Goal: Task Accomplishment & Management: Manage account settings

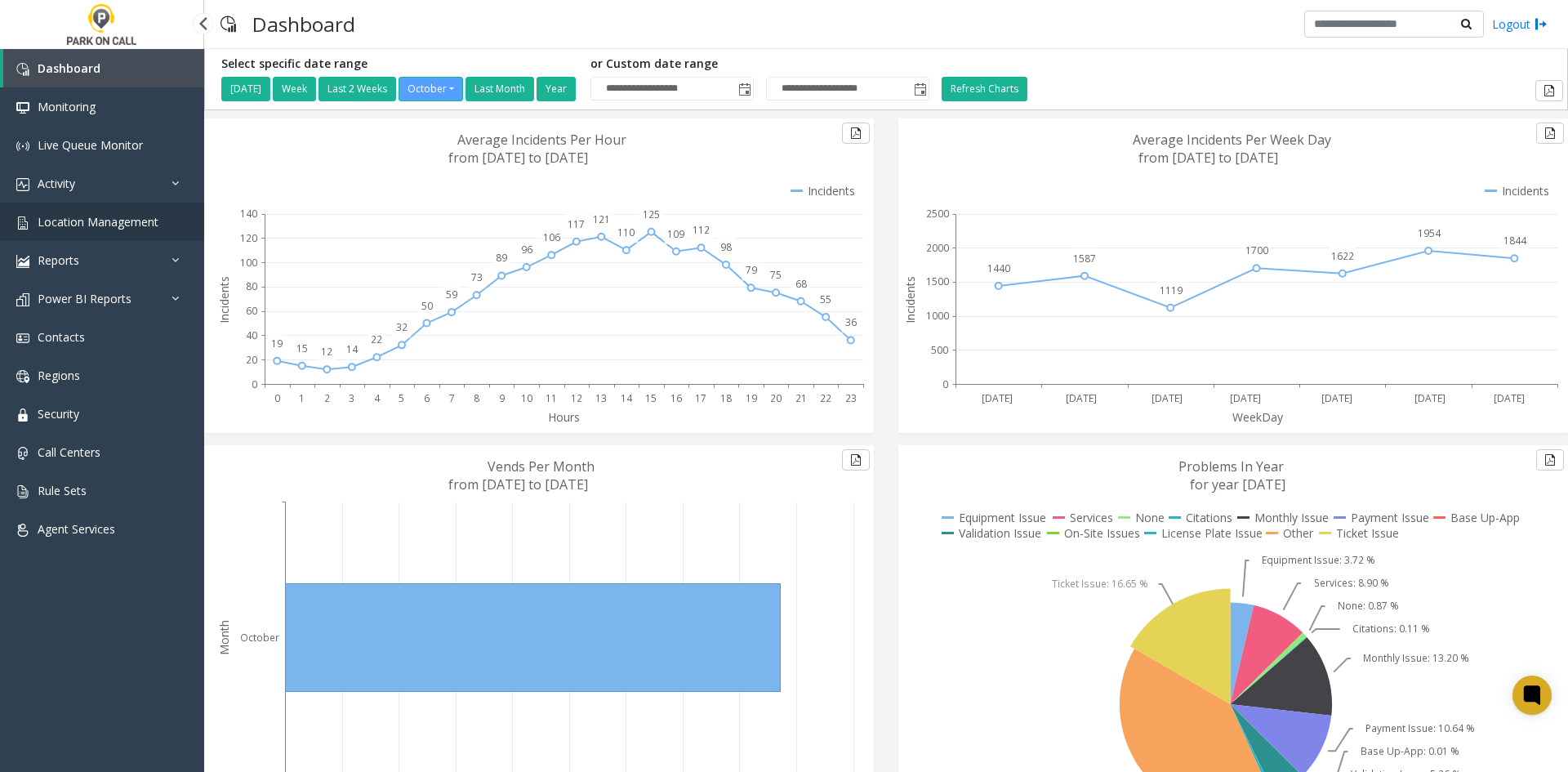
click at [97, 239] on link "Location Management" at bounding box center [102, 221] width 204 height 38
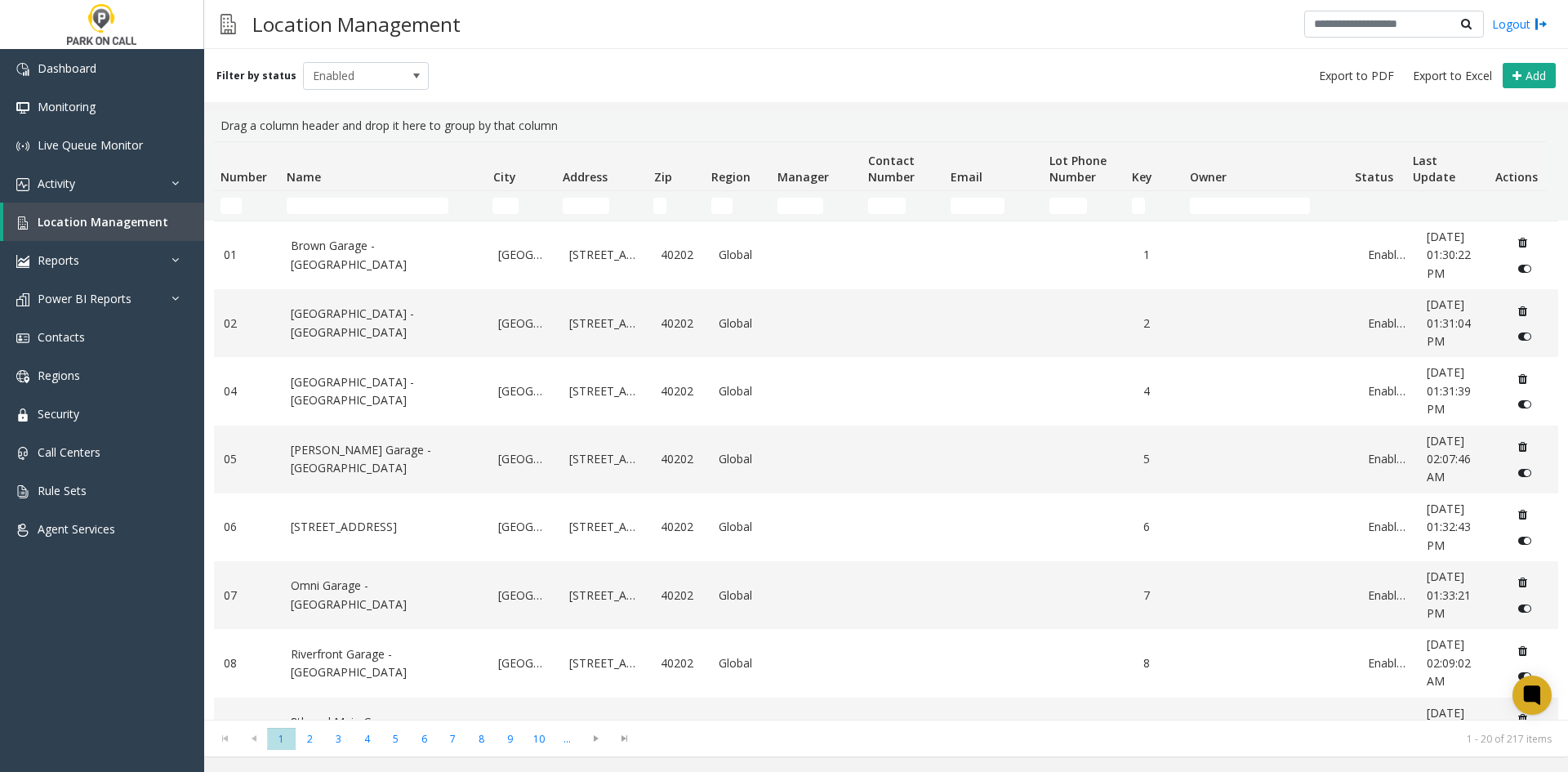
click at [357, 196] on td "Name Filter" at bounding box center [383, 206] width 206 height 29
click at [348, 214] on td "Name Filter" at bounding box center [383, 206] width 206 height 29
click at [346, 210] on input "Name Filter" at bounding box center [367, 206] width 161 height 16
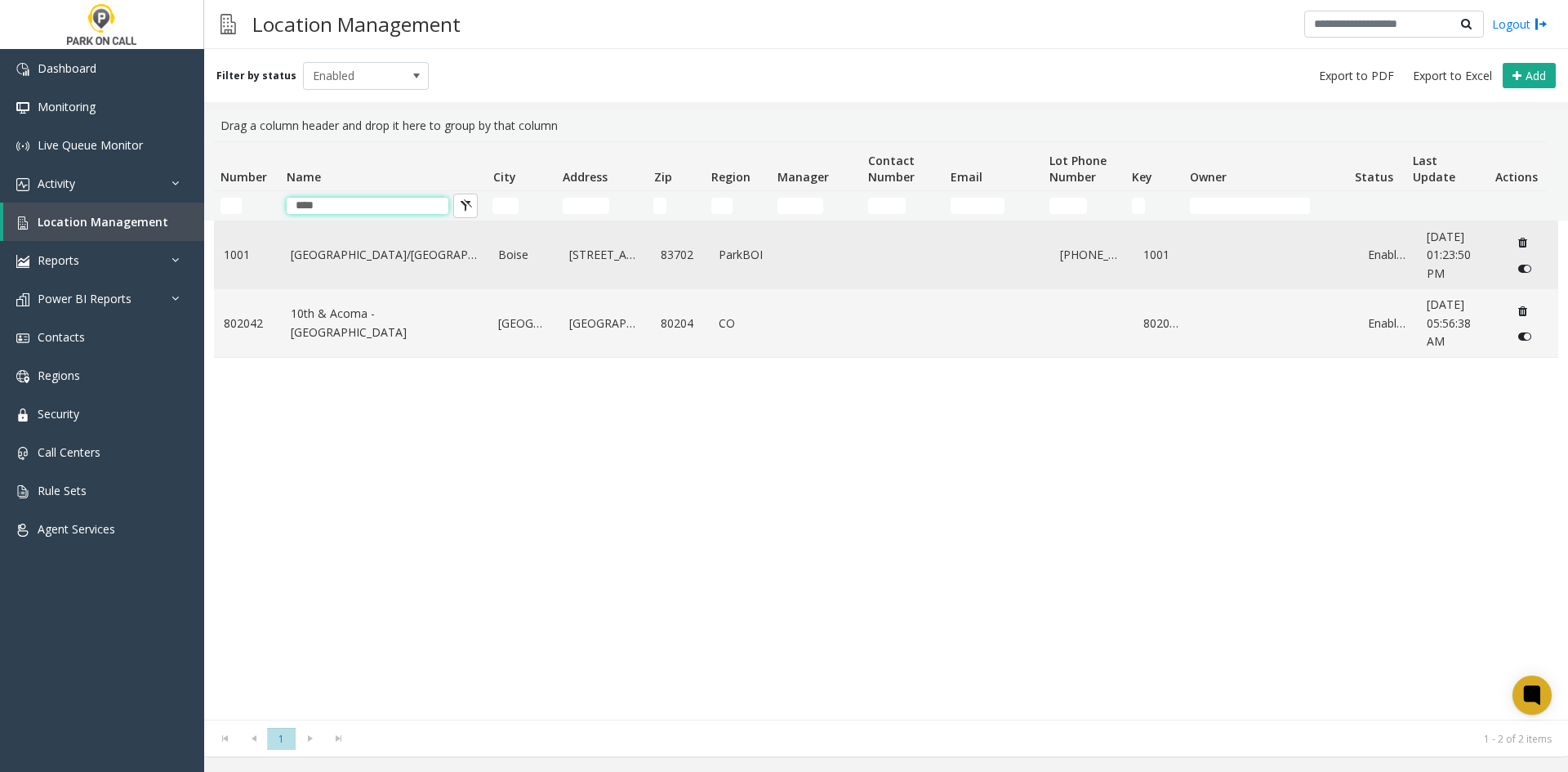
type input "****"
click at [315, 264] on link "[GEOGRAPHIC_DATA]/[GEOGRAPHIC_DATA]" at bounding box center [385, 255] width 189 height 18
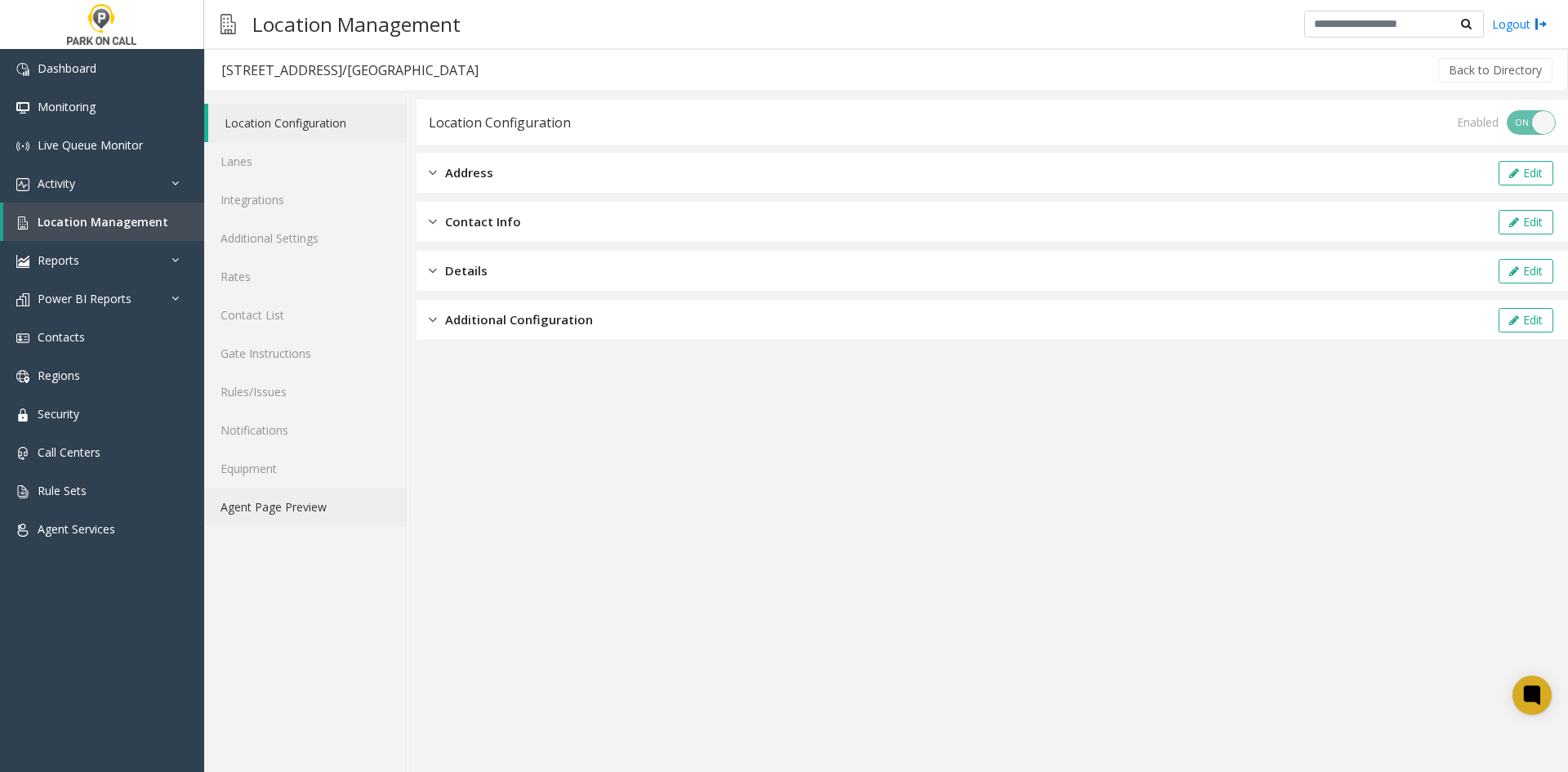
click at [300, 522] on link "Agent Page Preview" at bounding box center [306, 507] width 203 height 38
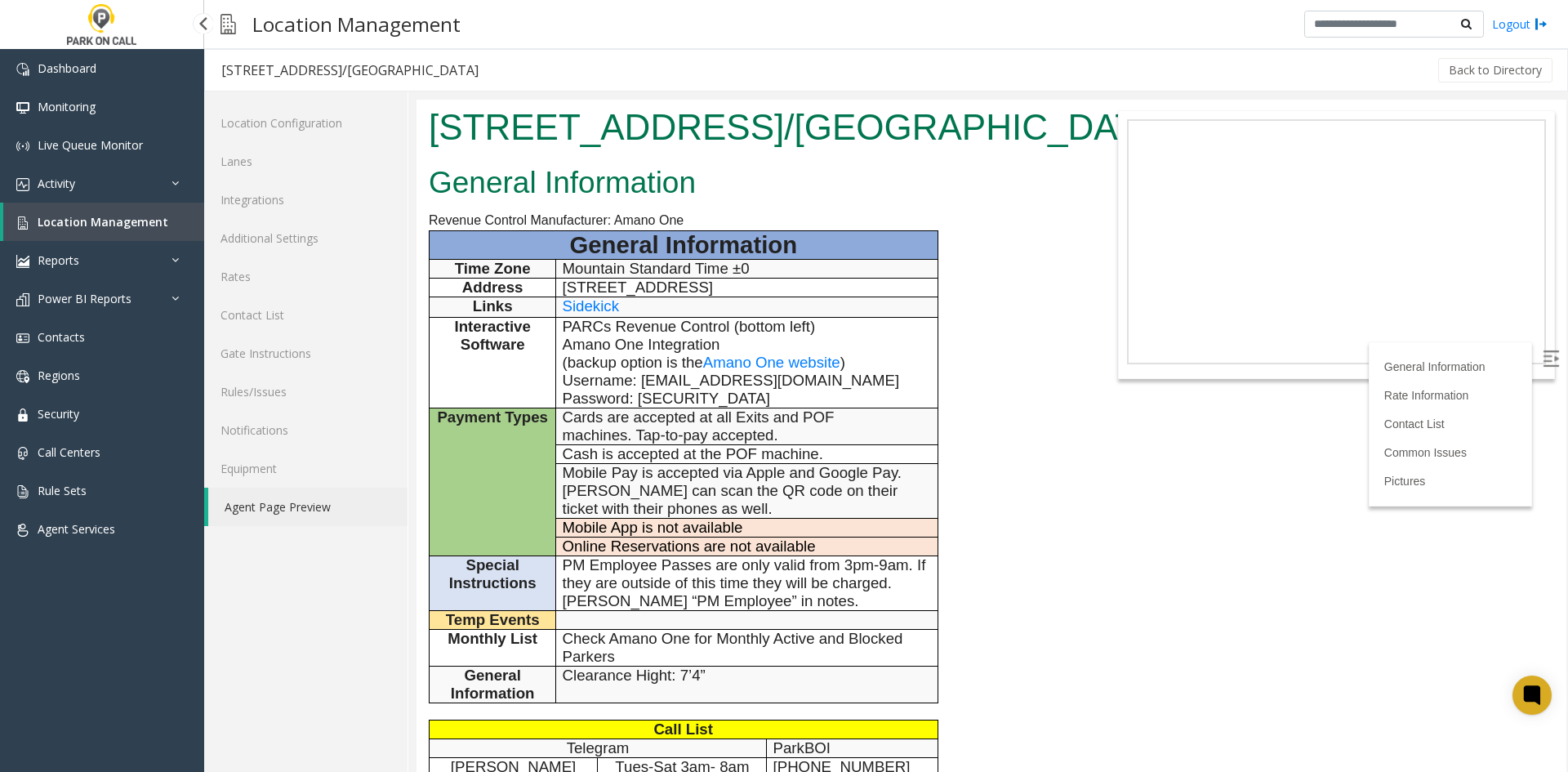
click at [151, 221] on span "Location Management" at bounding box center [102, 221] width 131 height 15
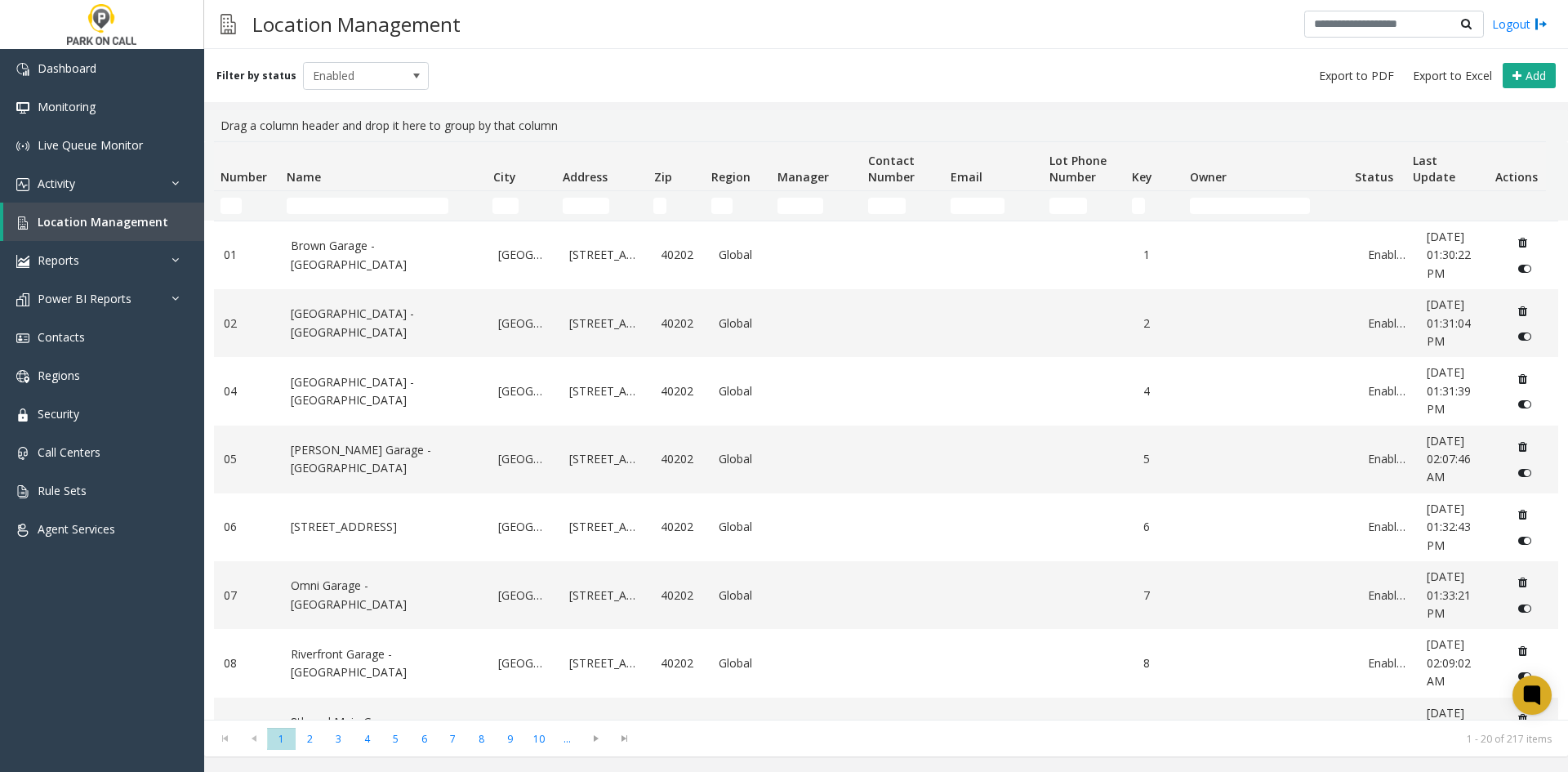
click at [339, 215] on td "Name Filter" at bounding box center [383, 206] width 206 height 29
click at [329, 208] on input "Name Filter" at bounding box center [367, 206] width 161 height 16
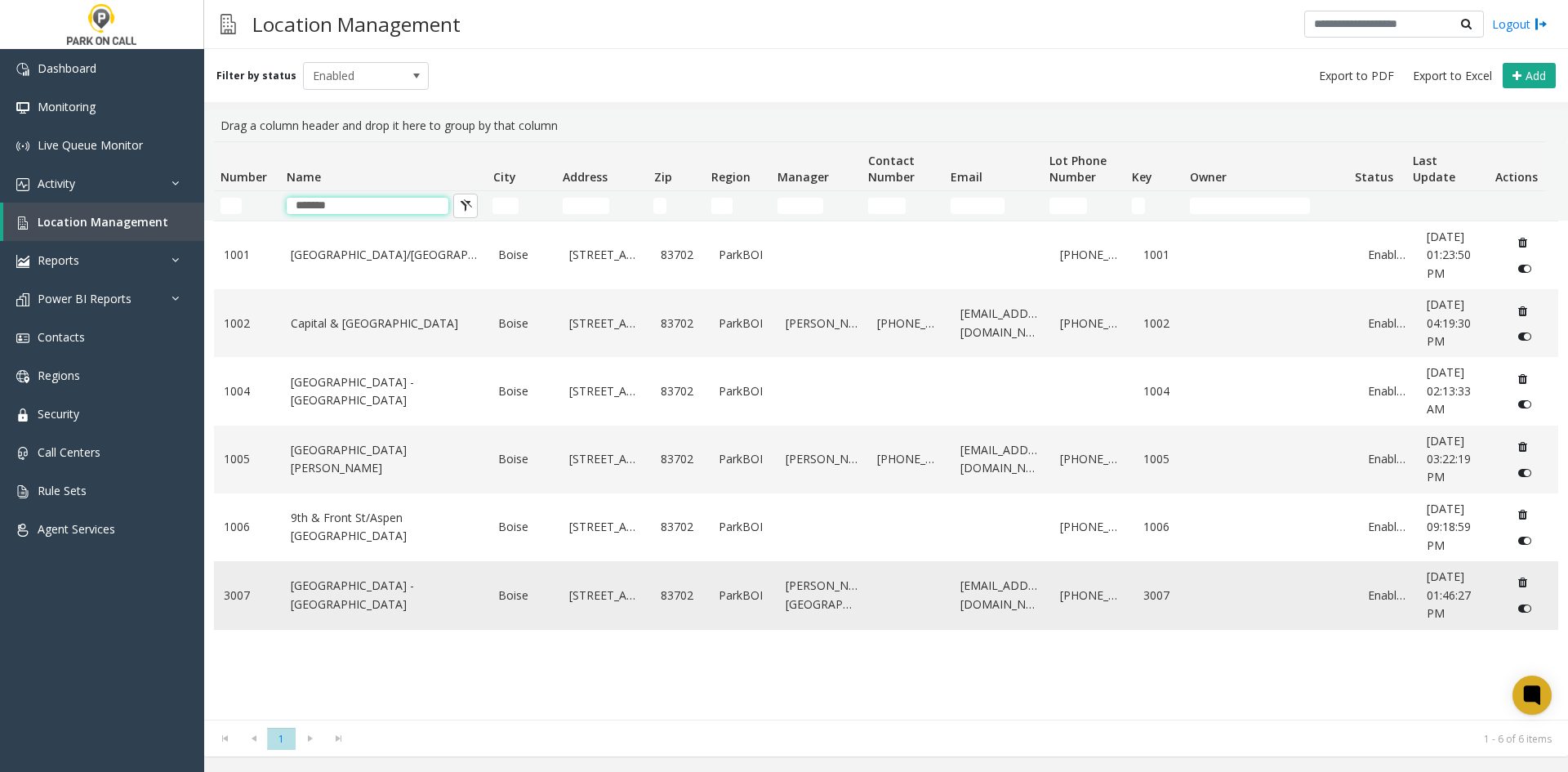
type input "*******"
click at [387, 605] on td "Pioneer Crossing - ParkBOI" at bounding box center [385, 595] width 209 height 68
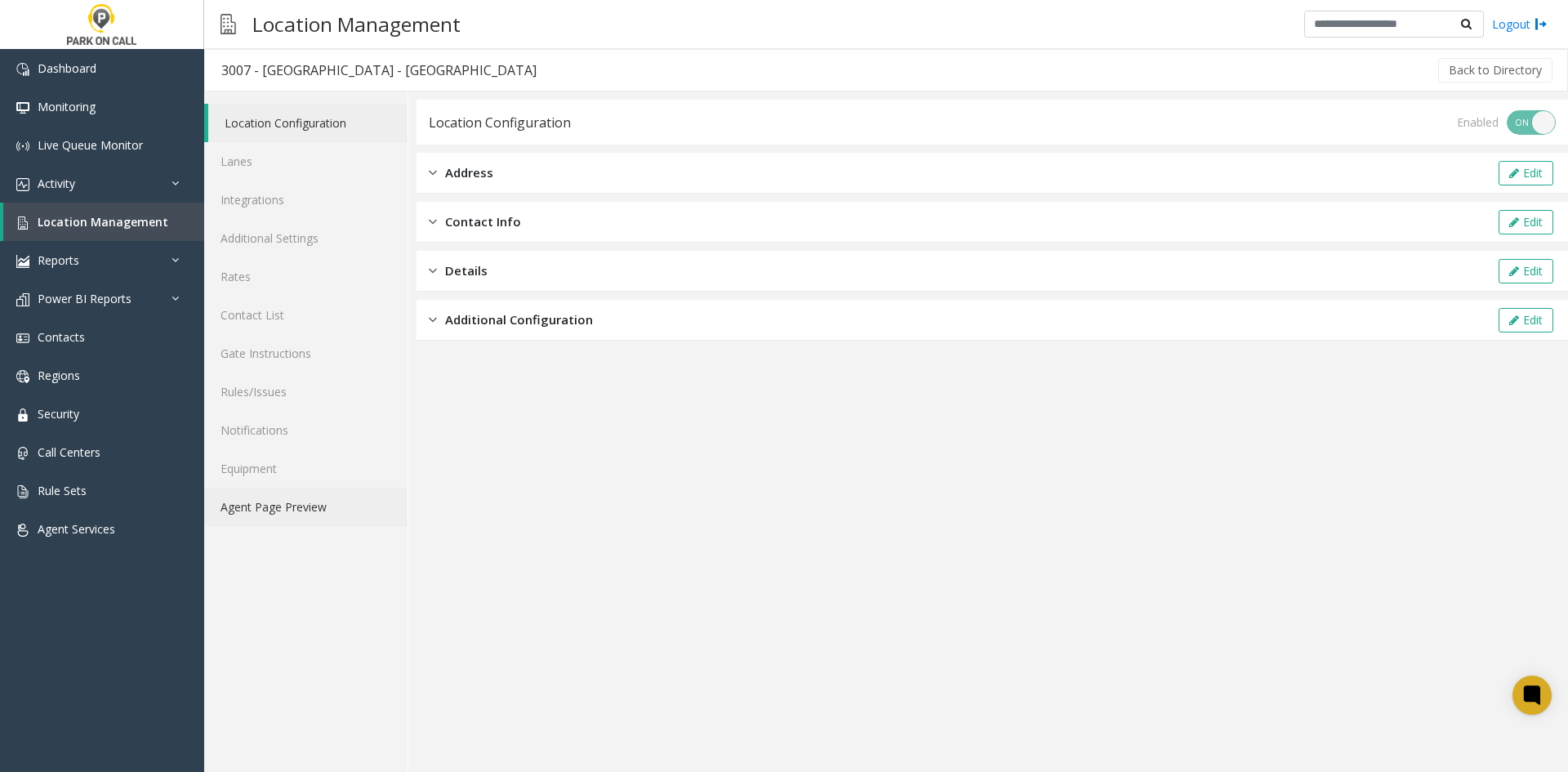
click at [297, 521] on link "Agent Page Preview" at bounding box center [306, 507] width 203 height 38
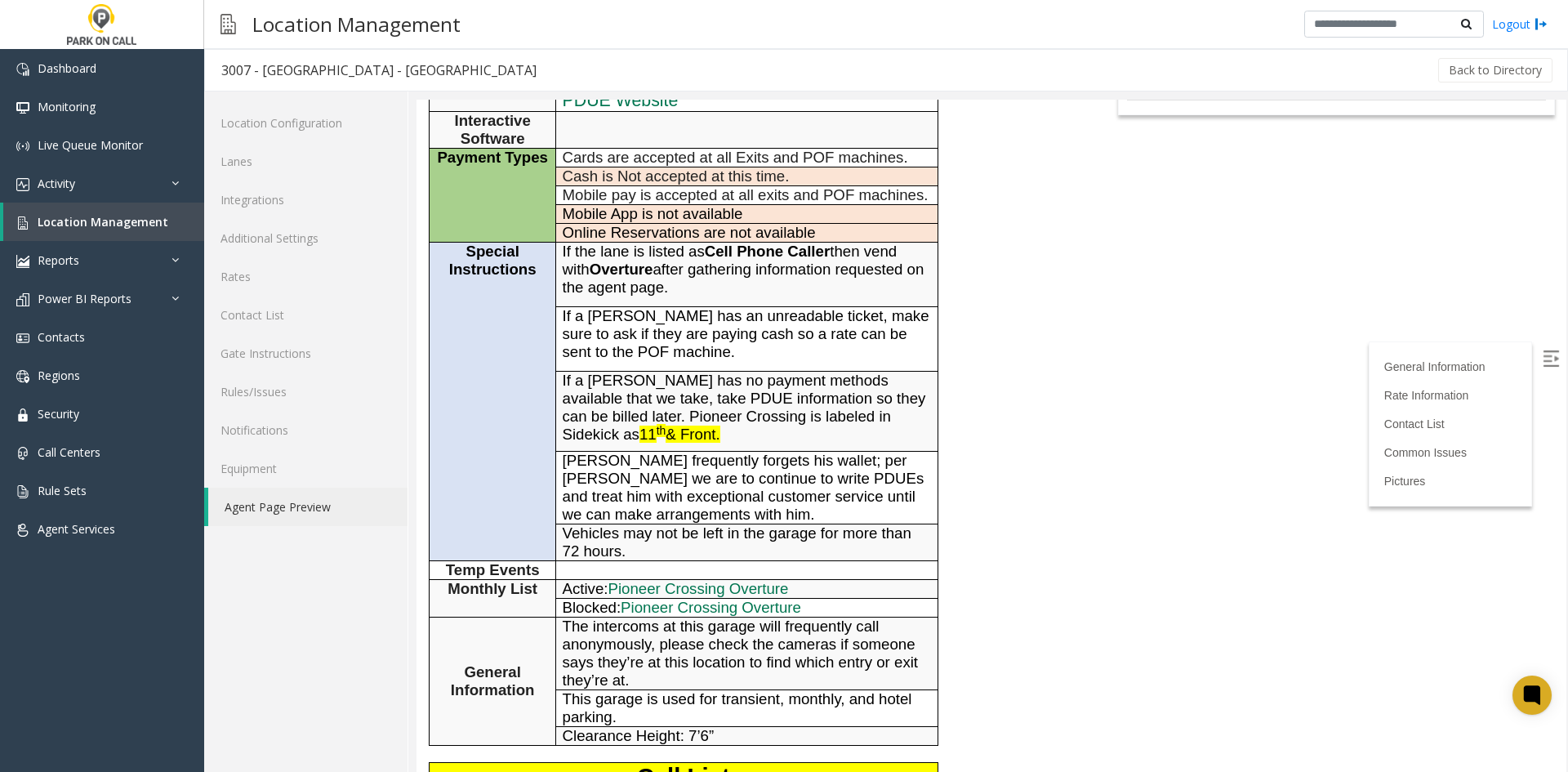
scroll to position [327, 0]
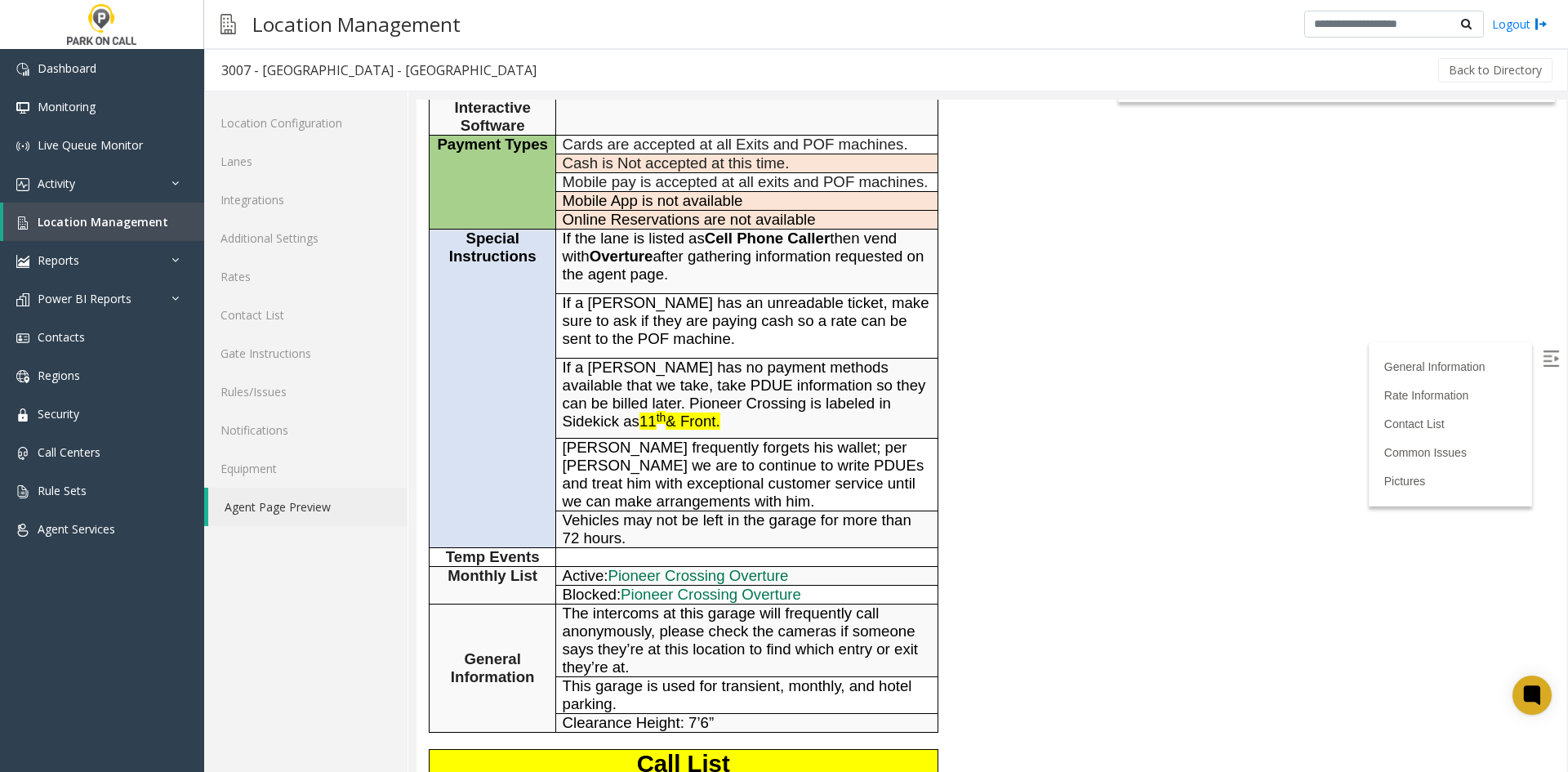
drag, startPoint x: 966, startPoint y: 443, endPoint x: 975, endPoint y: 441, distance: 9.2
drag, startPoint x: 975, startPoint y: 441, endPoint x: 755, endPoint y: 460, distance: 220.8
click at [755, 512] on span "Vehicles may not be left in the garage for more than 72 hours." at bounding box center [737, 529] width 349 height 35
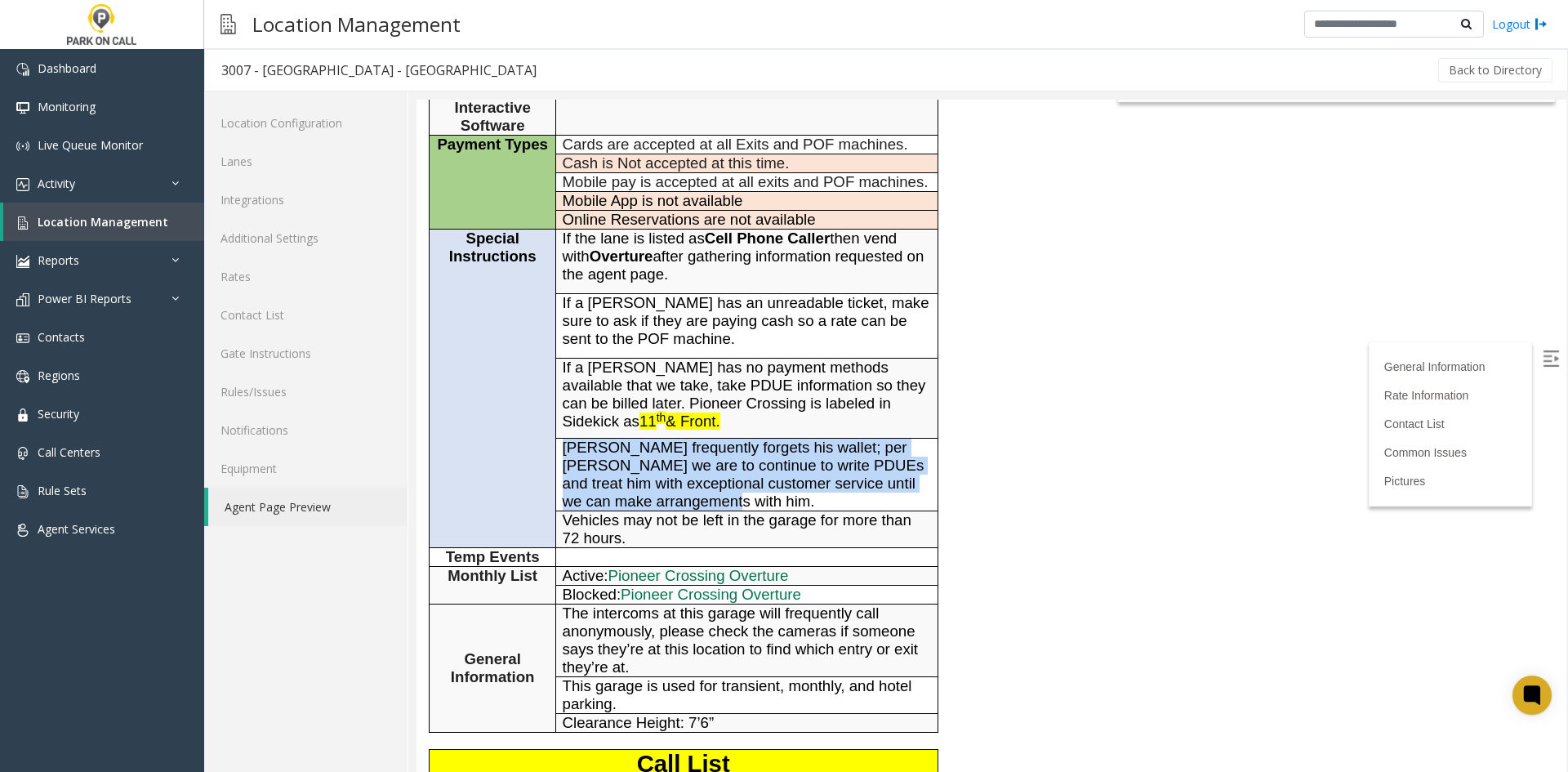
drag, startPoint x: 727, startPoint y: 446, endPoint x: 558, endPoint y: 397, distance: 176.0
click at [558, 438] on td "Trevor Rice frequently forgets his wallet; per Eric we are to continue to write…" at bounding box center [746, 474] width 382 height 73
copy span "Trevor Rice frequently forgets his wallet; per Eric we are to continue to write…"
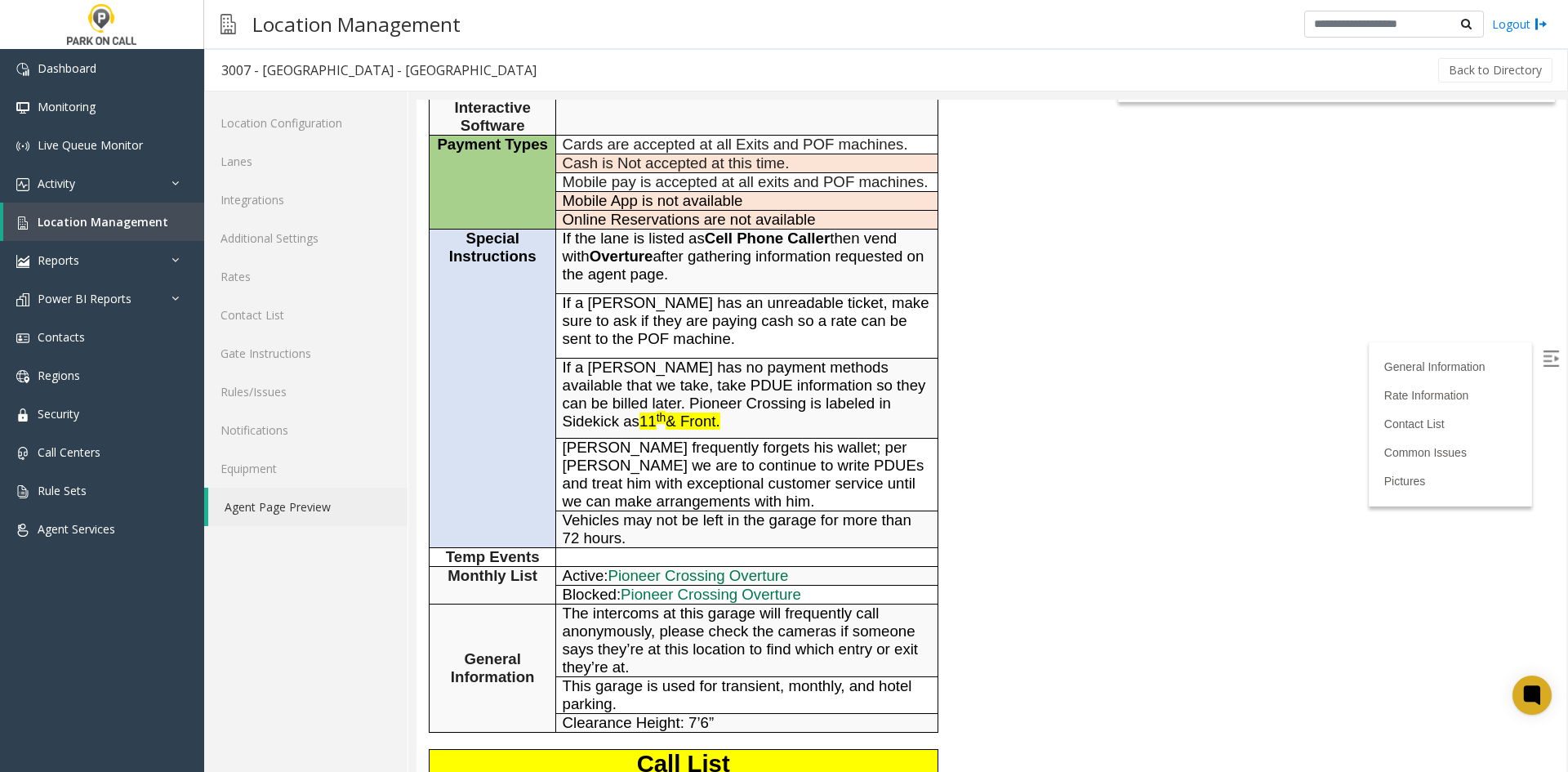
click at [988, 509] on div "General Information Revenue Control Manufacturer: Amano One General Information…" at bounding box center [752, 552] width 671 height 1342
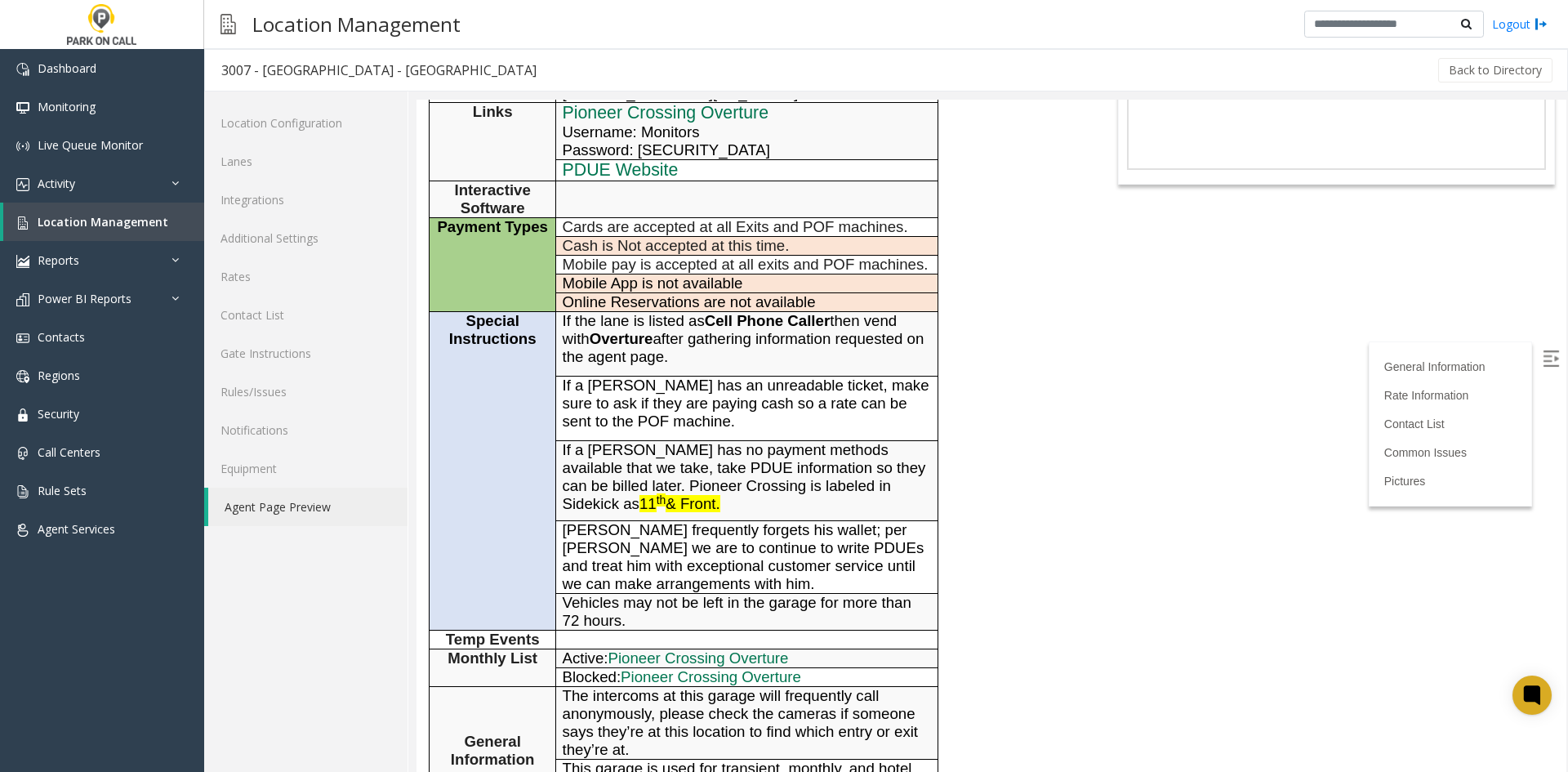
scroll to position [0, 0]
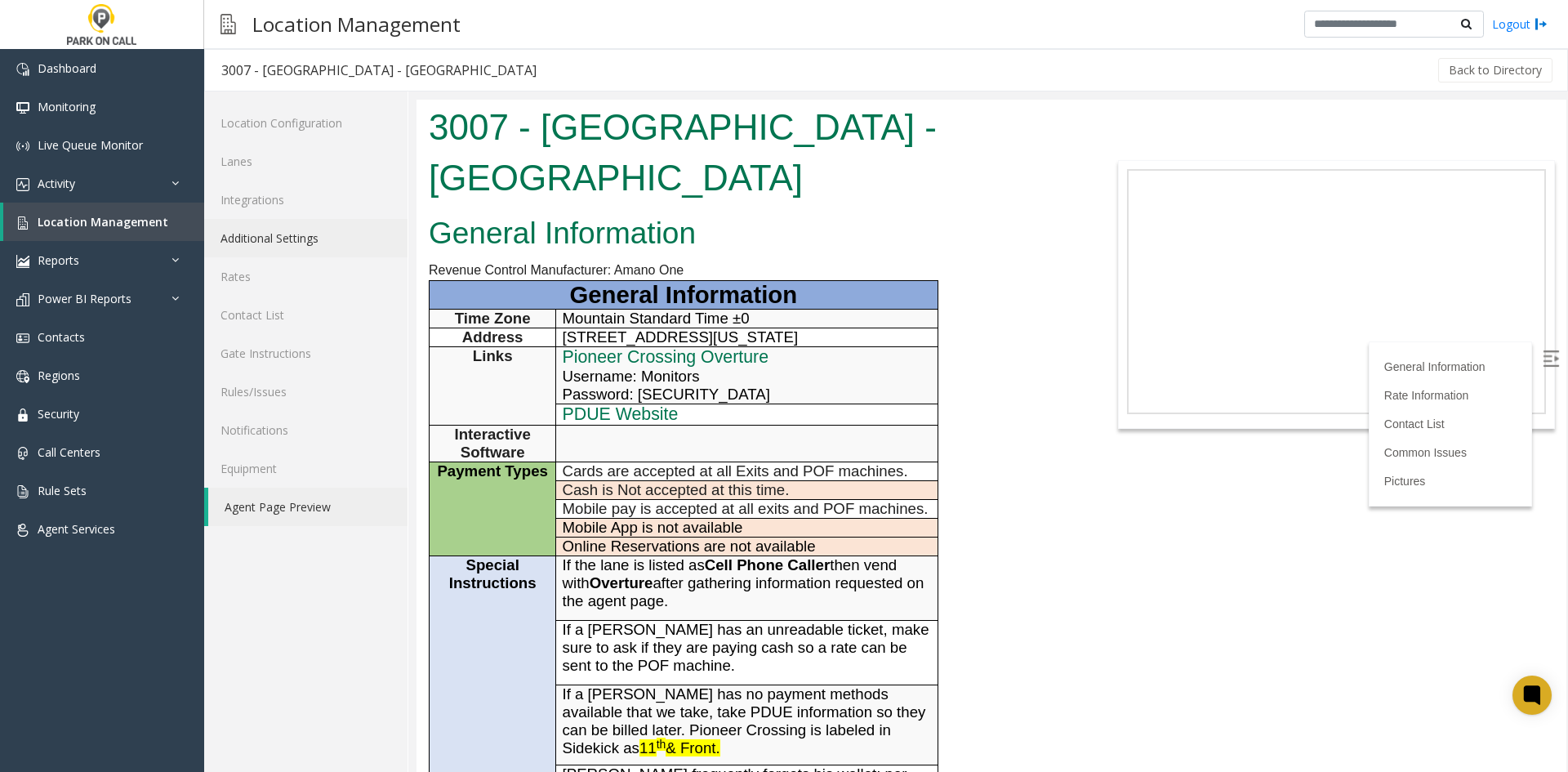
click at [287, 238] on link "Additional Settings" at bounding box center [306, 238] width 203 height 38
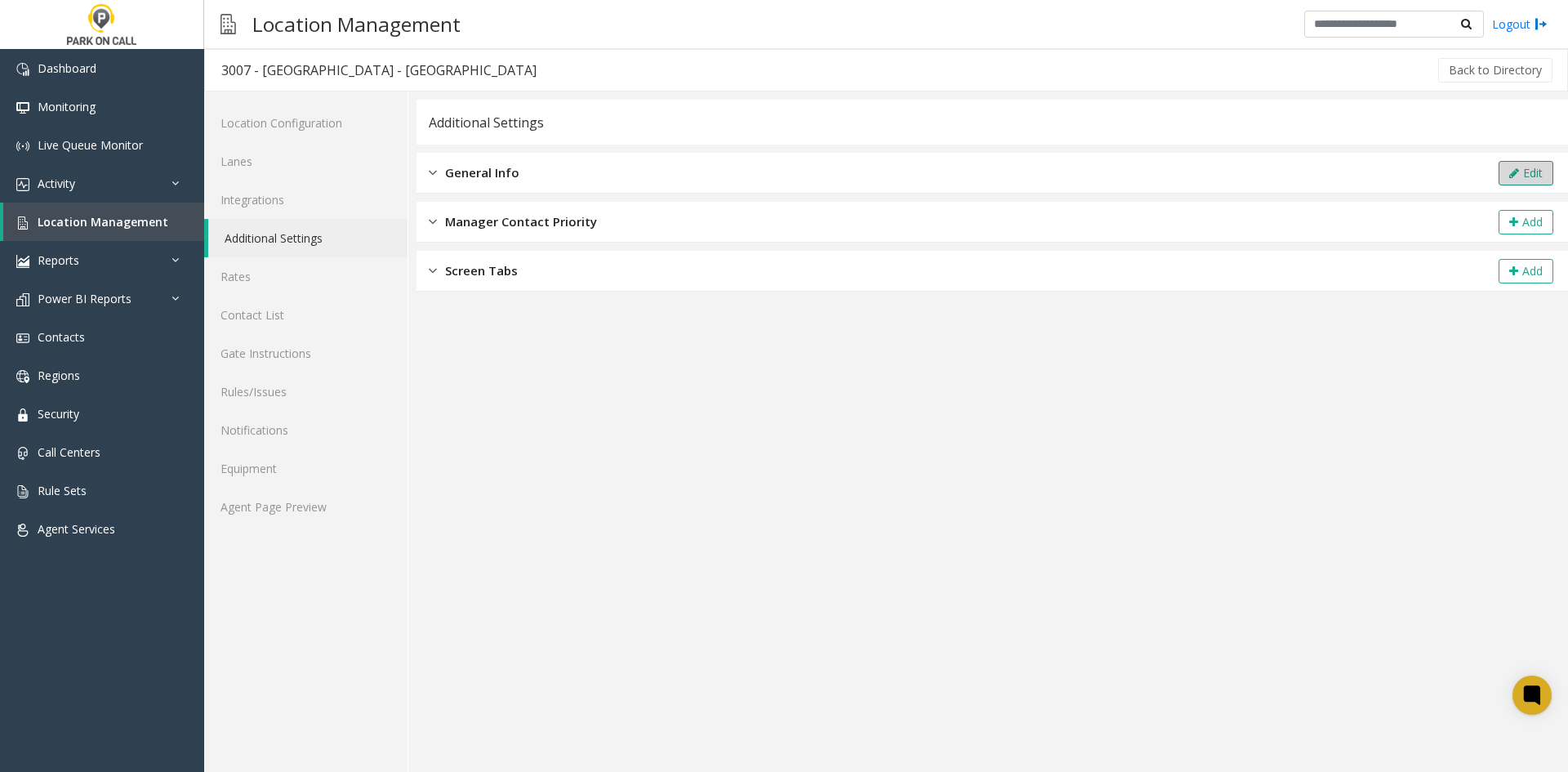
click at [1500, 168] on button "Edit" at bounding box center [1526, 172] width 54 height 24
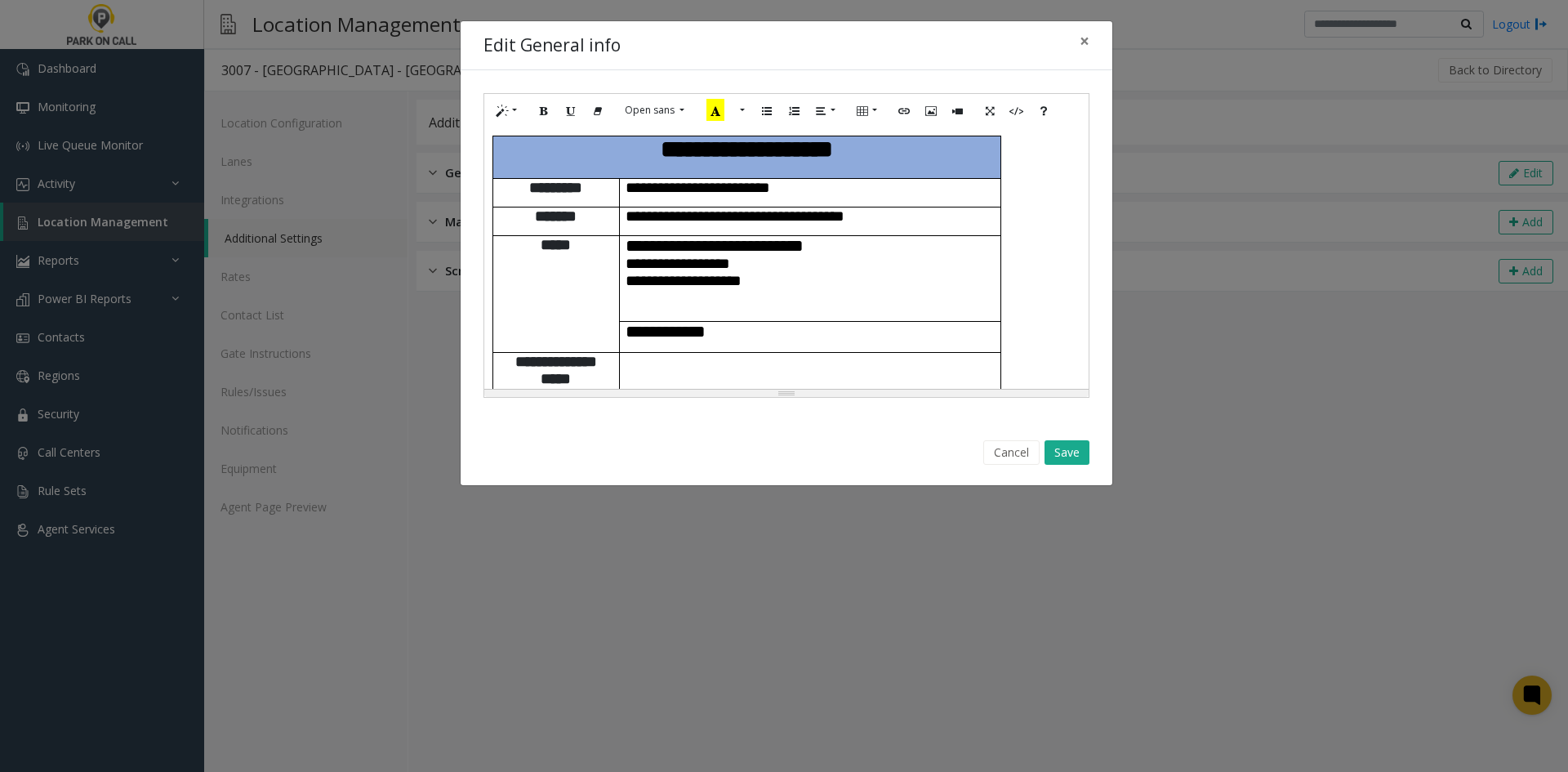
click at [954, 353] on p at bounding box center [810, 361] width 369 height 17
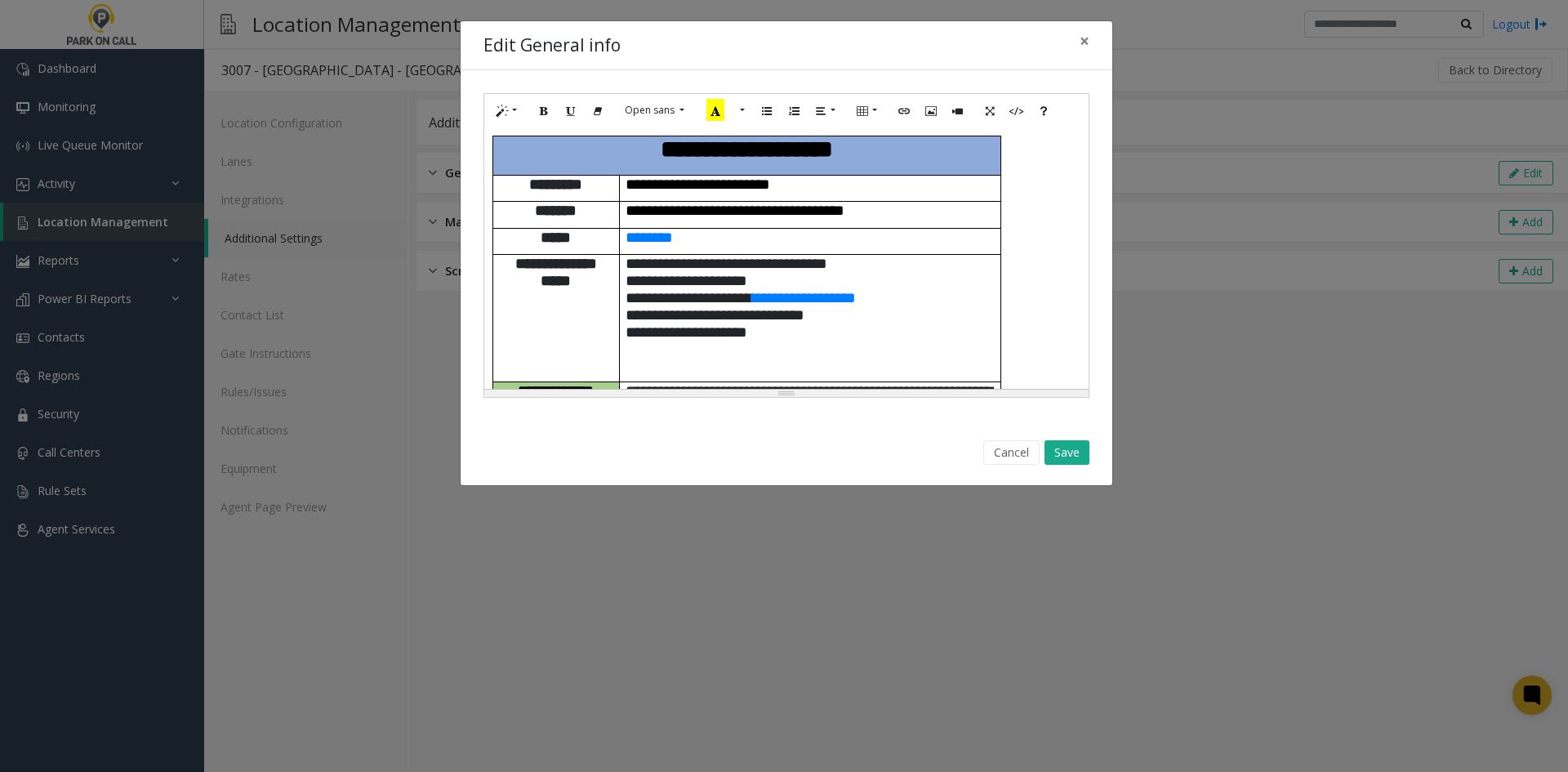
scroll to position [1015, 0]
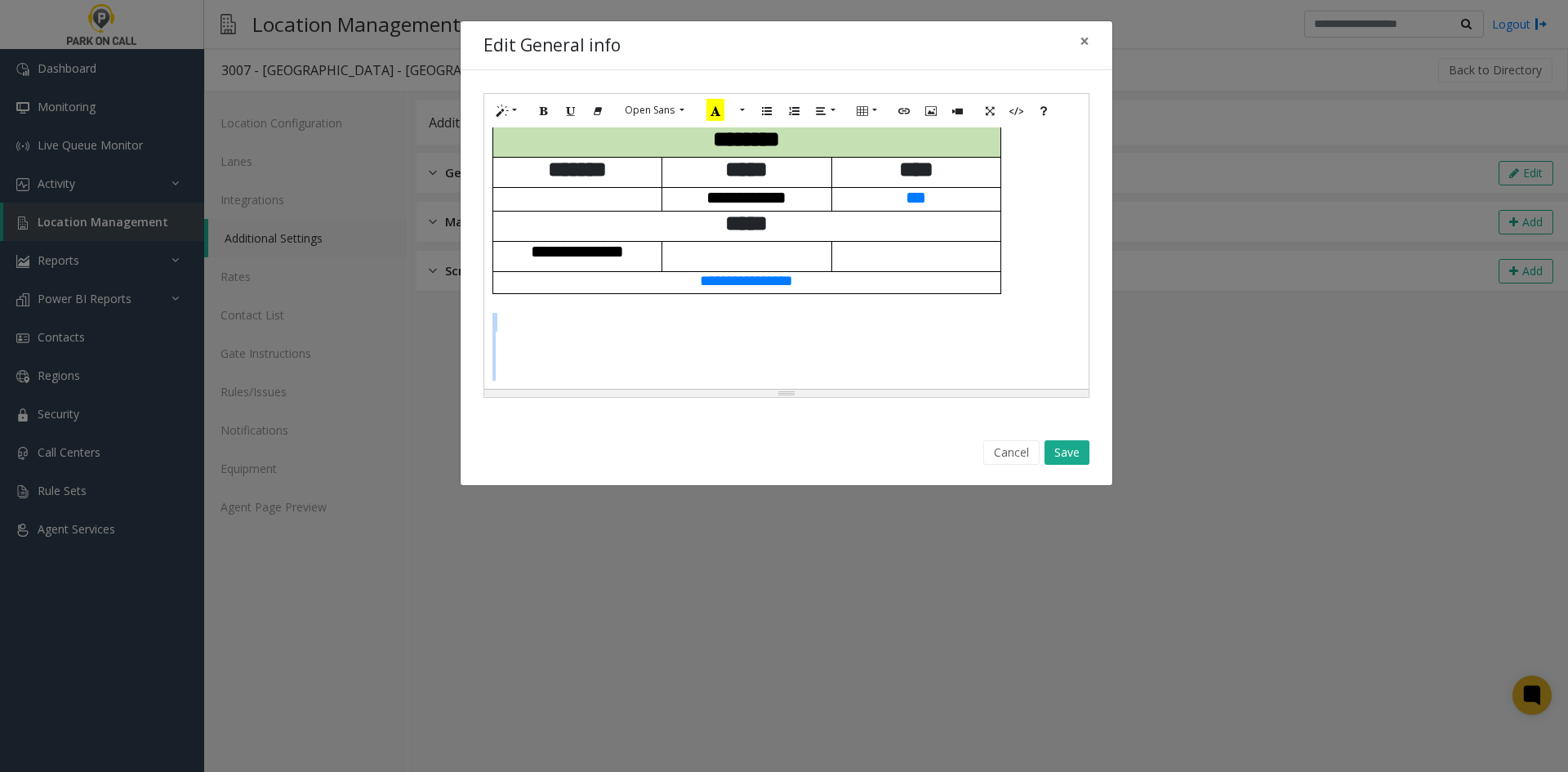
drag, startPoint x: 566, startPoint y: 383, endPoint x: 532, endPoint y: 288, distance: 100.9
click at [532, 288] on div "**********" at bounding box center [786, 259] width 605 height 261
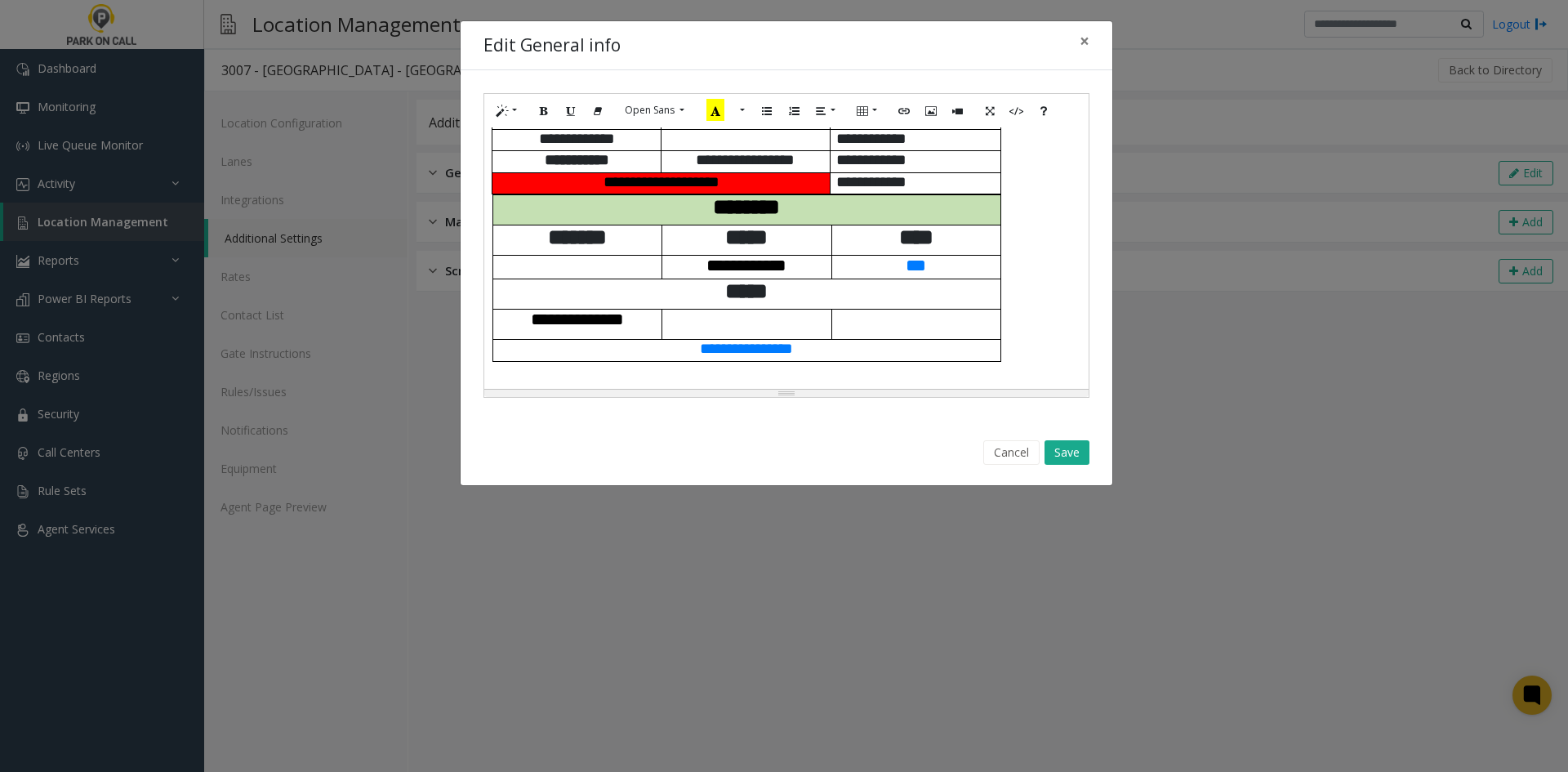
scroll to position [929, 0]
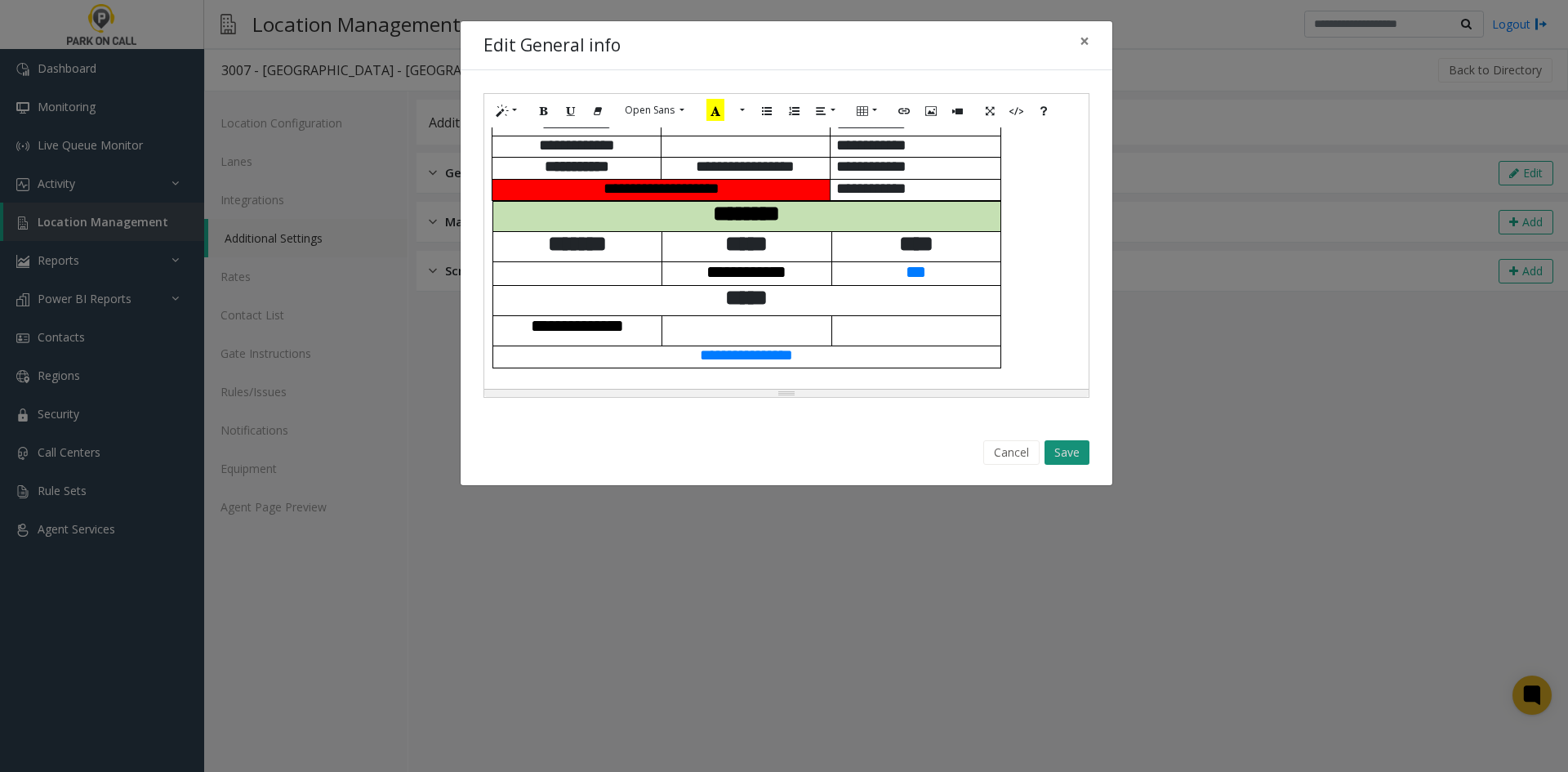
click at [1073, 453] on button "Save" at bounding box center [1067, 453] width 45 height 24
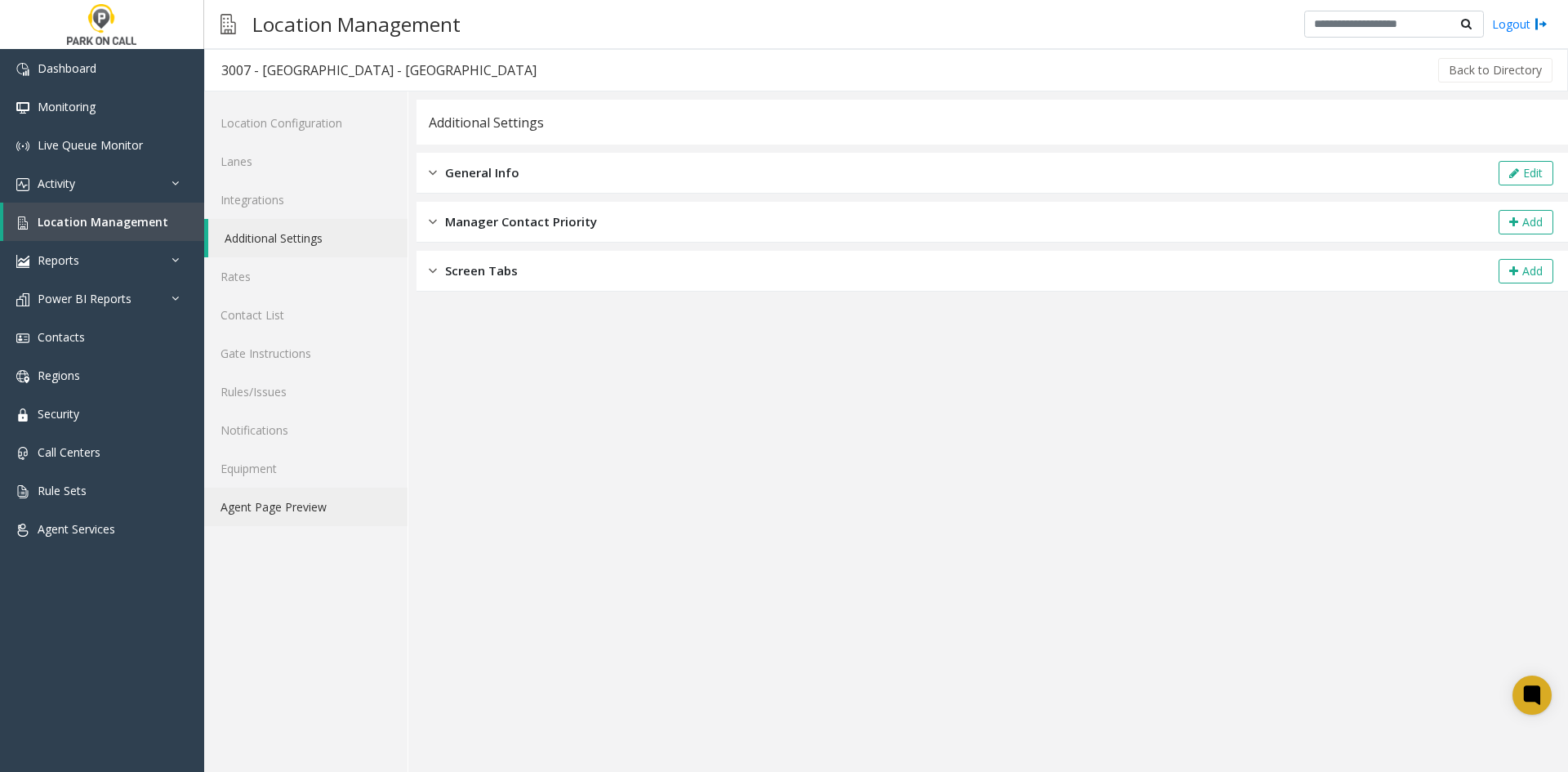
click at [315, 511] on link "Agent Page Preview" at bounding box center [306, 507] width 203 height 38
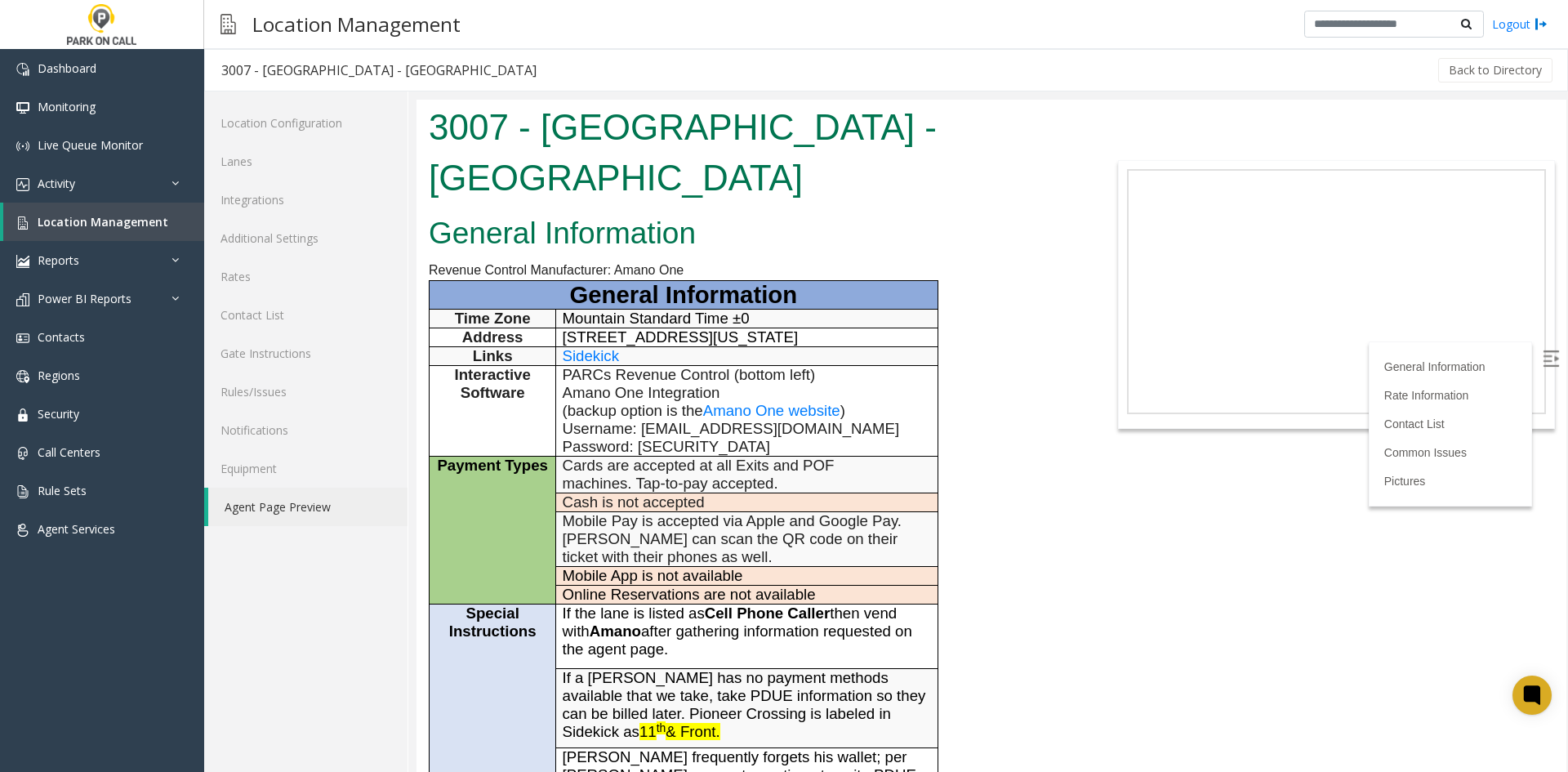
scroll to position [245, 0]
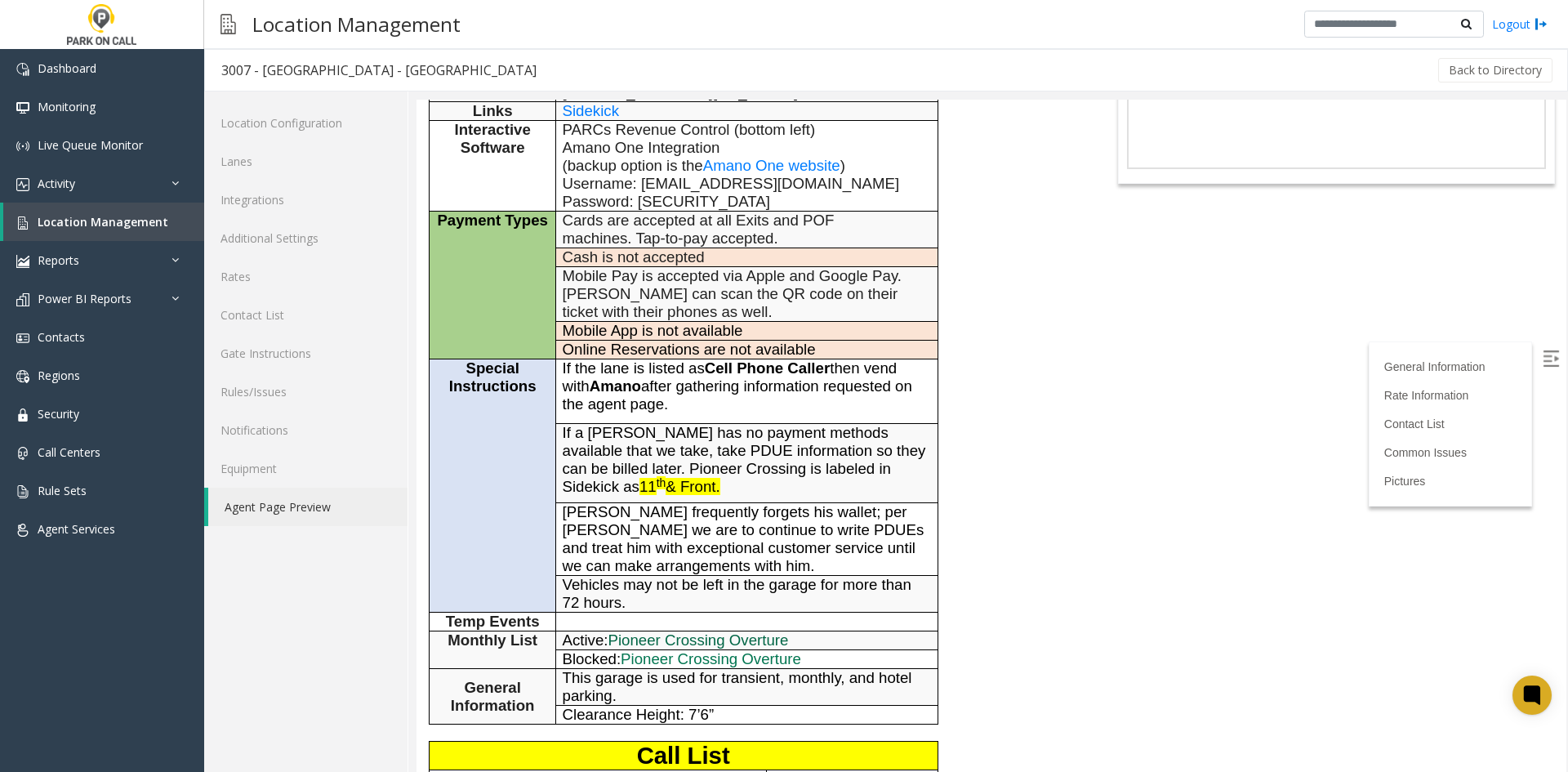
click at [722, 631] on span "Pioneer Crossing Overture" at bounding box center [698, 640] width 180 height 17
click at [335, 501] on link "Agent Page Preview" at bounding box center [308, 507] width 200 height 38
click at [275, 177] on link "Lanes" at bounding box center [306, 161] width 203 height 38
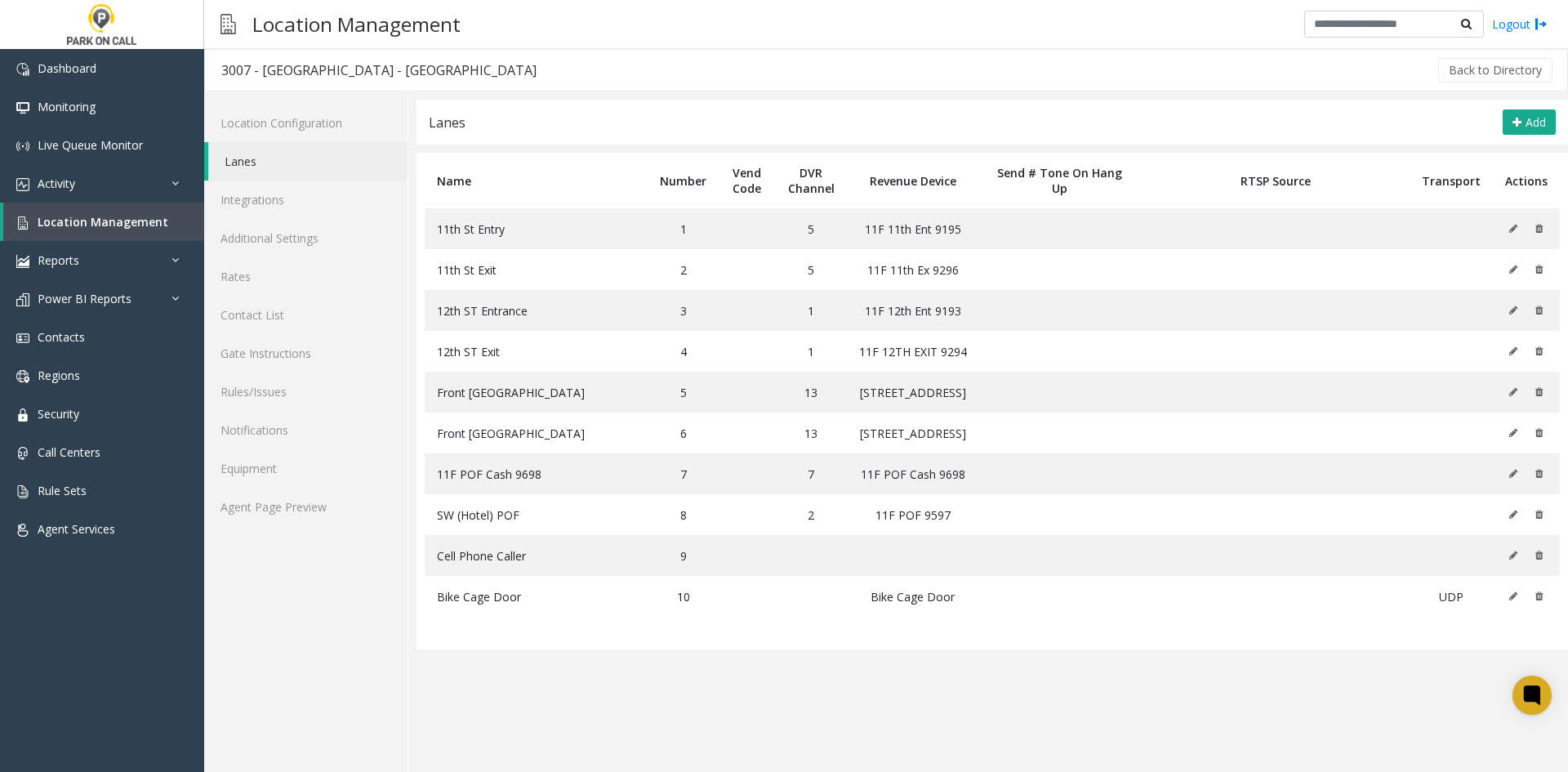
click at [291, 142] on link "Lanes" at bounding box center [308, 161] width 200 height 38
click at [285, 120] on link "Location Configuration" at bounding box center [306, 122] width 203 height 38
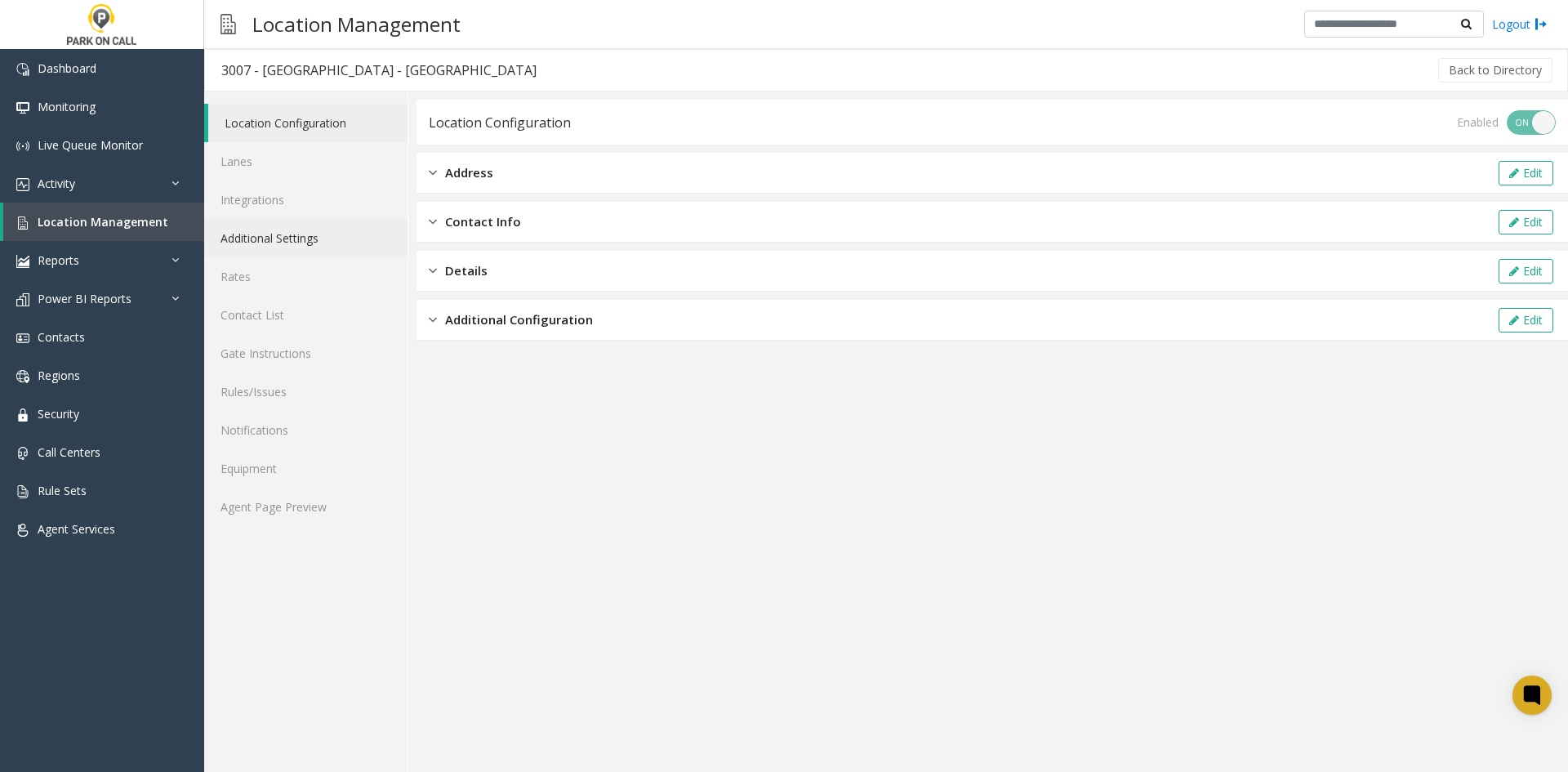
click at [279, 234] on link "Additional Settings" at bounding box center [306, 238] width 203 height 38
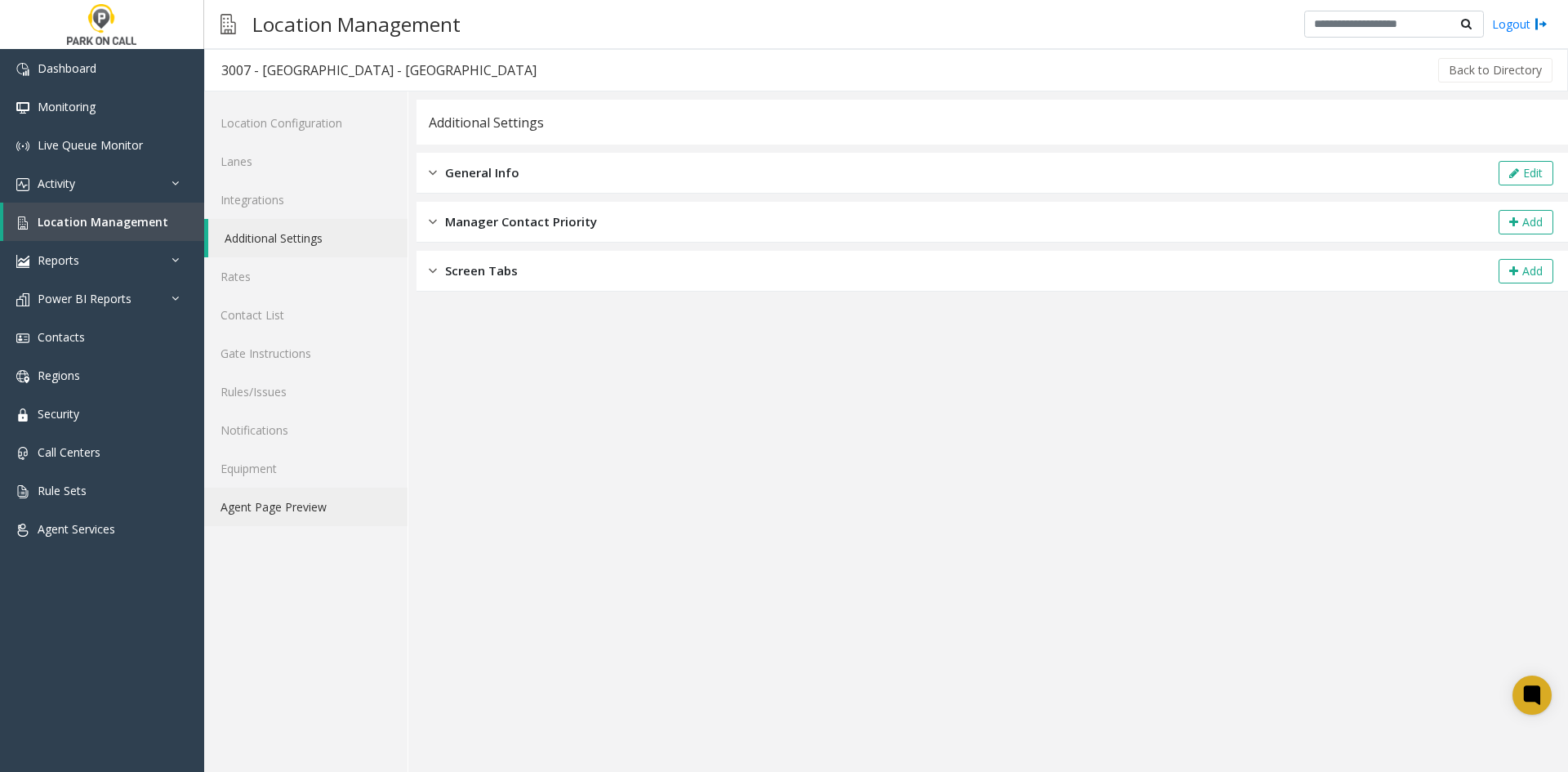
click at [262, 516] on link "Agent Page Preview" at bounding box center [306, 507] width 203 height 38
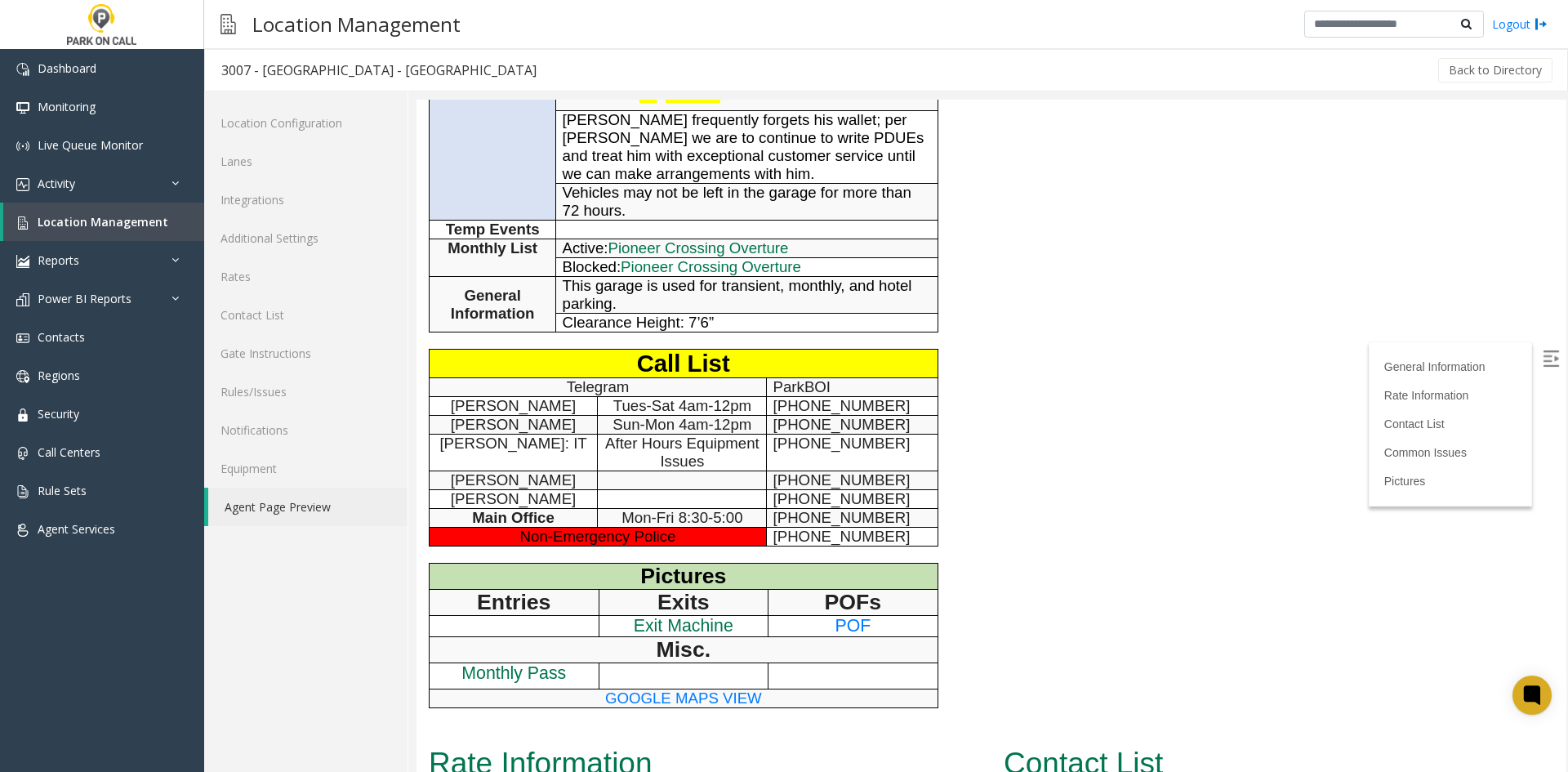
scroll to position [654, 0]
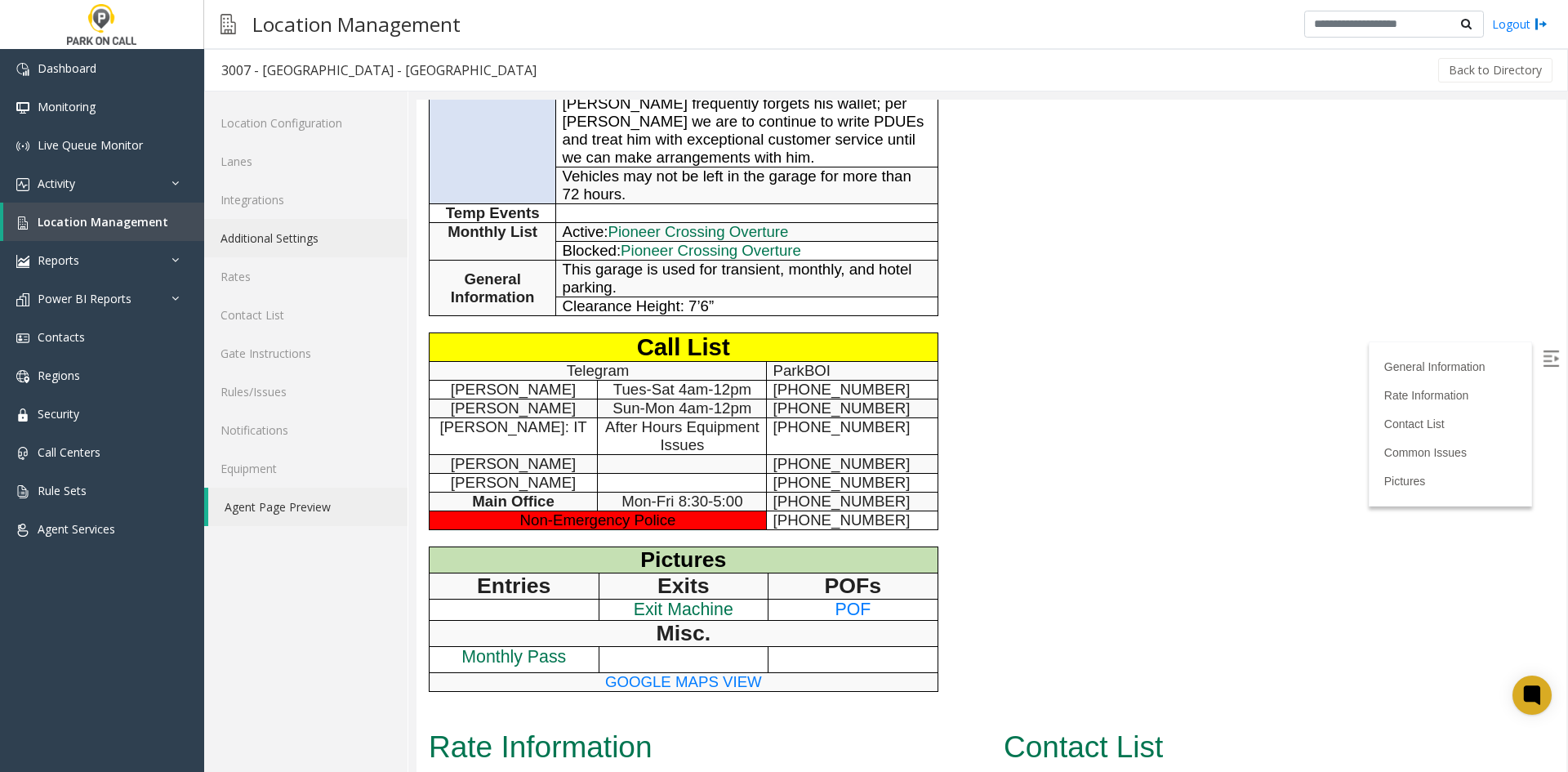
click at [299, 249] on link "Additional Settings" at bounding box center [306, 238] width 203 height 38
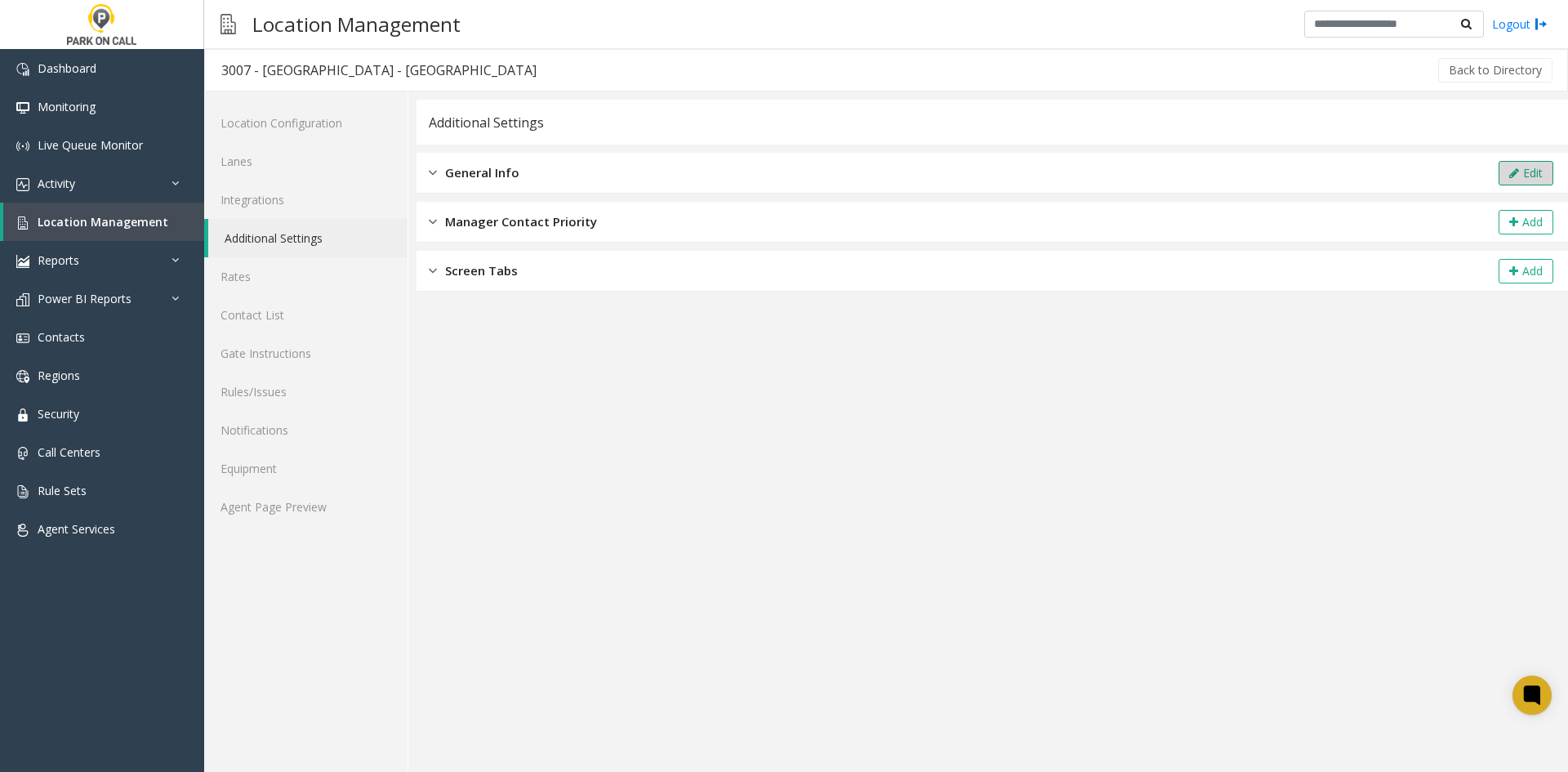
click at [1505, 174] on button "Edit" at bounding box center [1526, 172] width 54 height 24
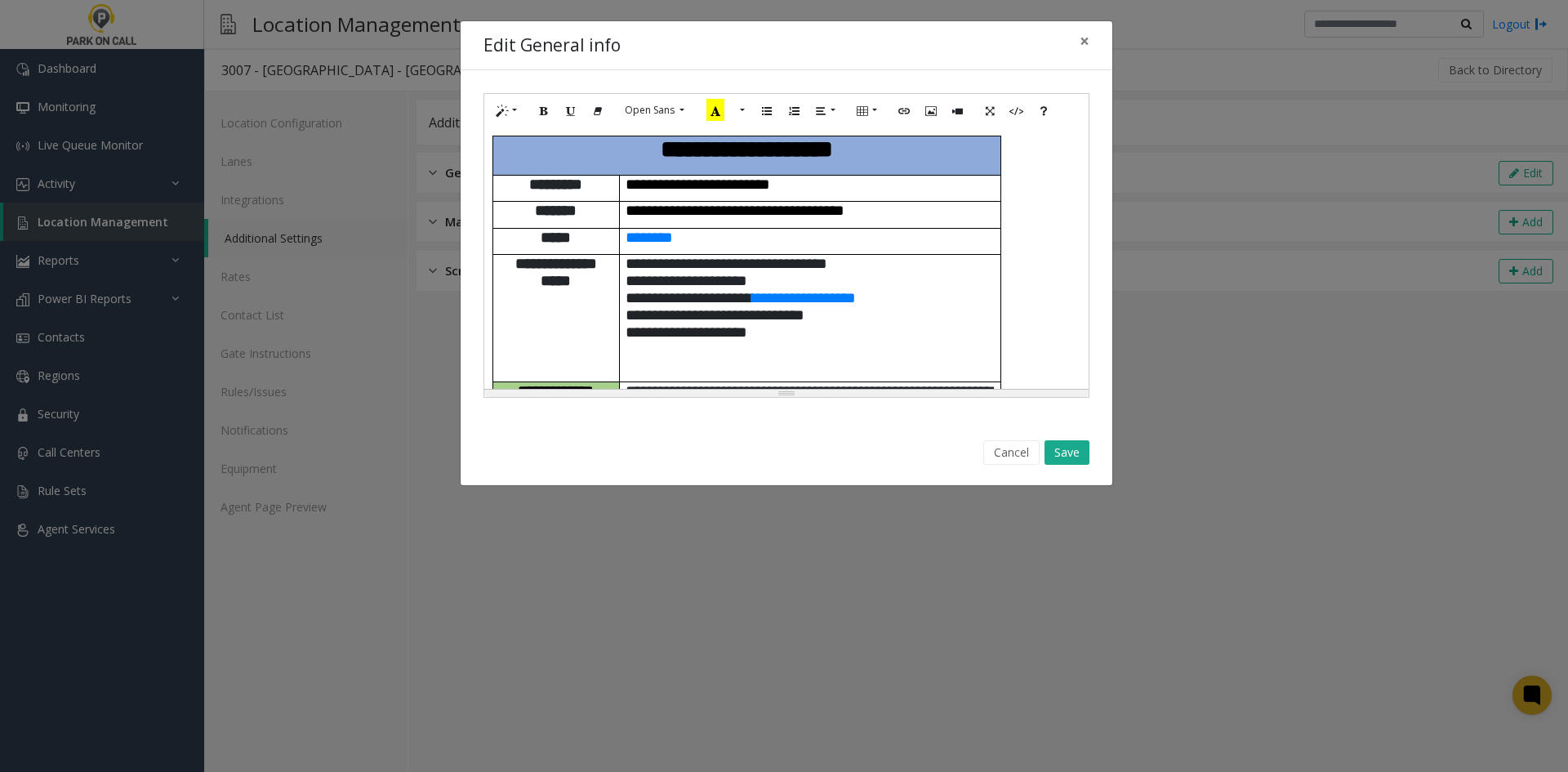
click at [910, 230] on p "********" at bounding box center [810, 237] width 369 height 17
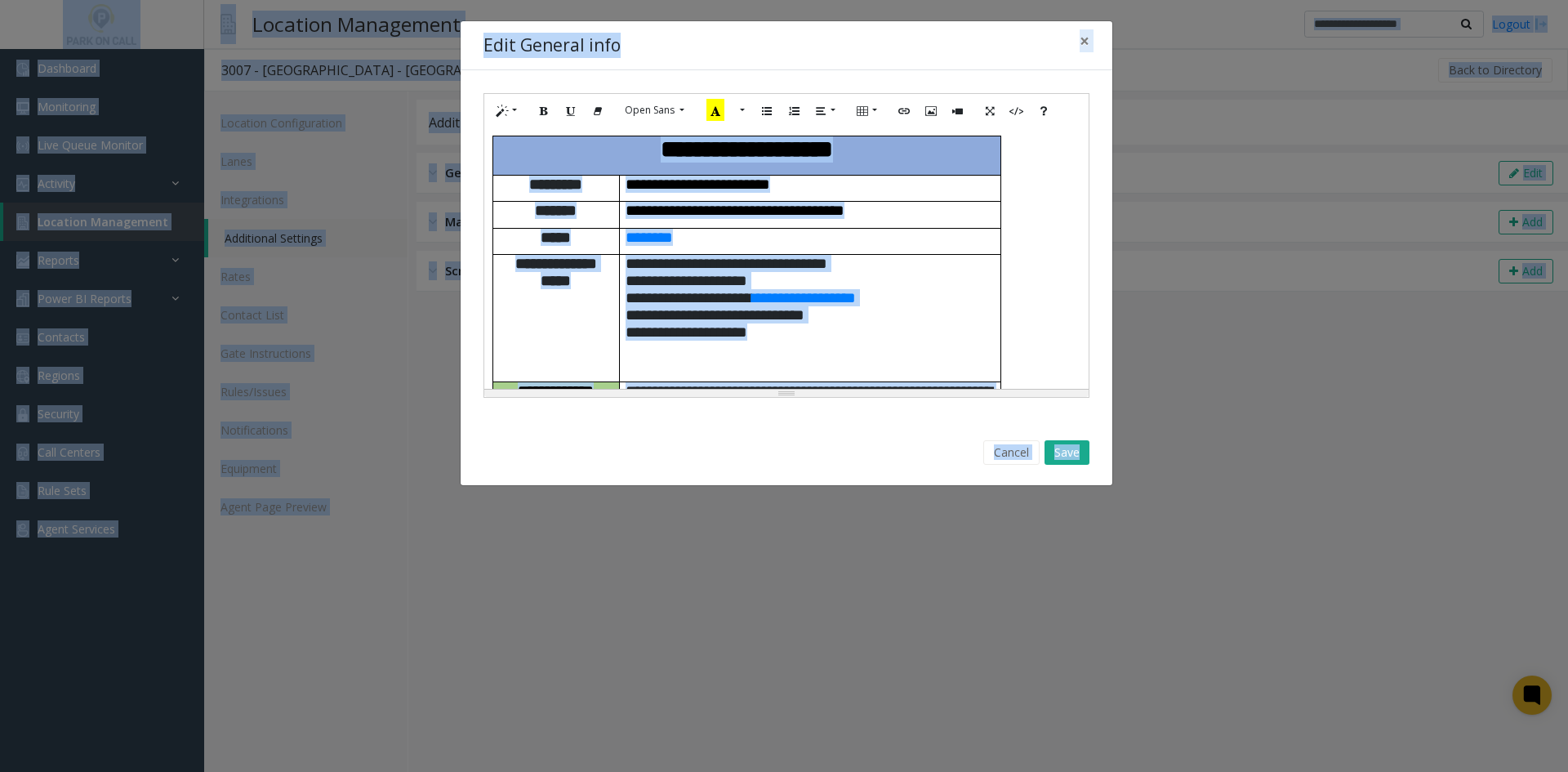
click at [908, 255] on p "**********" at bounding box center [810, 263] width 369 height 17
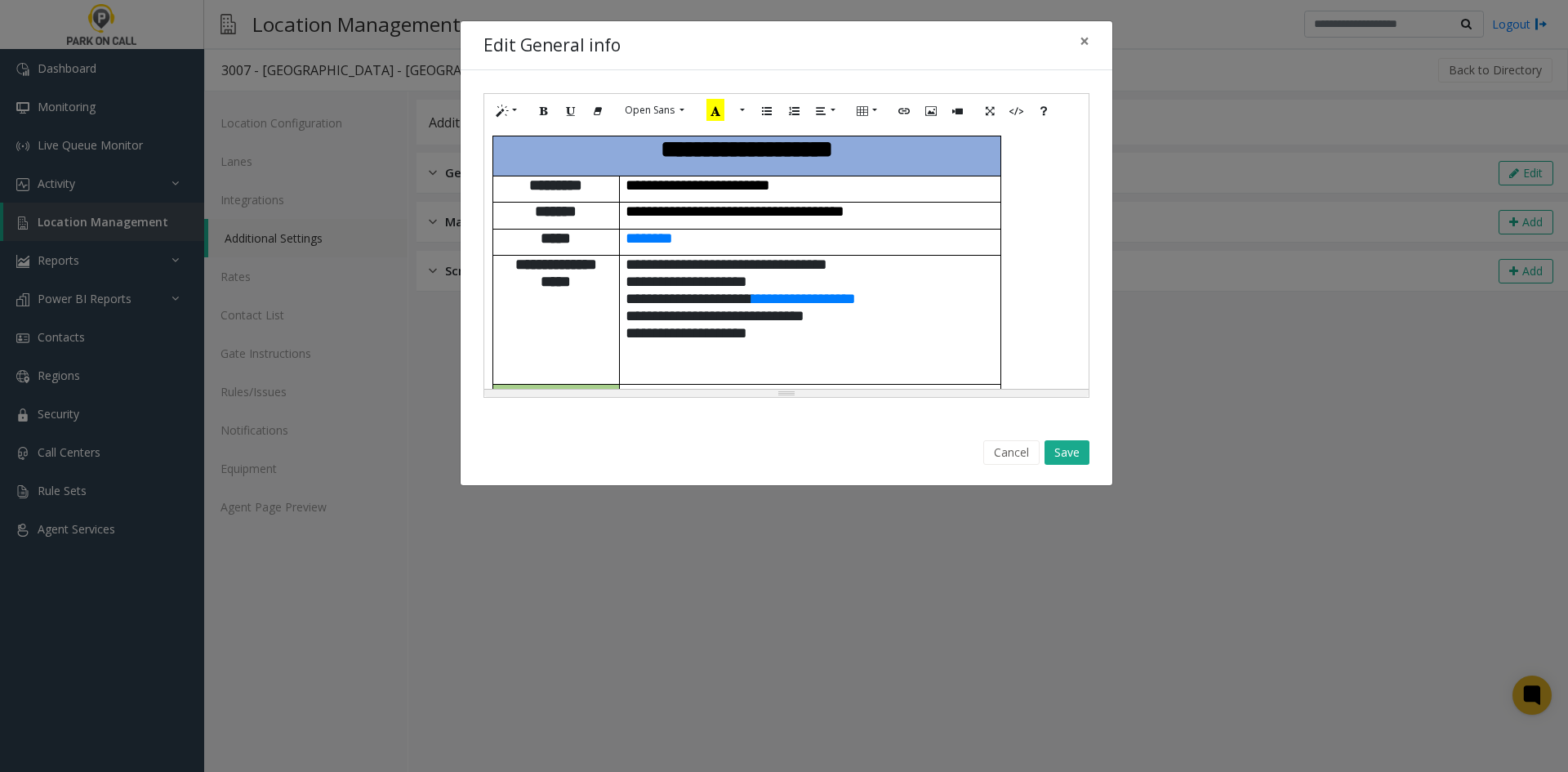
scroll to position [993, 0]
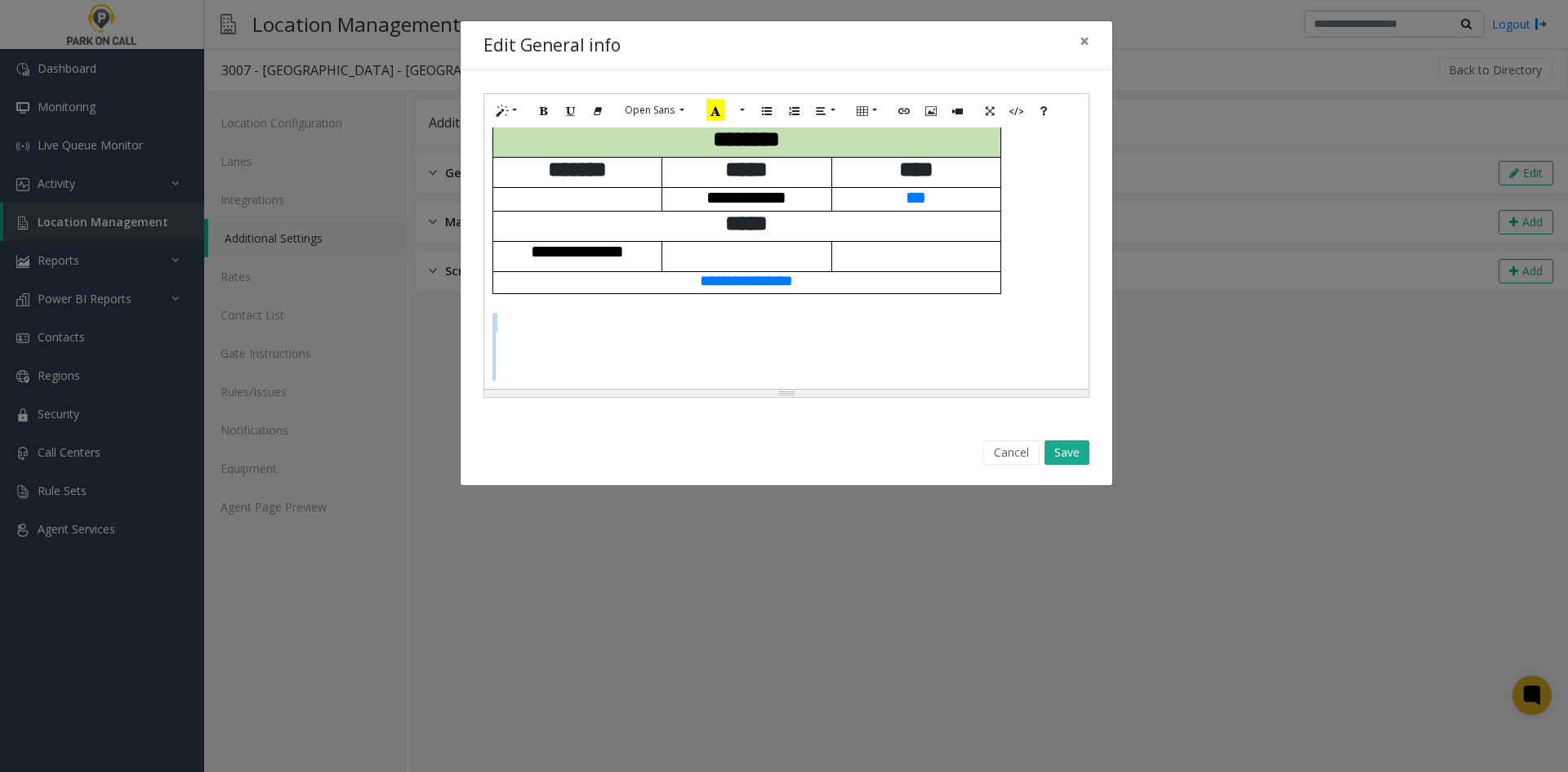
drag, startPoint x: 589, startPoint y: 378, endPoint x: 568, endPoint y: 291, distance: 89.5
click at [568, 291] on div "**********" at bounding box center [786, 259] width 605 height 261
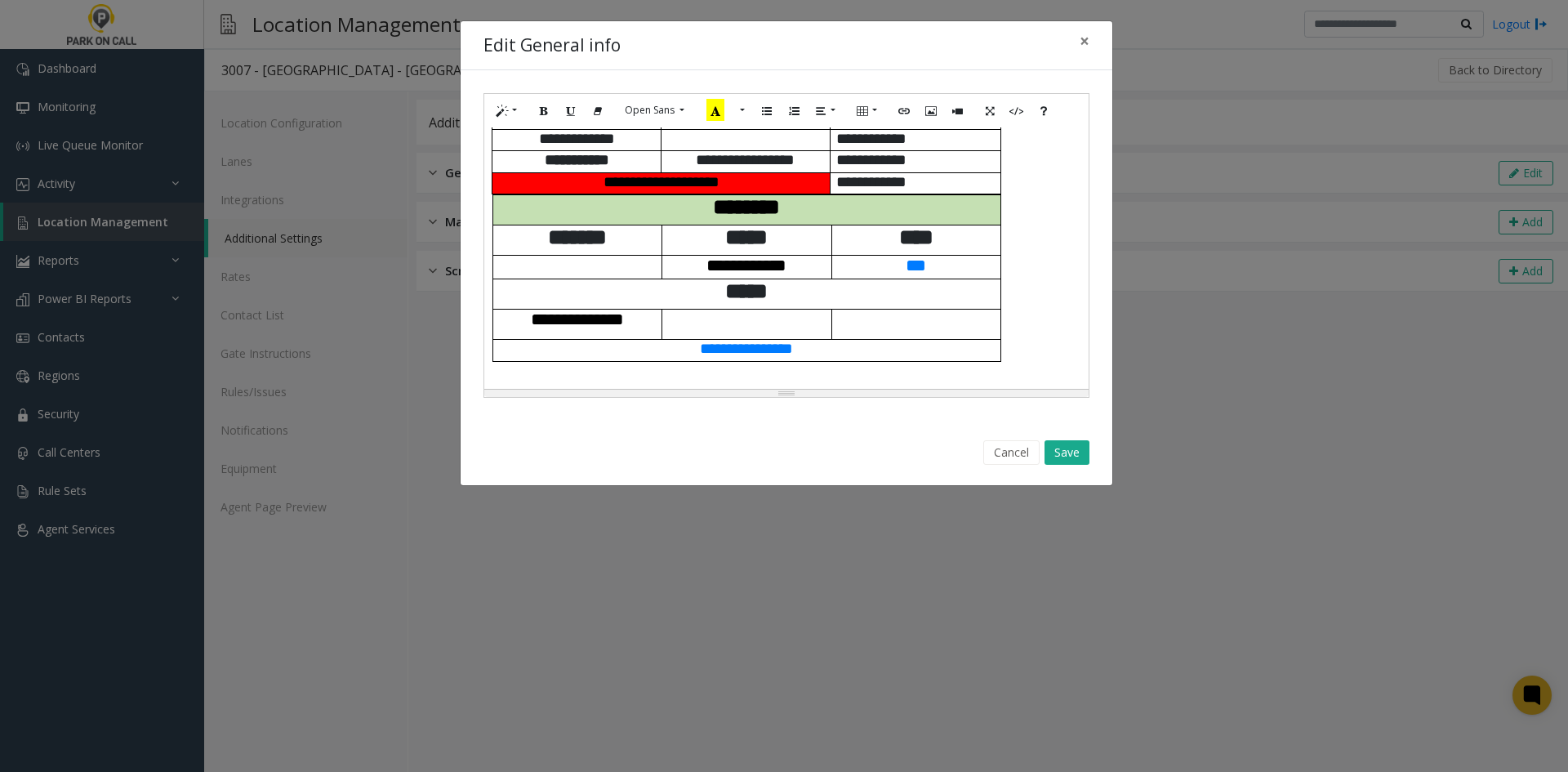
scroll to position [916, 0]
click at [1067, 453] on button "Save" at bounding box center [1067, 453] width 45 height 24
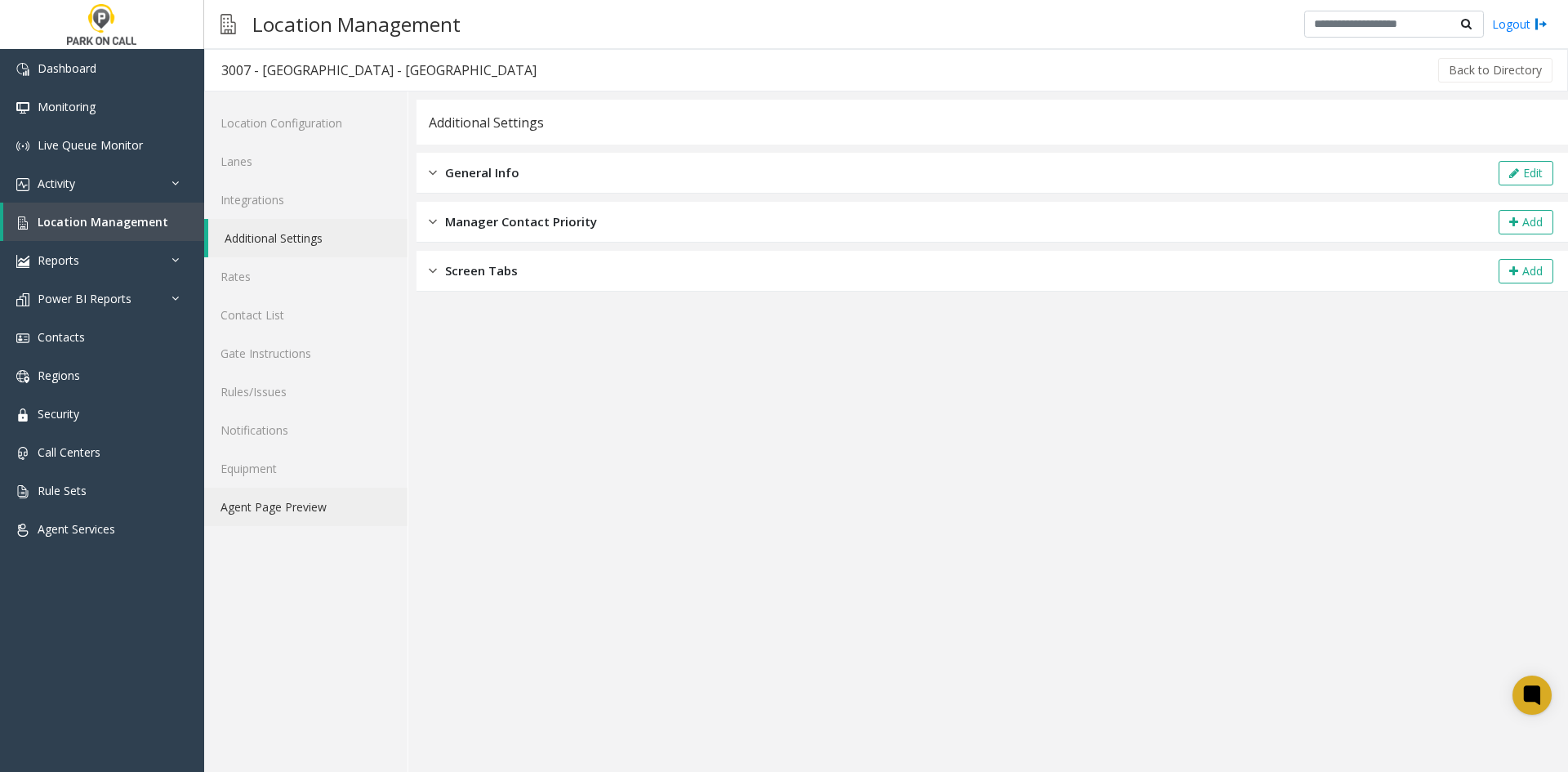
click at [314, 518] on link "Agent Page Preview" at bounding box center [306, 507] width 203 height 38
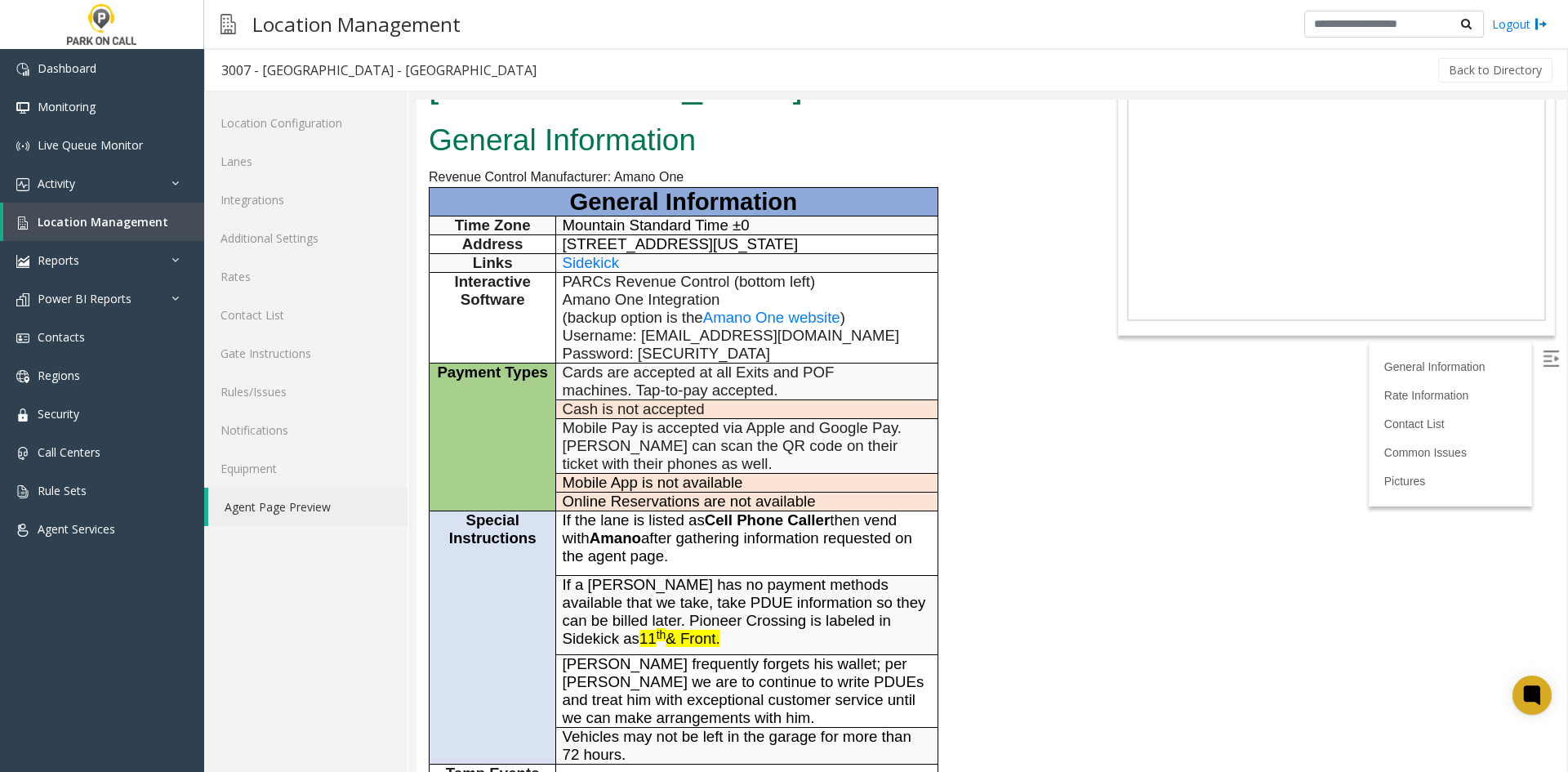
scroll to position [82, 0]
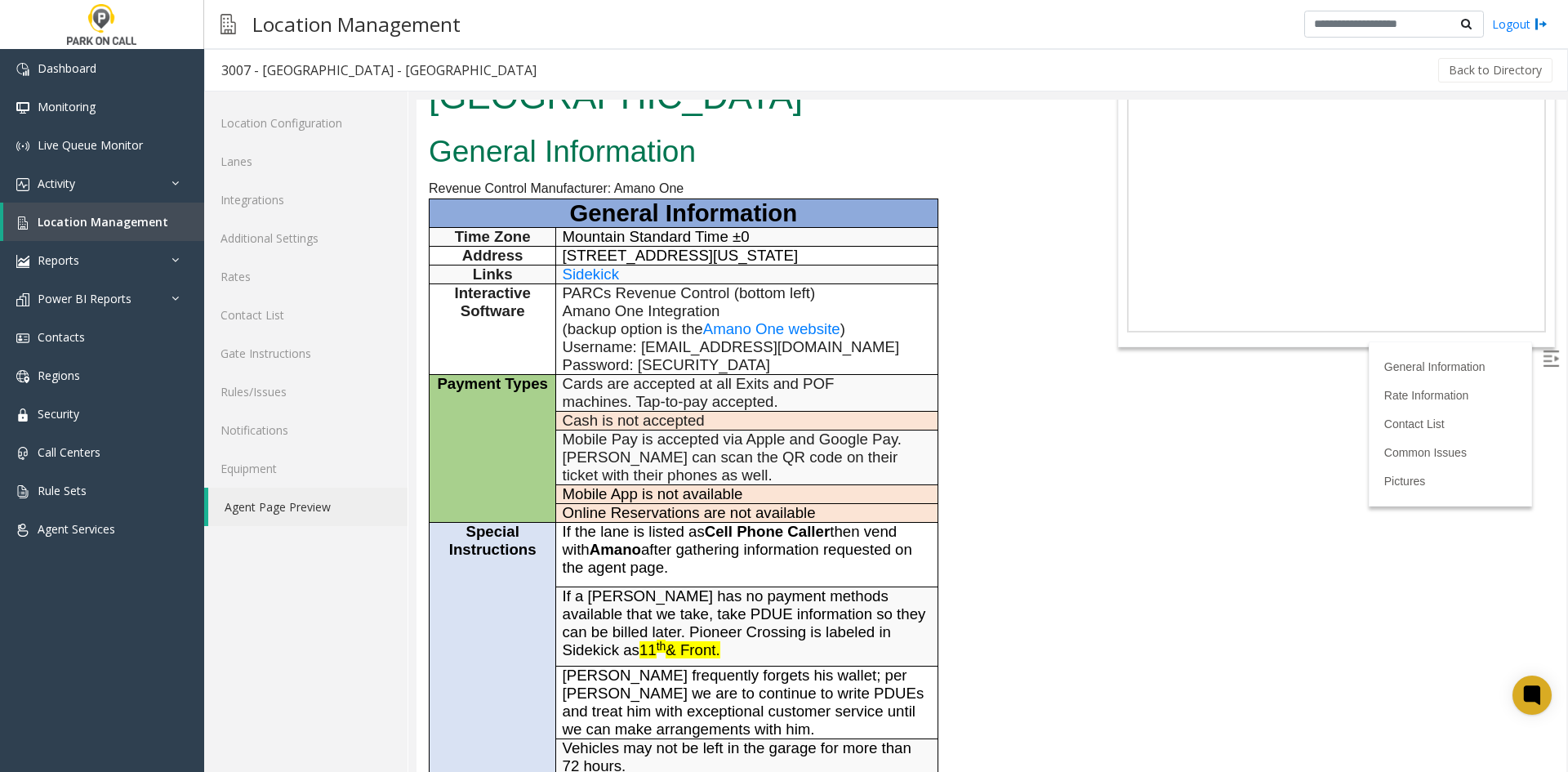
click at [819, 320] on span "Amano One website" at bounding box center [772, 328] width 137 height 17
click at [664, 338] on span "Username: cgrant@parkoncall.com Password: Summer2023!" at bounding box center [732, 356] width 337 height 35
drag, startPoint x: 664, startPoint y: 297, endPoint x: 819, endPoint y: 294, distance: 155.0
click at [819, 338] on p "Username: cgrant@parkoncall.com Password: Summer2023!" at bounding box center [747, 357] width 369 height 36
copy span "cgrant@parkoncall.com"
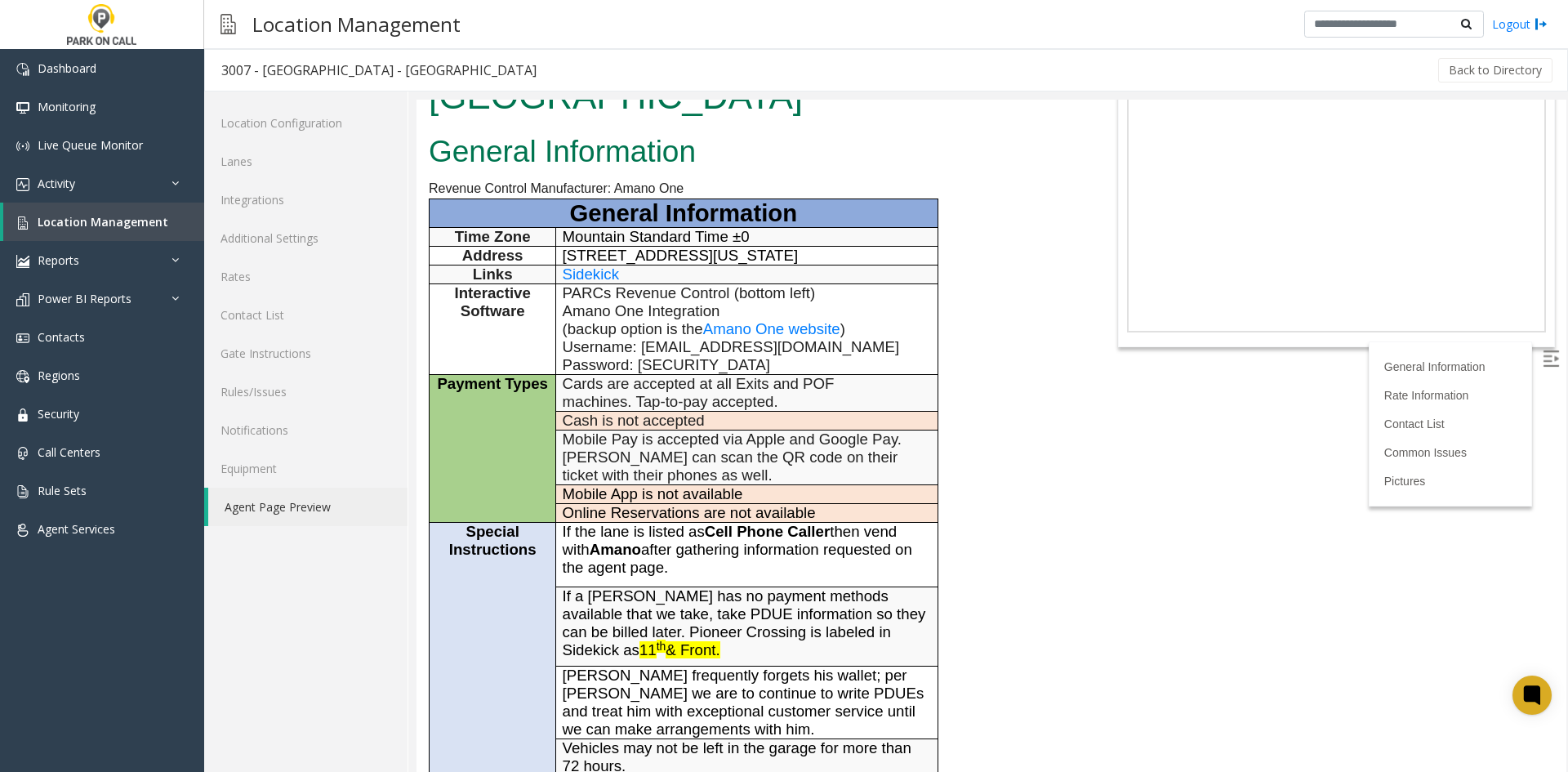
click at [661, 504] on span "Online Reservations are not available" at bounding box center [689, 513] width 253 height 17
click at [281, 399] on link "Rules/Issues" at bounding box center [306, 392] width 203 height 38
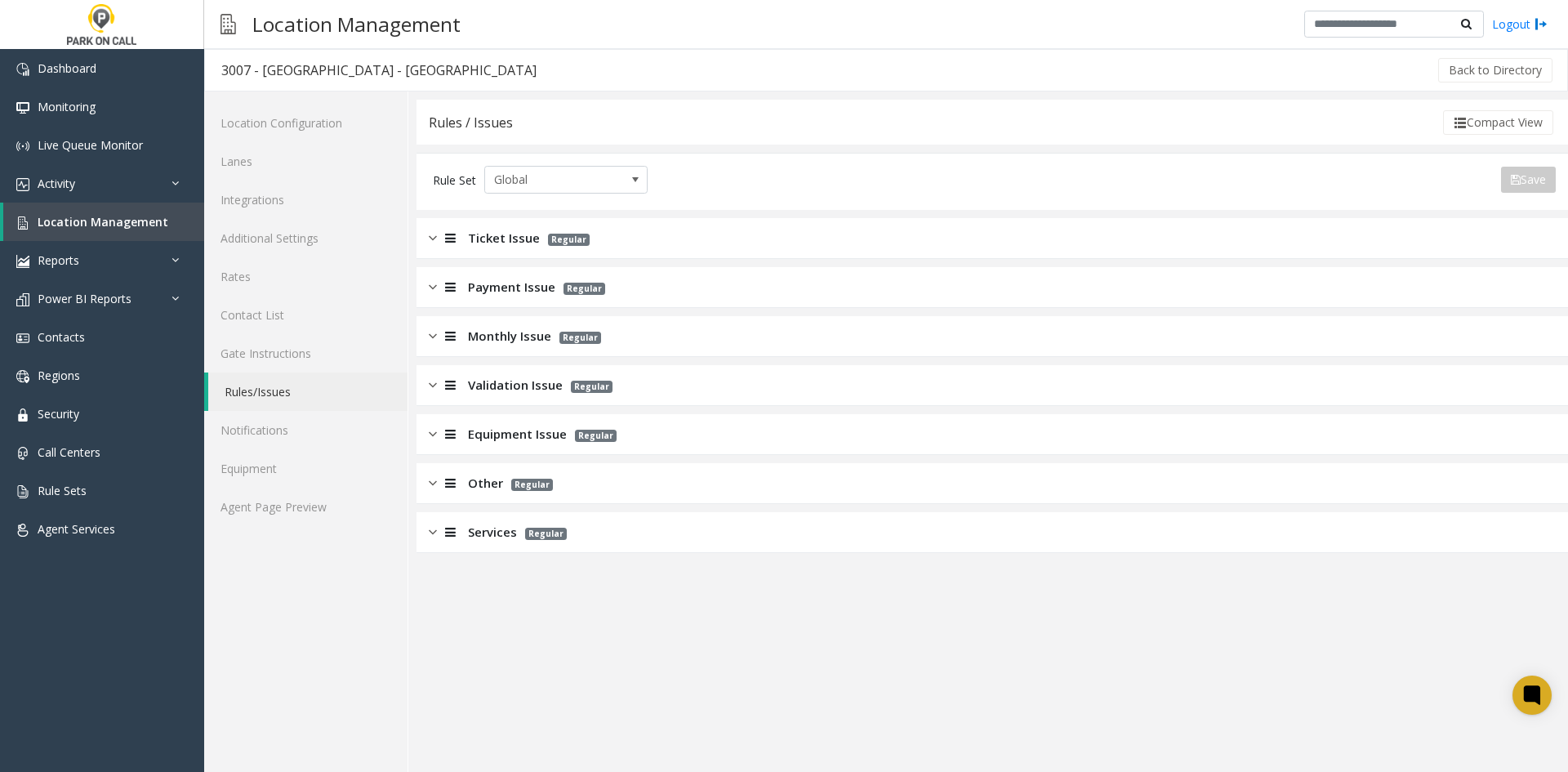
click at [531, 259] on app-rules-listview "Ticket Issue Regular Payment Issue Regular Monthly Issue Regular Validation Iss…" at bounding box center [992, 385] width 1152 height 335
click at [527, 256] on div "Ticket Issue Regular" at bounding box center [992, 238] width 1152 height 41
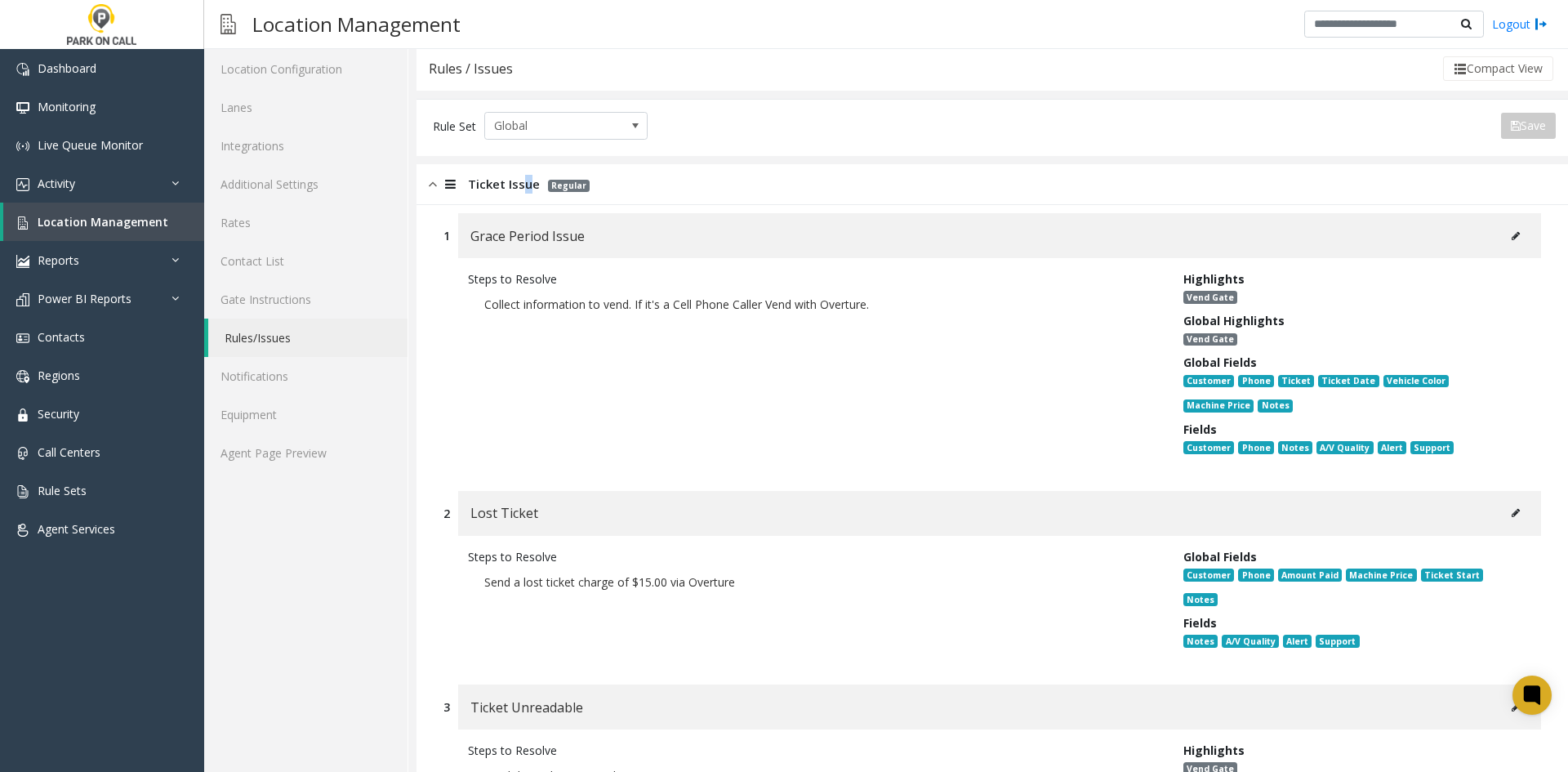
scroll to position [82, 0]
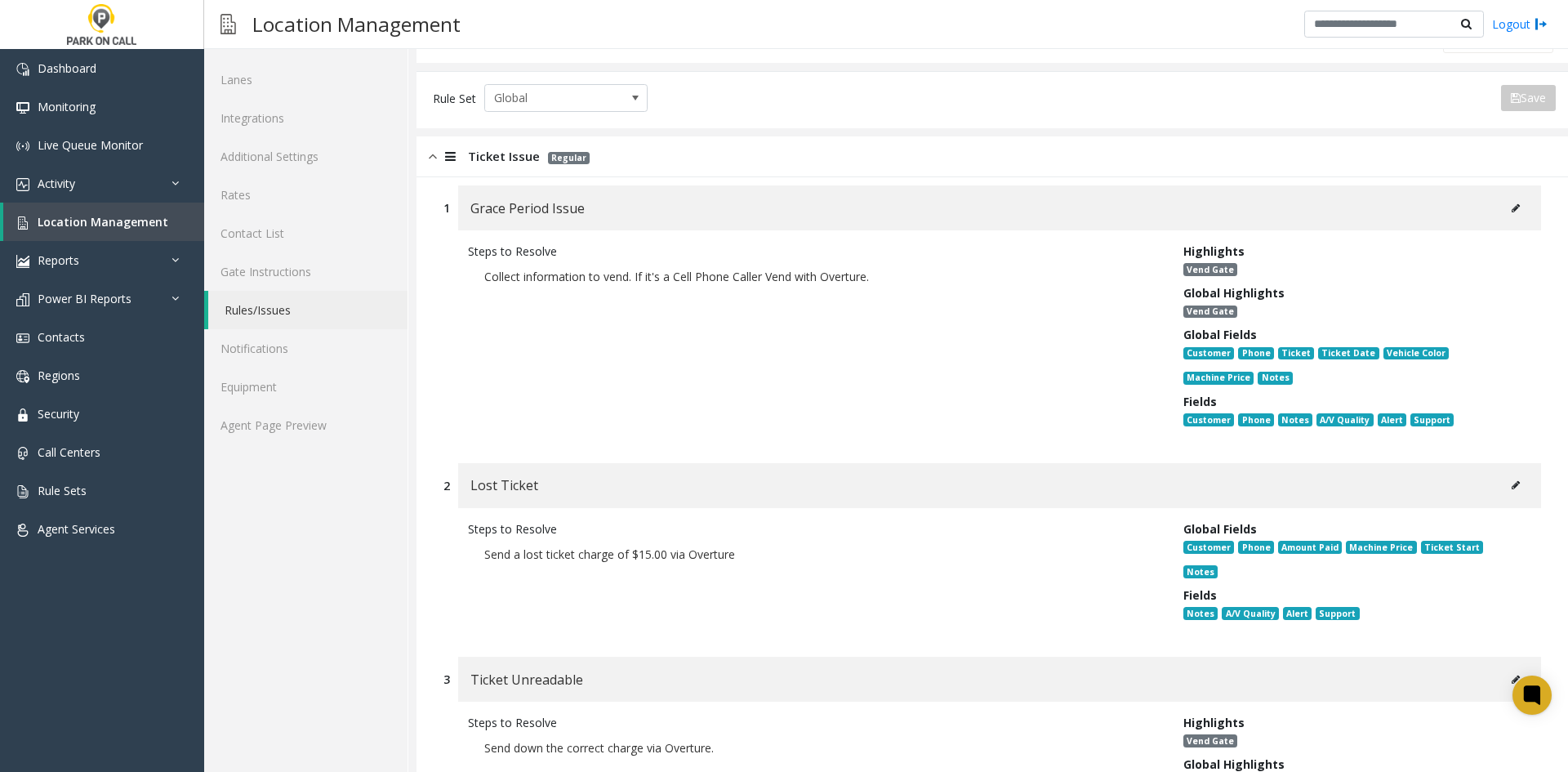
click at [739, 416] on div "Steps to Resolve Collect information to vend. If it's a Cell Phone Caller Vend …" at bounding box center [813, 339] width 716 height 192
click at [256, 200] on link "Rates" at bounding box center [306, 195] width 203 height 38
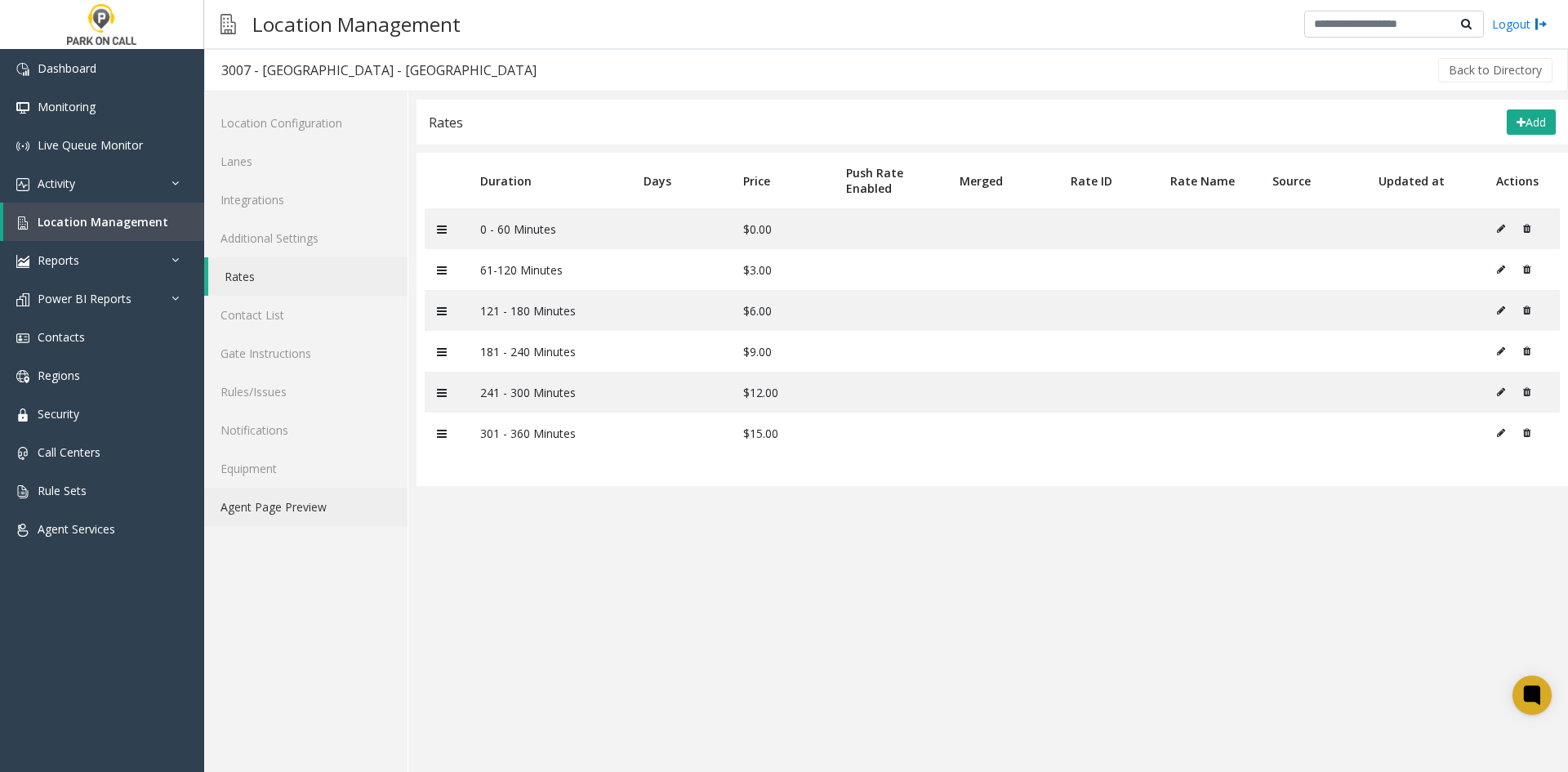
click at [270, 503] on link "Agent Page Preview" at bounding box center [306, 507] width 203 height 38
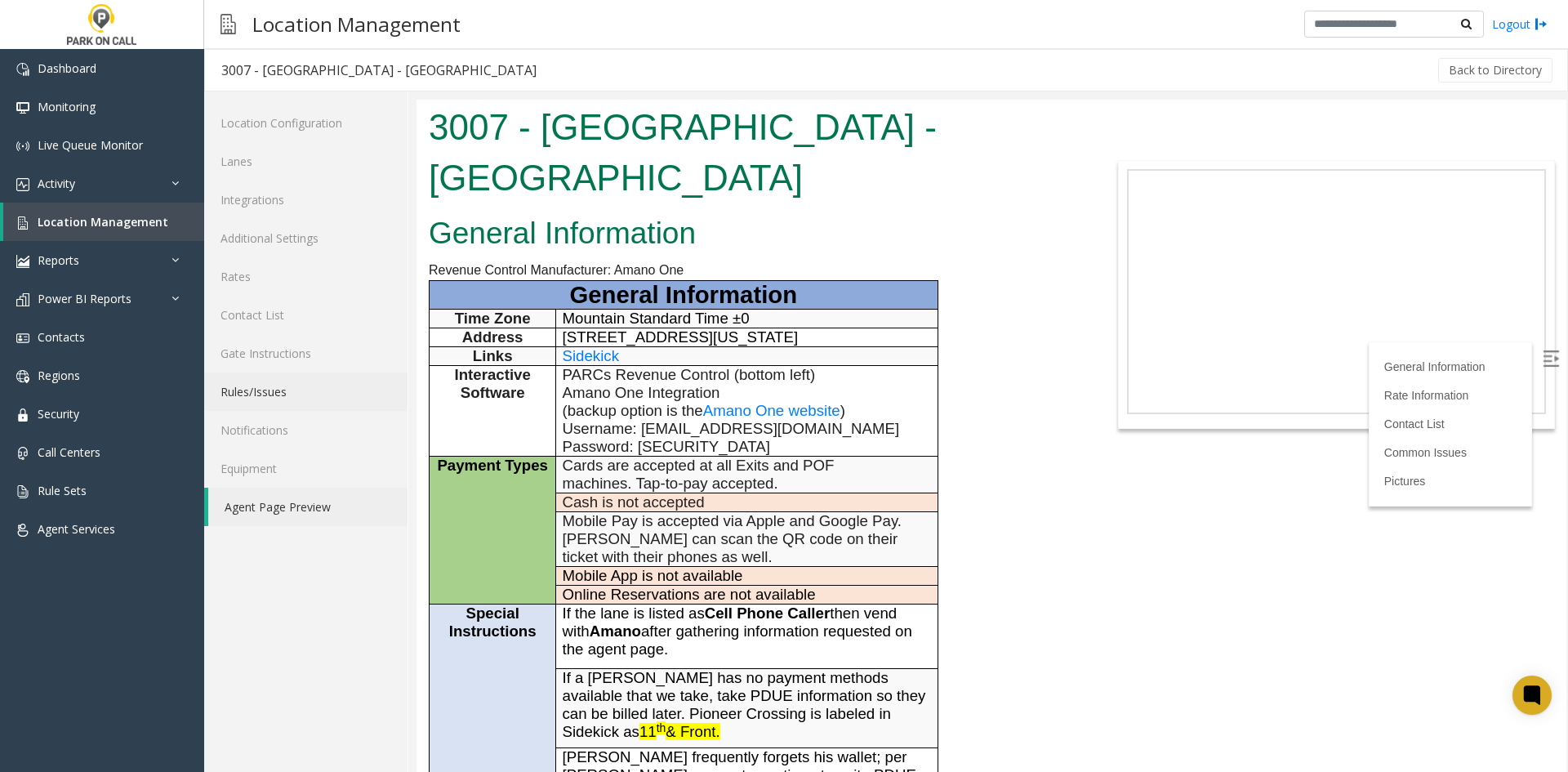
click at [317, 382] on link "Rules/Issues" at bounding box center [306, 392] width 203 height 38
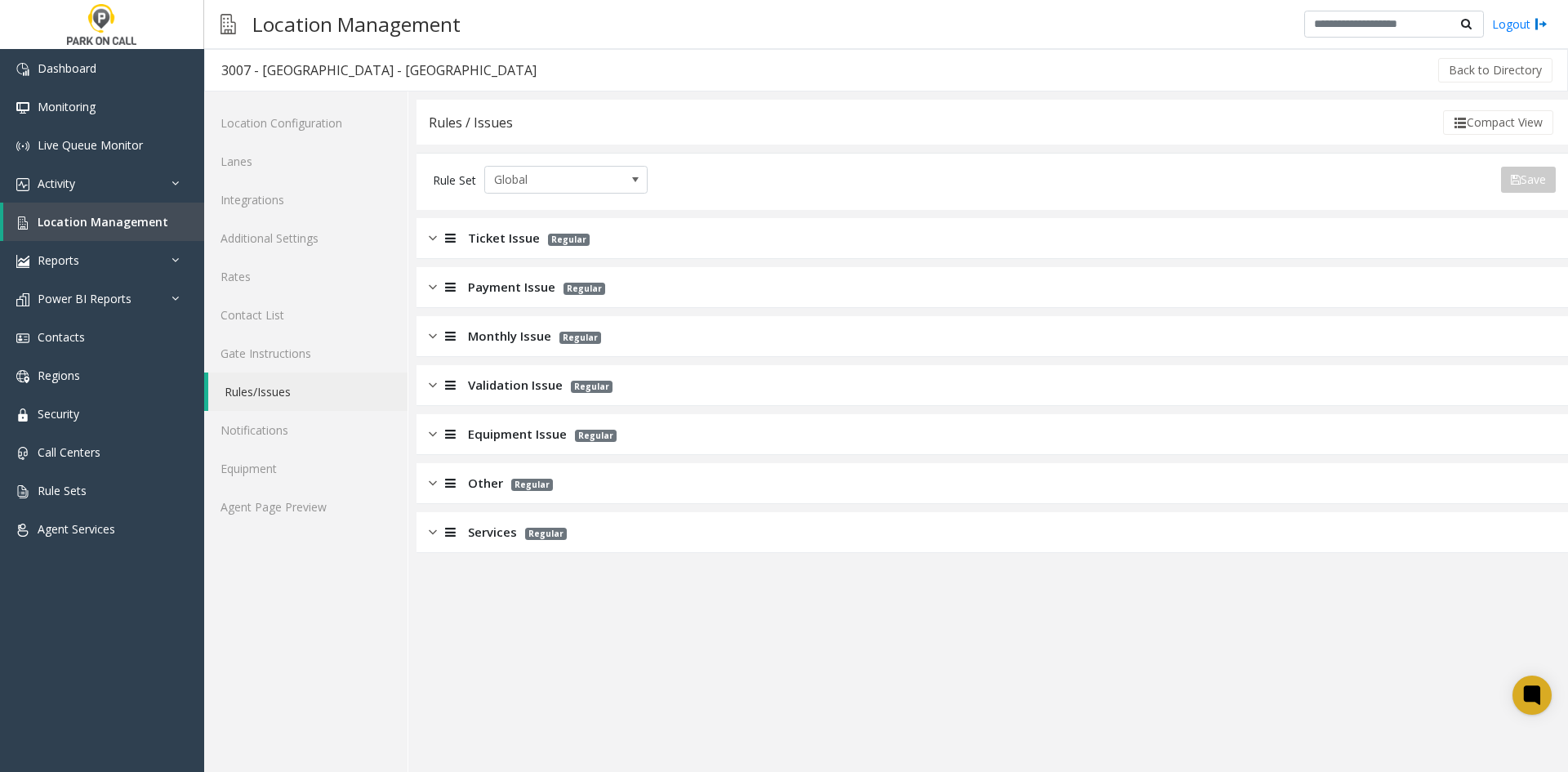
click at [506, 231] on span "Ticket Issue" at bounding box center [503, 238] width 72 height 19
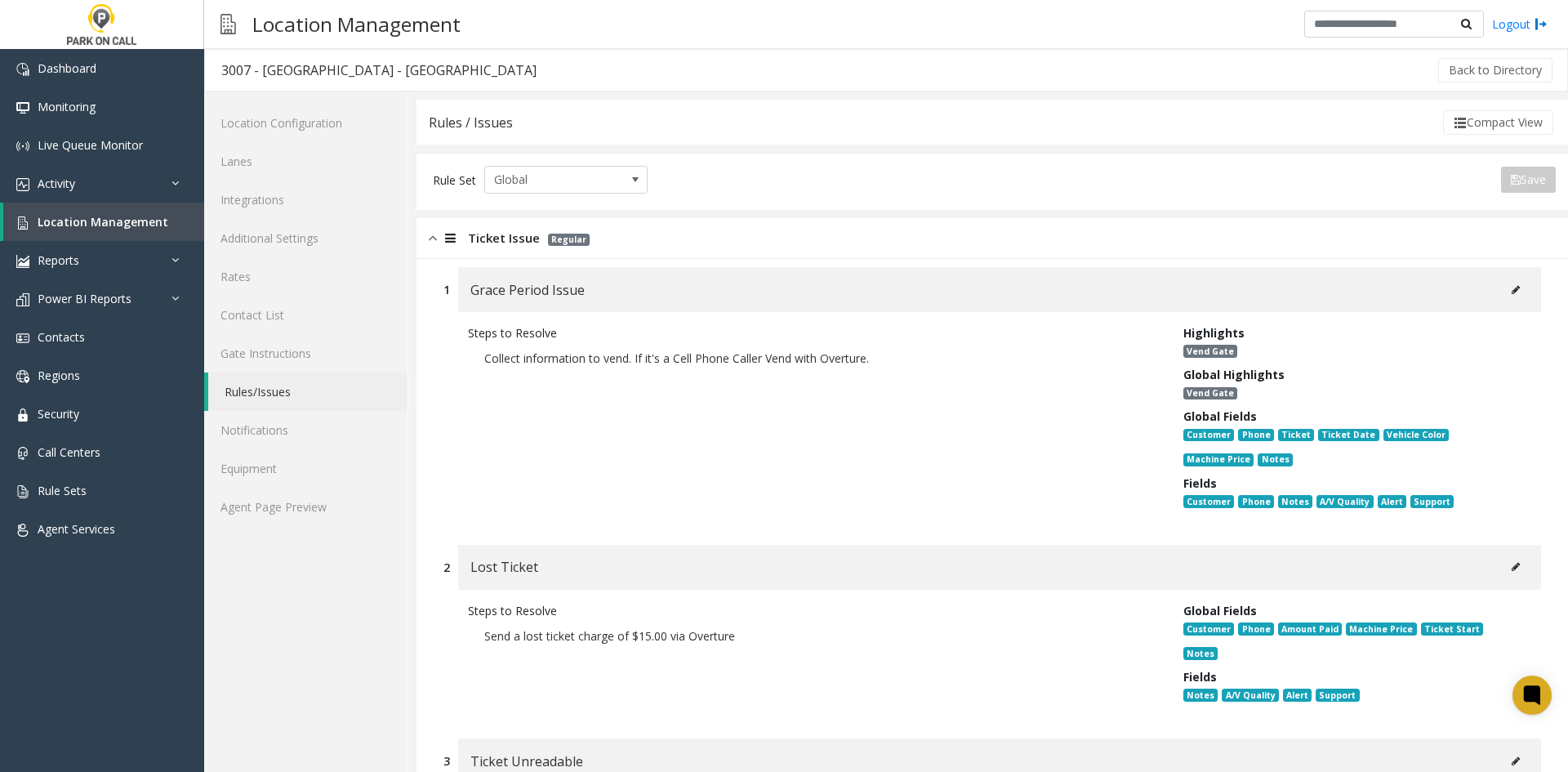
click at [1510, 290] on button at bounding box center [1515, 289] width 26 height 24
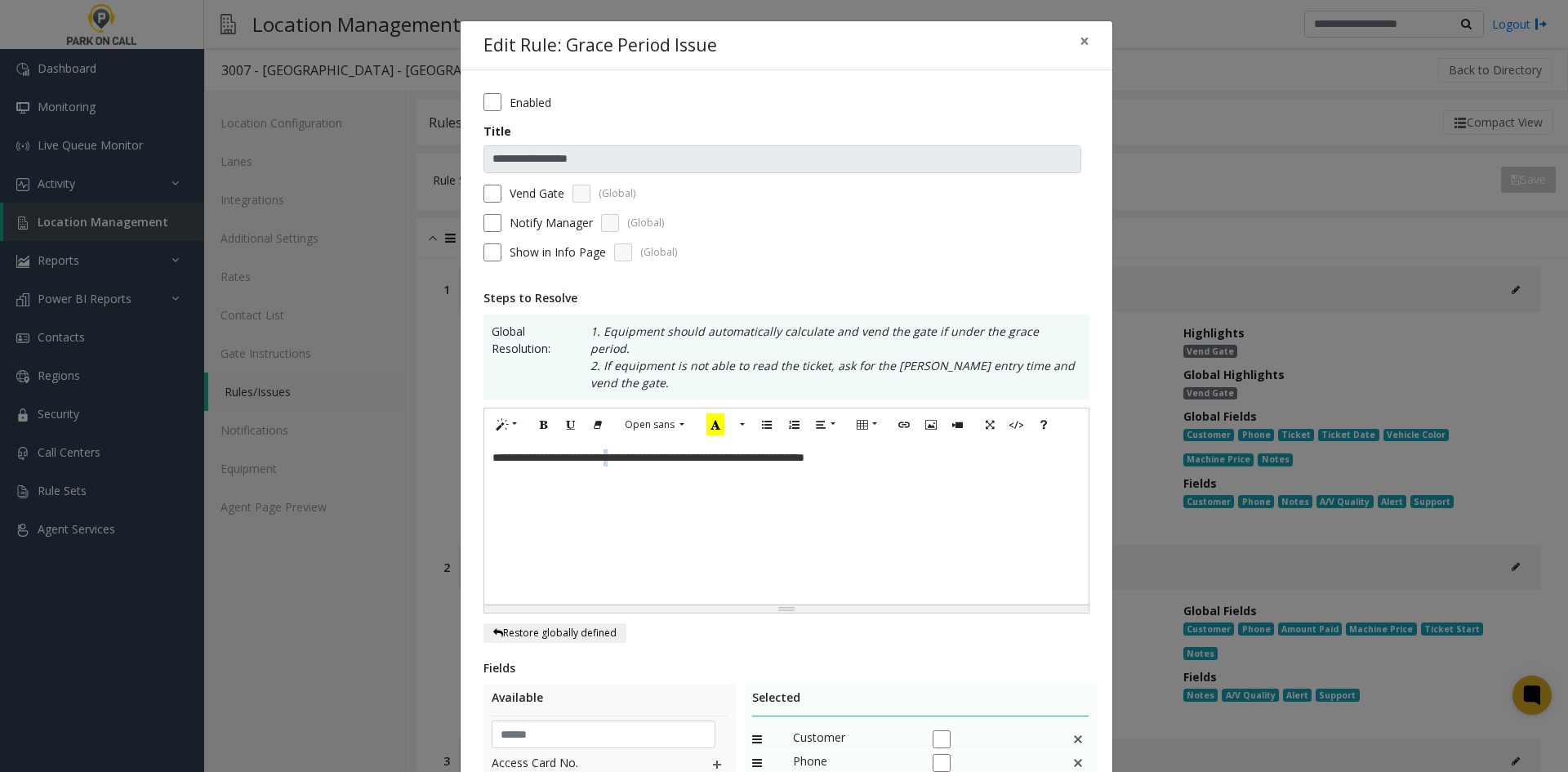
click at [628, 452] on span "**********" at bounding box center [648, 457] width 312 height 12
click at [621, 452] on span "**********" at bounding box center [648, 457] width 312 height 12
drag, startPoint x: 621, startPoint y: 445, endPoint x: 465, endPoint y: 454, distance: 156.3
click at [465, 454] on div "**********" at bounding box center [786, 586] width 652 height 1033
paste div
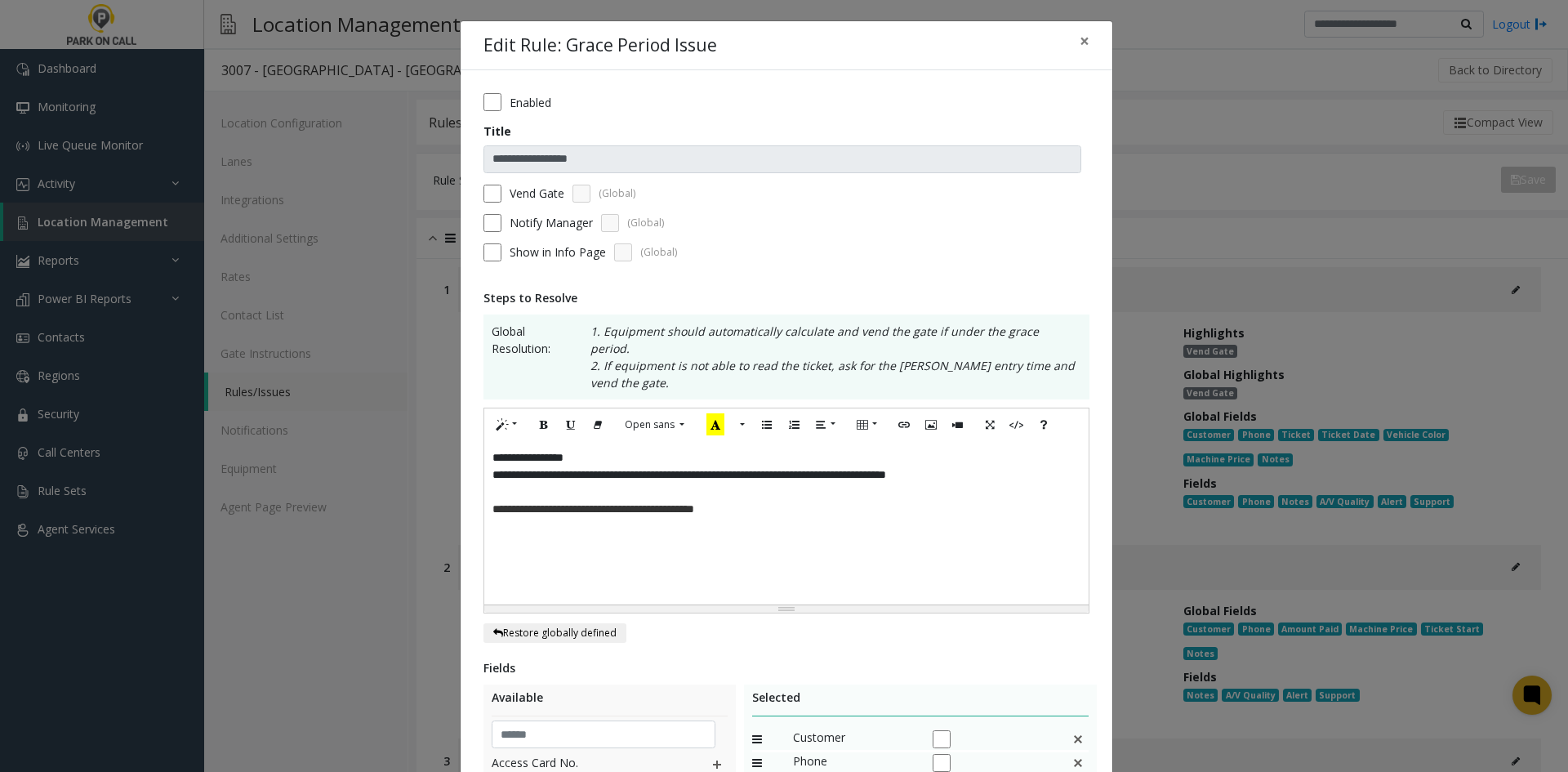
drag, startPoint x: 510, startPoint y: 469, endPoint x: 485, endPoint y: 486, distance: 30.2
click at [506, 484] on p "**********" at bounding box center [786, 501] width 589 height 34
drag, startPoint x: 492, startPoint y: 494, endPoint x: 462, endPoint y: 494, distance: 30.0
click at [462, 494] on div "**********" at bounding box center [786, 586] width 652 height 1033
click at [682, 503] on span "**********" at bounding box center [589, 509] width 193 height 12
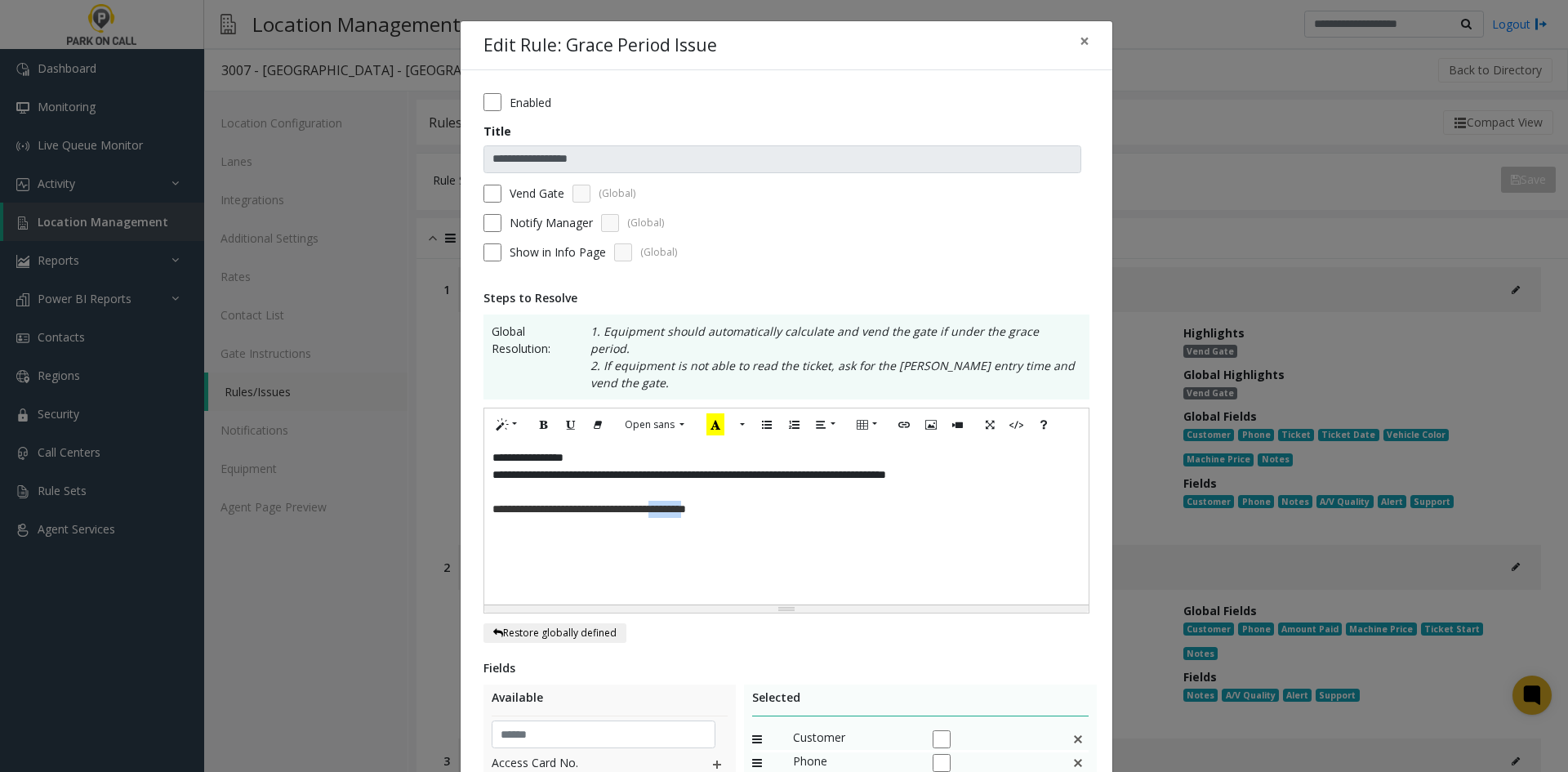
click at [681, 503] on span "**********" at bounding box center [589, 509] width 193 height 12
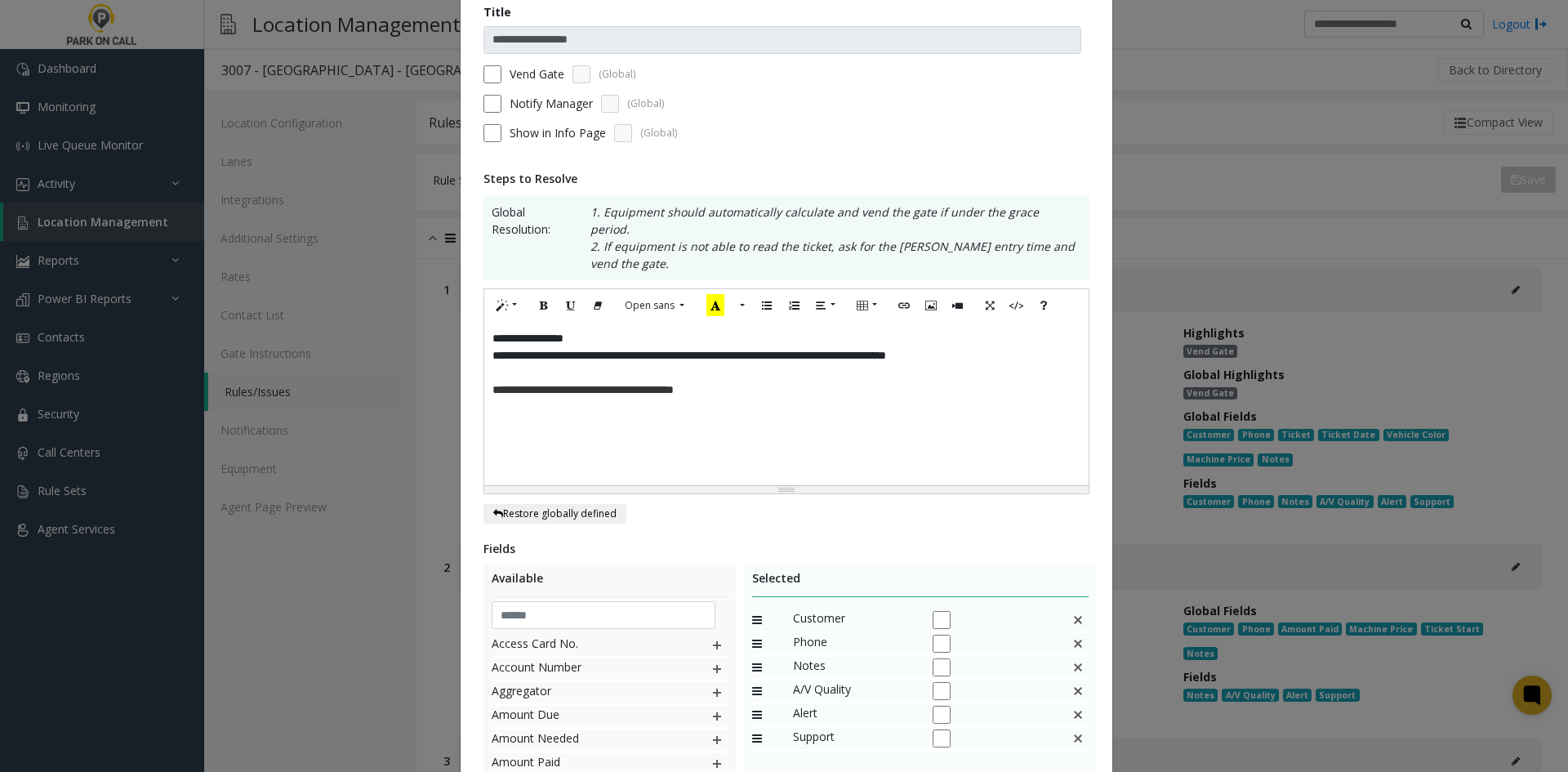
scroll to position [336, 0]
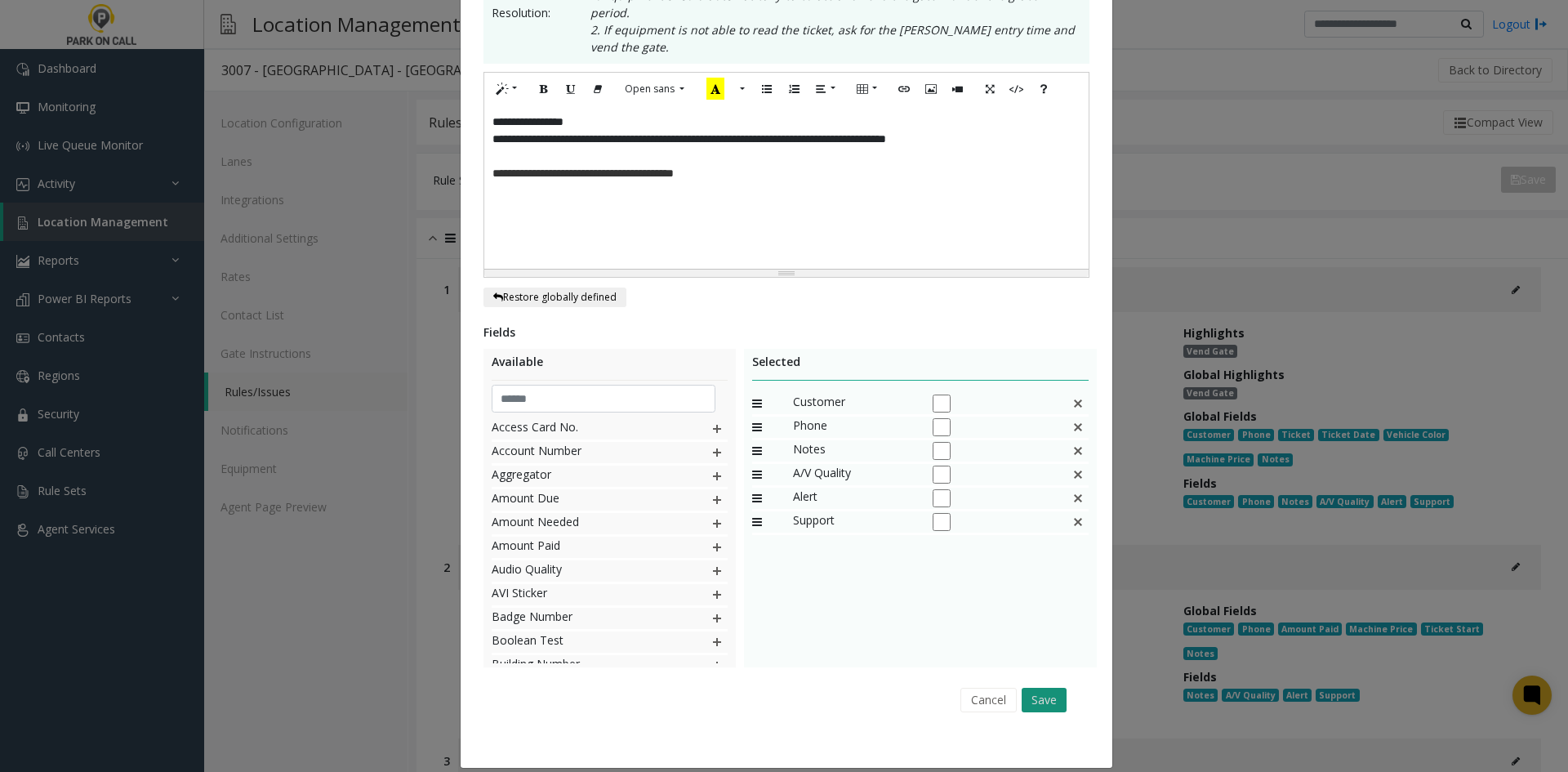
click at [1032, 688] on button "Save" at bounding box center [1045, 699] width 45 height 24
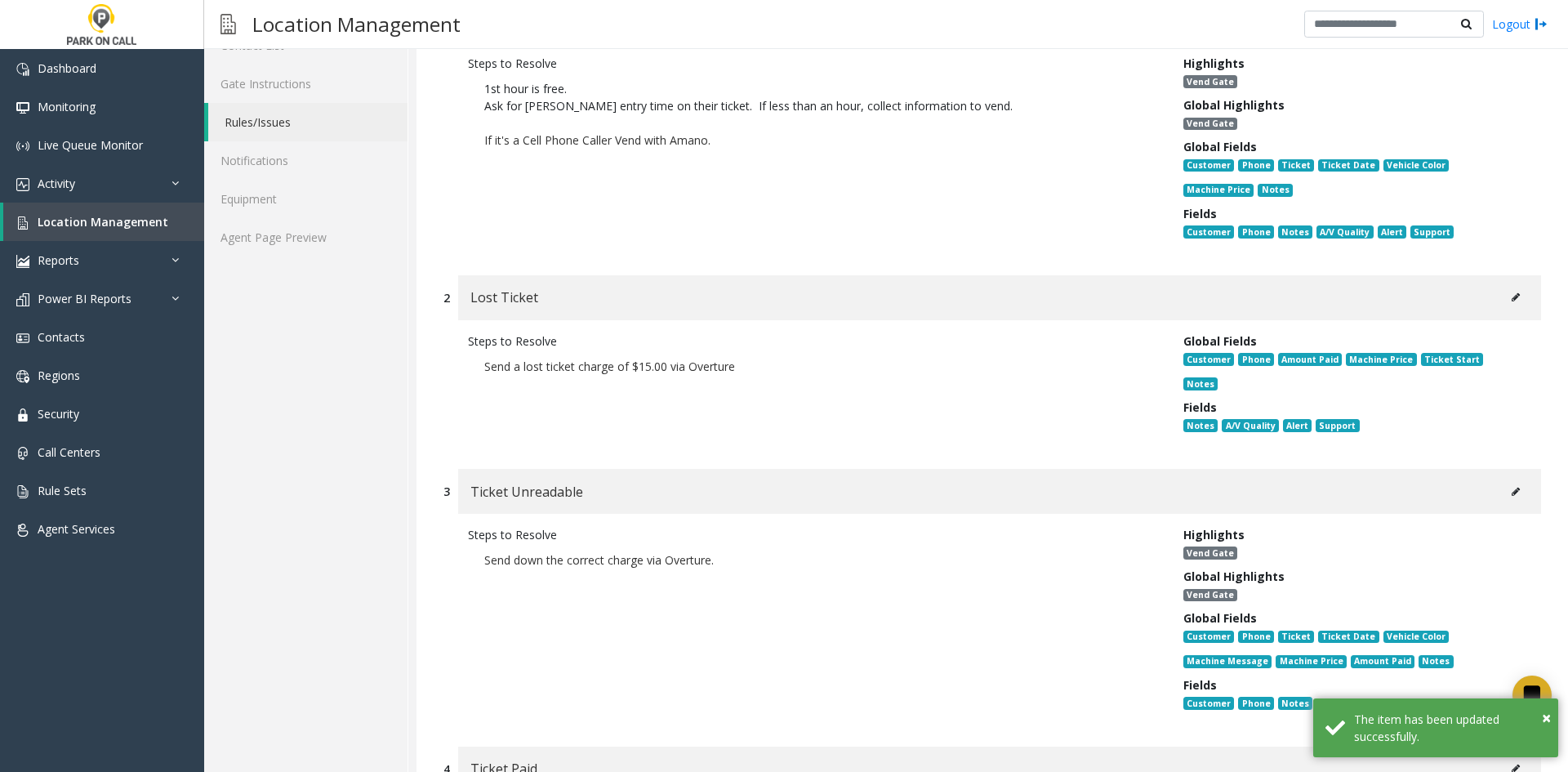
scroll to position [327, 0]
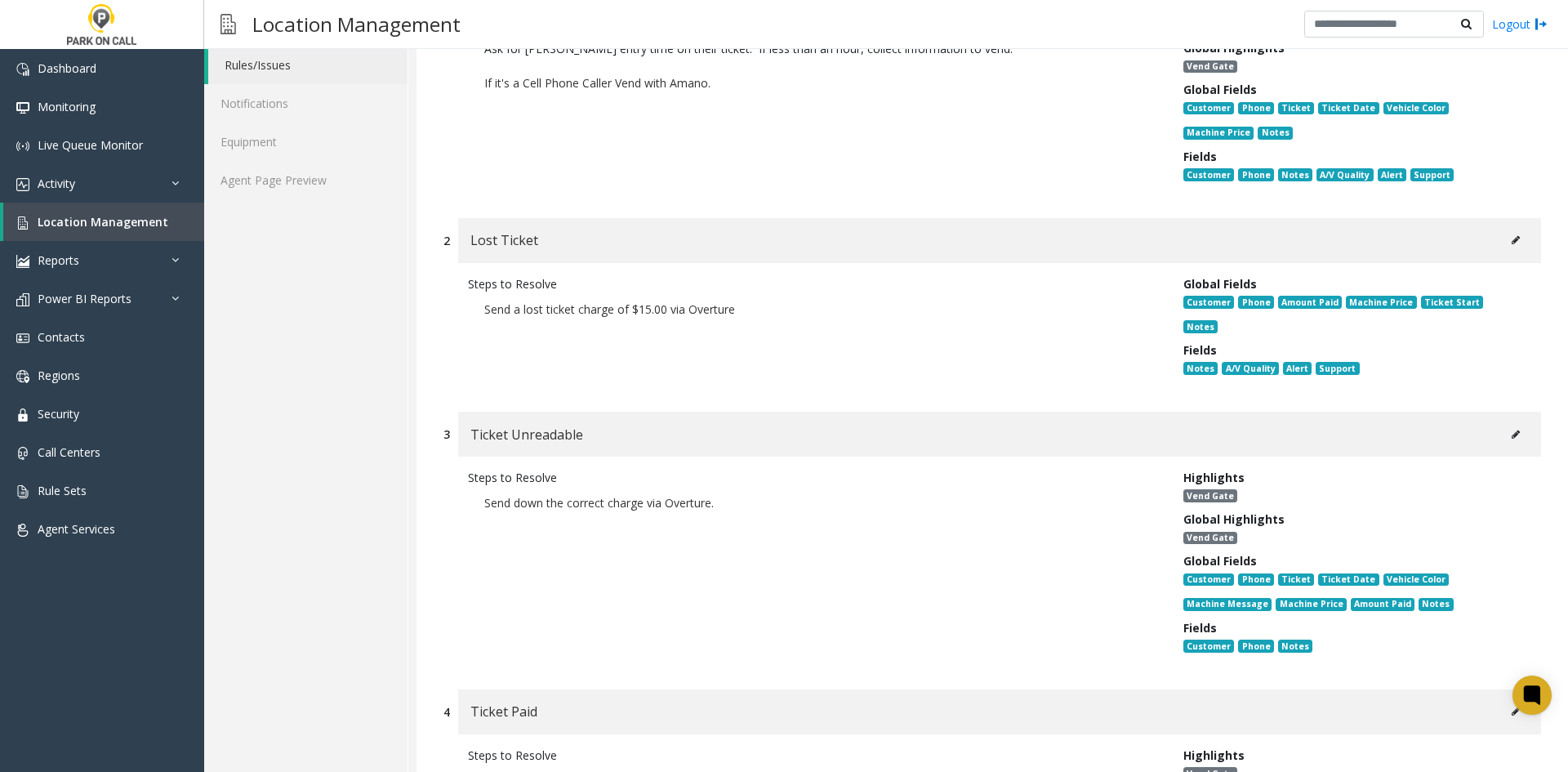
click at [1503, 247] on button at bounding box center [1515, 239] width 26 height 24
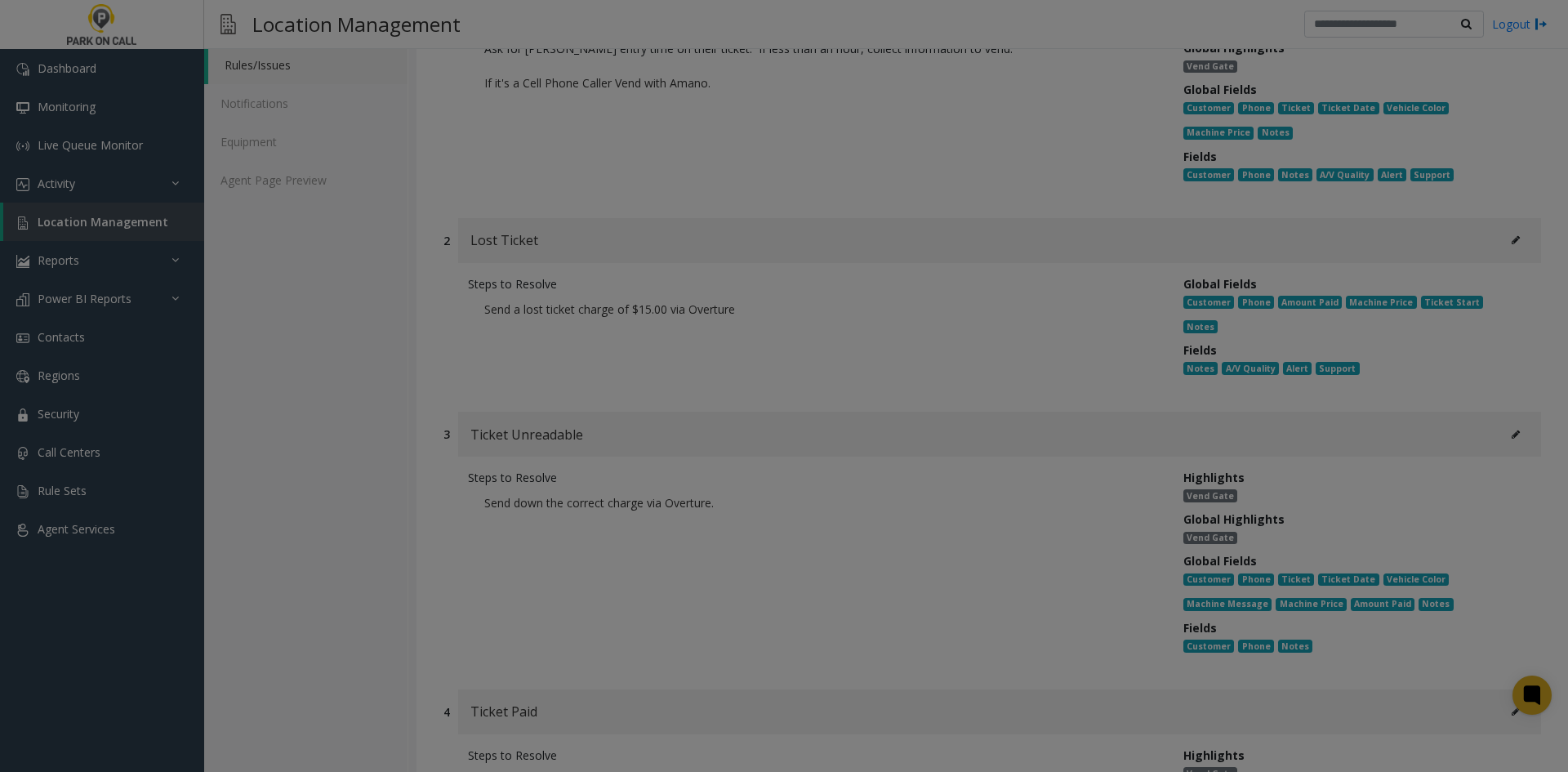
scroll to position [0, 0]
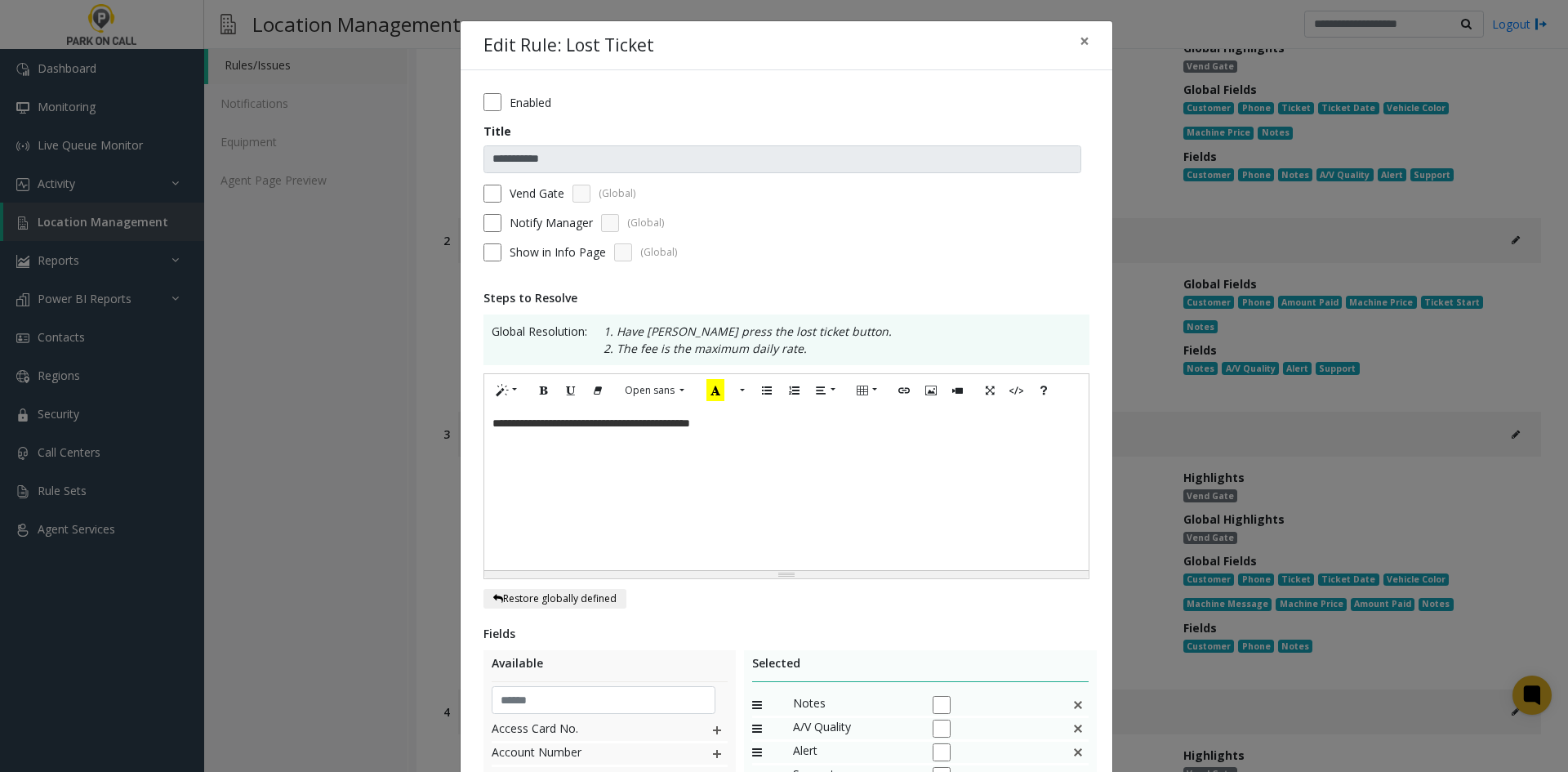
click at [702, 436] on div "**********" at bounding box center [786, 489] width 605 height 163
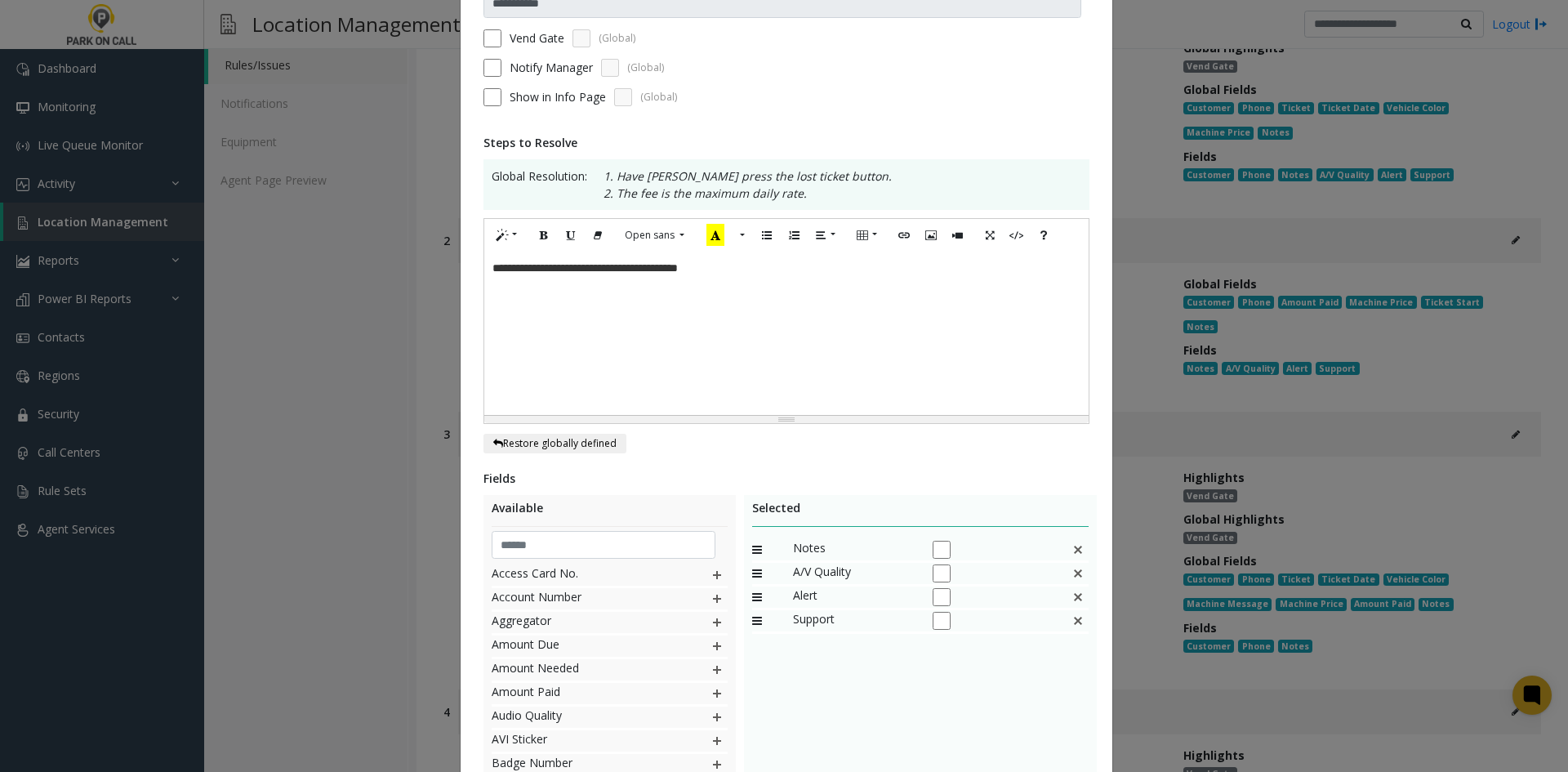
scroll to position [318, 0]
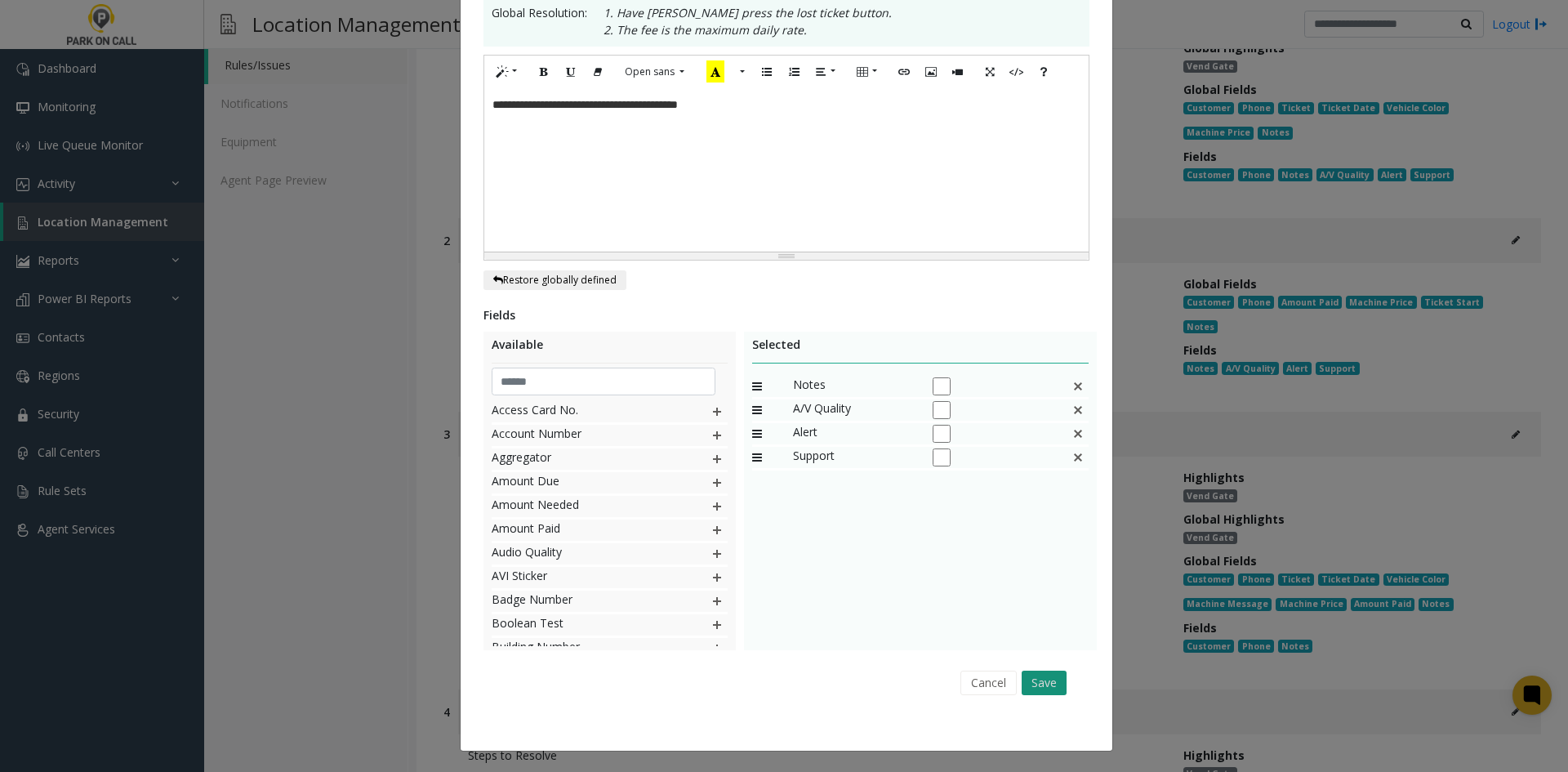
click at [1032, 680] on button "Save" at bounding box center [1045, 683] width 45 height 24
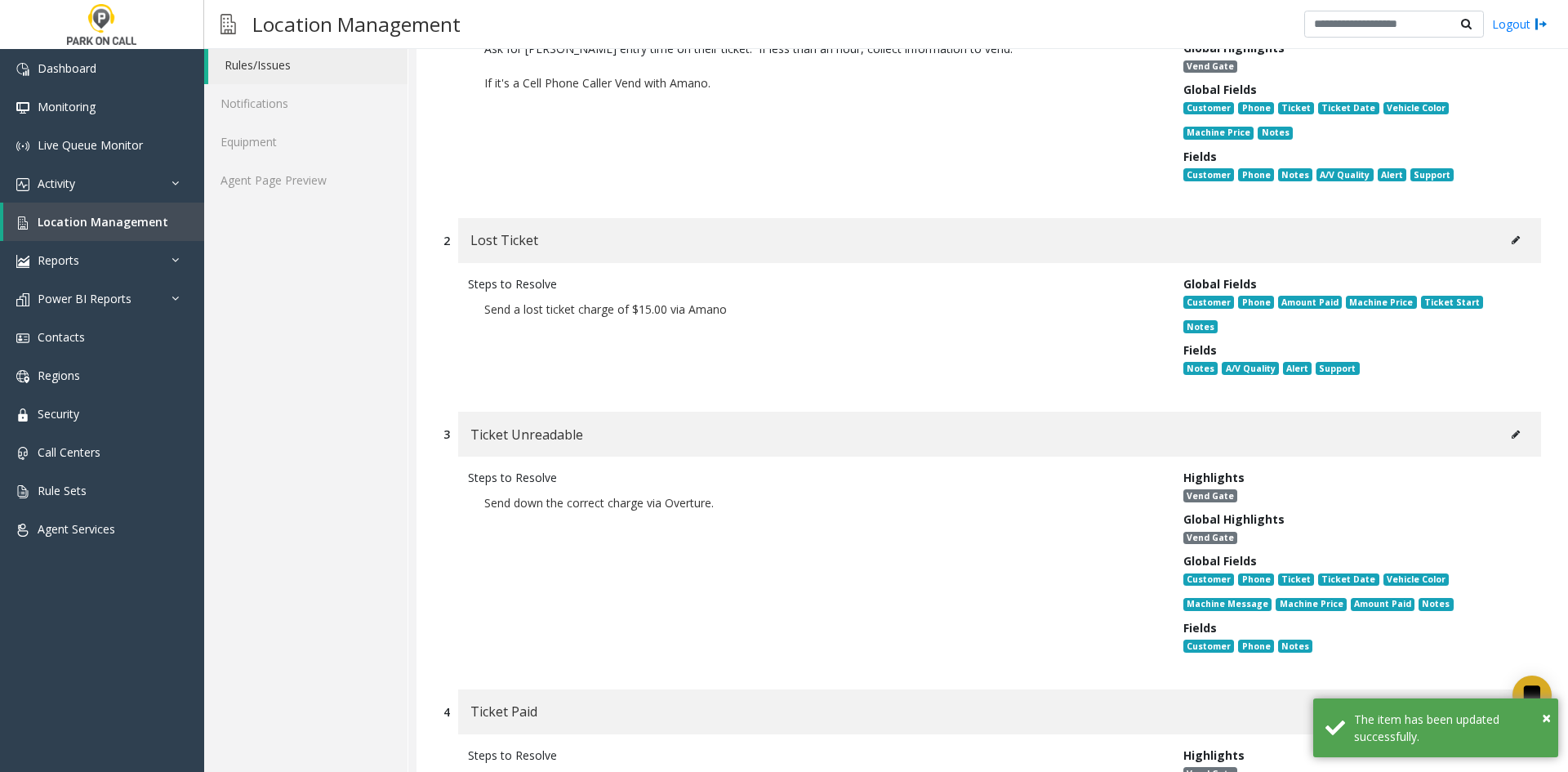
click at [1503, 423] on button at bounding box center [1515, 435] width 26 height 24
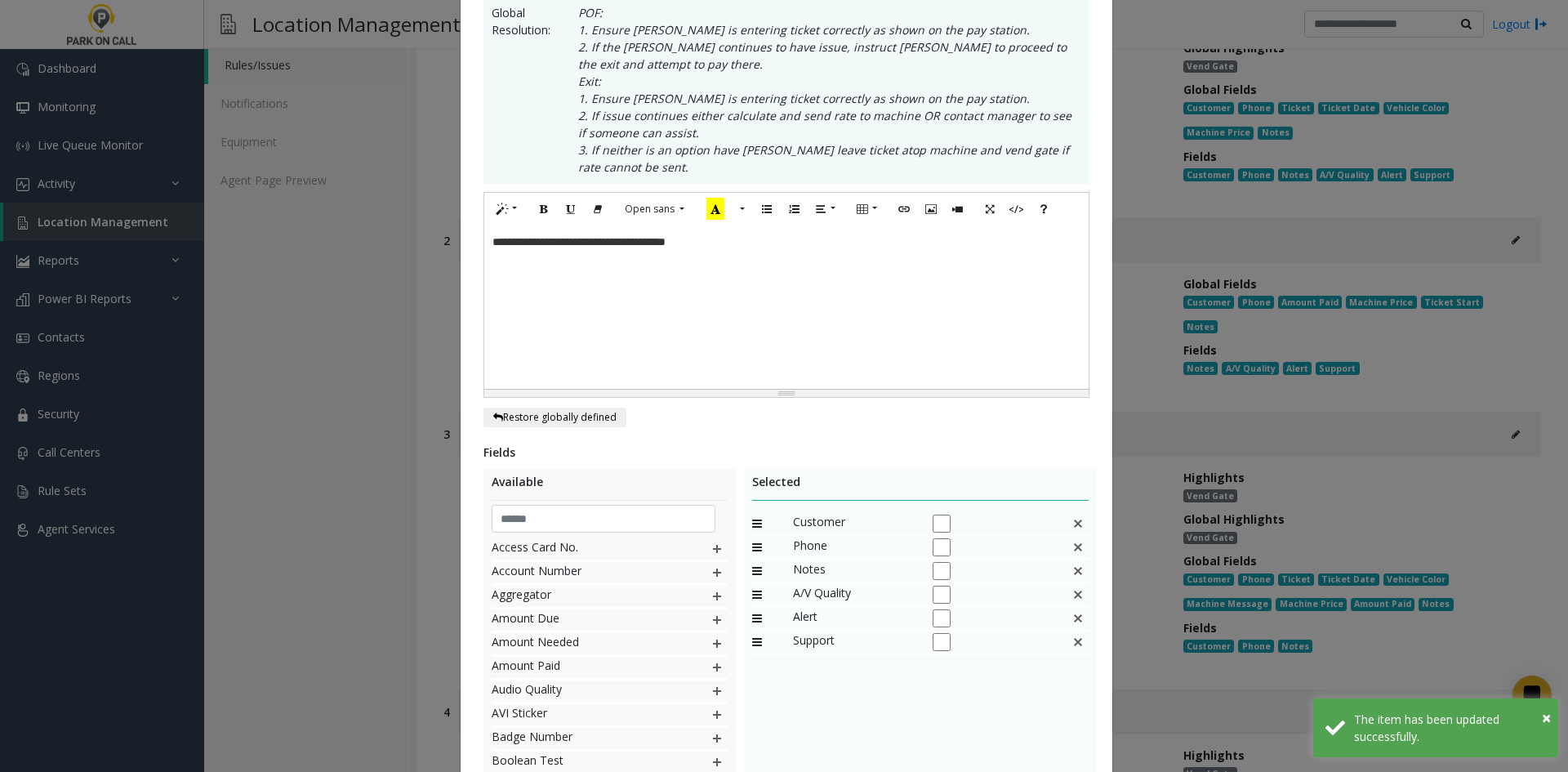
scroll to position [0, 0]
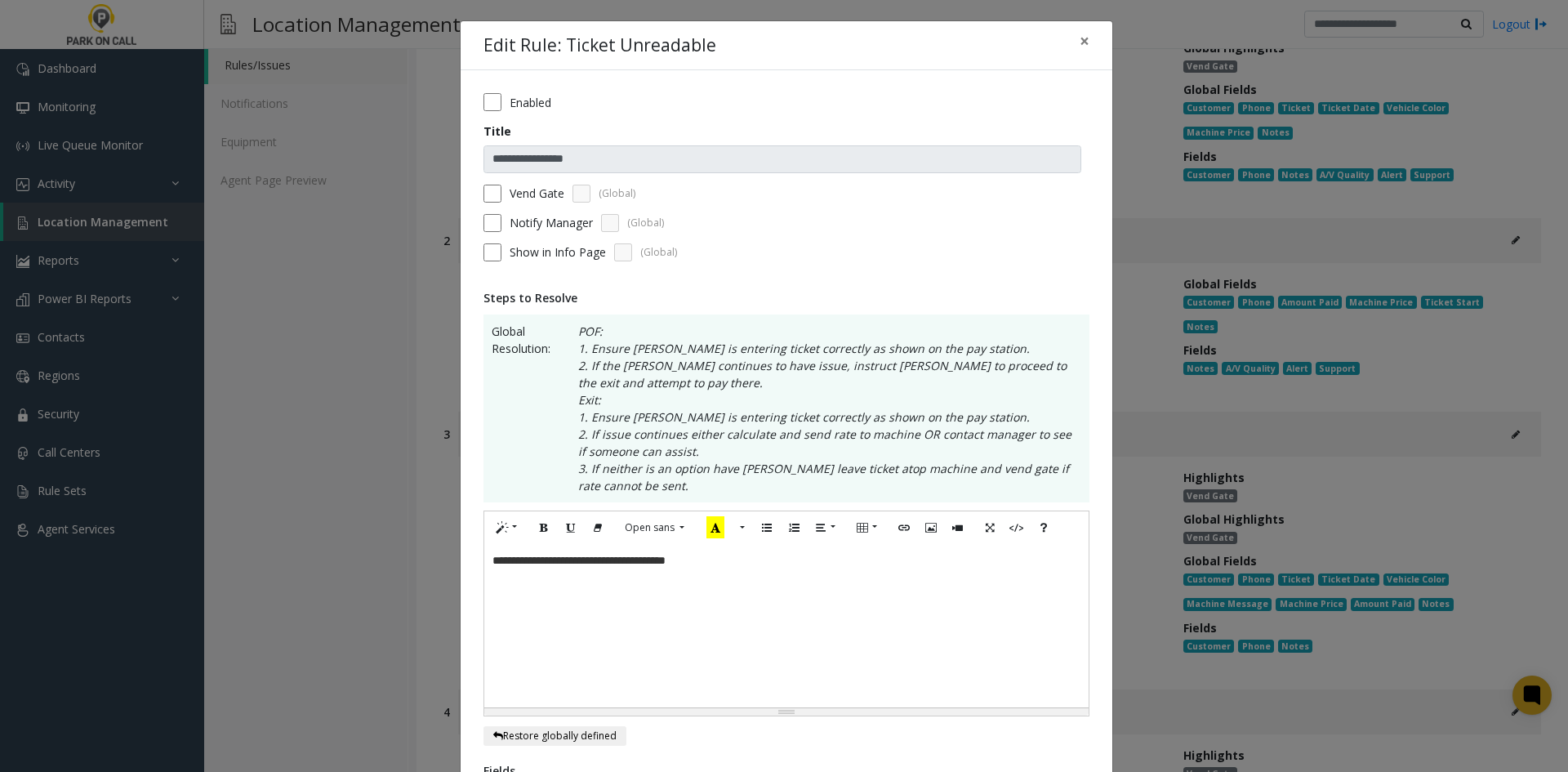
click at [703, 617] on div "**********" at bounding box center [786, 626] width 605 height 163
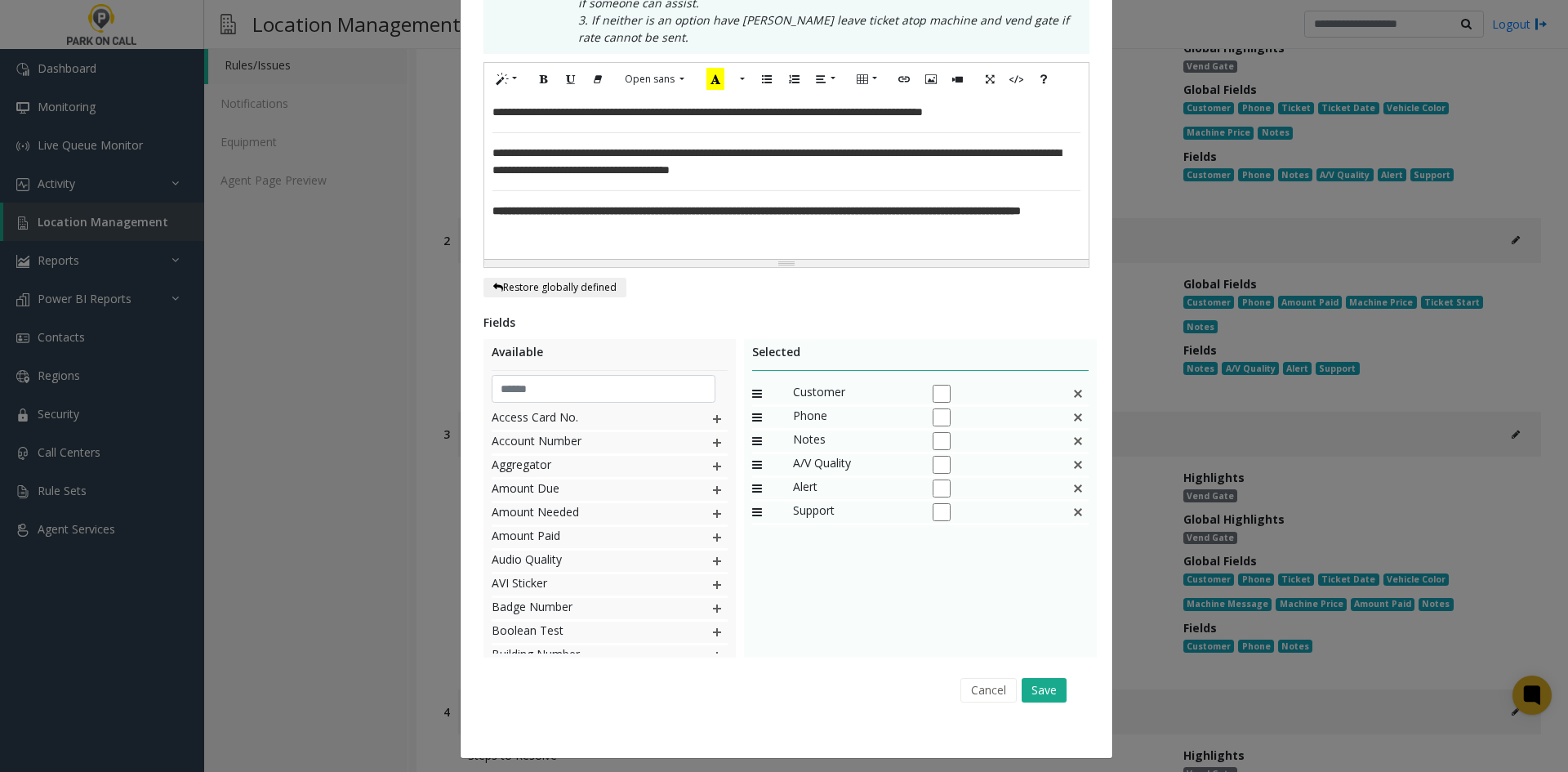
scroll to position [456, 0]
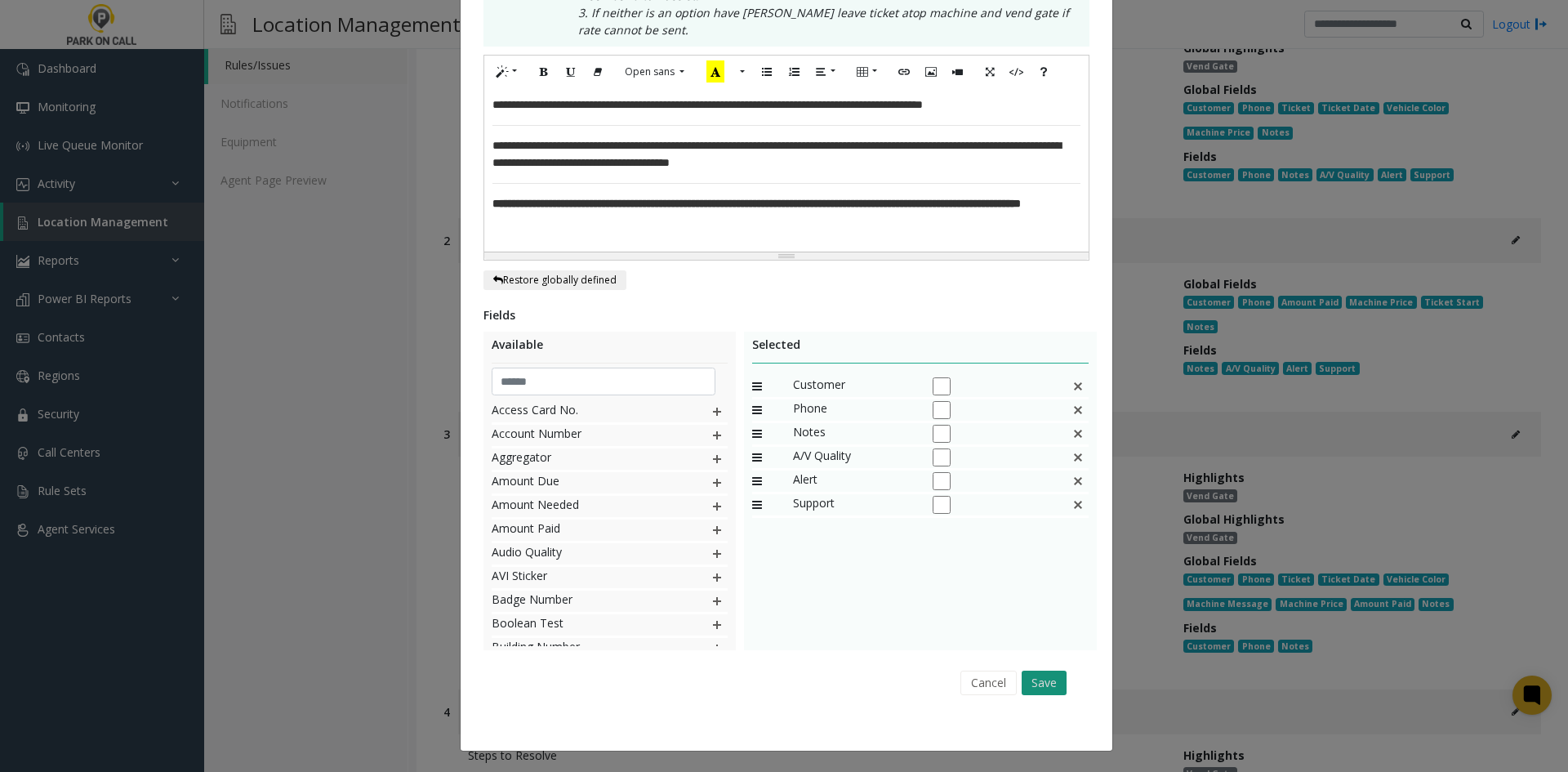
click at [1031, 686] on button "Save" at bounding box center [1045, 683] width 45 height 24
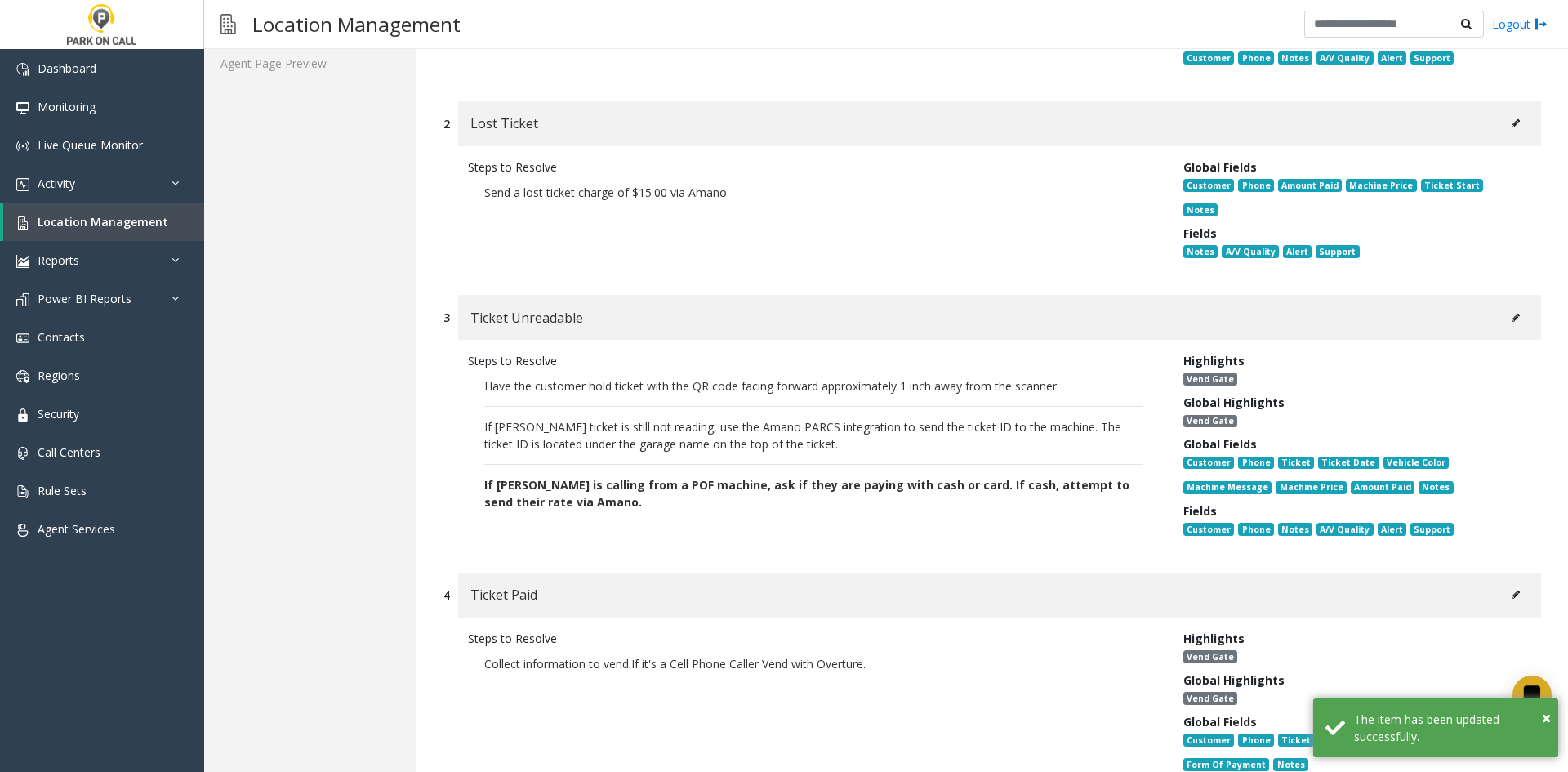
scroll to position [654, 0]
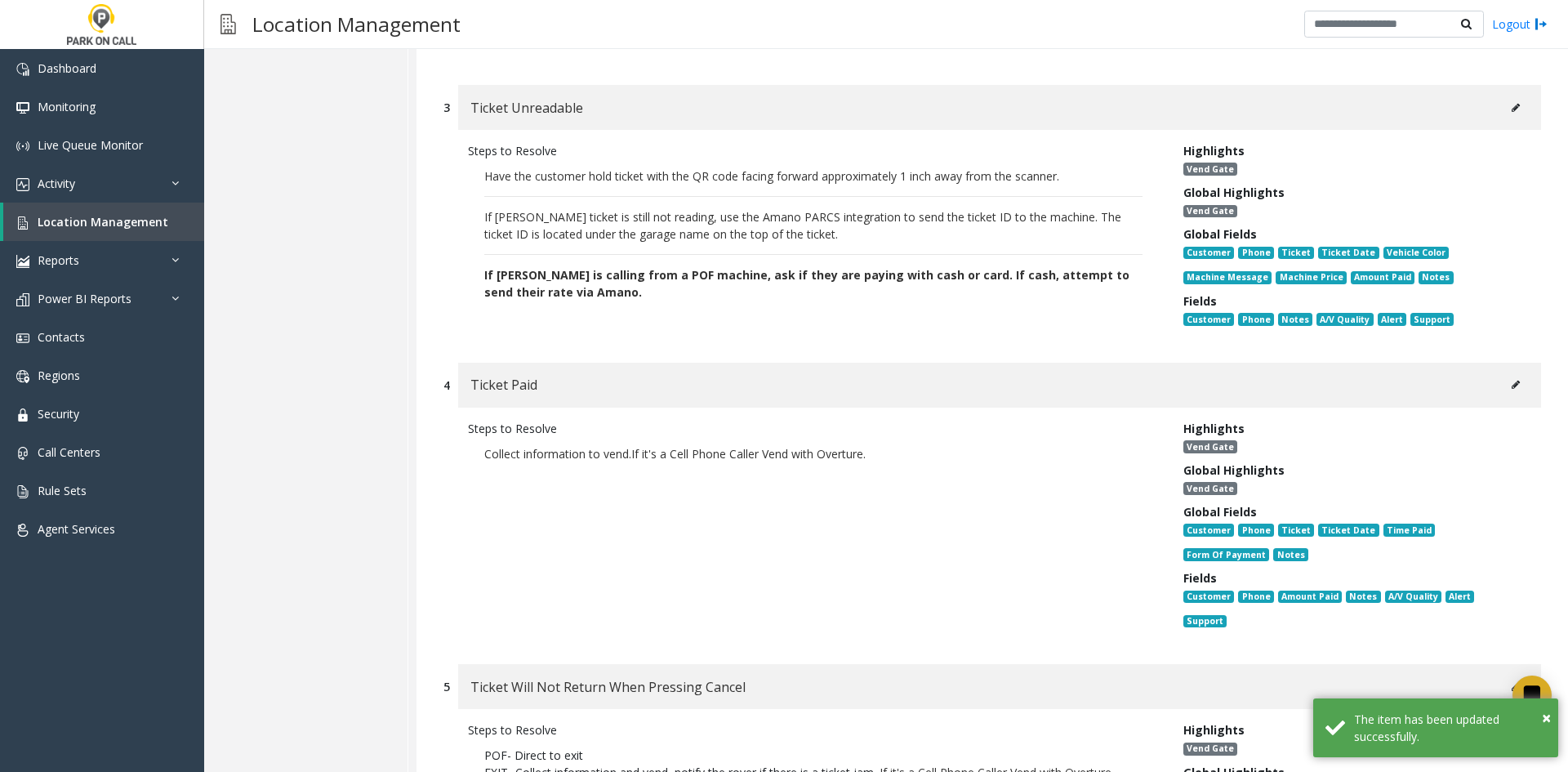
click at [1512, 380] on icon at bounding box center [1515, 385] width 8 height 10
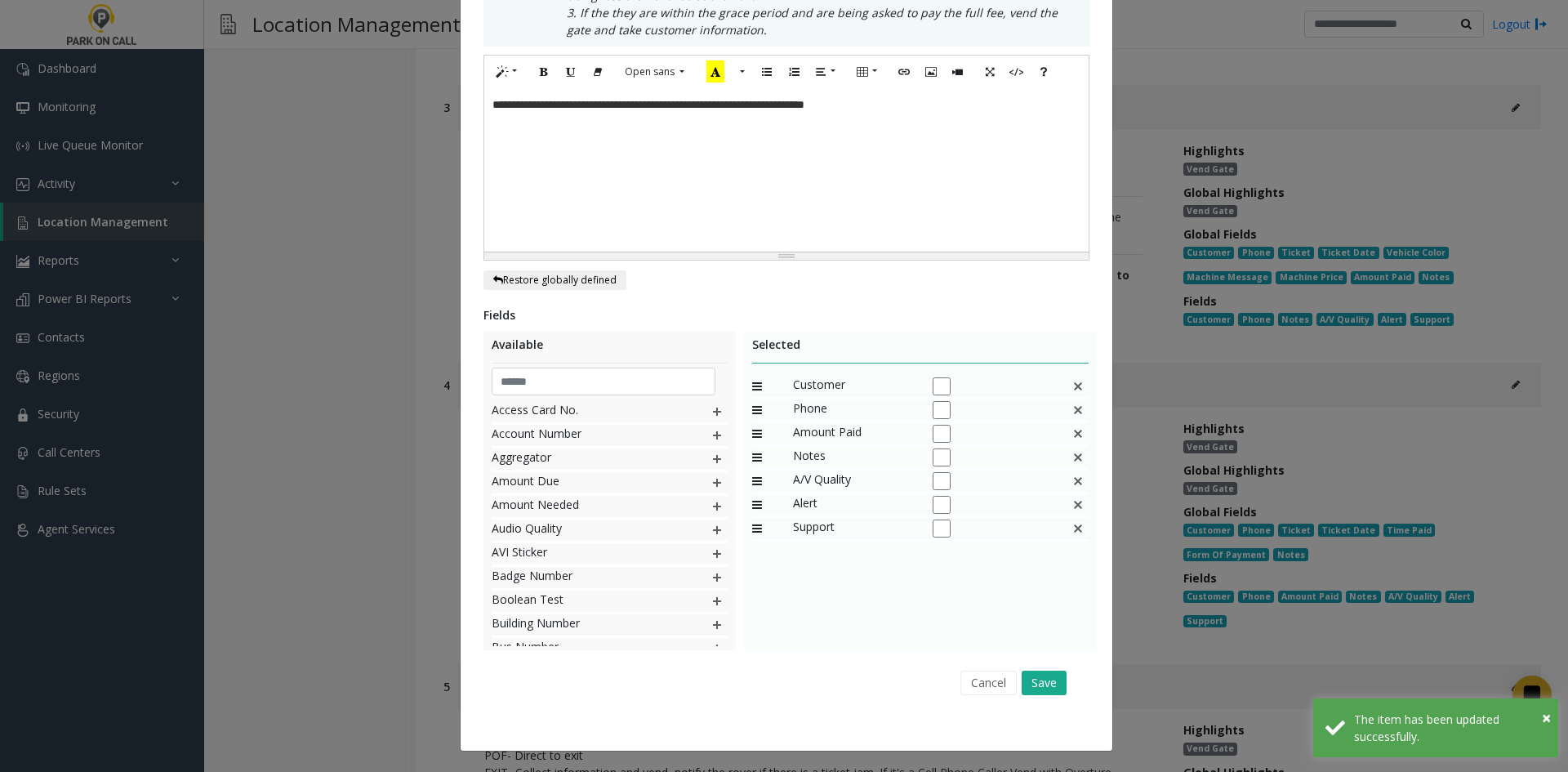
scroll to position [0, 0]
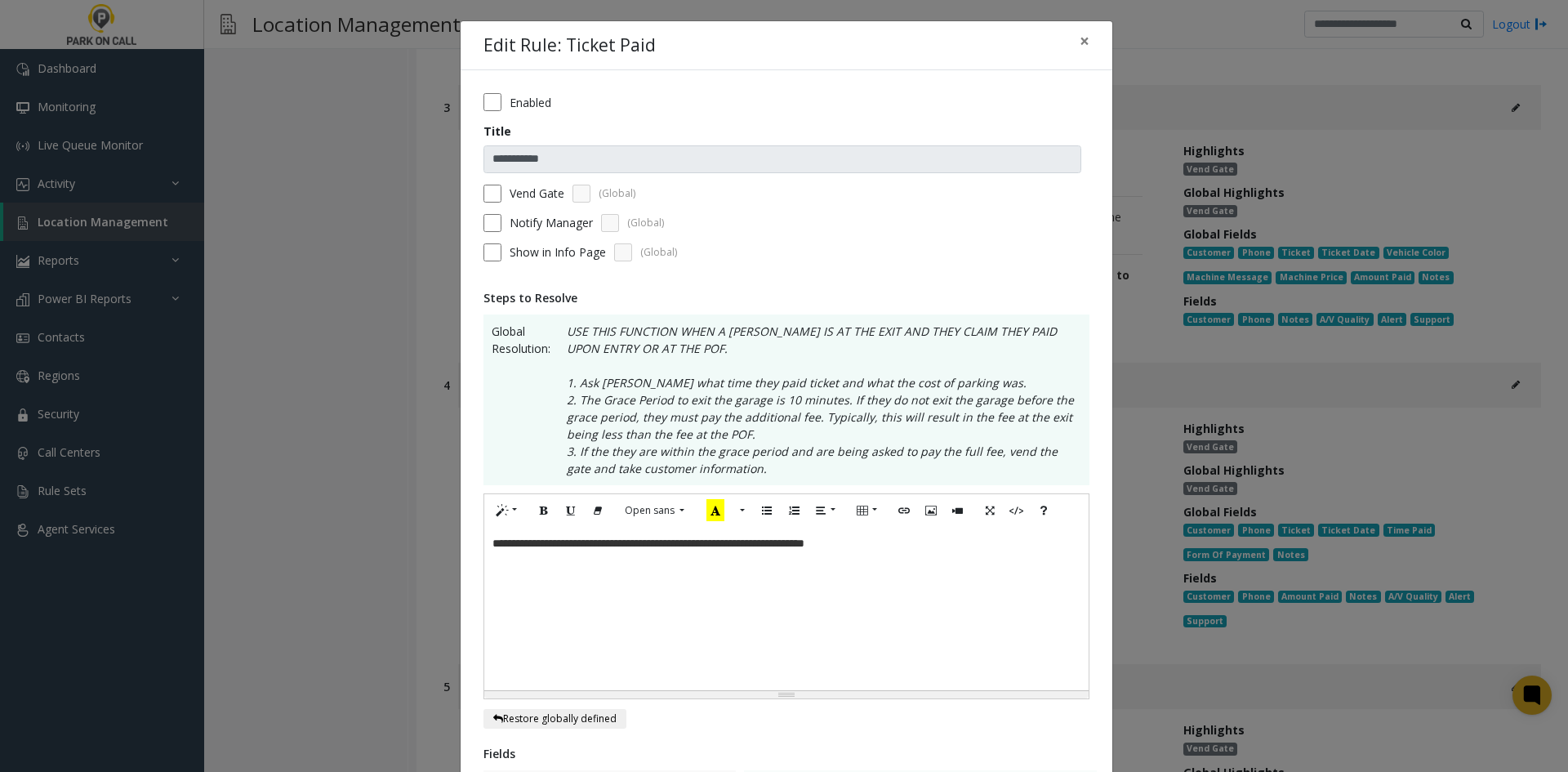
click at [804, 549] on span "**********" at bounding box center [706, 543] width 197 height 12
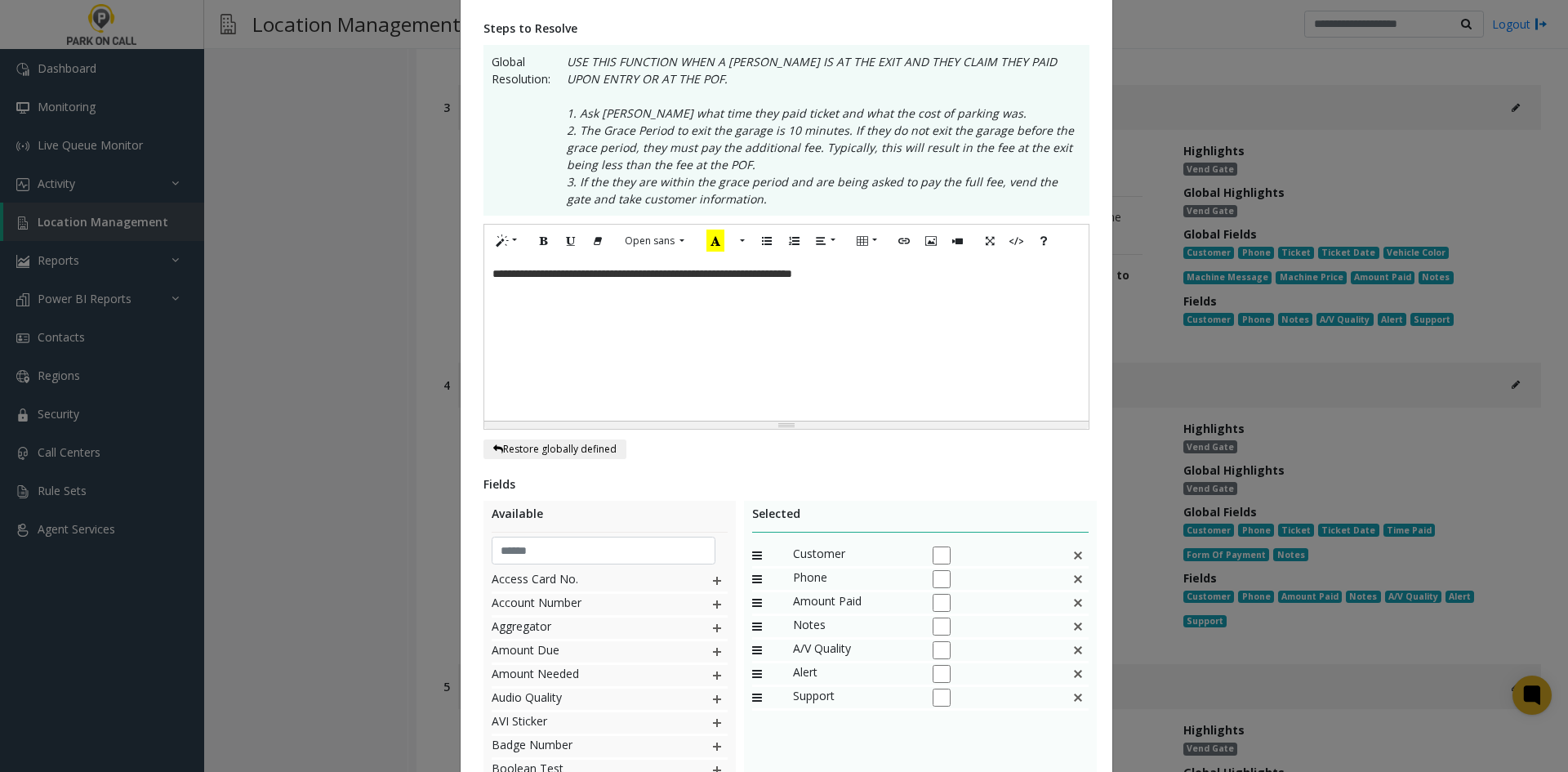
scroll to position [439, 0]
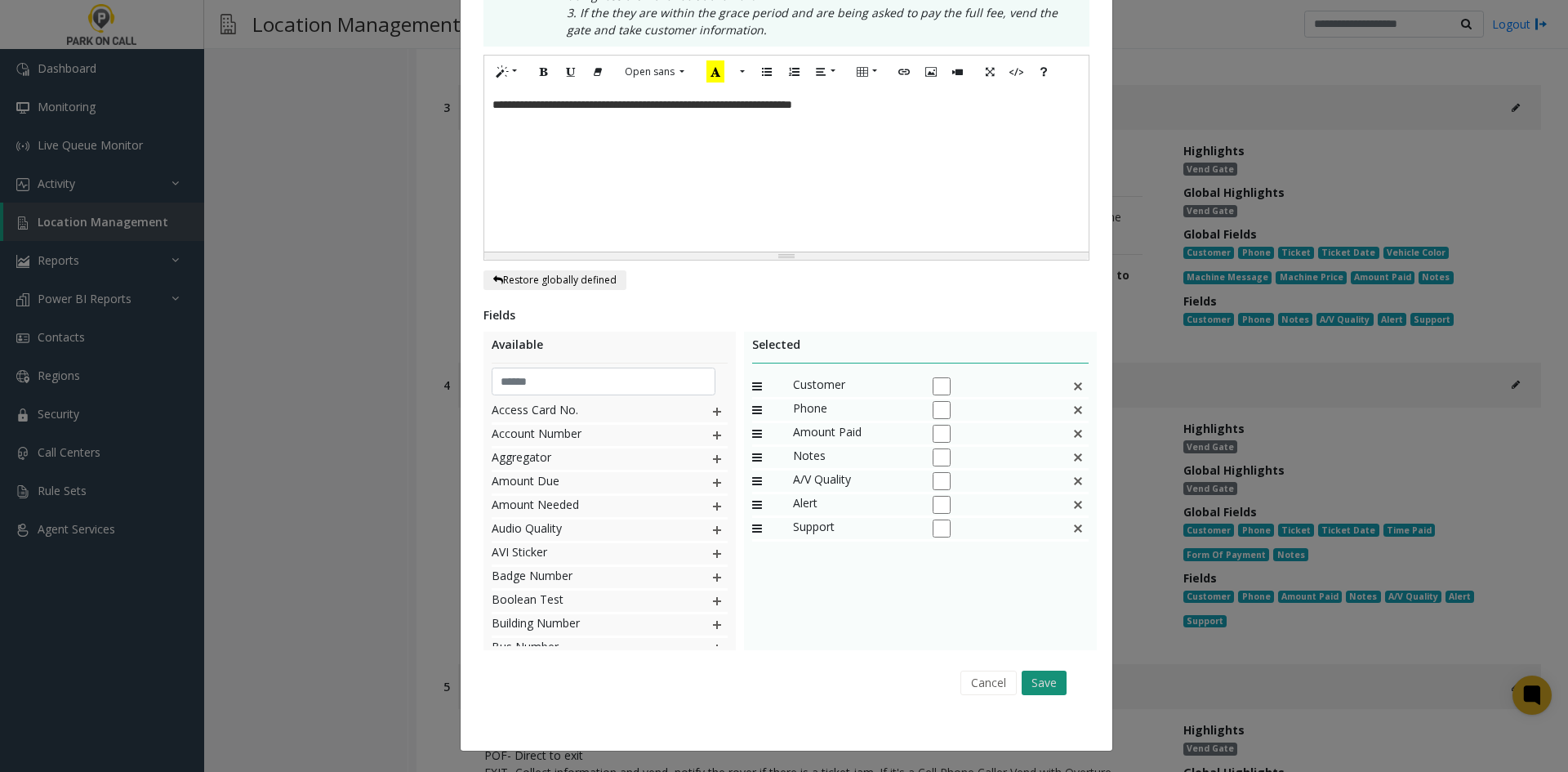
click at [1037, 673] on button "Save" at bounding box center [1045, 683] width 45 height 24
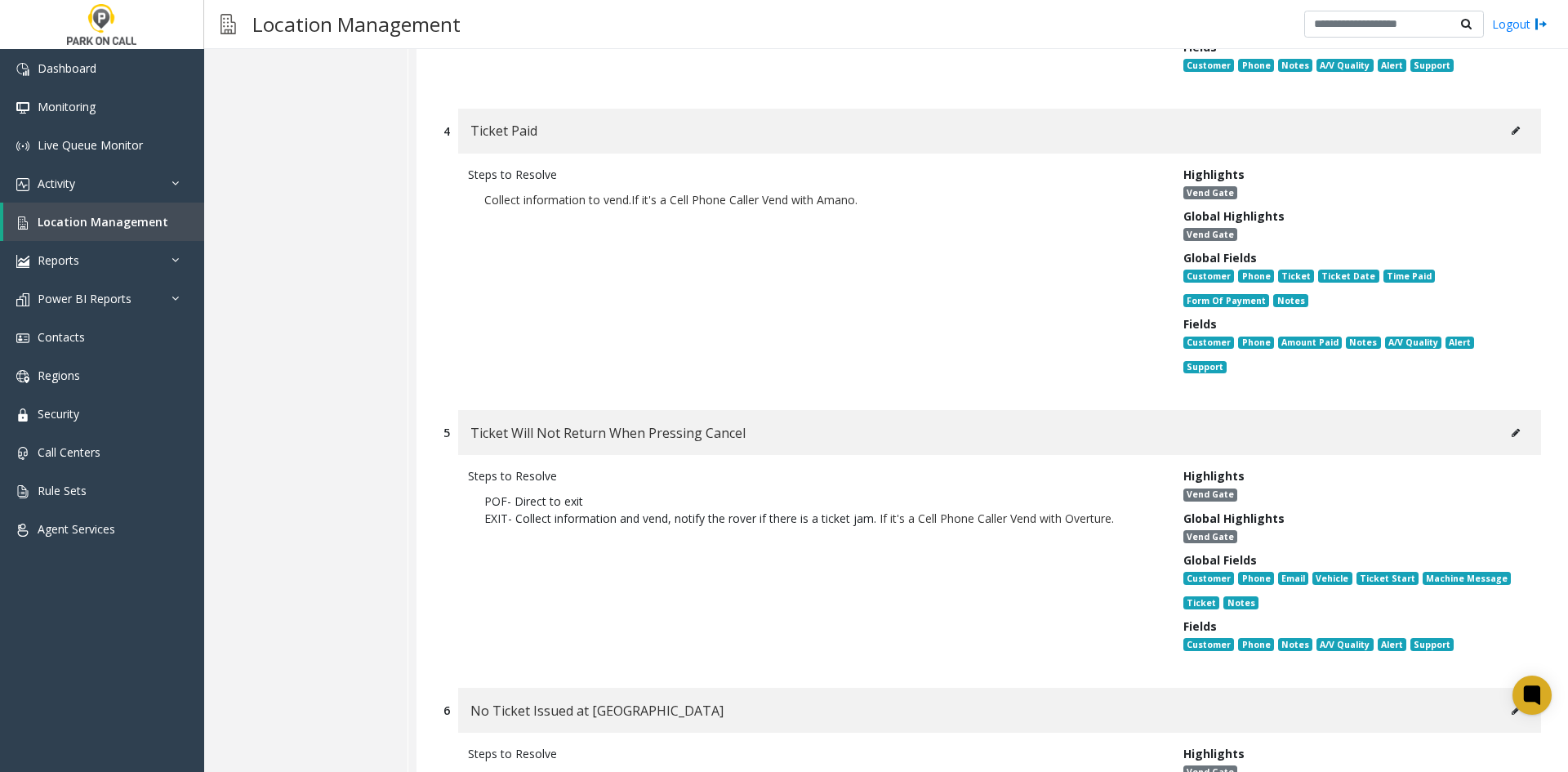
scroll to position [817, 0]
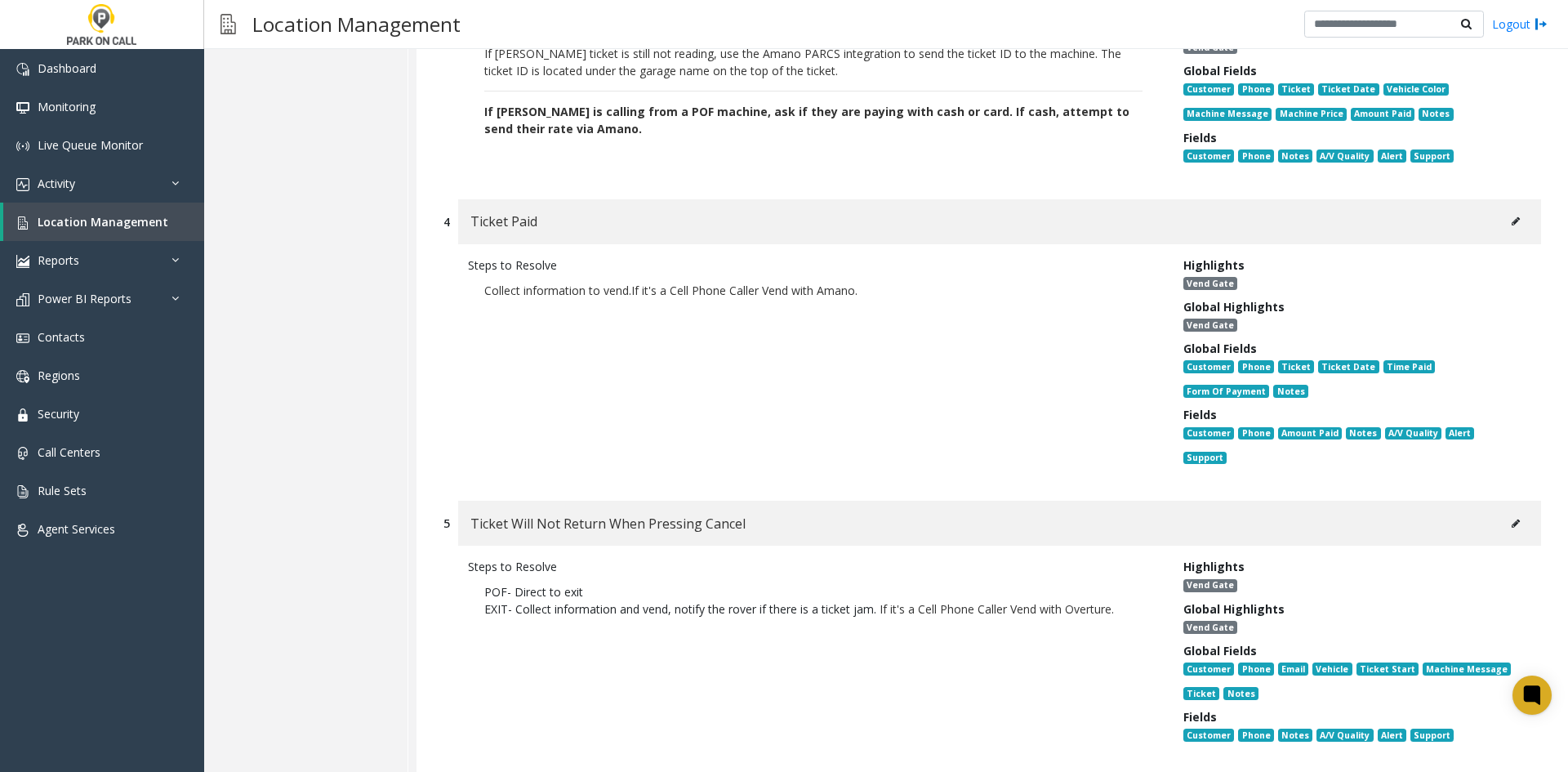
drag, startPoint x: 1509, startPoint y: 191, endPoint x: 998, endPoint y: 325, distance: 528.3
click at [1000, 318] on div "4 Ticket Paid Steps to Resolve Collect information to vend. If it's a Cell Phon…" at bounding box center [993, 342] width 1123 height 286
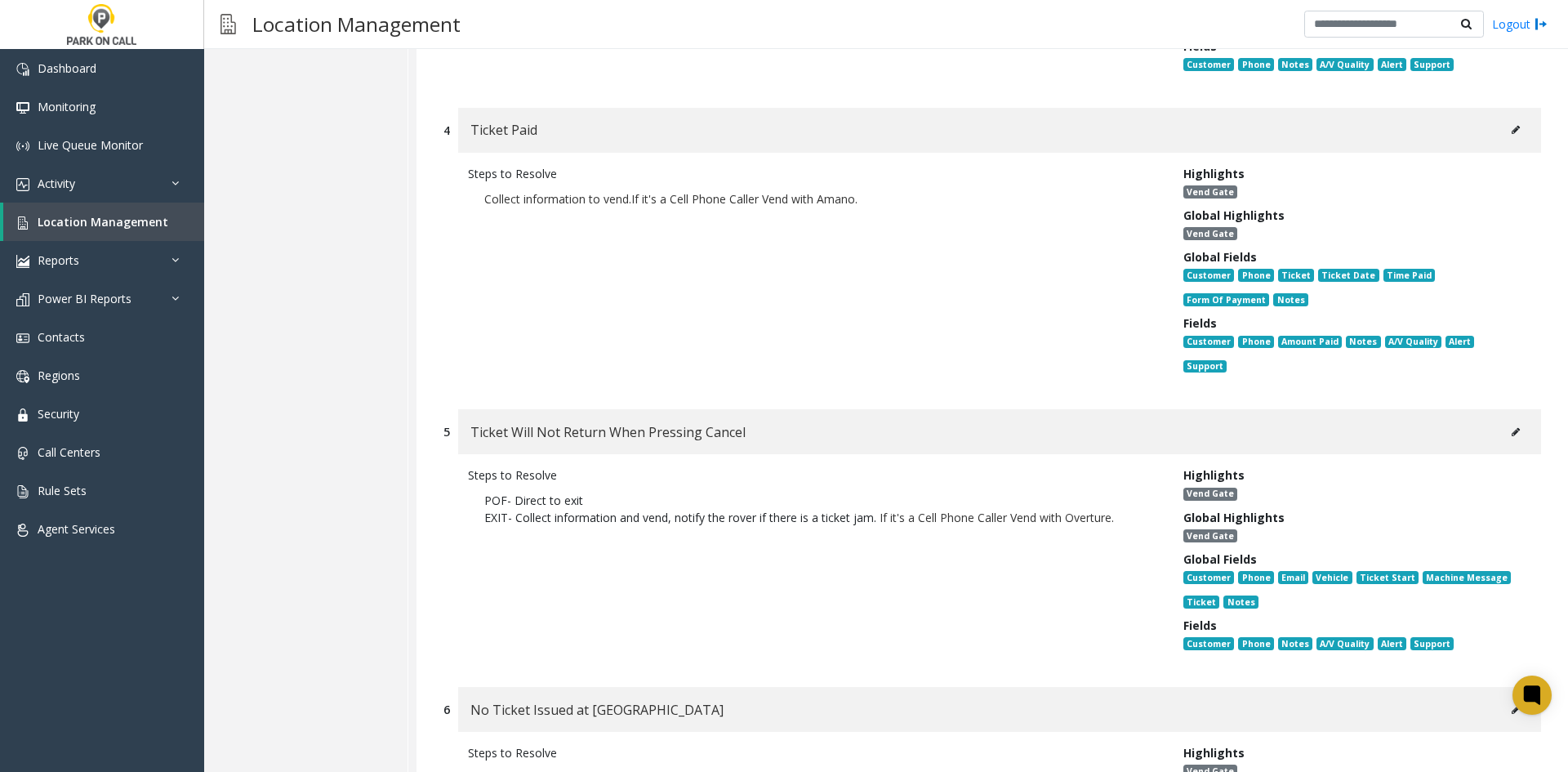
scroll to position [1062, 0]
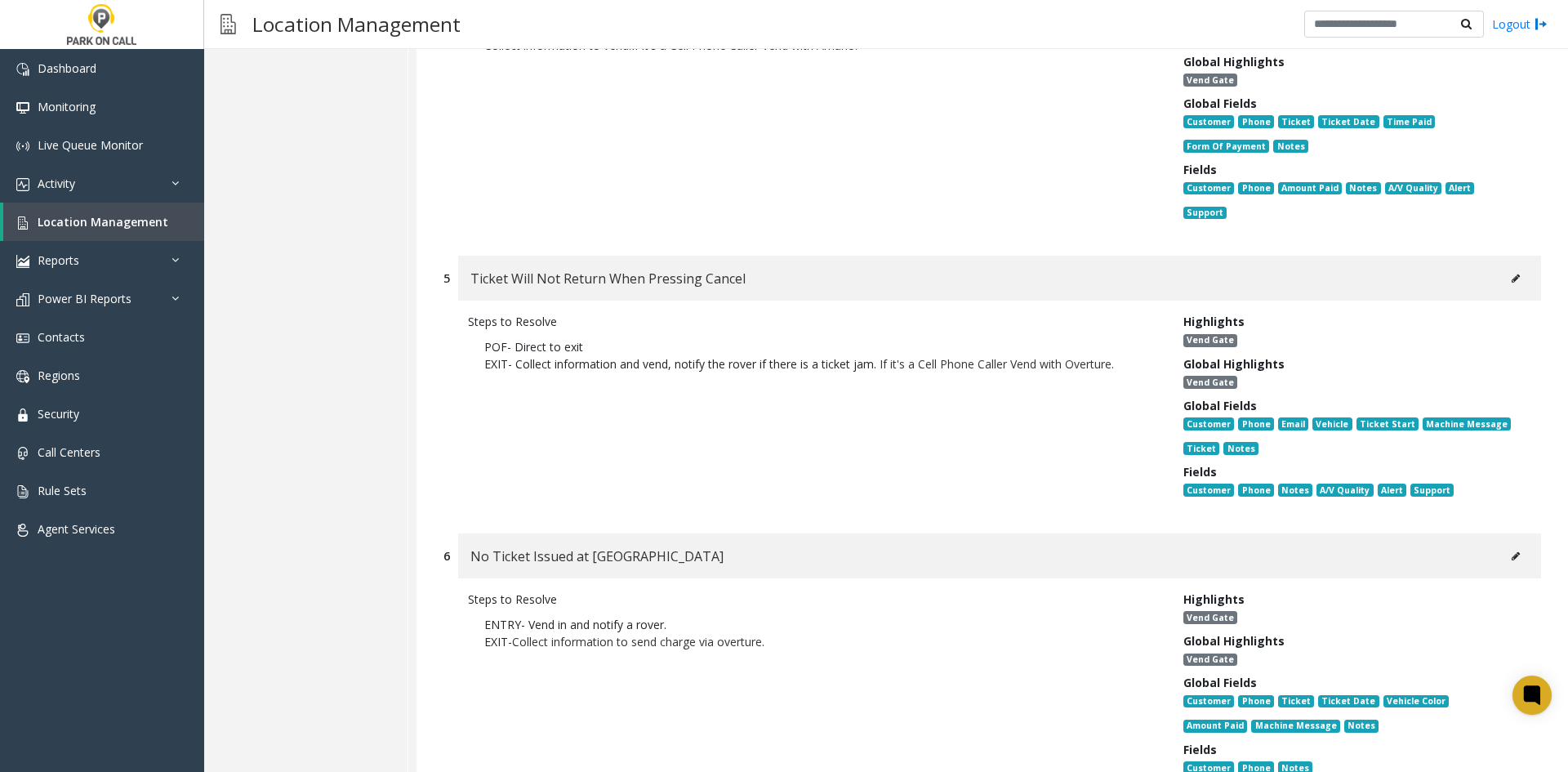
click at [1514, 267] on button at bounding box center [1515, 279] width 26 height 24
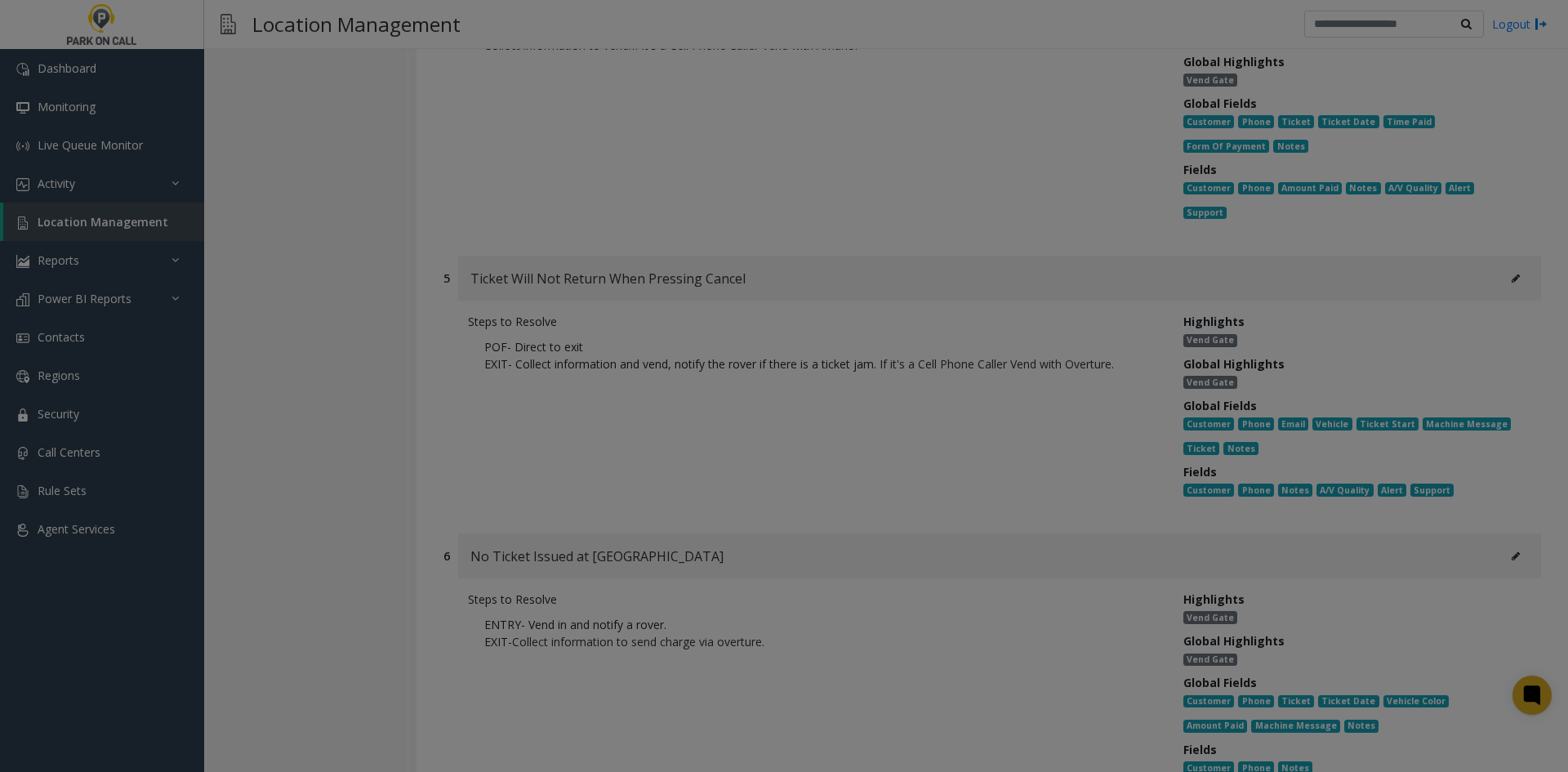
scroll to position [0, 0]
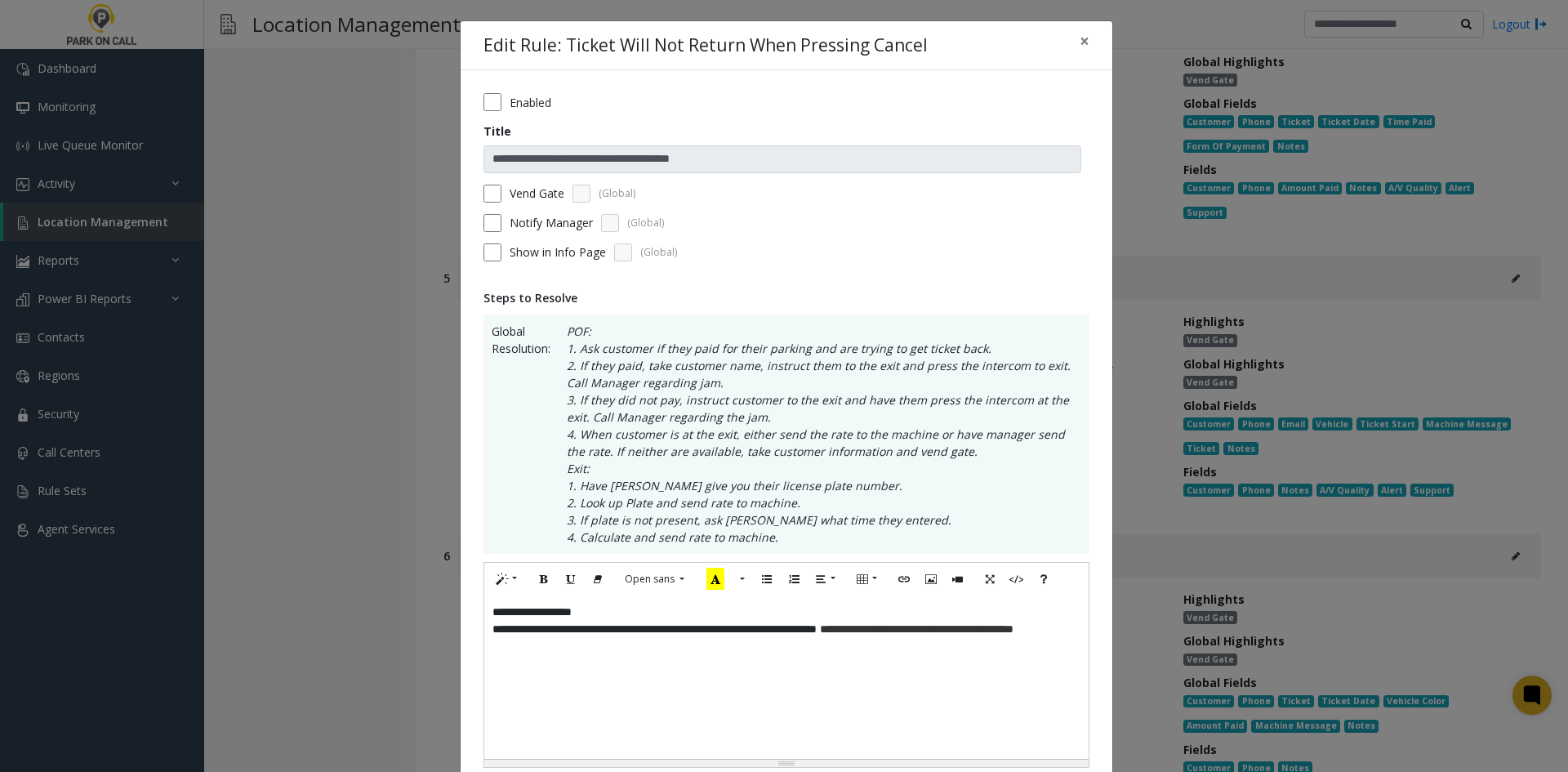
click at [510, 101] on label "Enabled" at bounding box center [531, 103] width 42 height 17
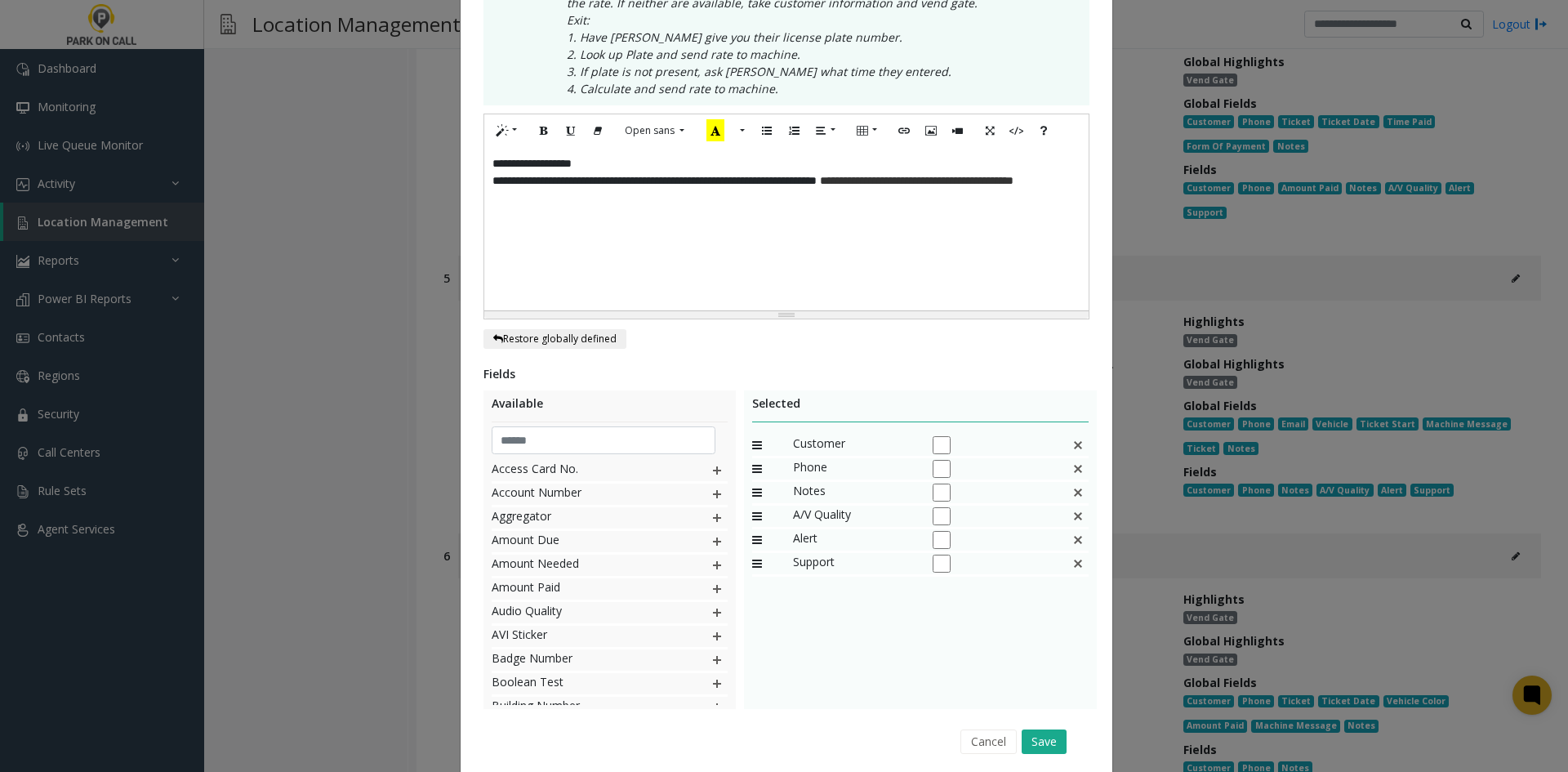
scroll to position [507, 0]
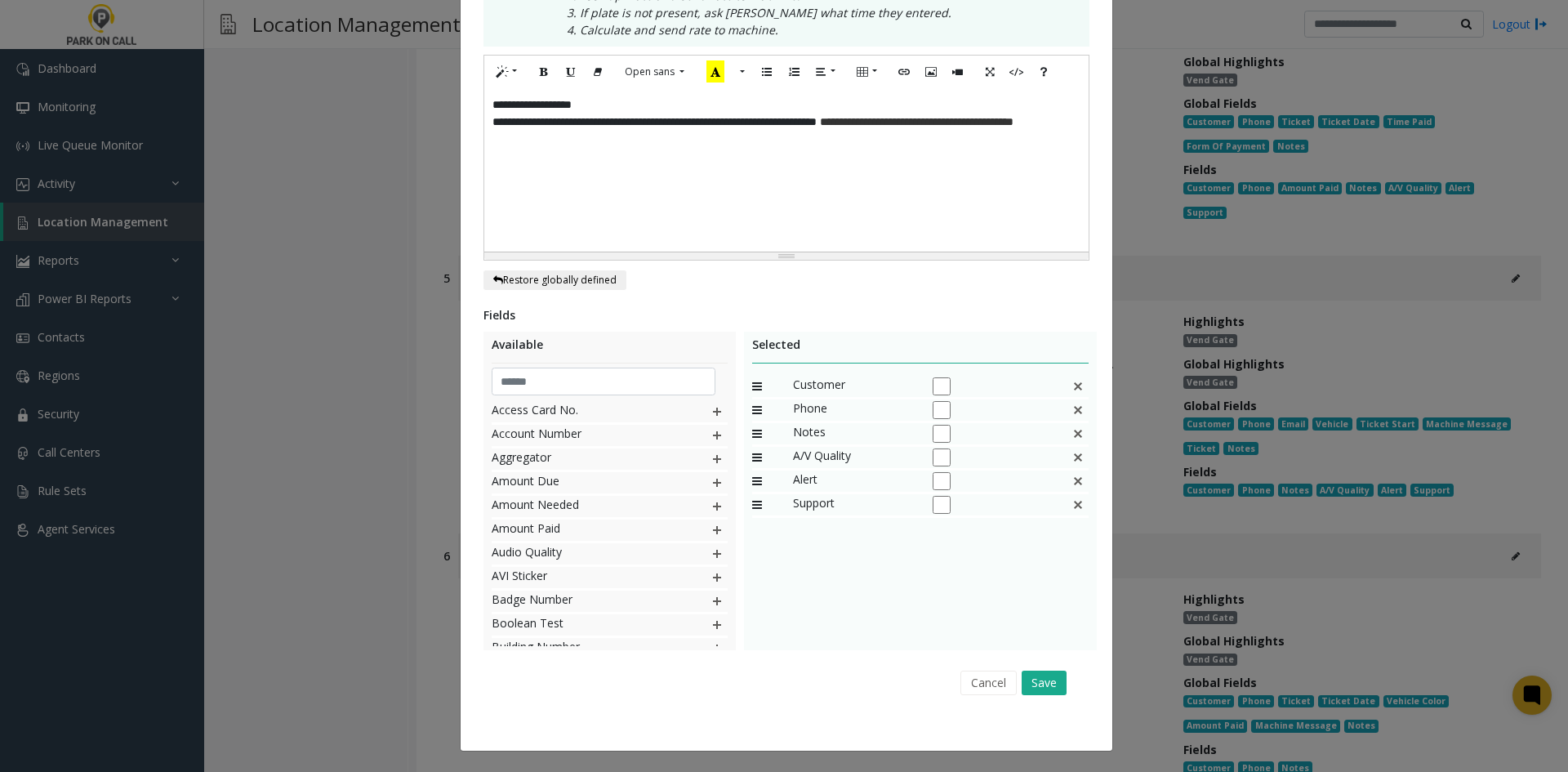
click at [1045, 696] on div "Cancel Save" at bounding box center [786, 683] width 583 height 42
click at [1049, 688] on button "Save" at bounding box center [1045, 683] width 45 height 24
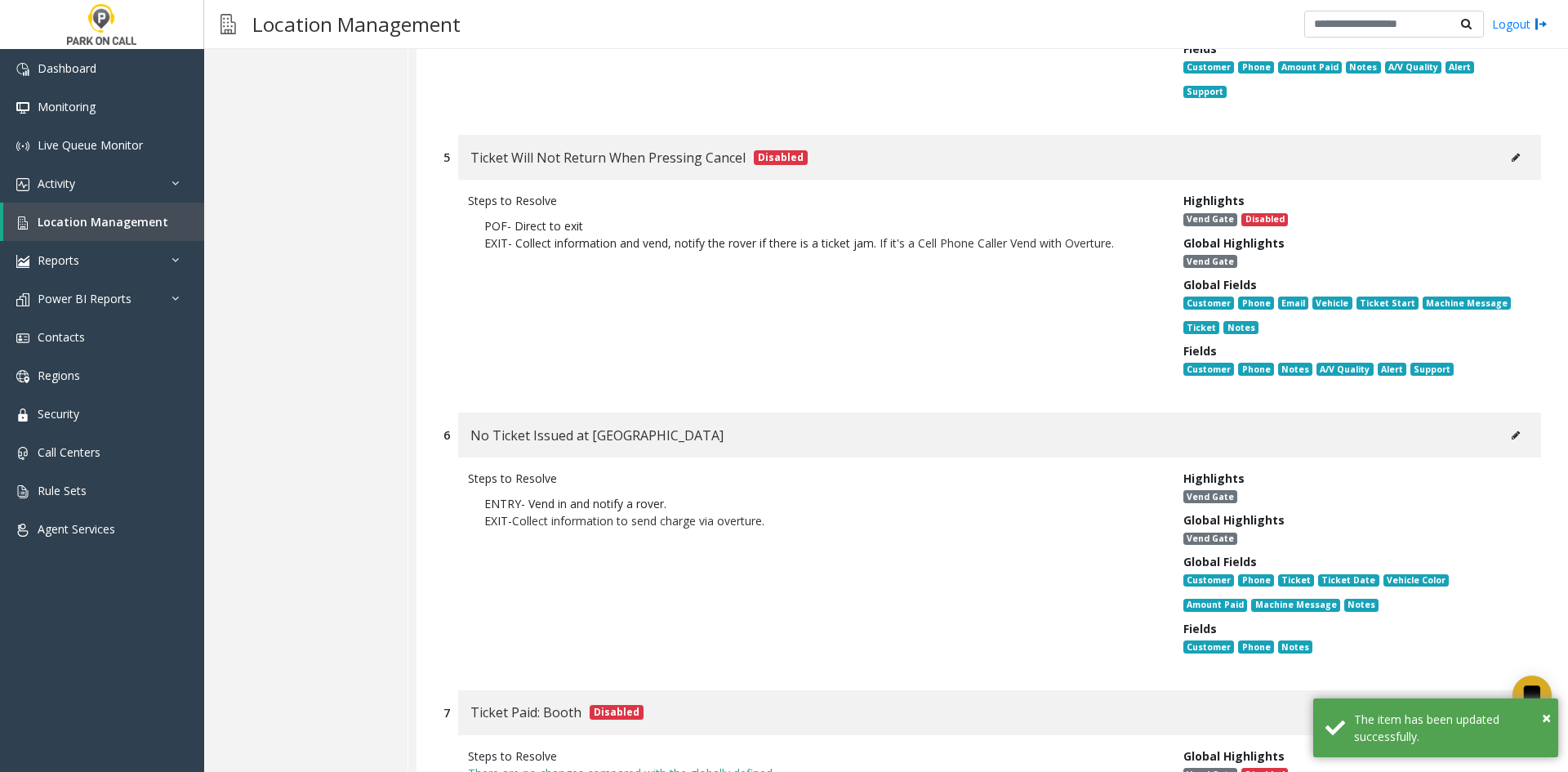
scroll to position [1389, 0]
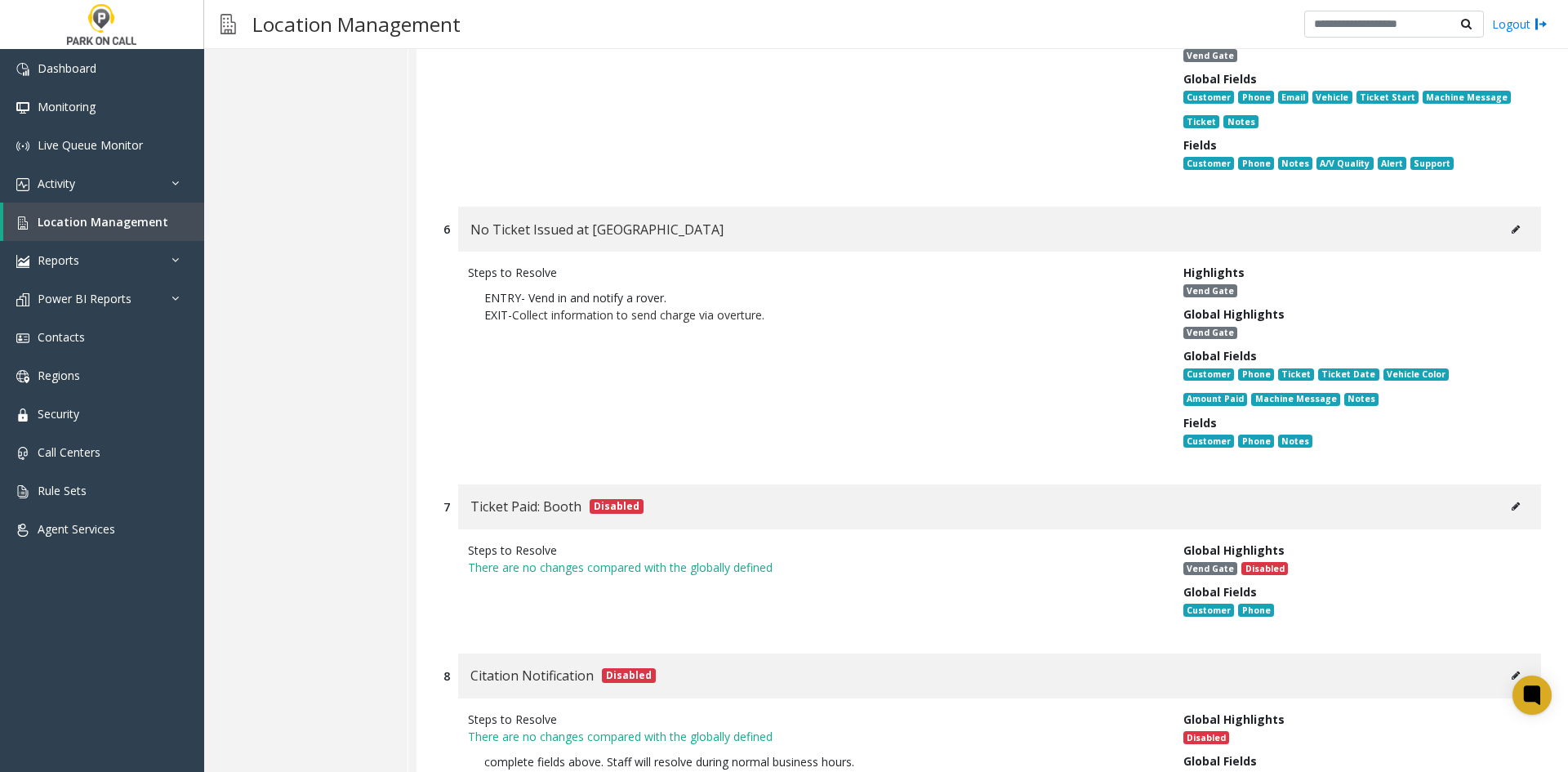
click at [1513, 218] on button at bounding box center [1515, 230] width 26 height 24
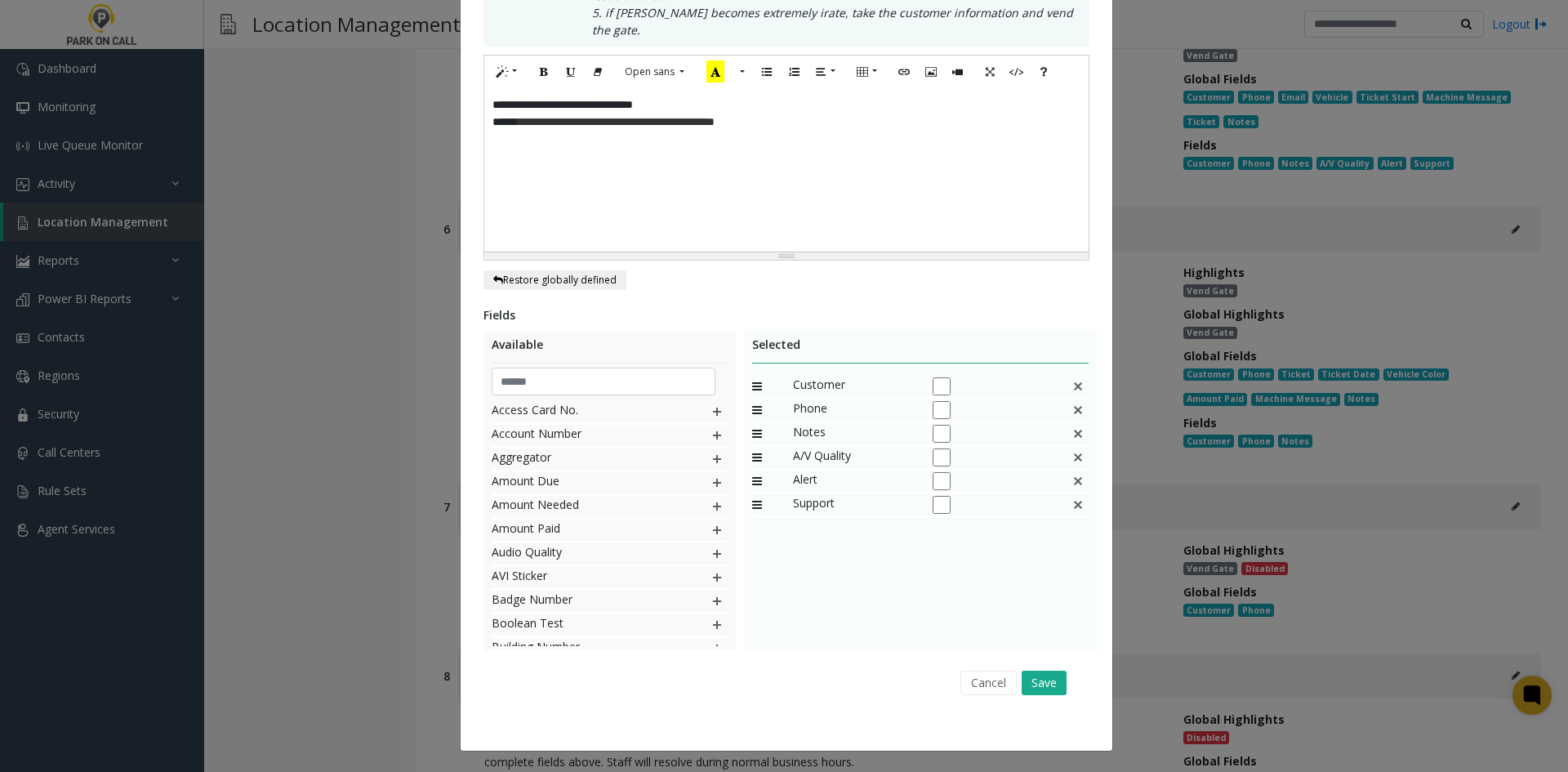
scroll to position [0, 0]
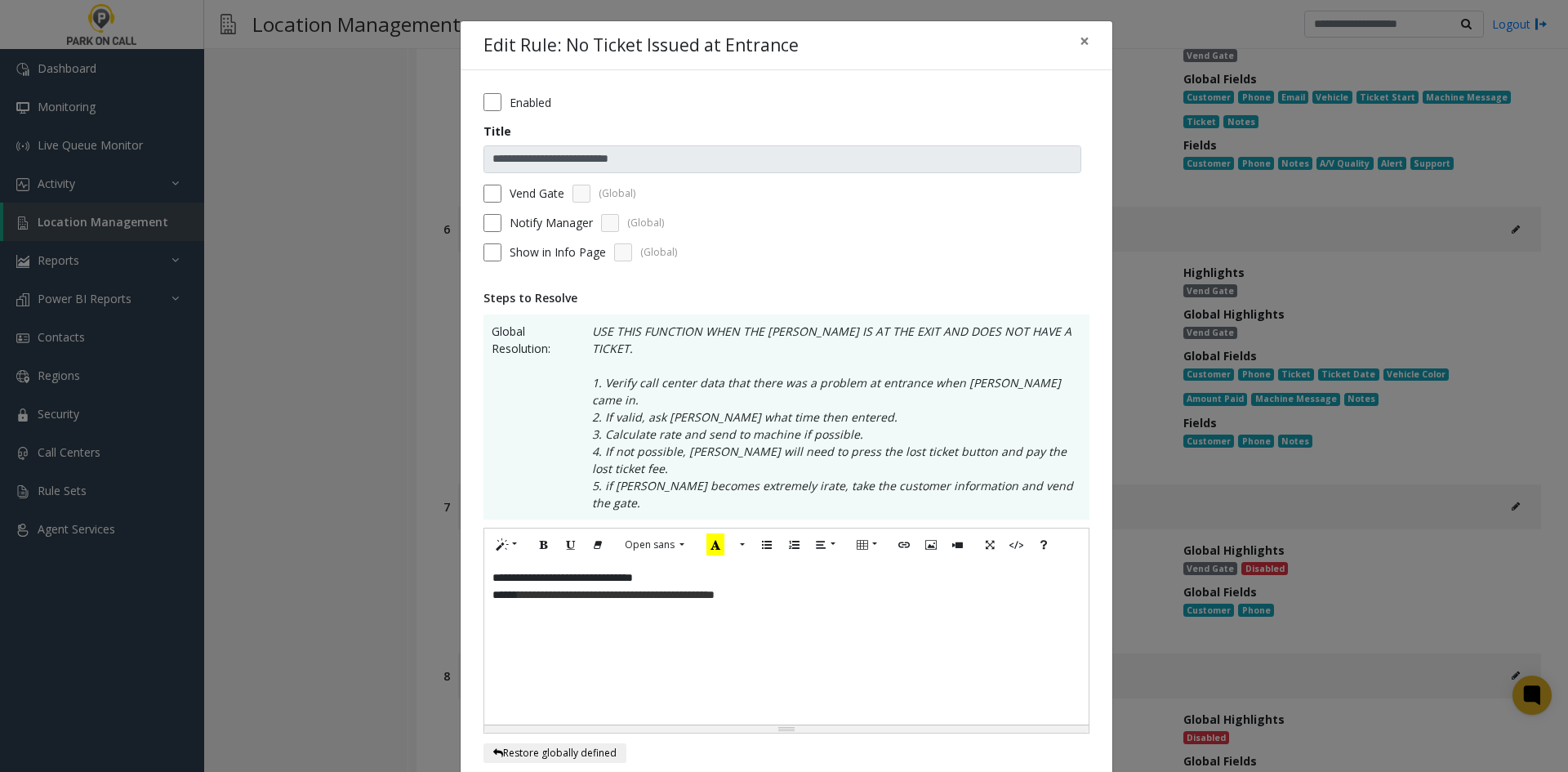
click at [715, 589] on span "**********" at bounding box center [616, 594] width 197 height 12
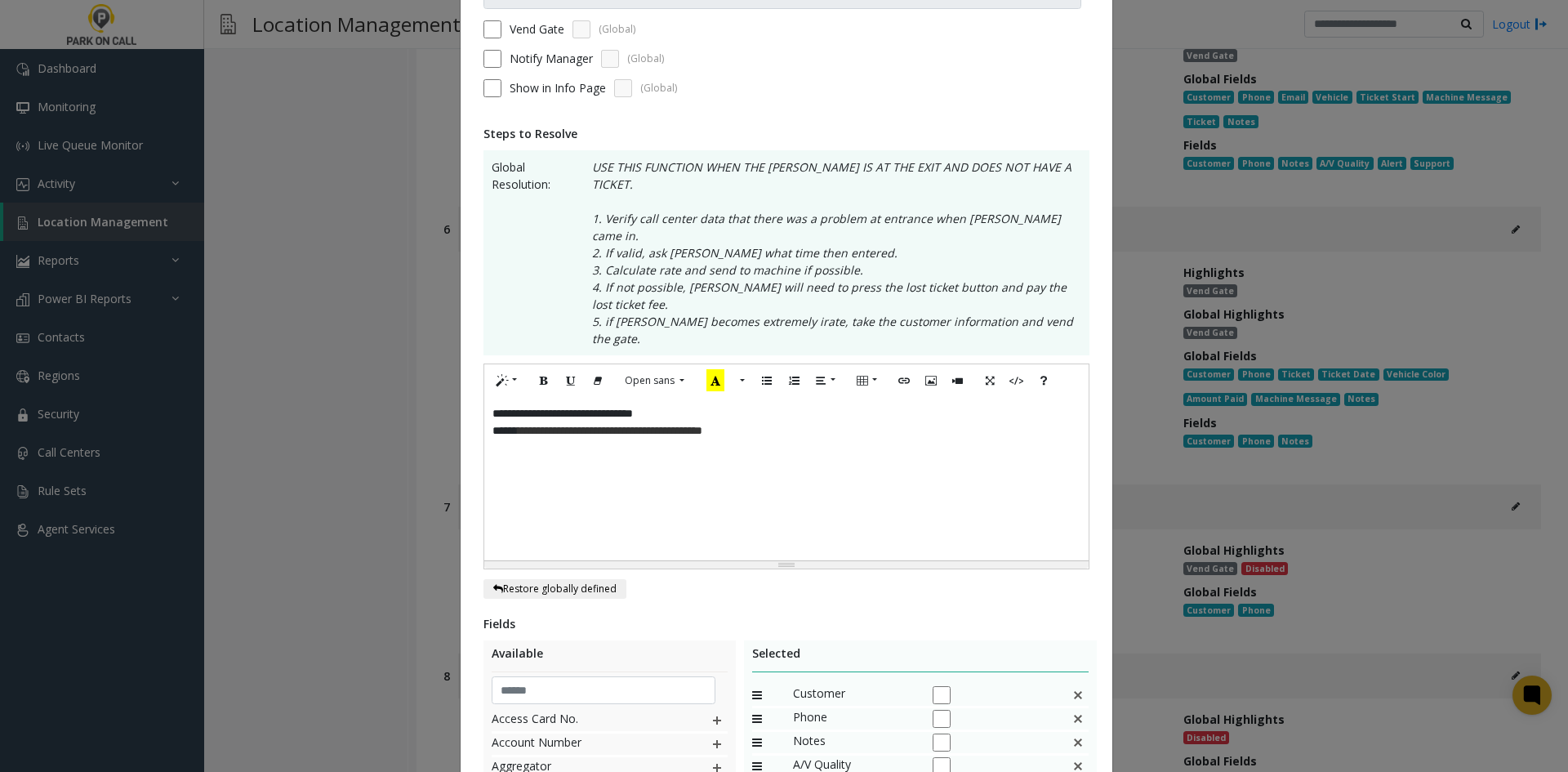
scroll to position [422, 0]
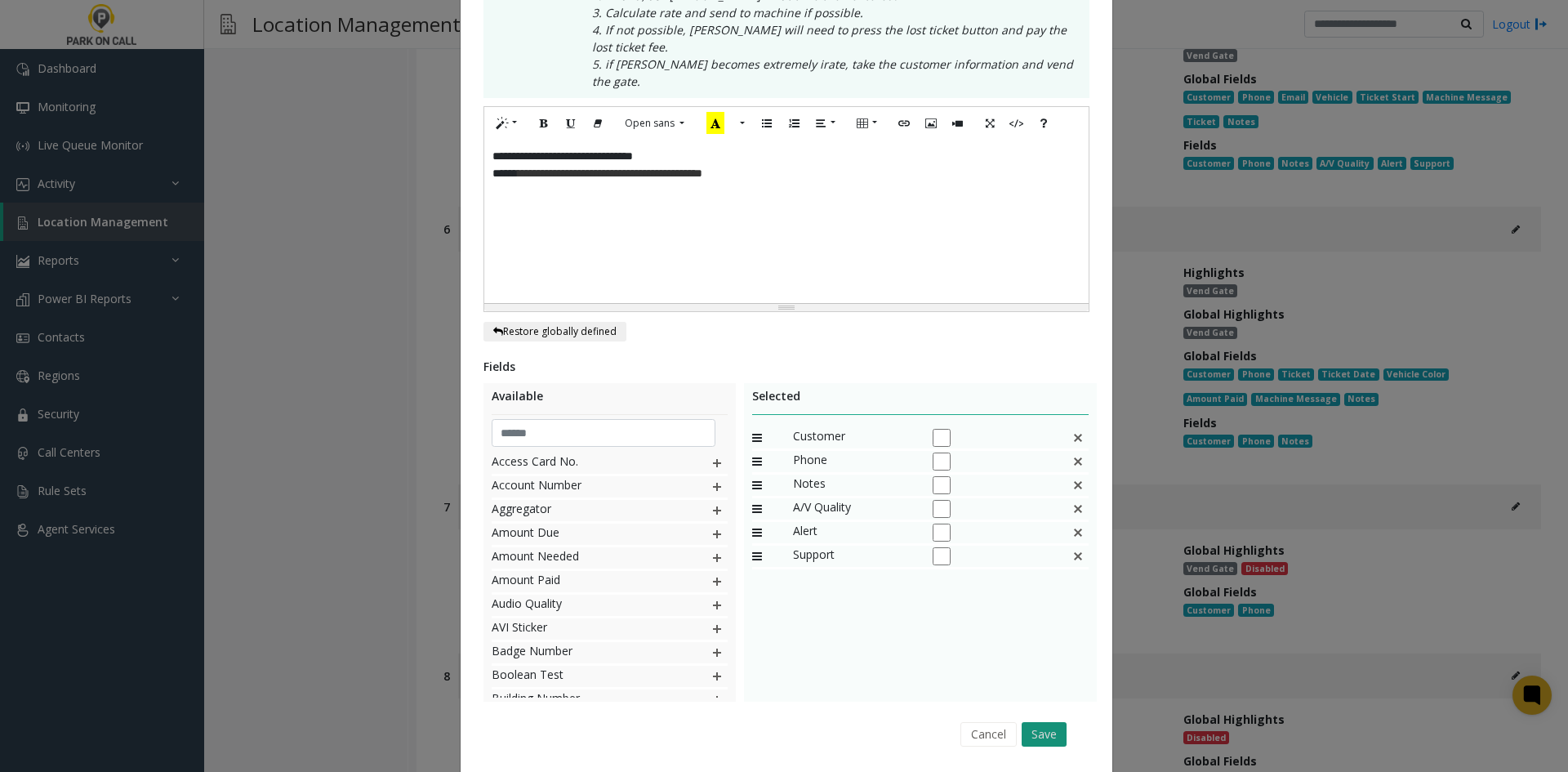
click at [1048, 722] on button "Save" at bounding box center [1045, 734] width 45 height 24
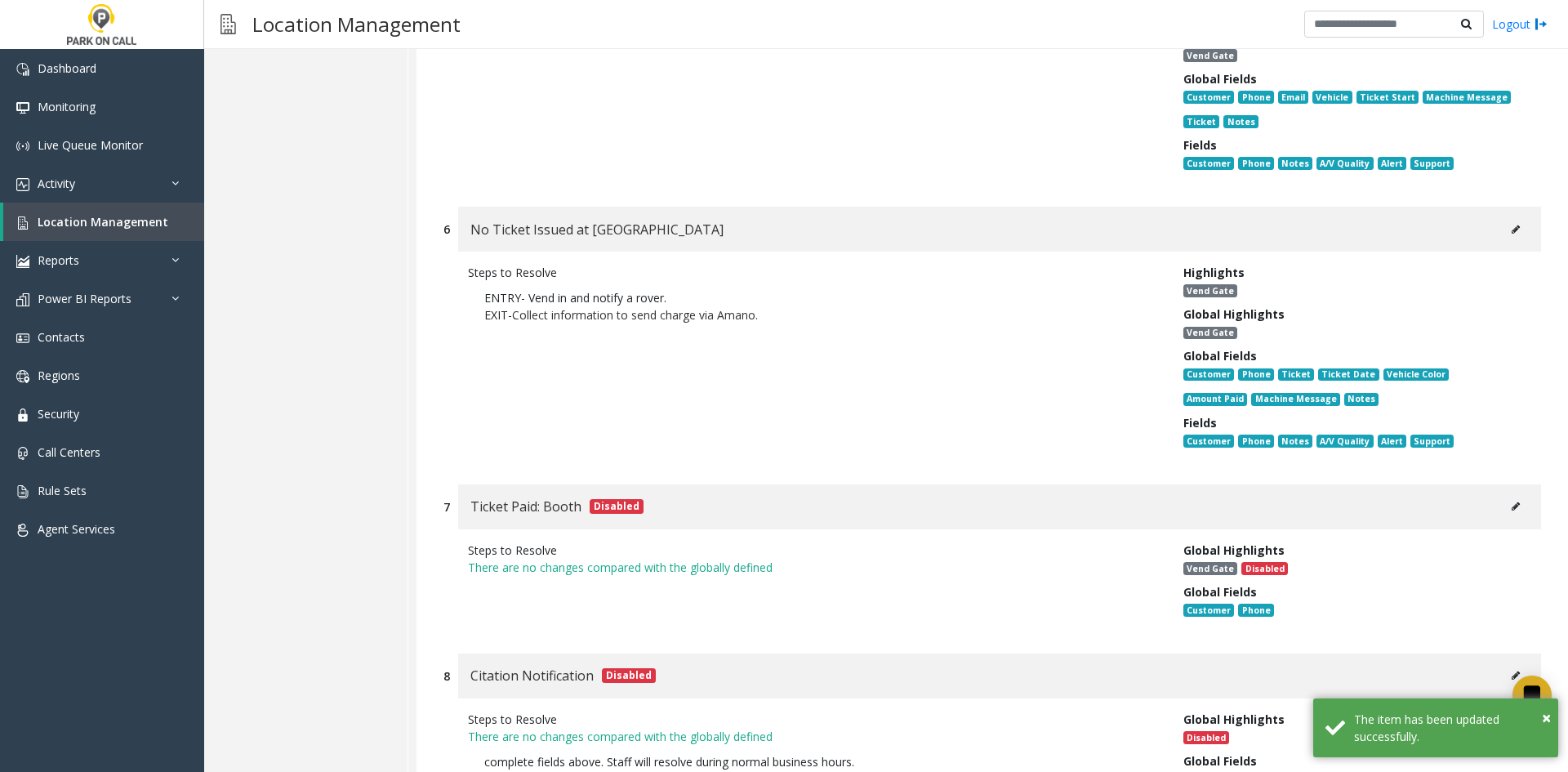
scroll to position [1916, 0]
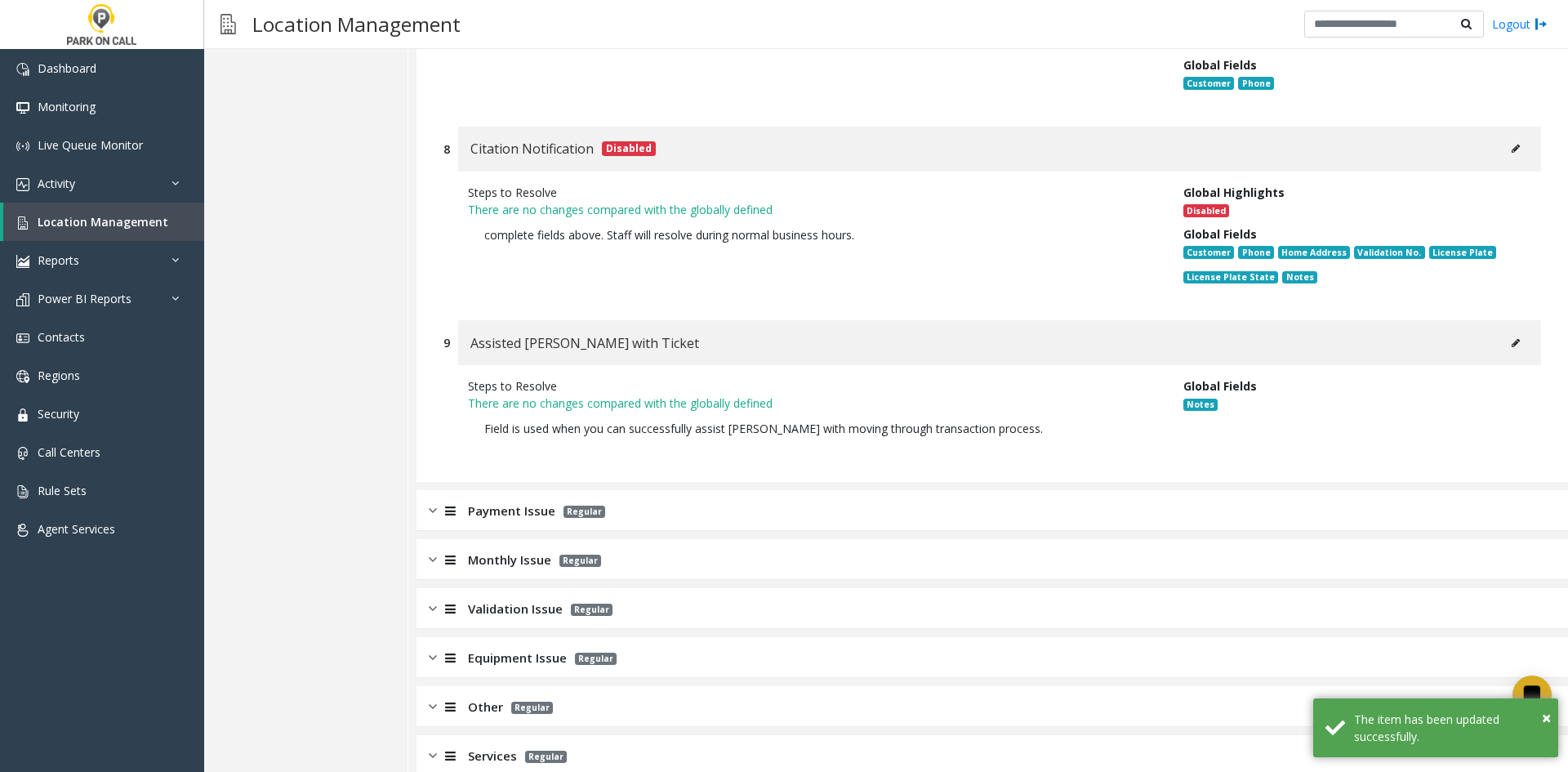
click at [741, 492] on div "Payment Issue Regular" at bounding box center [992, 510] width 1152 height 41
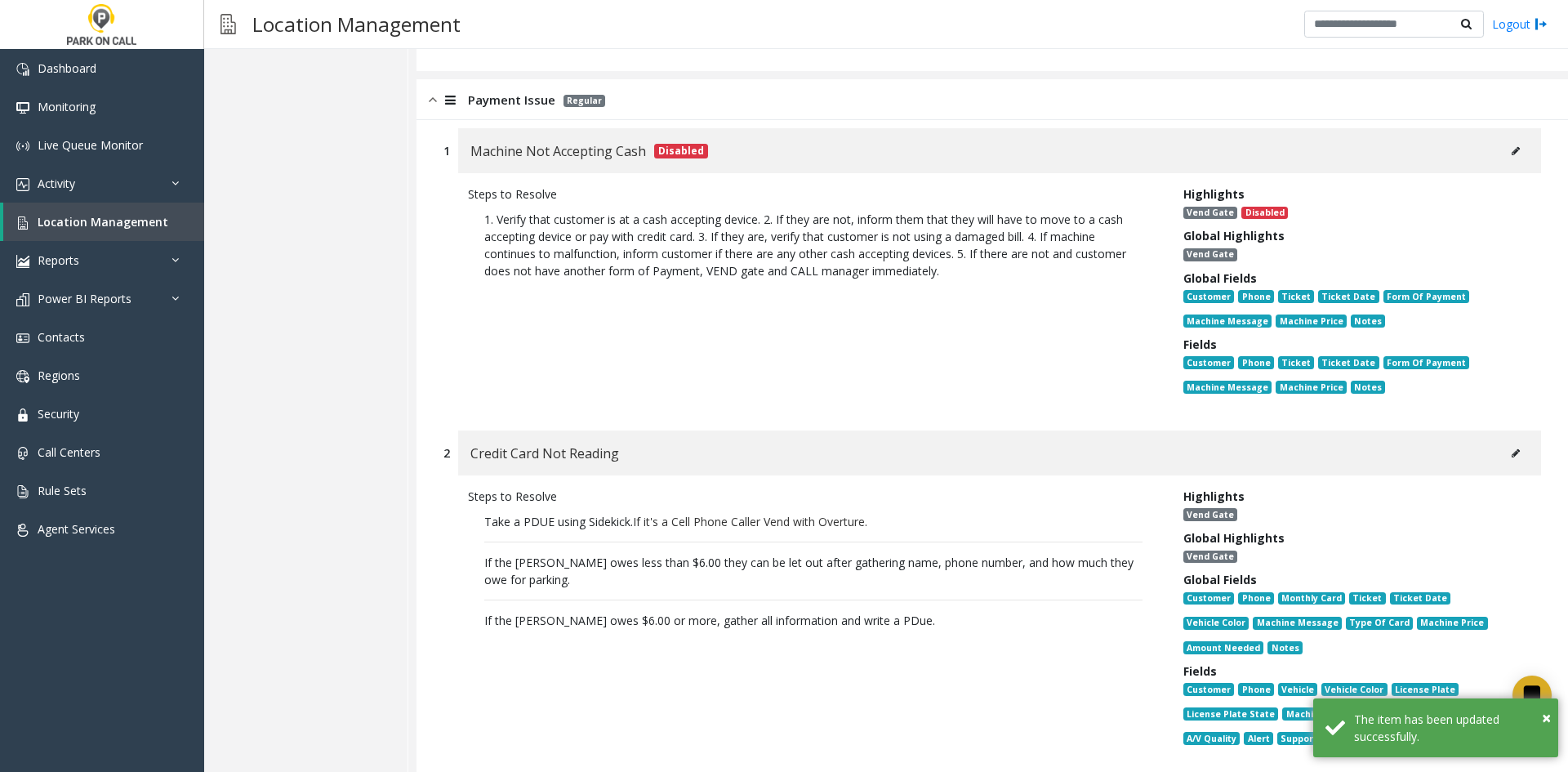
scroll to position [2407, 0]
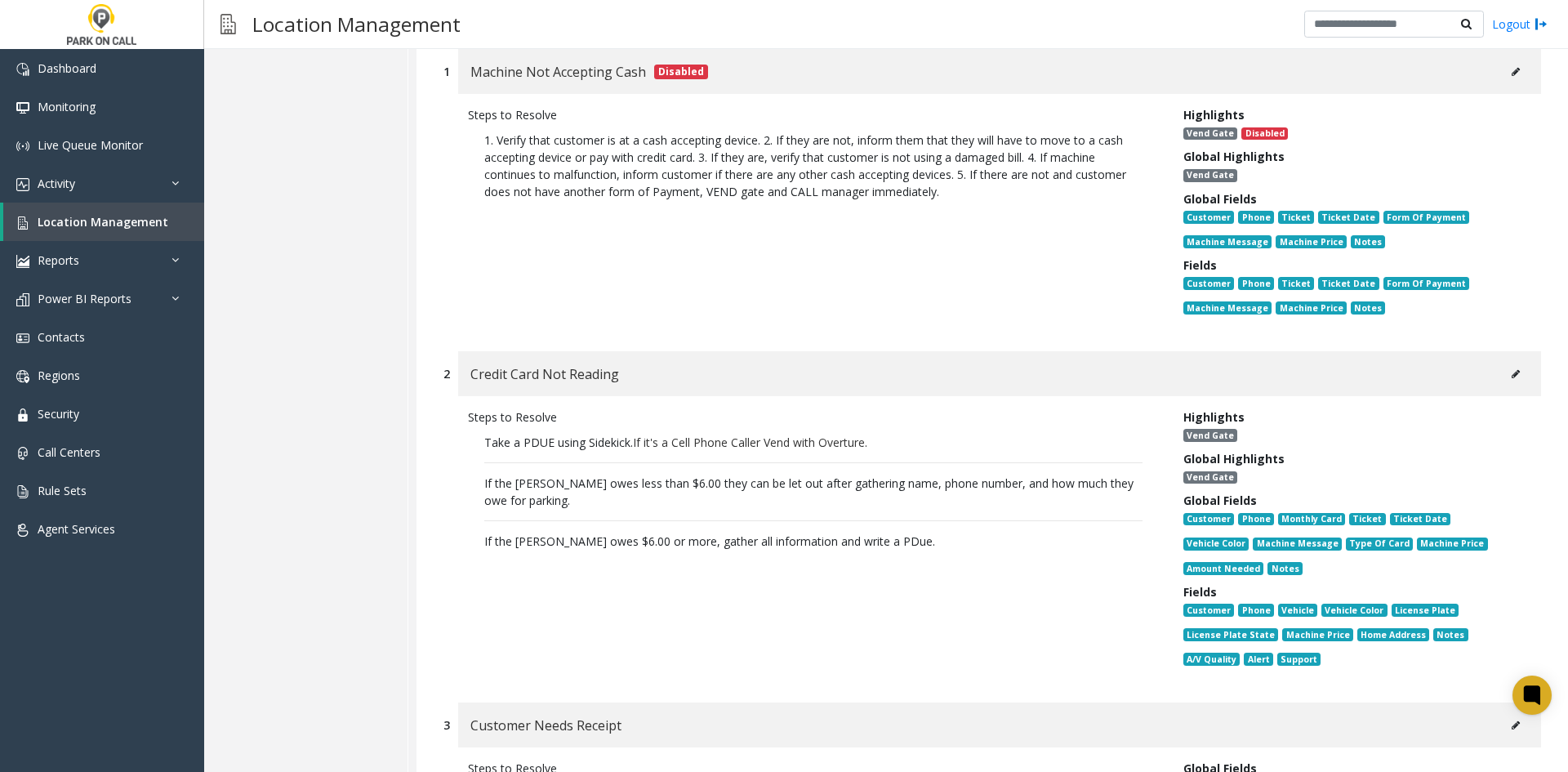
click at [1477, 357] on div "Credit Card Not Reading" at bounding box center [999, 374] width 1083 height 45
click at [1485, 351] on div "Credit Card Not Reading" at bounding box center [999, 374] width 1083 height 45
click at [1509, 362] on button at bounding box center [1515, 374] width 26 height 24
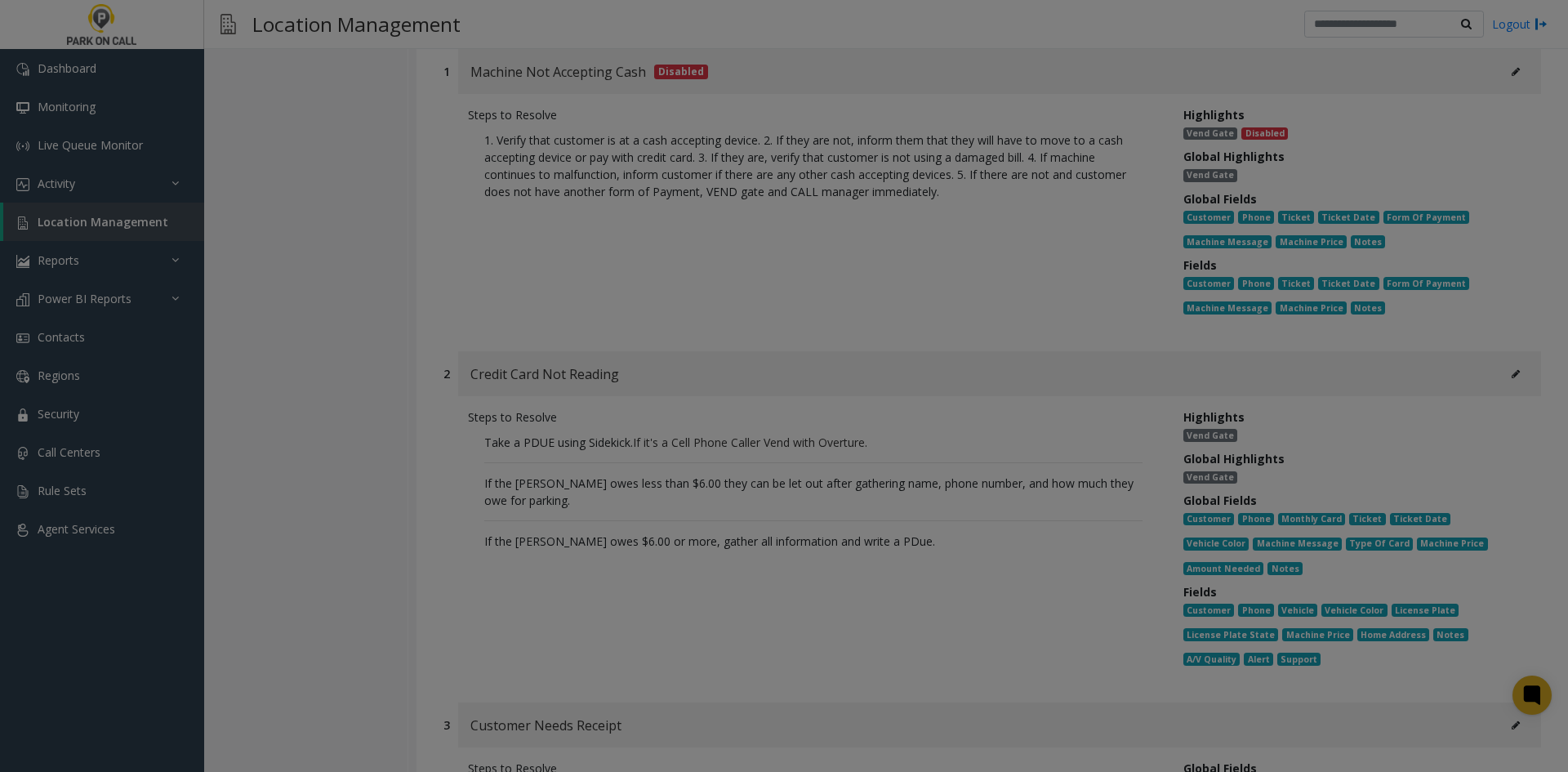
scroll to position [0, 0]
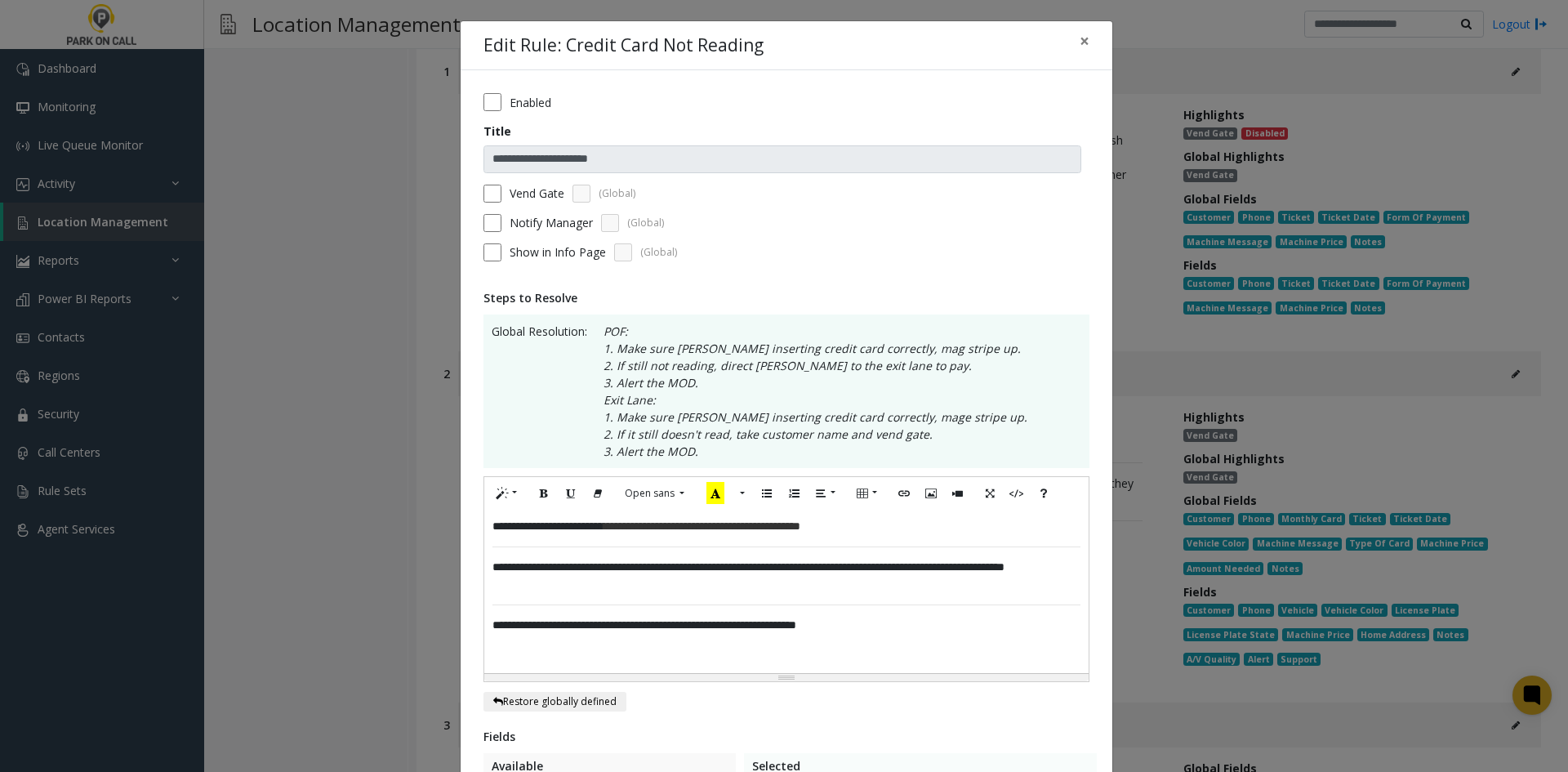
click at [880, 641] on div "**********" at bounding box center [786, 591] width 605 height 163
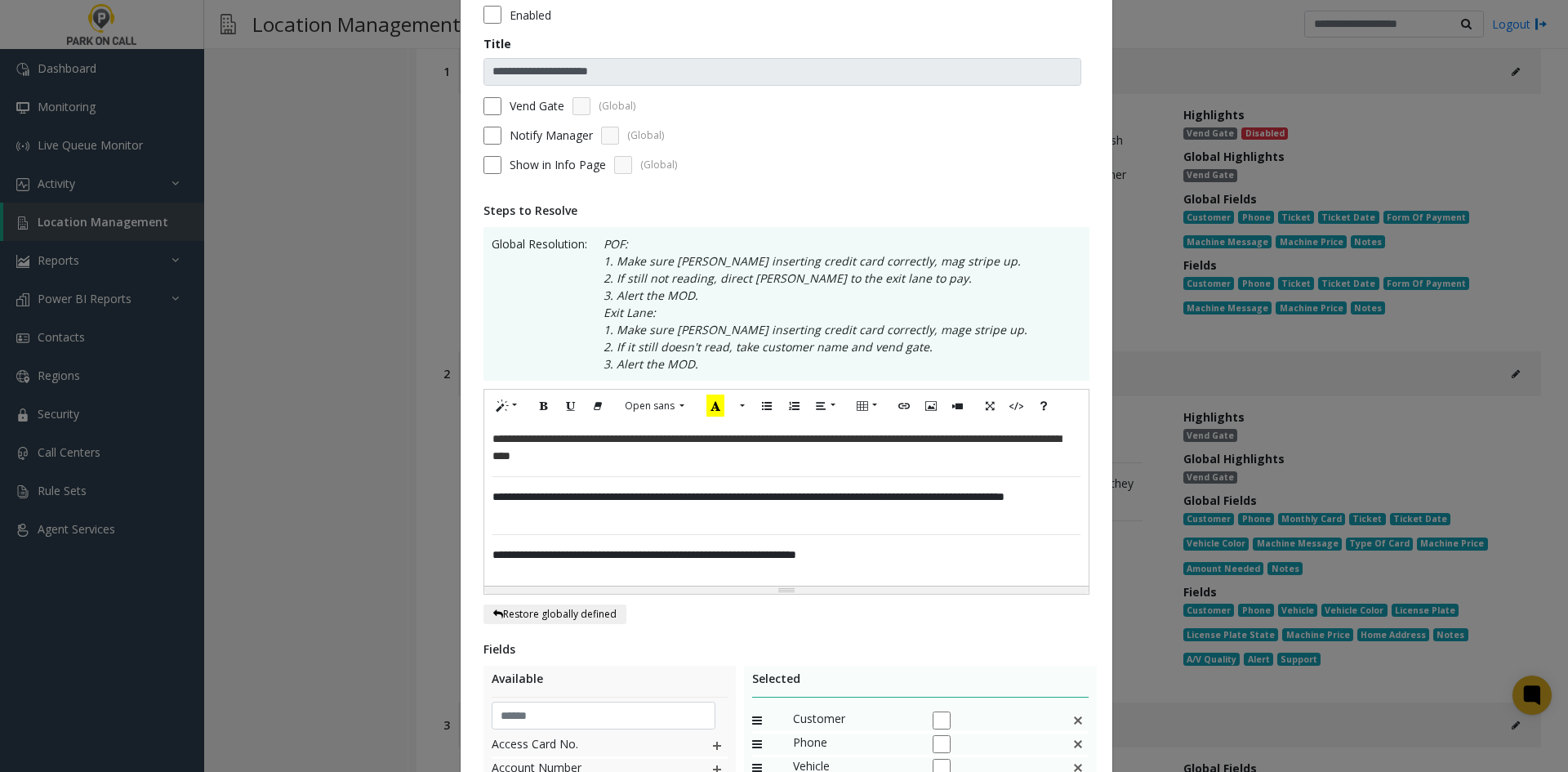
scroll to position [82, 0]
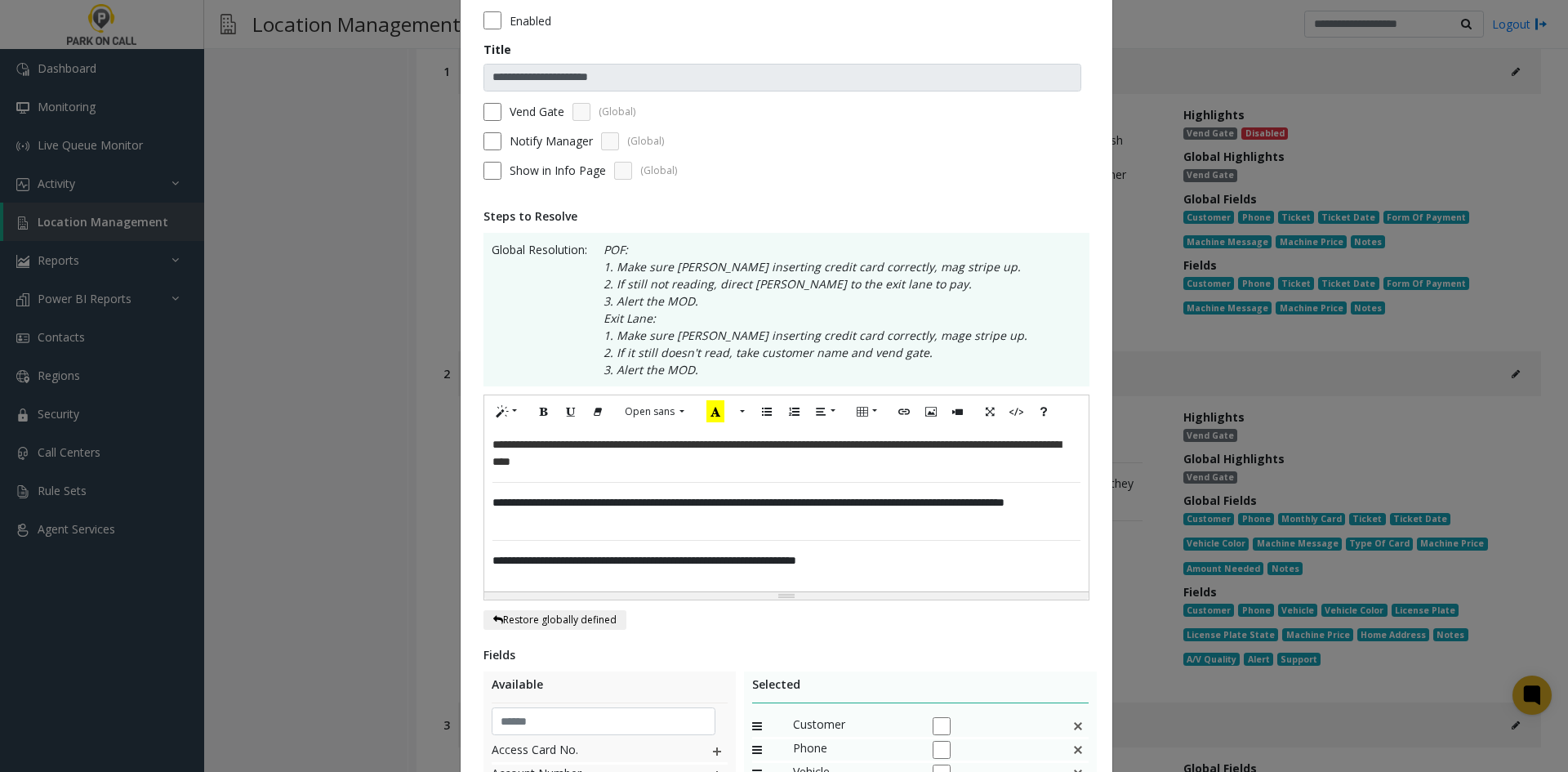
click at [684, 462] on p "**********" at bounding box center [786, 454] width 589 height 34
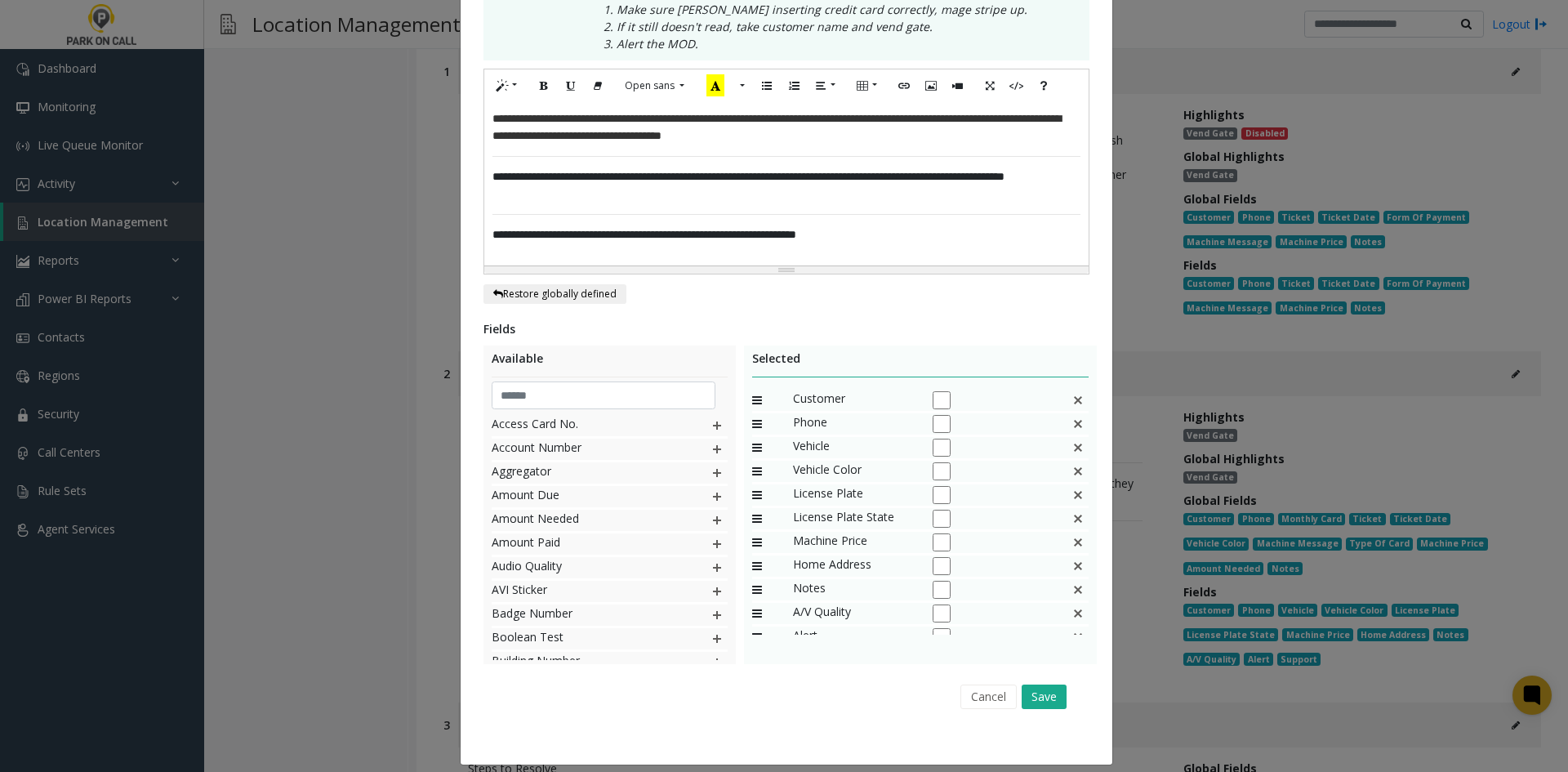
scroll to position [422, 0]
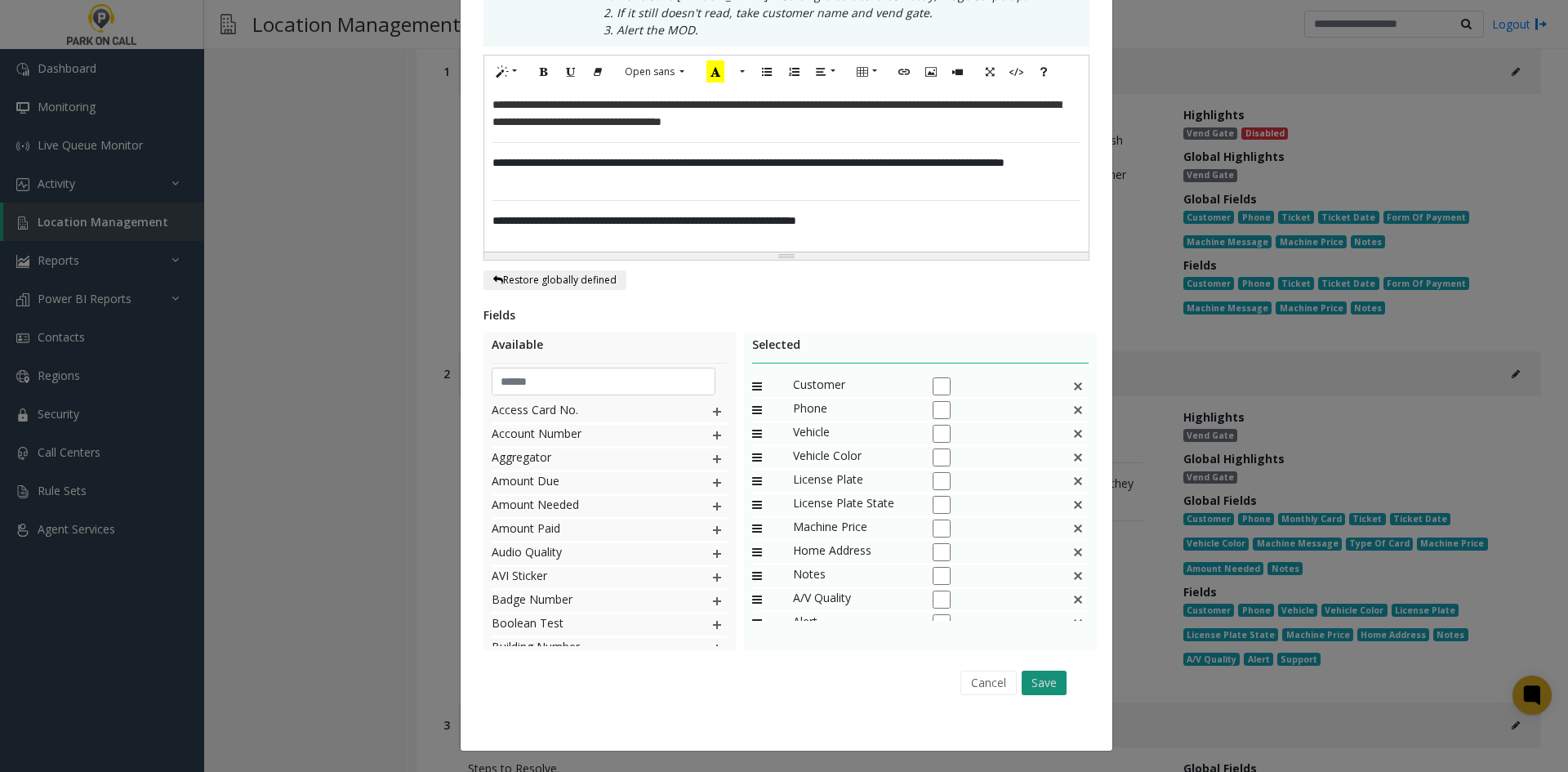
click at [1031, 694] on button "Save" at bounding box center [1045, 683] width 45 height 24
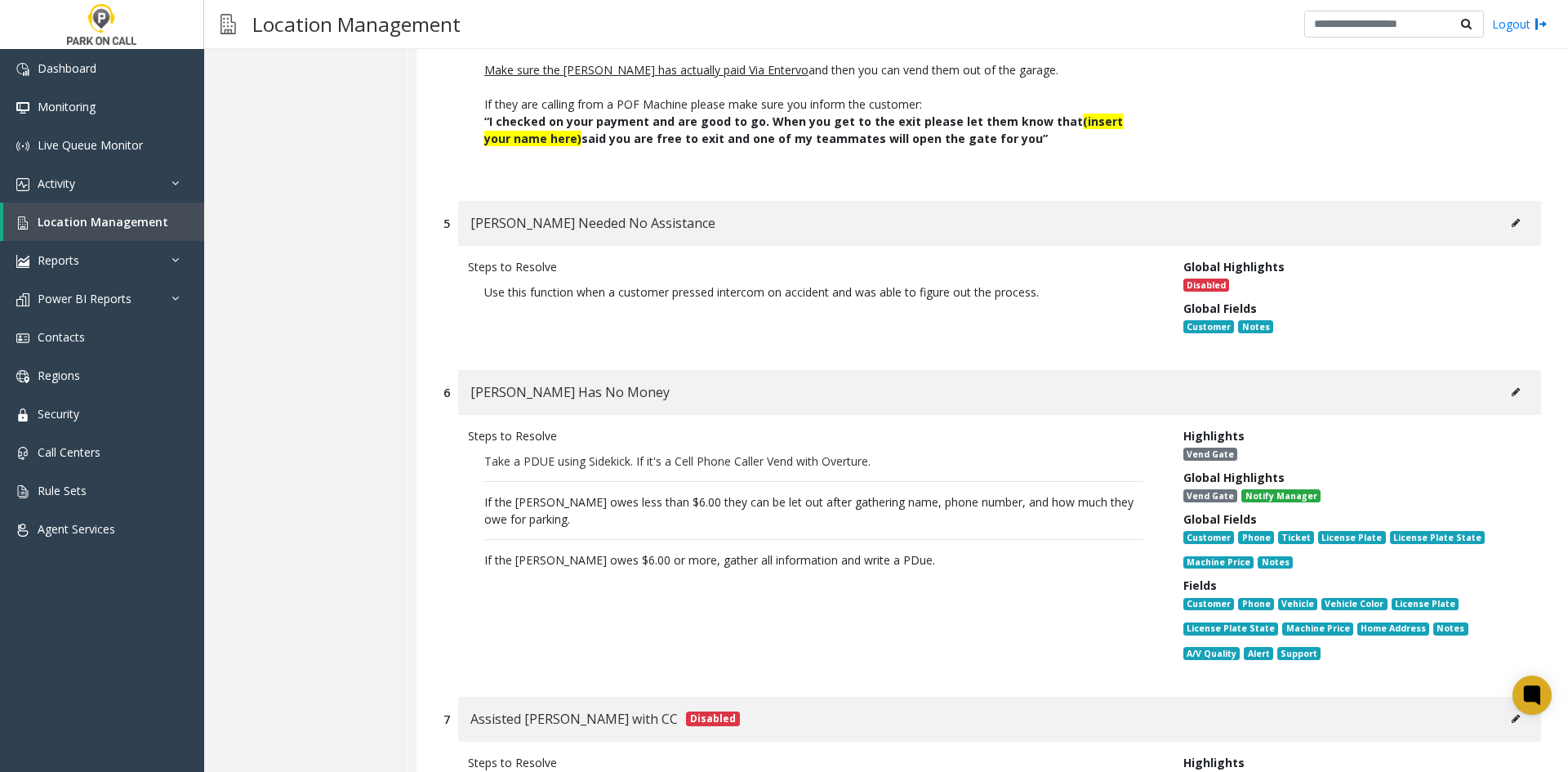
scroll to position [3551, 0]
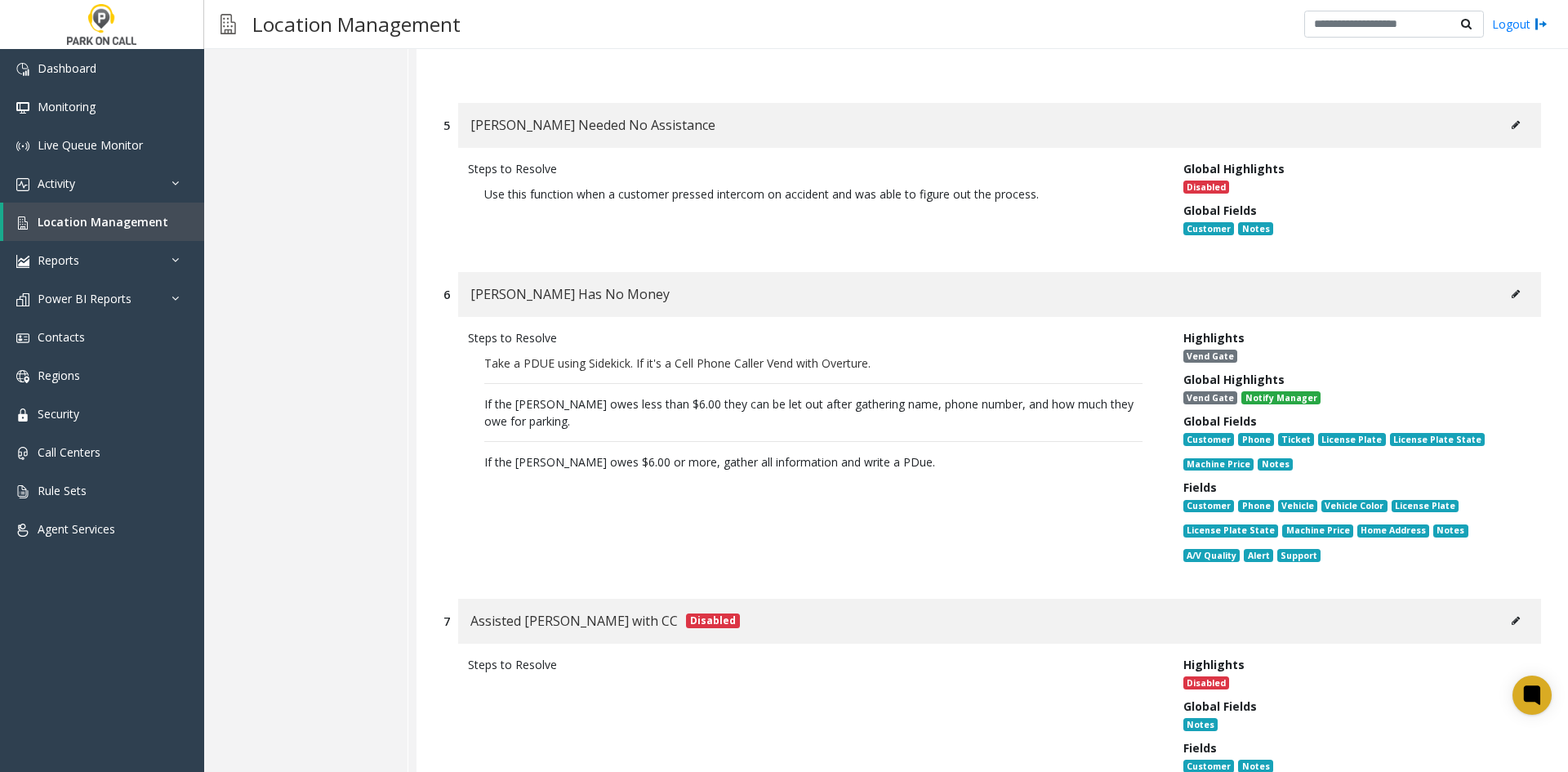
click at [1503, 282] on button at bounding box center [1515, 294] width 26 height 24
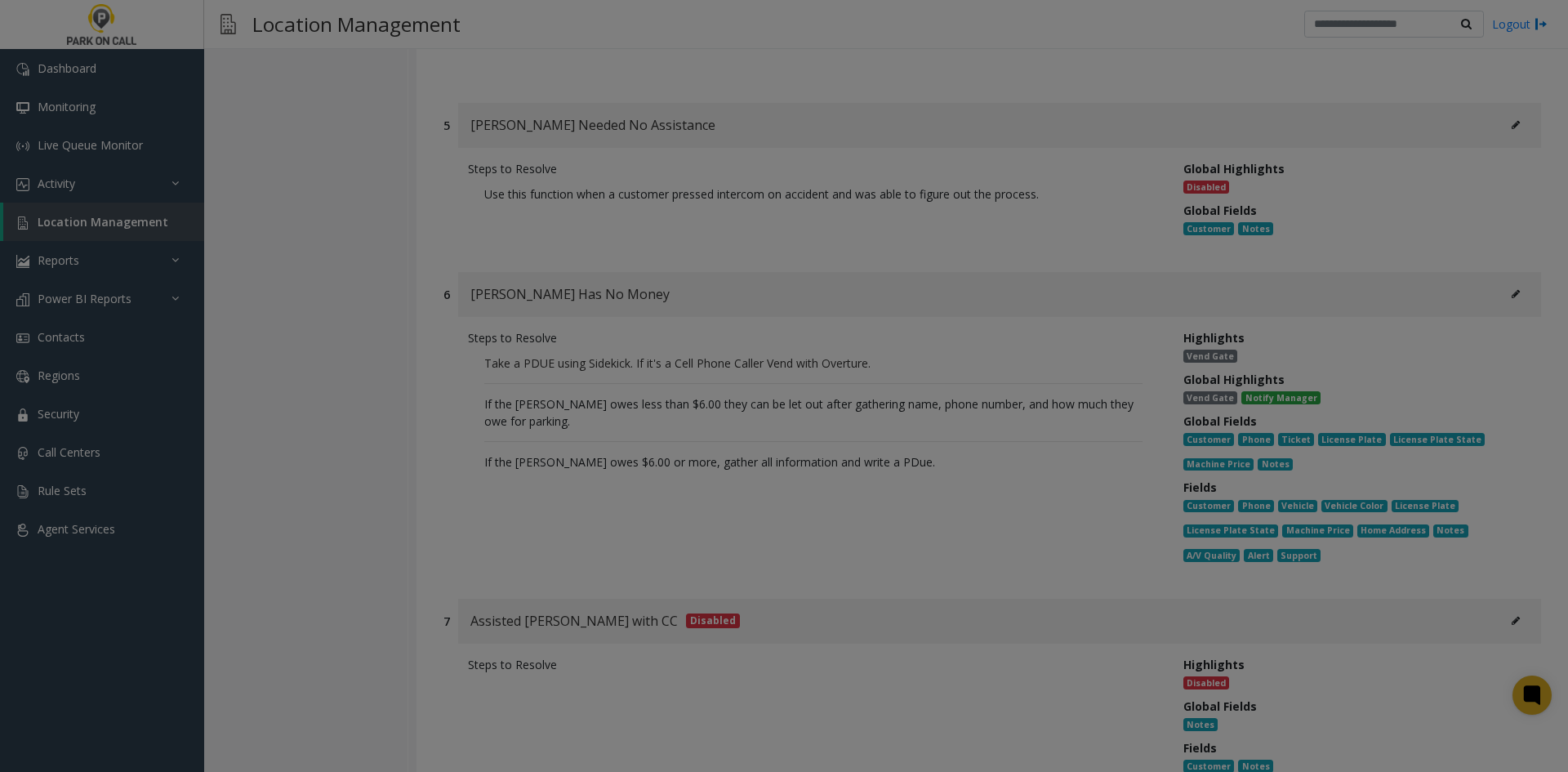
scroll to position [0, 0]
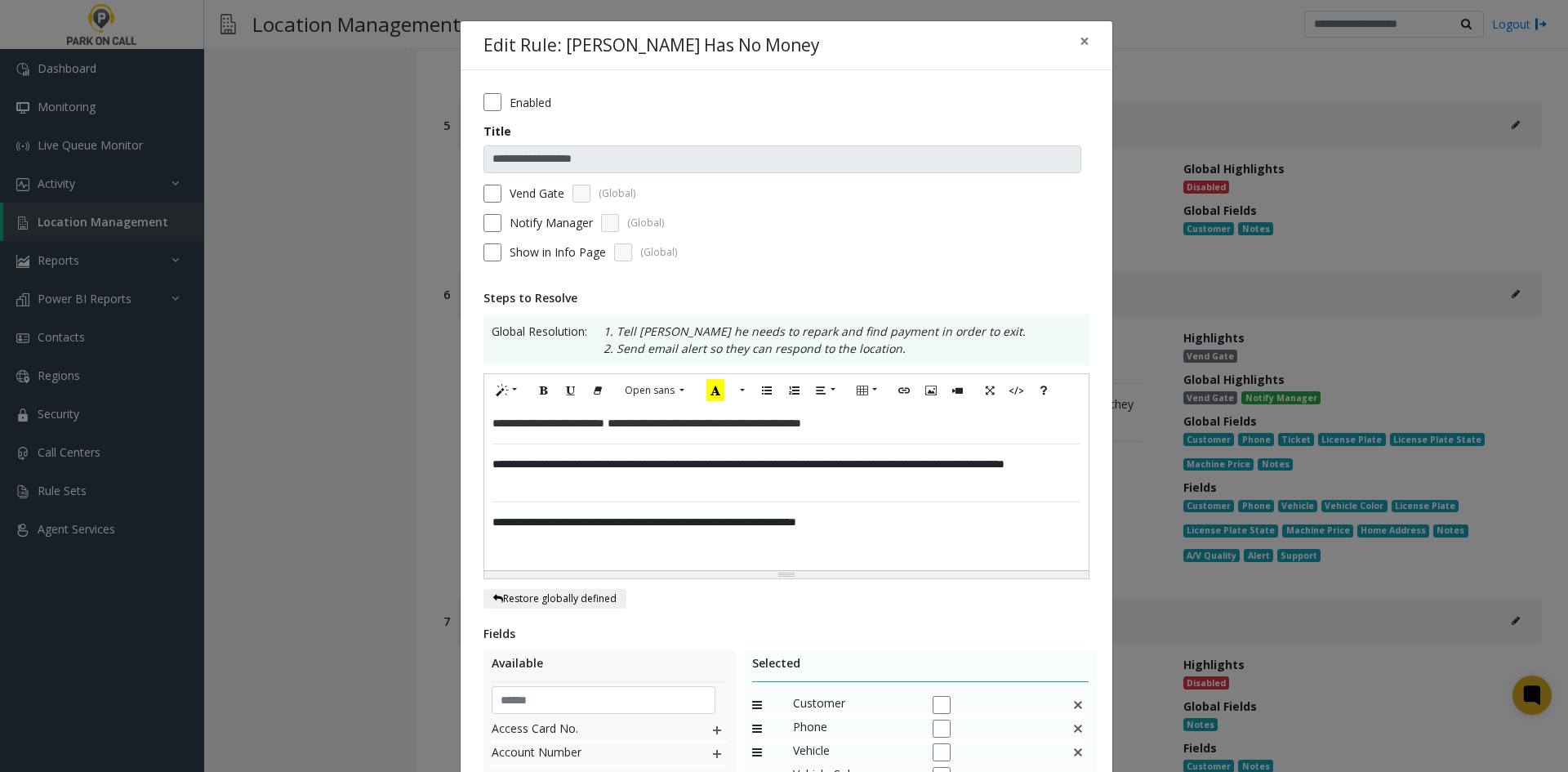
click at [842, 435] on div "**********" at bounding box center [786, 489] width 605 height 163
click at [802, 425] on span "**********" at bounding box center [704, 423] width 193 height 12
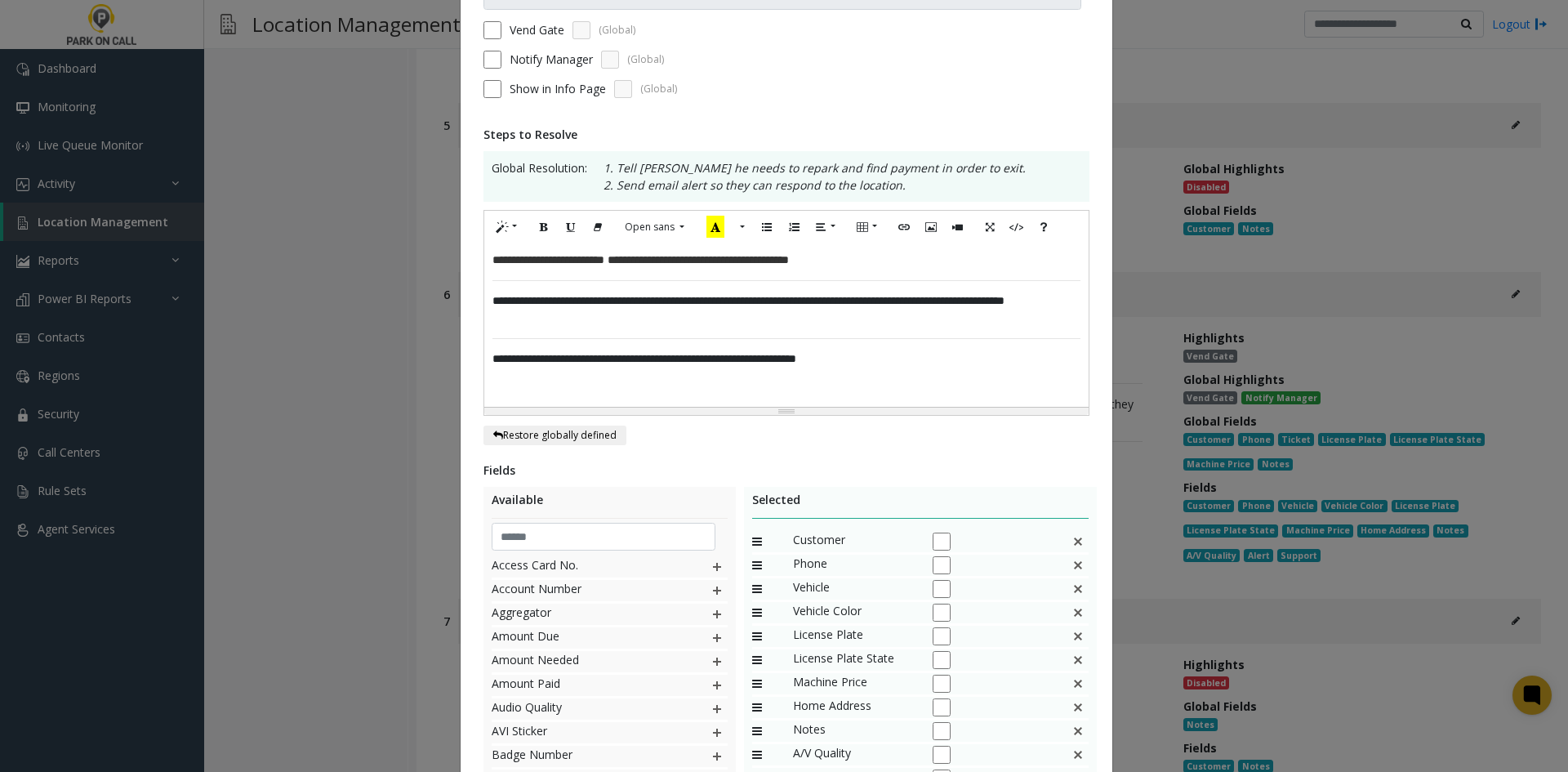
scroll to position [318, 0]
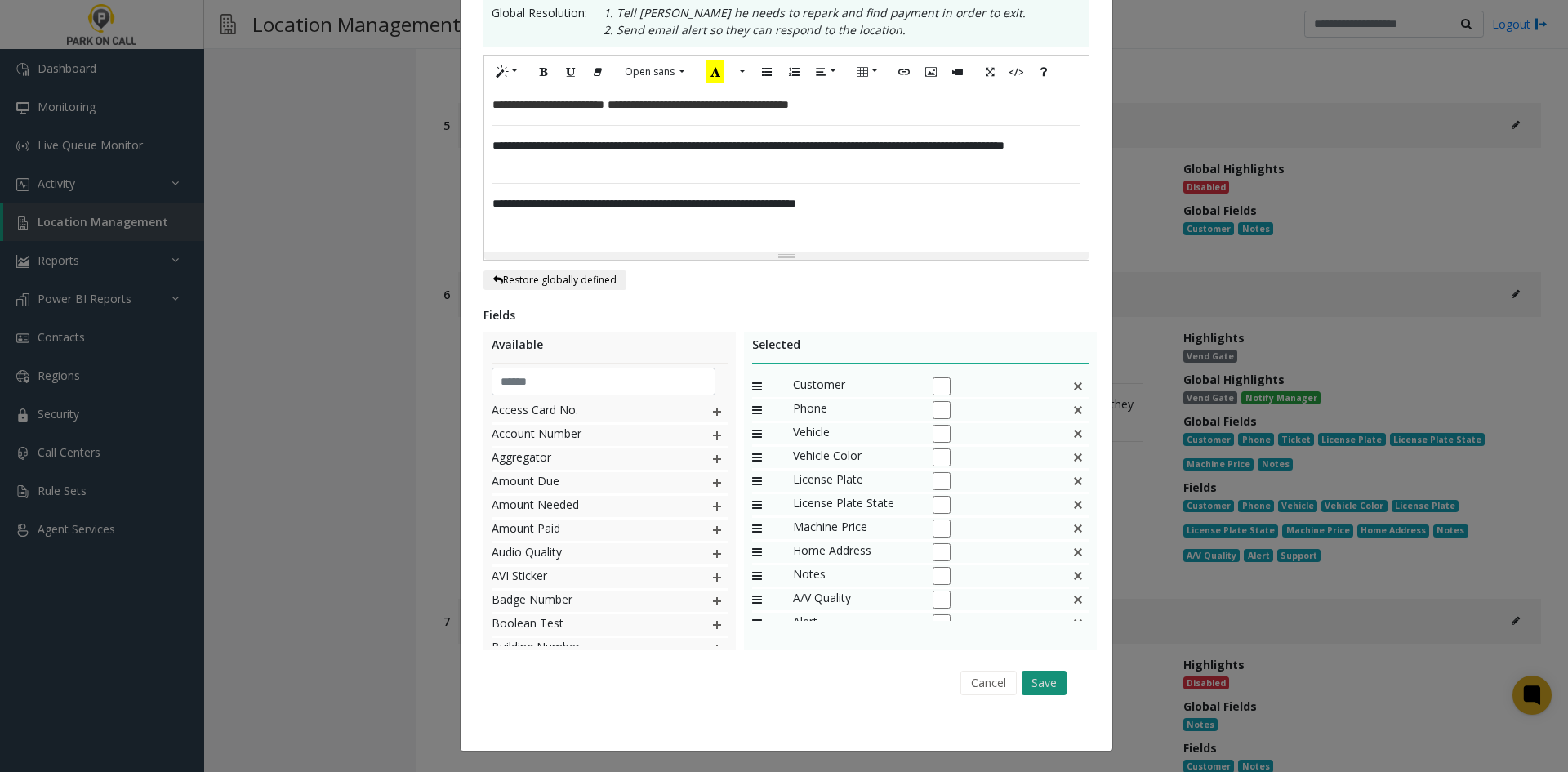
click at [1025, 687] on button "Save" at bounding box center [1045, 683] width 45 height 24
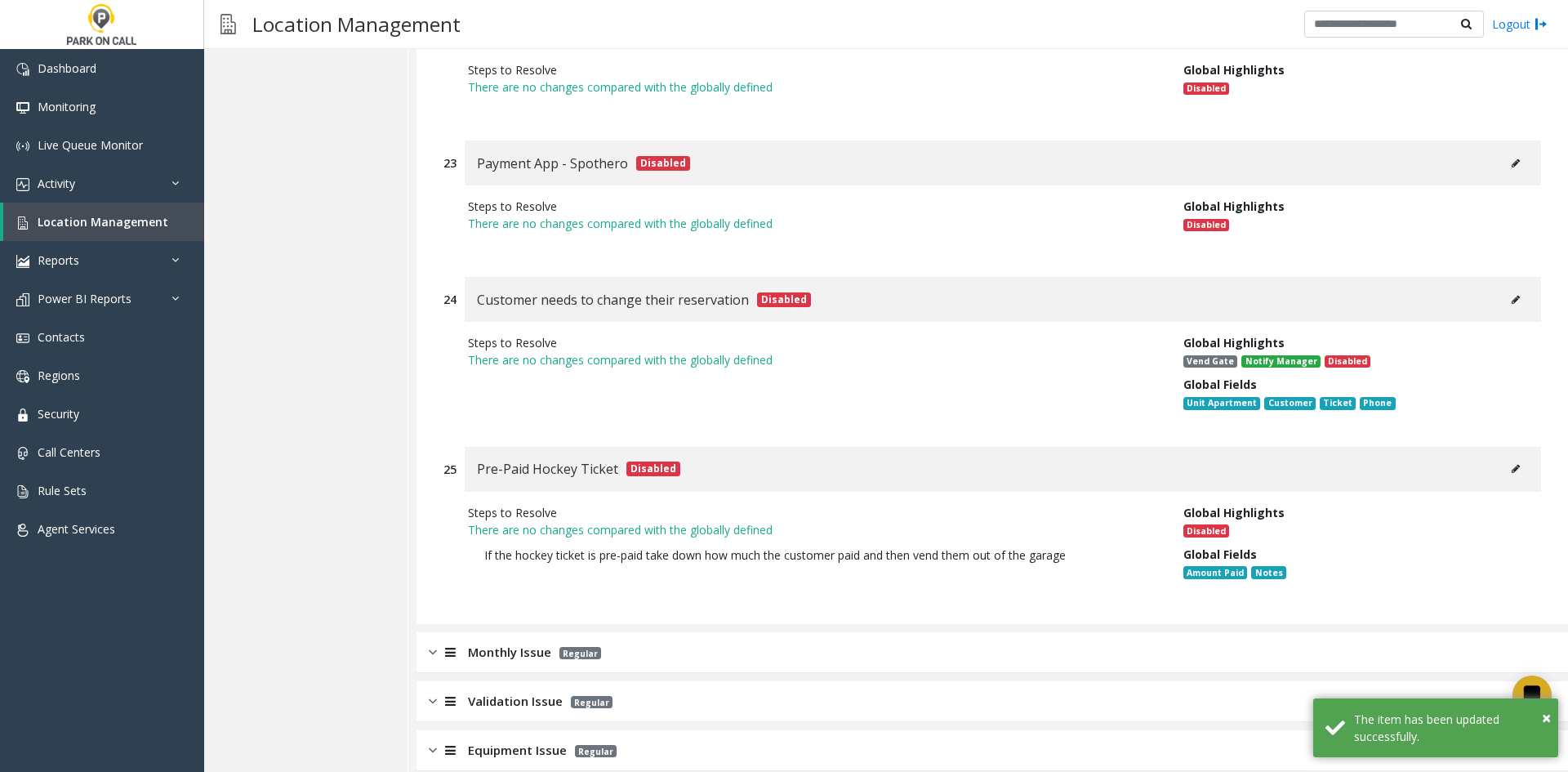
scroll to position [7227, 0]
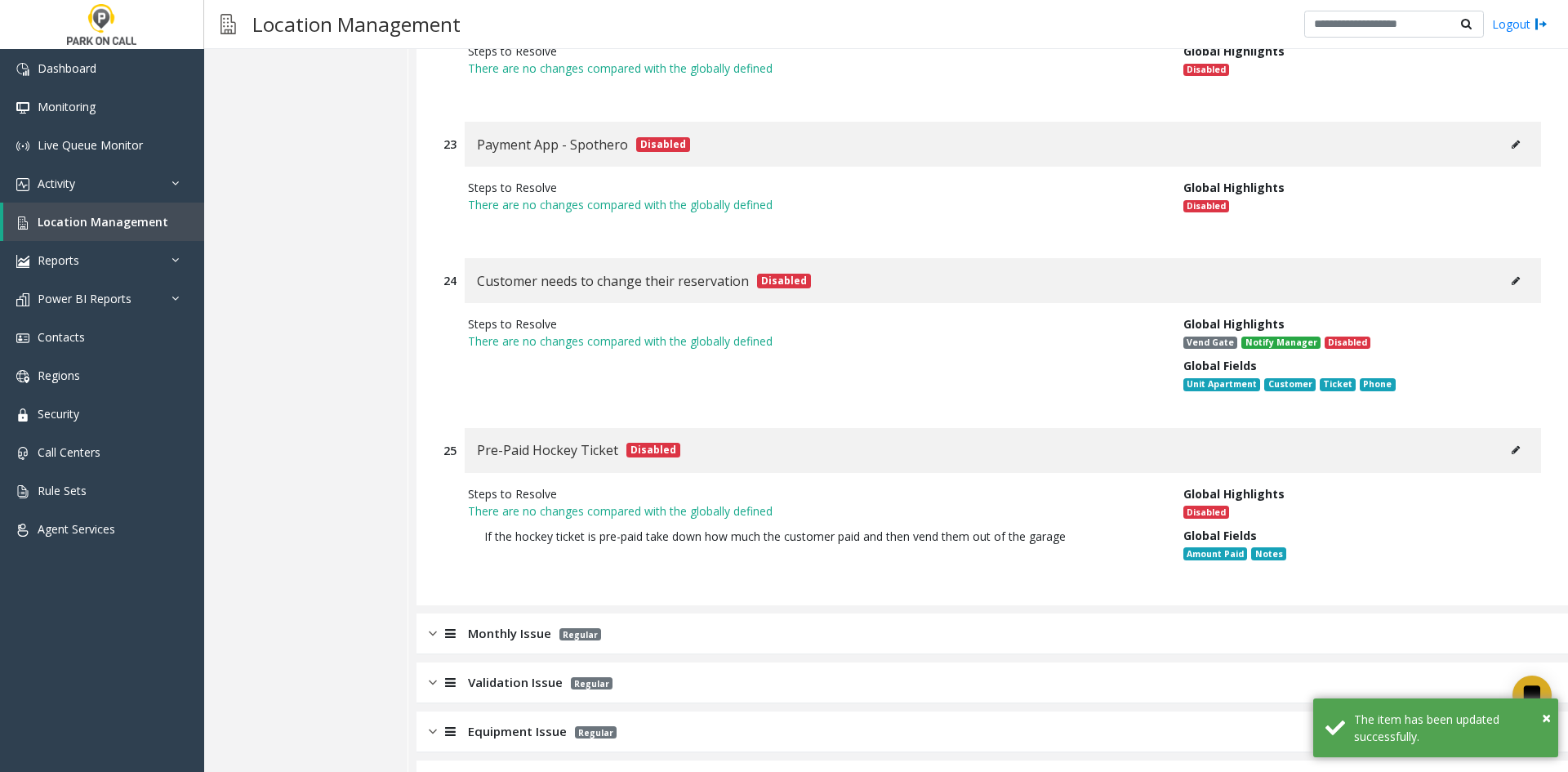
click at [615, 613] on div "Monthly Issue Regular" at bounding box center [992, 633] width 1152 height 41
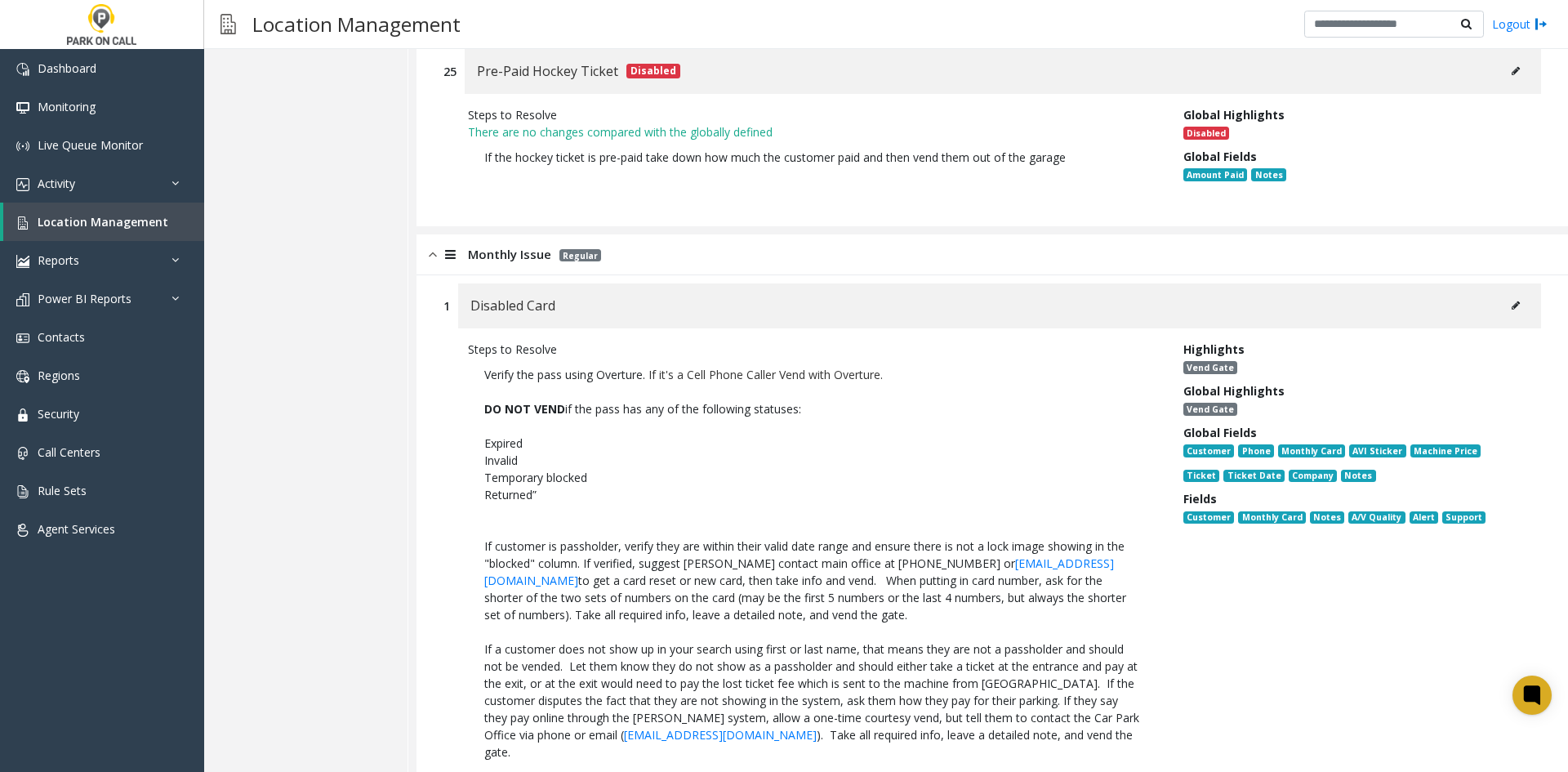
scroll to position [7553, 0]
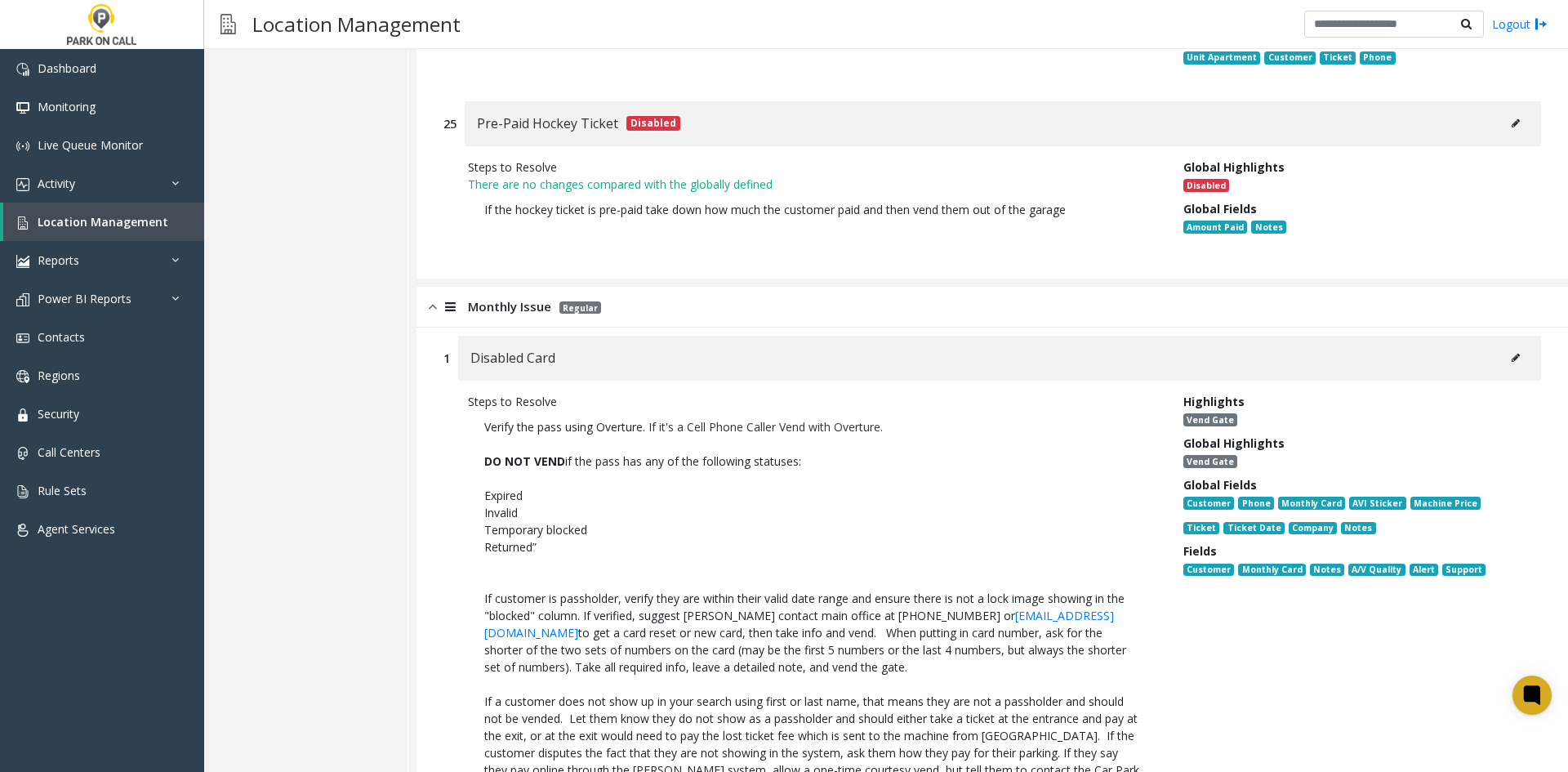
click at [1070, 693] on p "If a customer does not show up in your search using first or last name, that me…" at bounding box center [813, 753] width 658 height 120
click at [1503, 346] on button at bounding box center [1515, 357] width 26 height 24
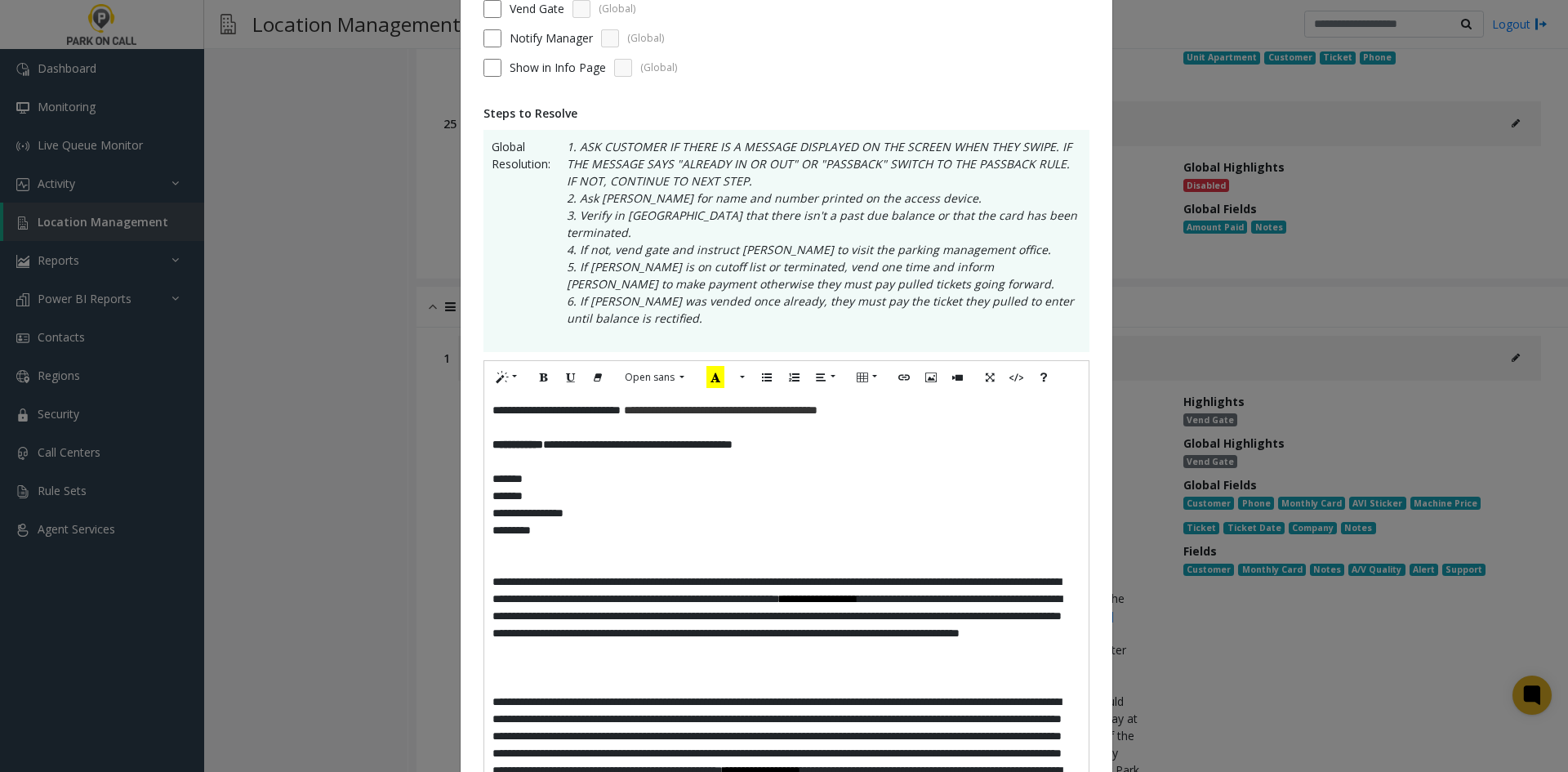
scroll to position [408, 0]
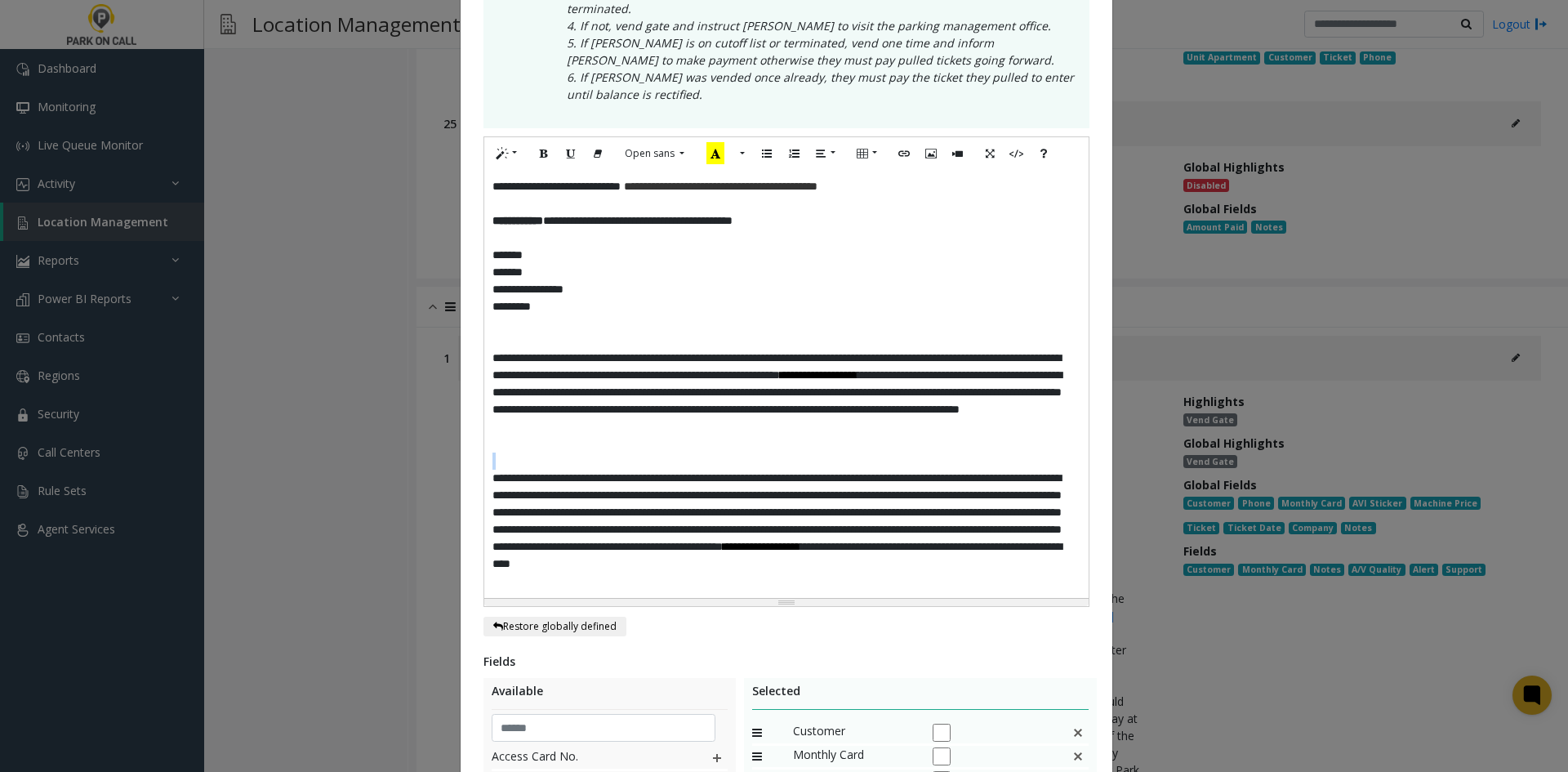
click at [817, 435] on div "**********" at bounding box center [786, 384] width 605 height 428
click at [798, 508] on p "**********" at bounding box center [786, 530] width 589 height 120
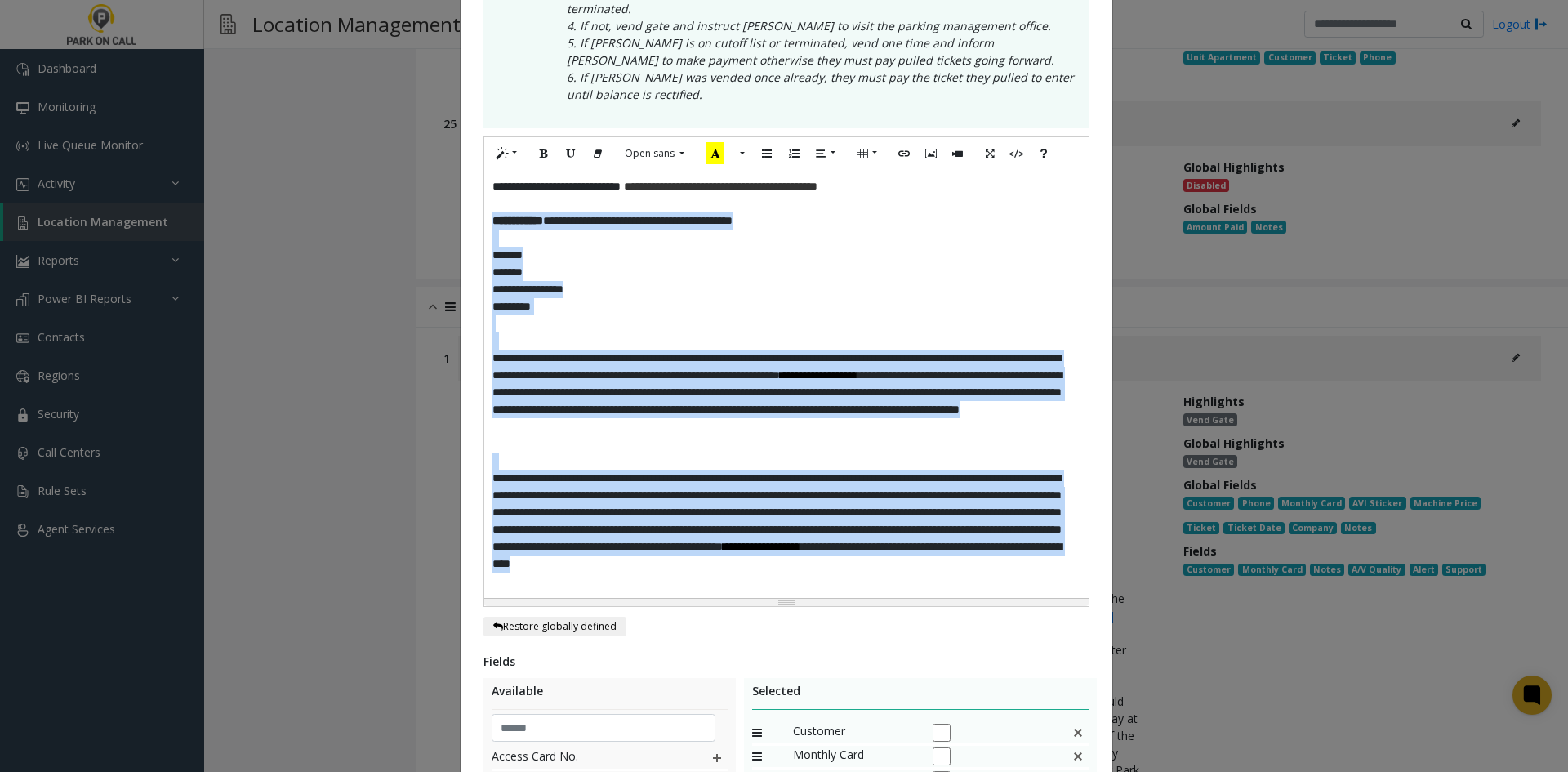
drag, startPoint x: 828, startPoint y: 572, endPoint x: 482, endPoint y: 200, distance: 508.0
click at [484, 200] on div "**********" at bounding box center [786, 384] width 605 height 428
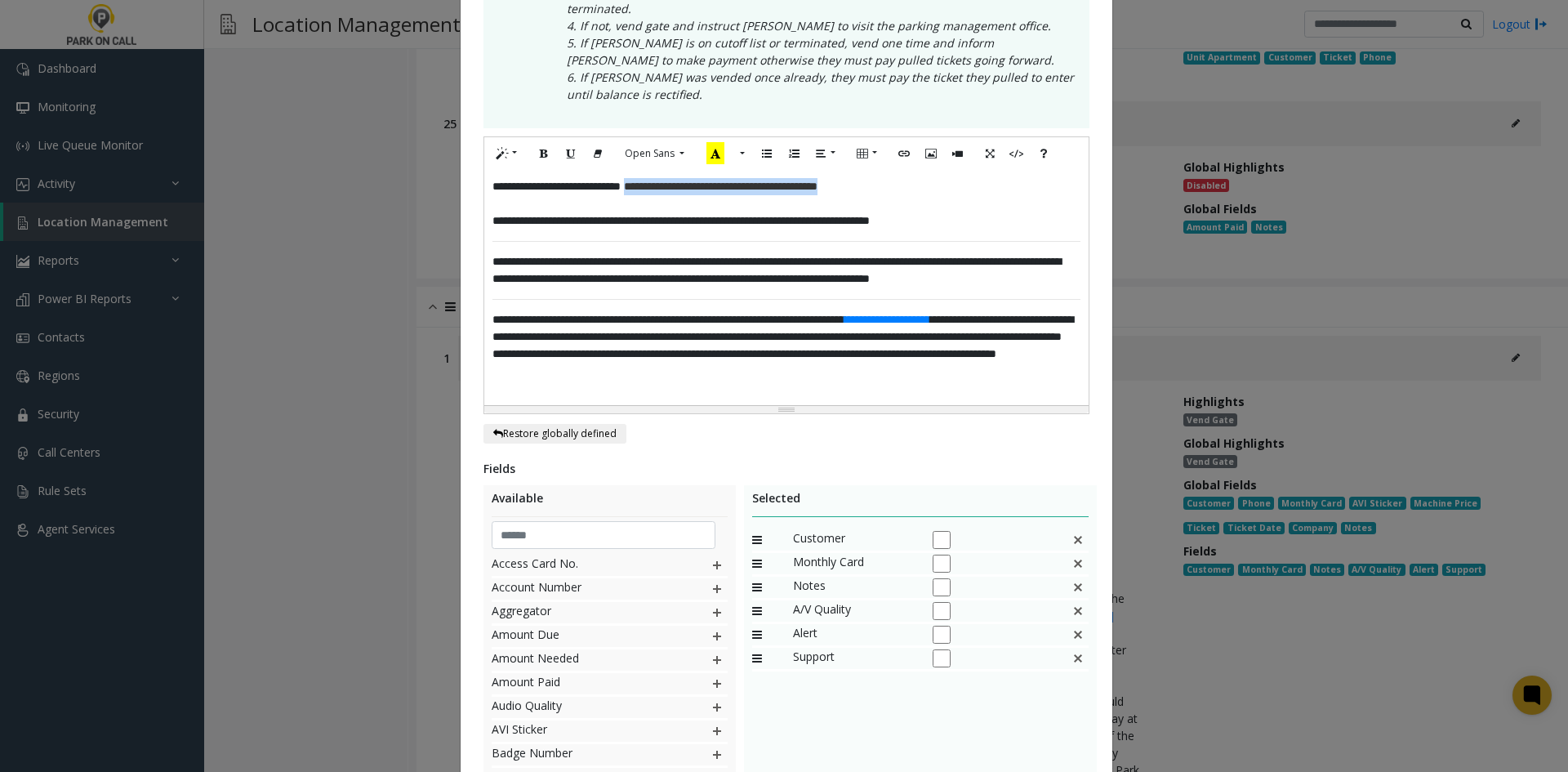
drag, startPoint x: 907, startPoint y: 171, endPoint x: 653, endPoint y: 171, distance: 254.0
click at [653, 178] on p "**********" at bounding box center [786, 186] width 589 height 17
click at [1009, 212] on p "**********" at bounding box center [786, 220] width 589 height 17
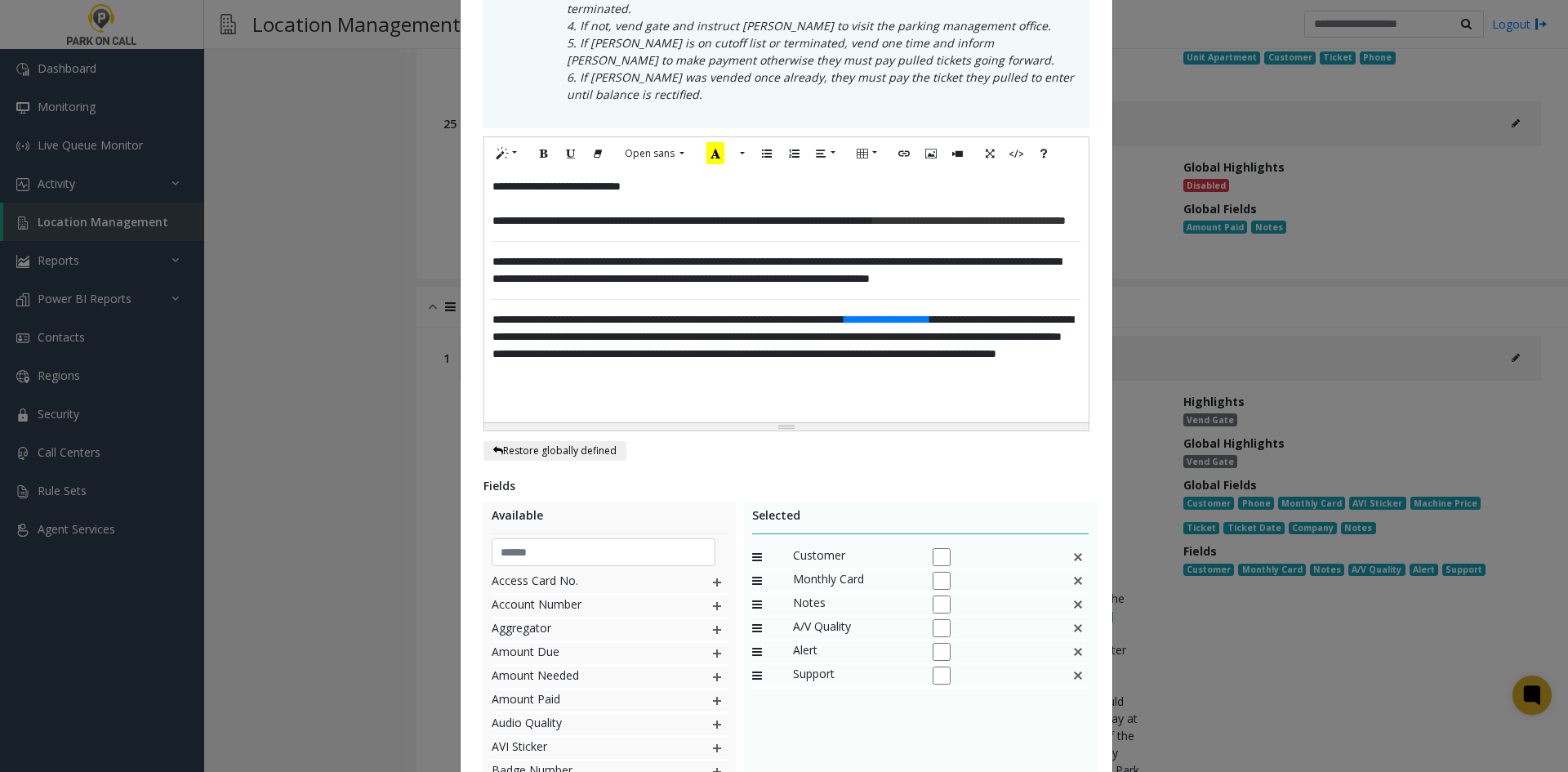
click at [873, 218] on span "**********" at bounding box center [969, 220] width 193 height 12
drag, startPoint x: 482, startPoint y: 201, endPoint x: 473, endPoint y: 149, distance: 52.8
click at [473, 149] on div "**********" at bounding box center [786, 291] width 652 height 1260
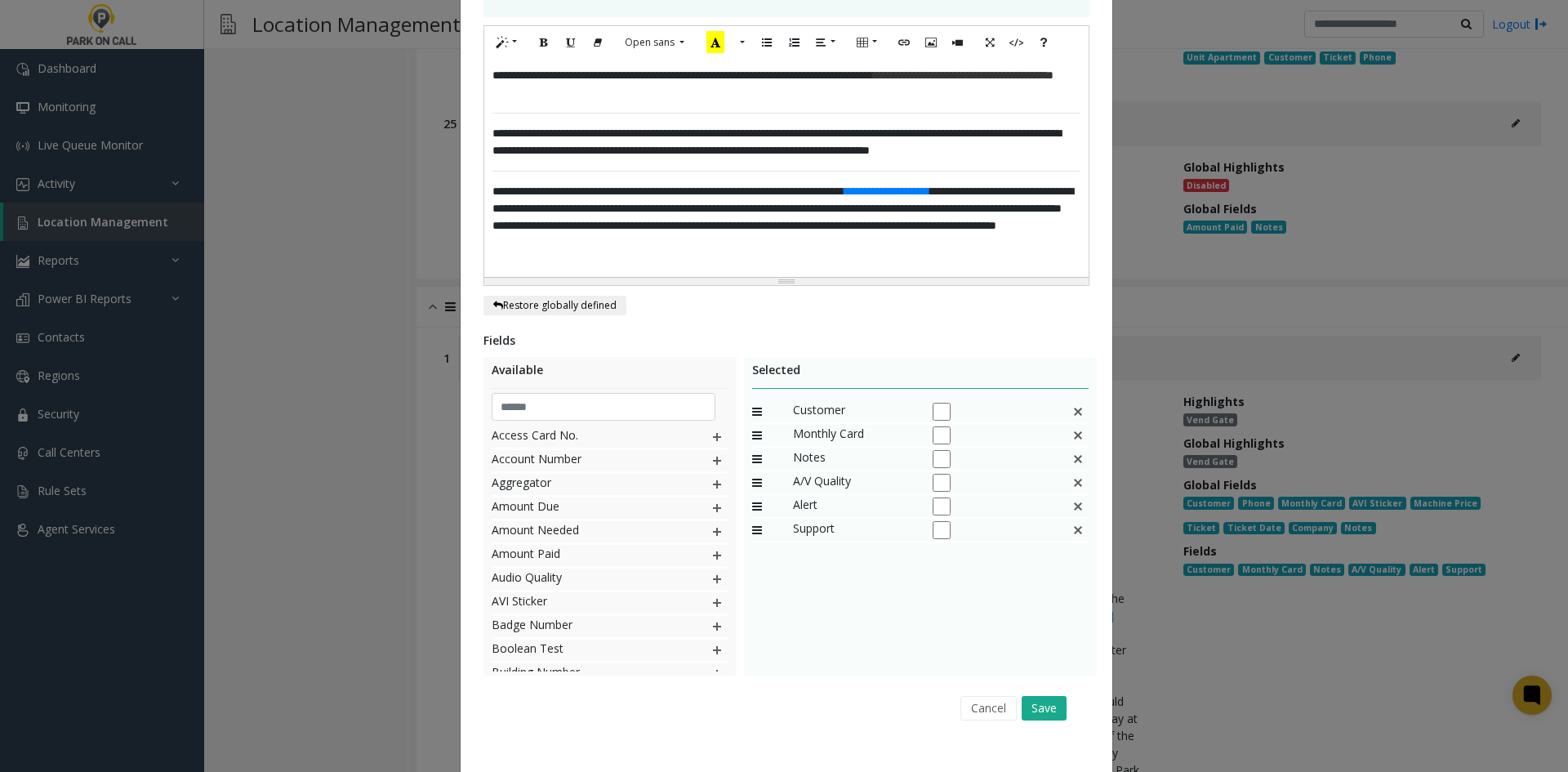
scroll to position [528, 0]
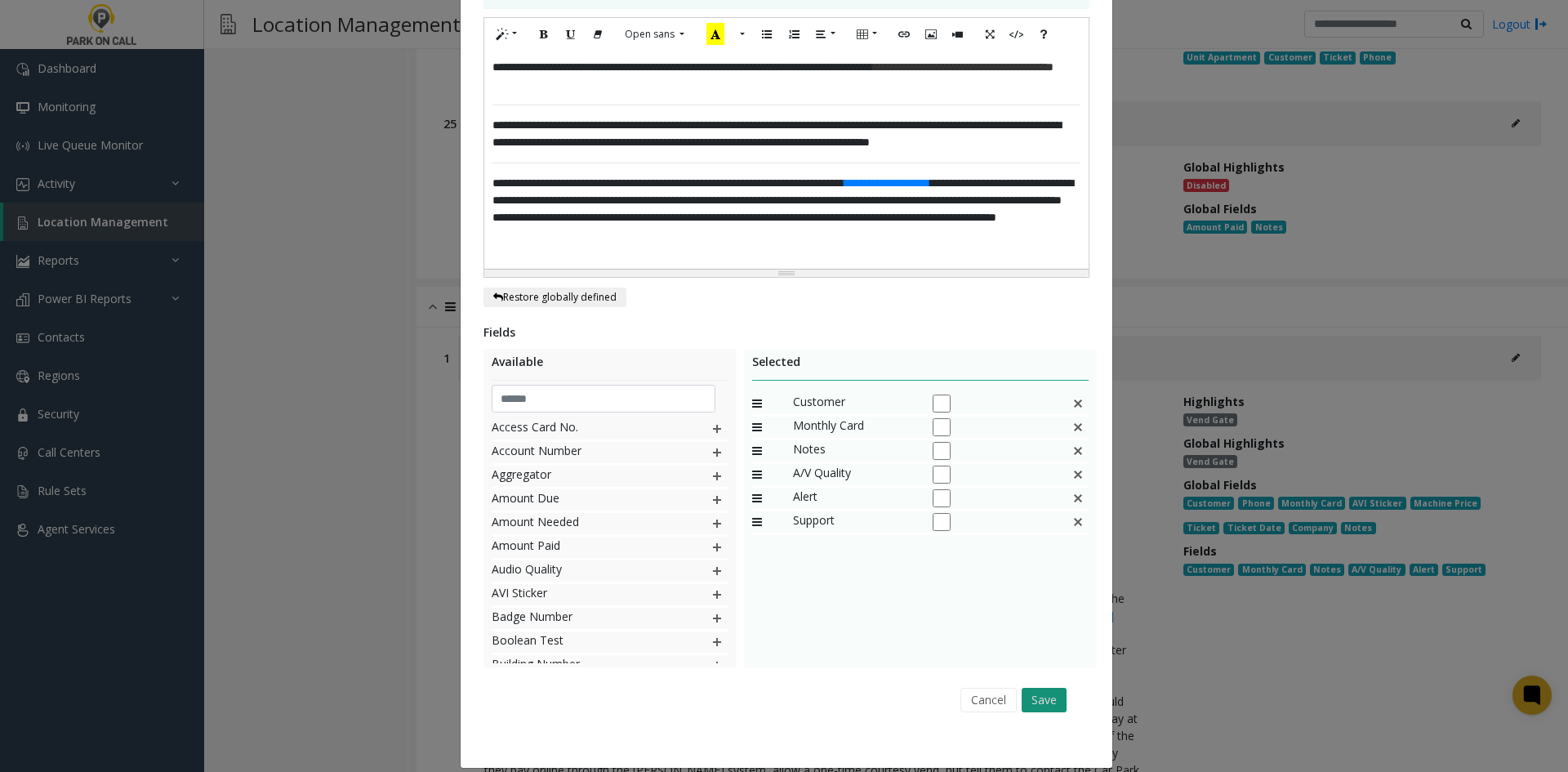
click at [1033, 694] on button "Save" at bounding box center [1045, 699] width 45 height 24
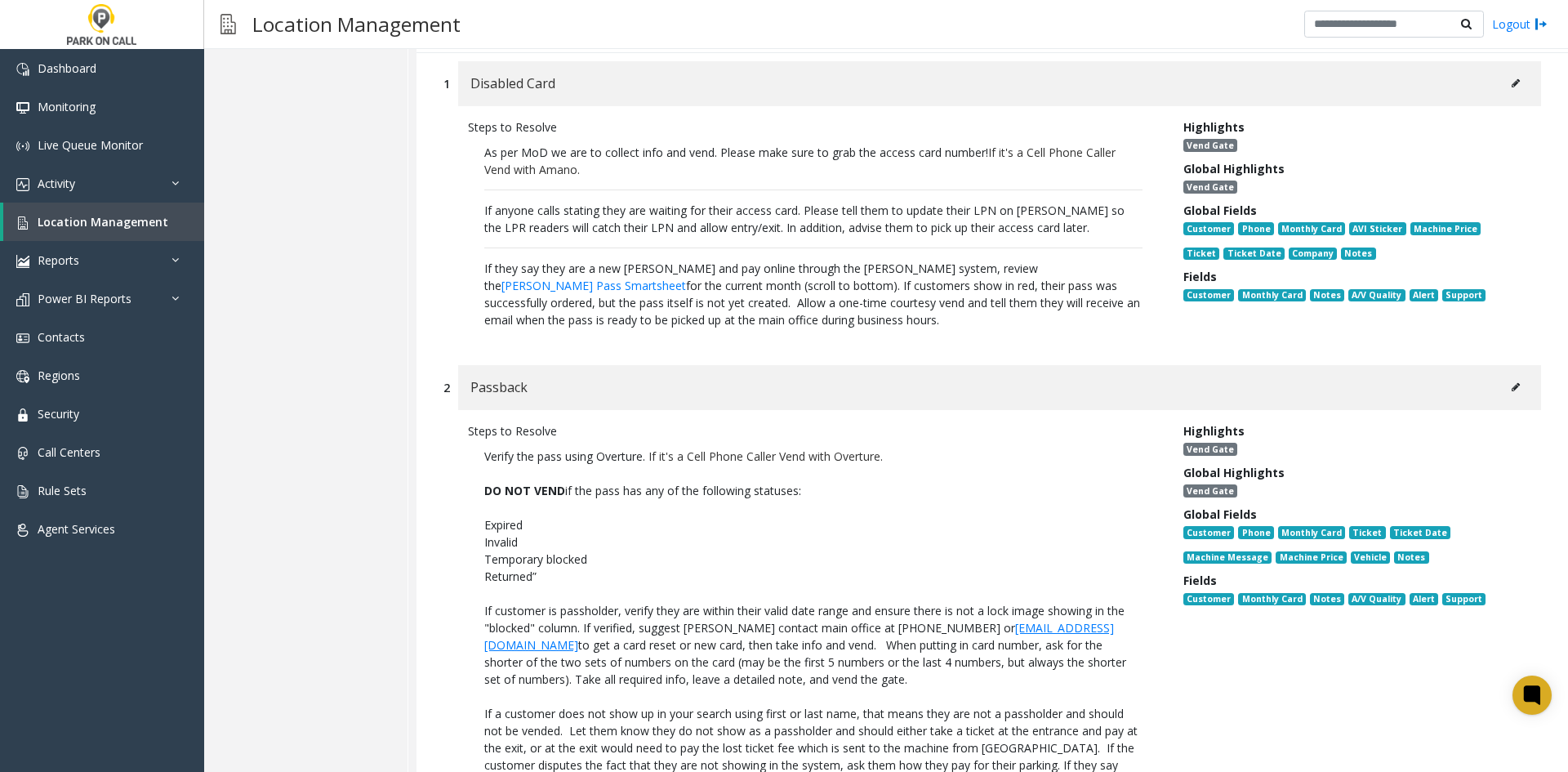
scroll to position [7799, 0]
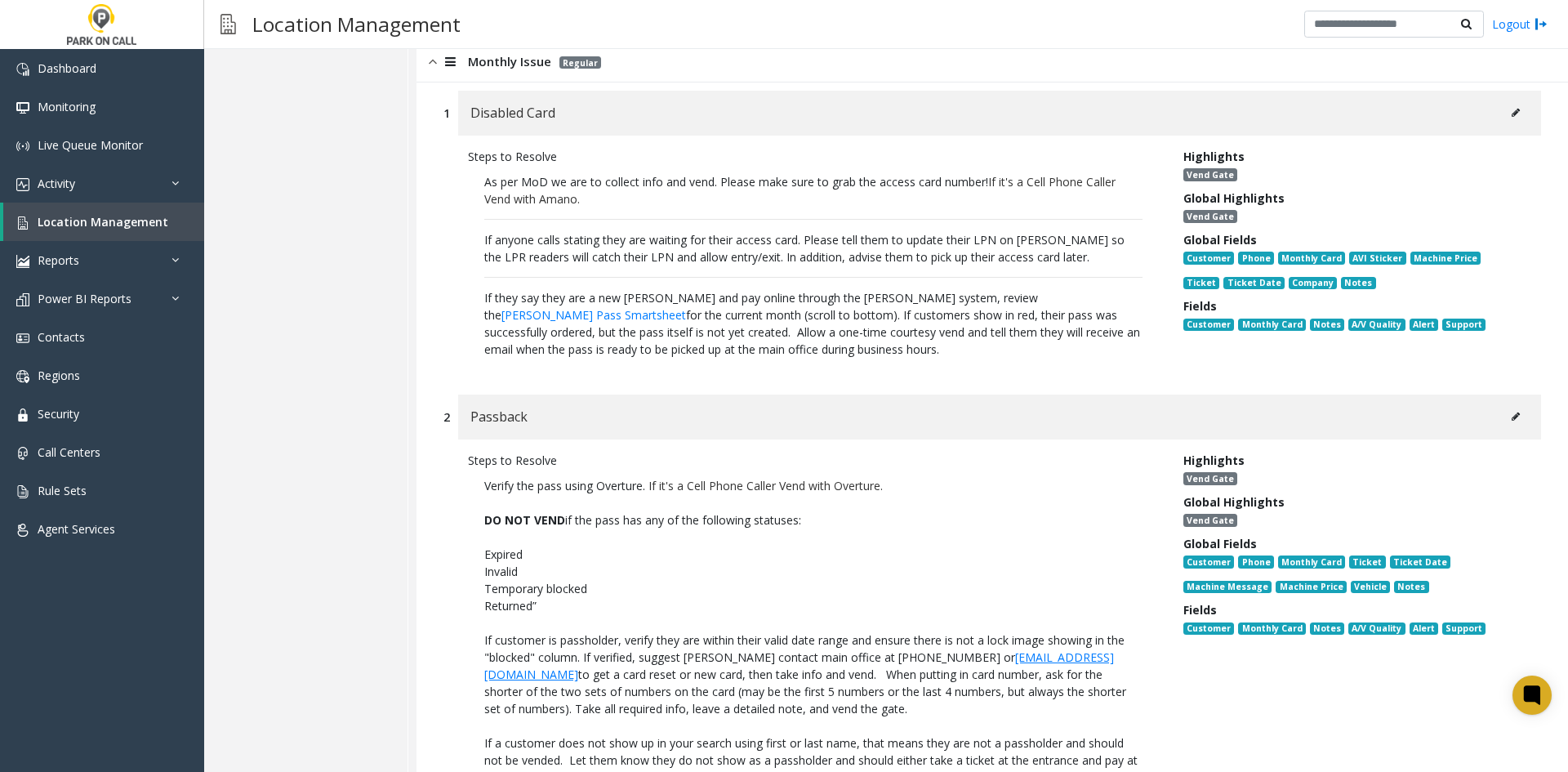
click at [1512, 412] on icon at bounding box center [1515, 416] width 8 height 10
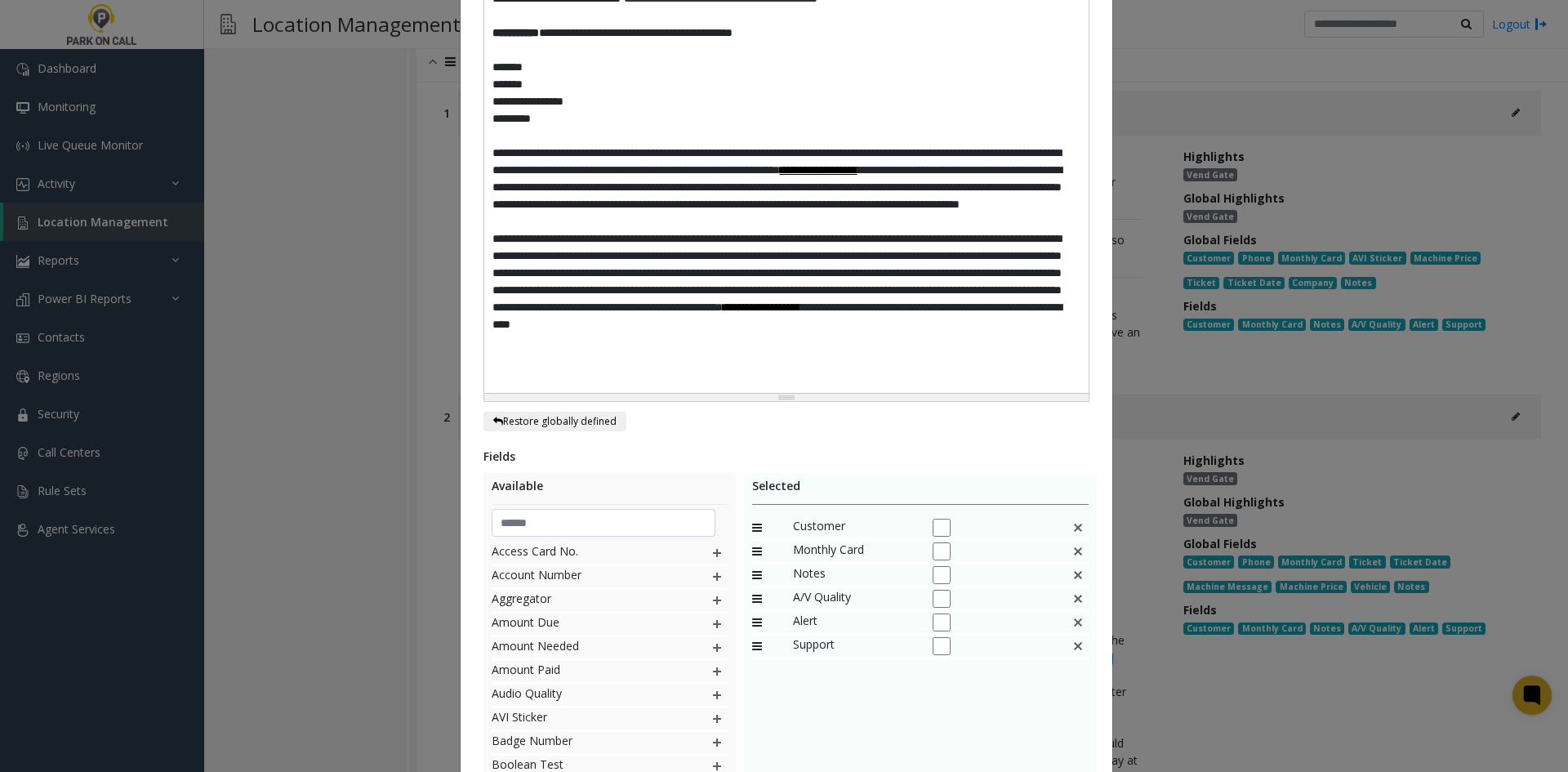
scroll to position [0, 0]
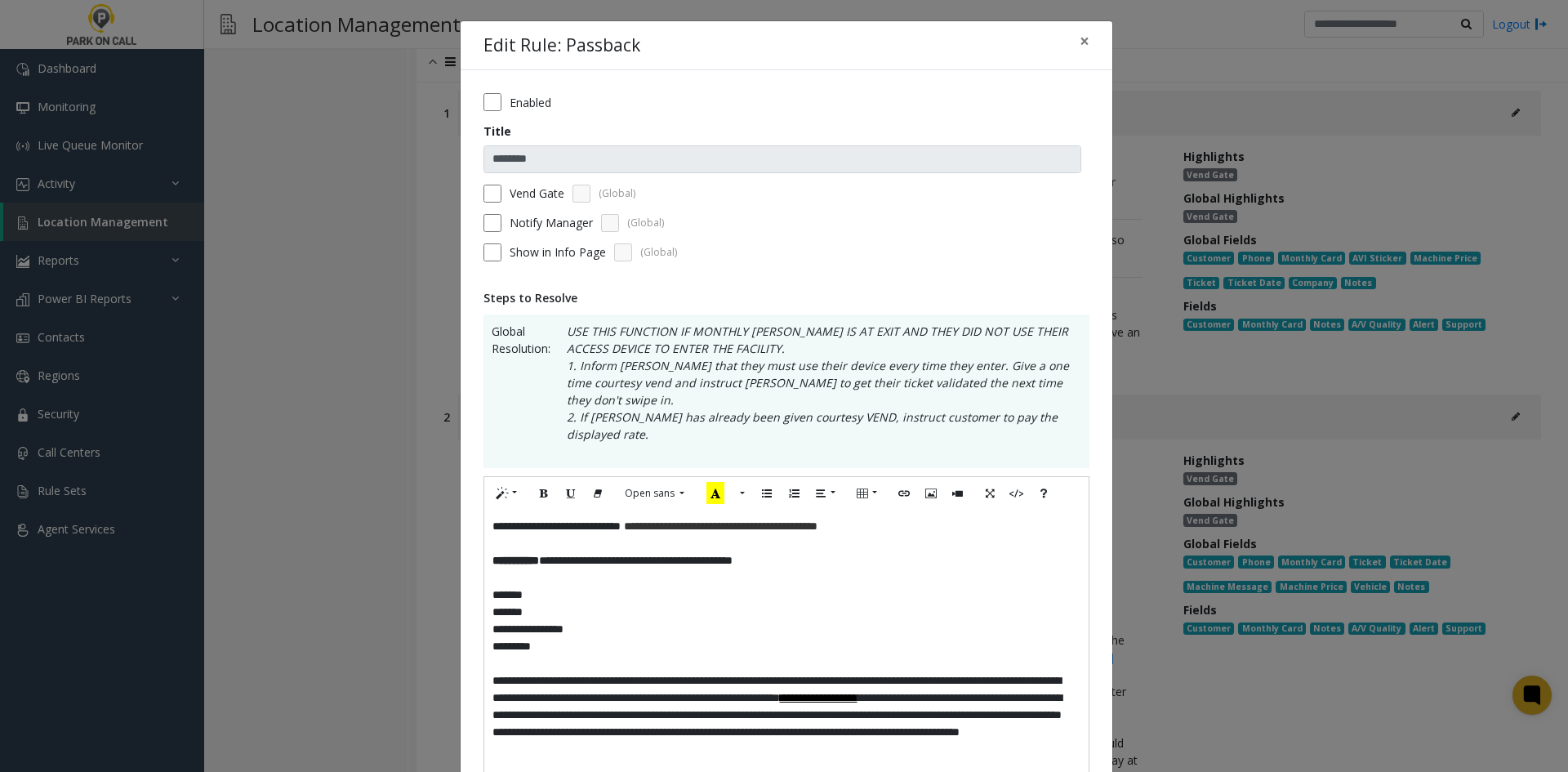
click at [890, 587] on p "*******" at bounding box center [786, 595] width 589 height 17
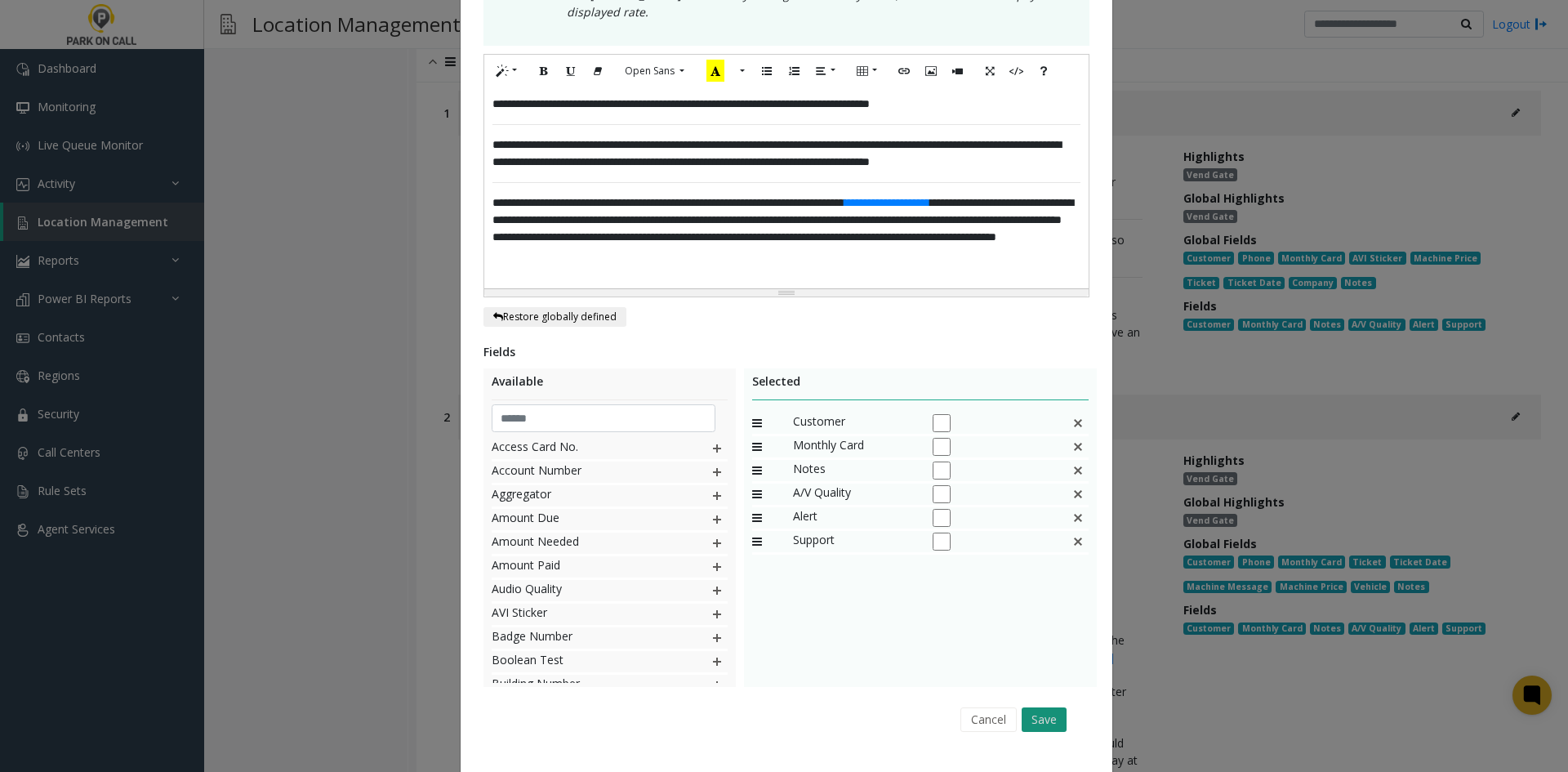
scroll to position [425, 0]
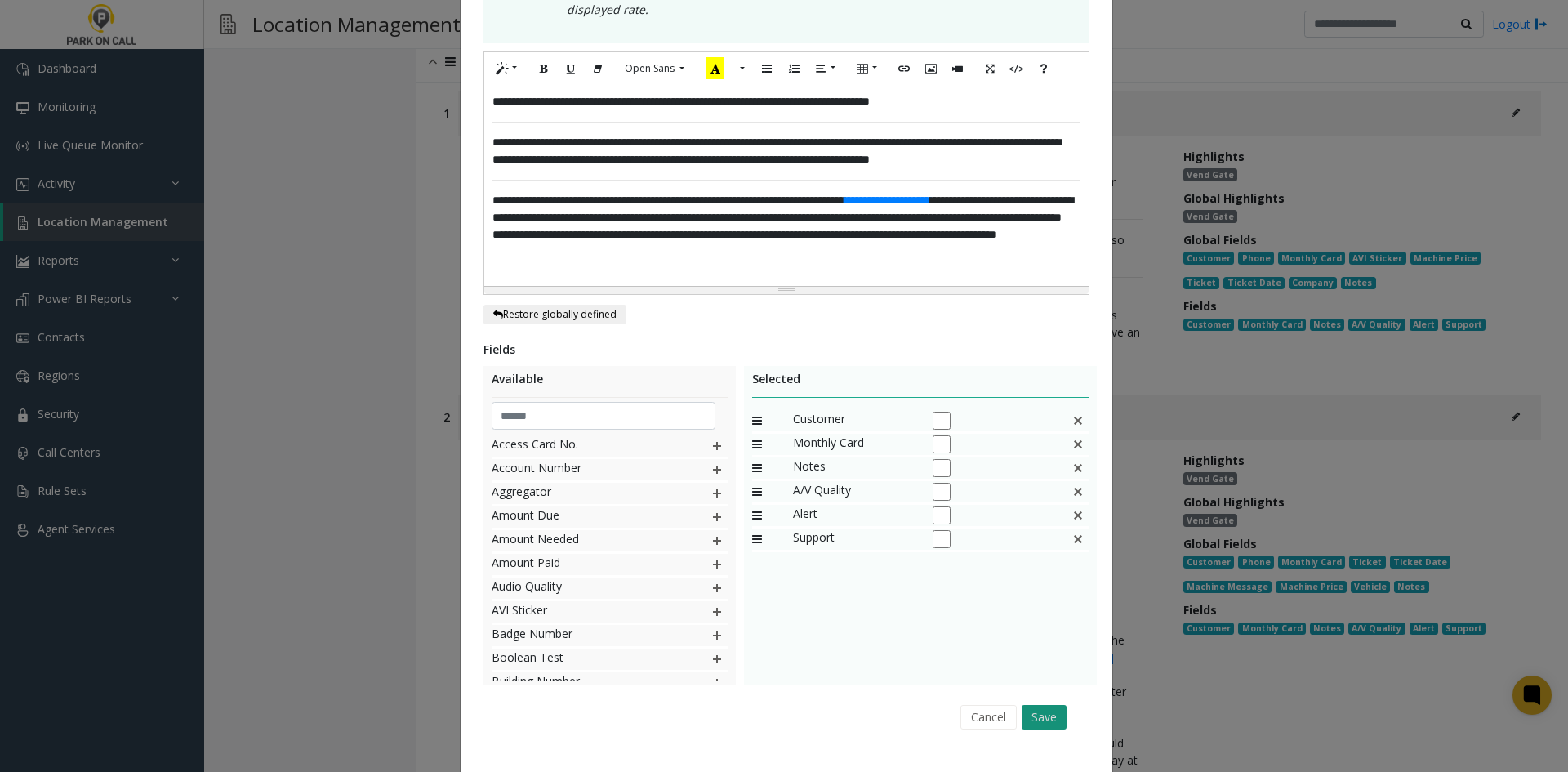
click at [1053, 705] on button "Save" at bounding box center [1045, 717] width 45 height 24
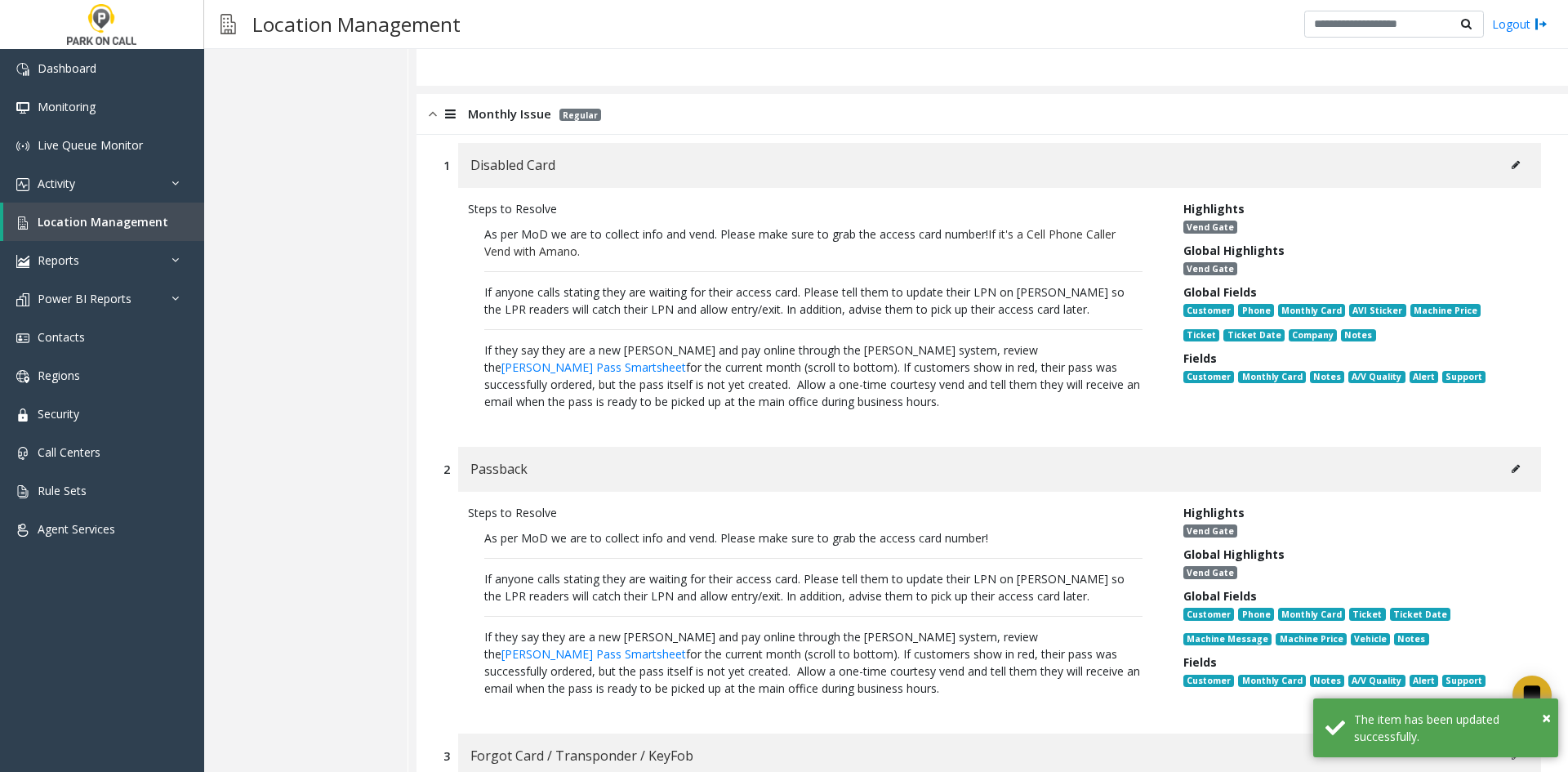
scroll to position [7717, 0]
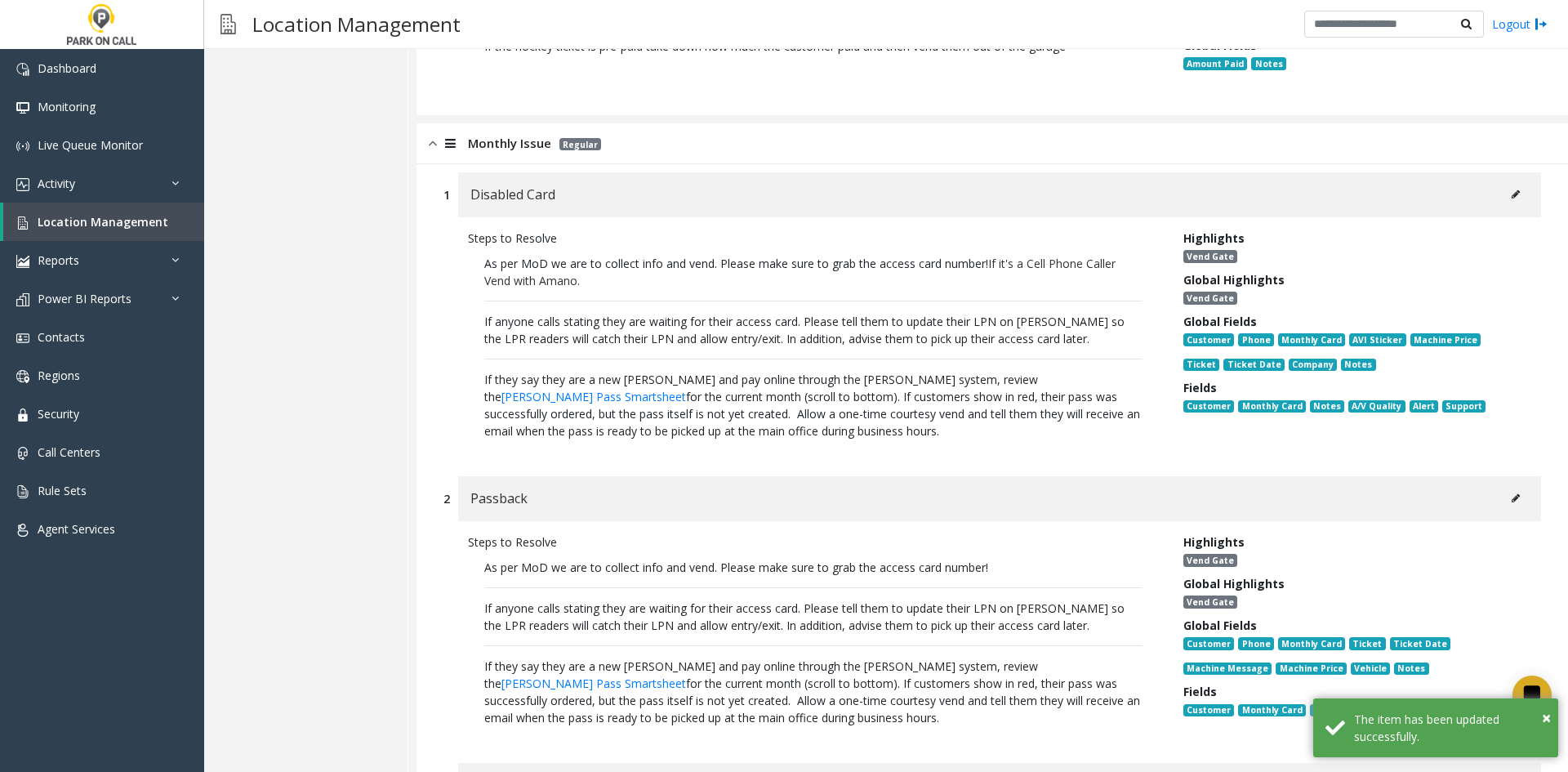
click at [989, 256] on span "If it's a Cell Phone Caller Vend with Amano." at bounding box center [800, 272] width 631 height 33
drag, startPoint x: 989, startPoint y: 161, endPoint x: 1012, endPoint y: 196, distance: 41.9
click at [1012, 247] on p "As per MoD we are to collect info and vend. Please make sure to grab the access…" at bounding box center [813, 347] width 691 height 201
copy span "As per MoD we are to collect info and vend. Please make sure to grab the access…"
click at [1512, 493] on icon at bounding box center [1515, 498] width 8 height 10
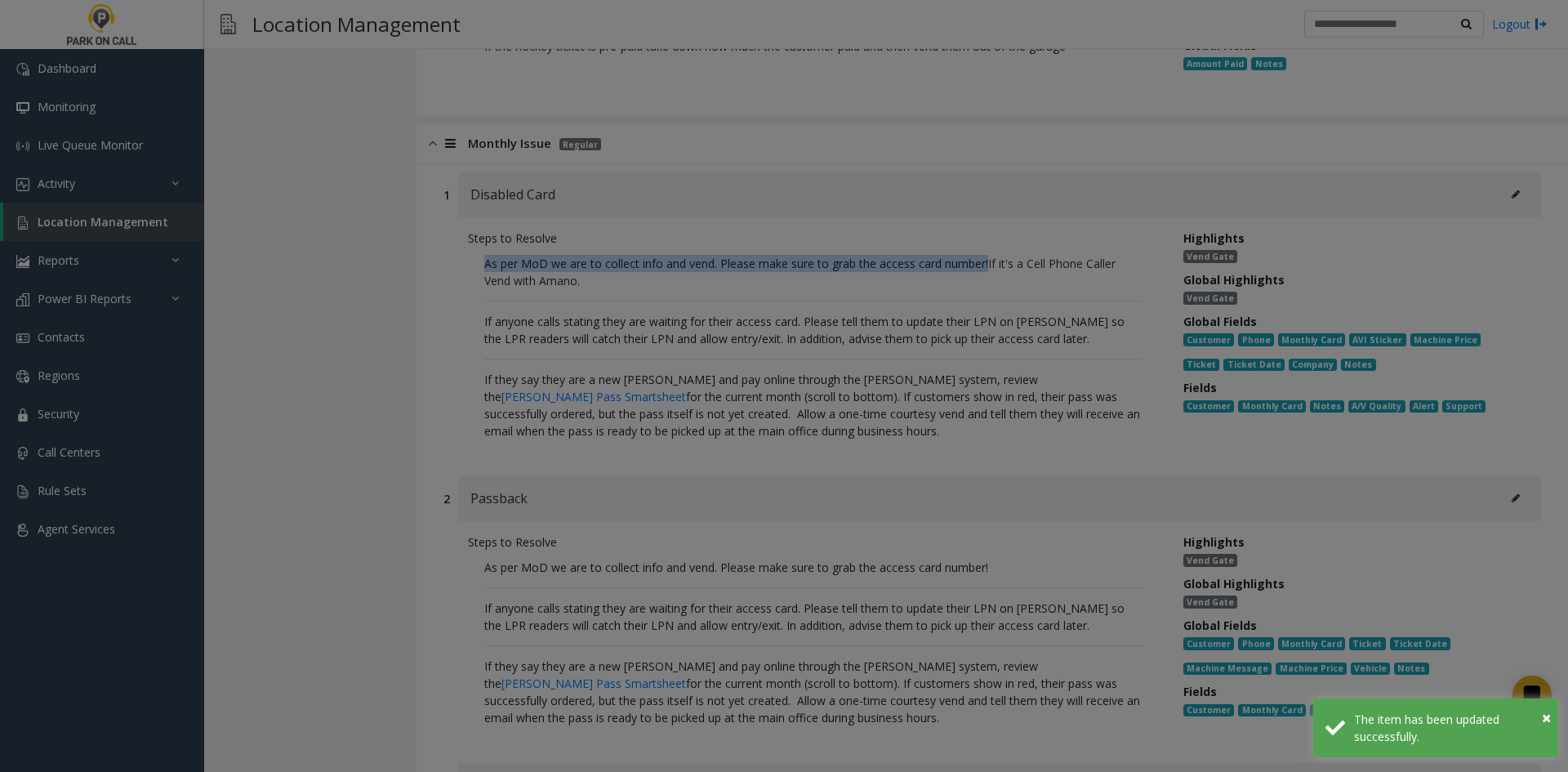
scroll to position [0, 0]
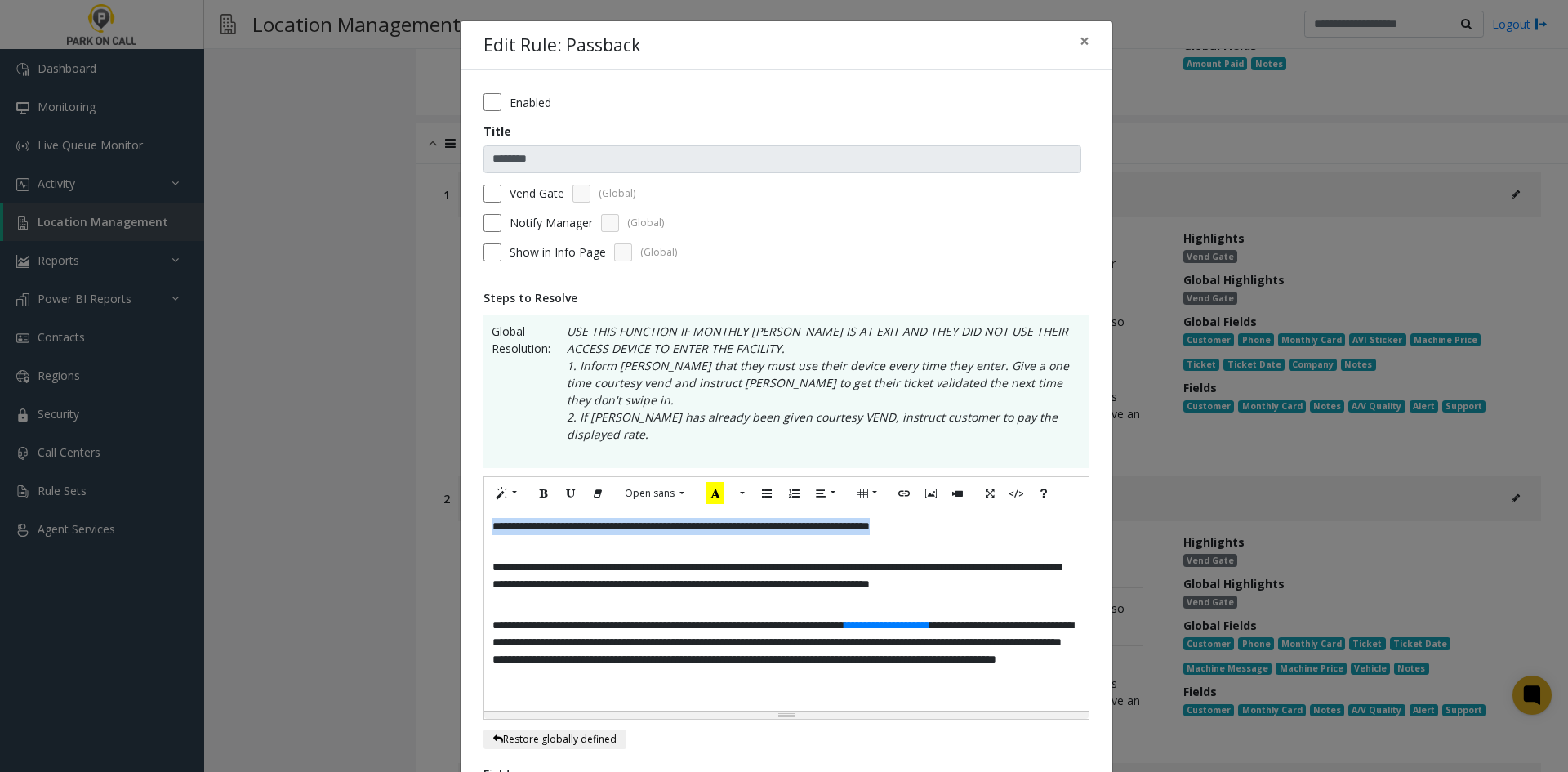
click at [1036, 510] on div "**********" at bounding box center [786, 611] width 605 height 201
click at [1026, 518] on p "**********" at bounding box center [786, 526] width 589 height 17
click at [1008, 518] on p "**********" at bounding box center [786, 526] width 589 height 17
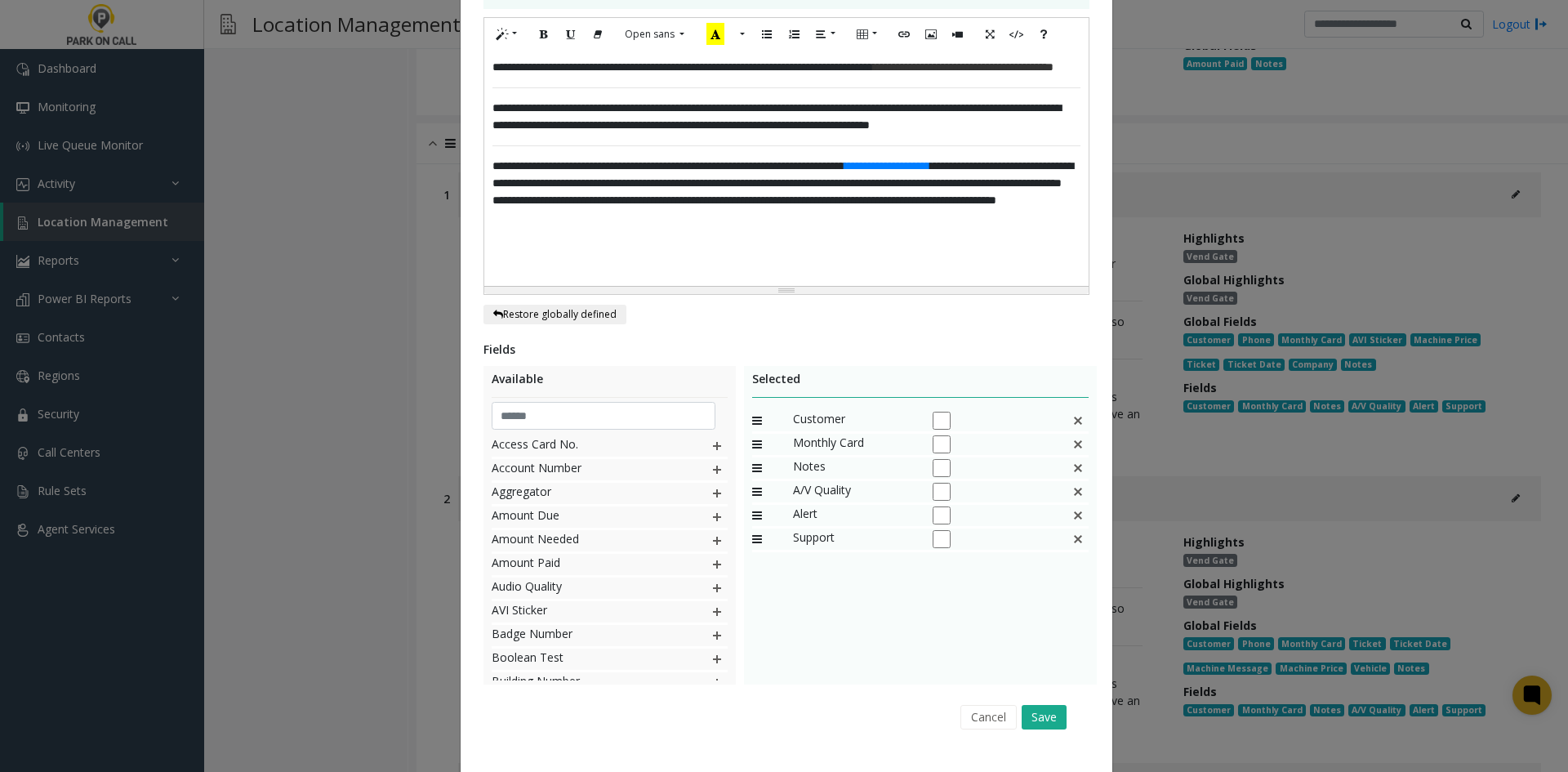
scroll to position [442, 0]
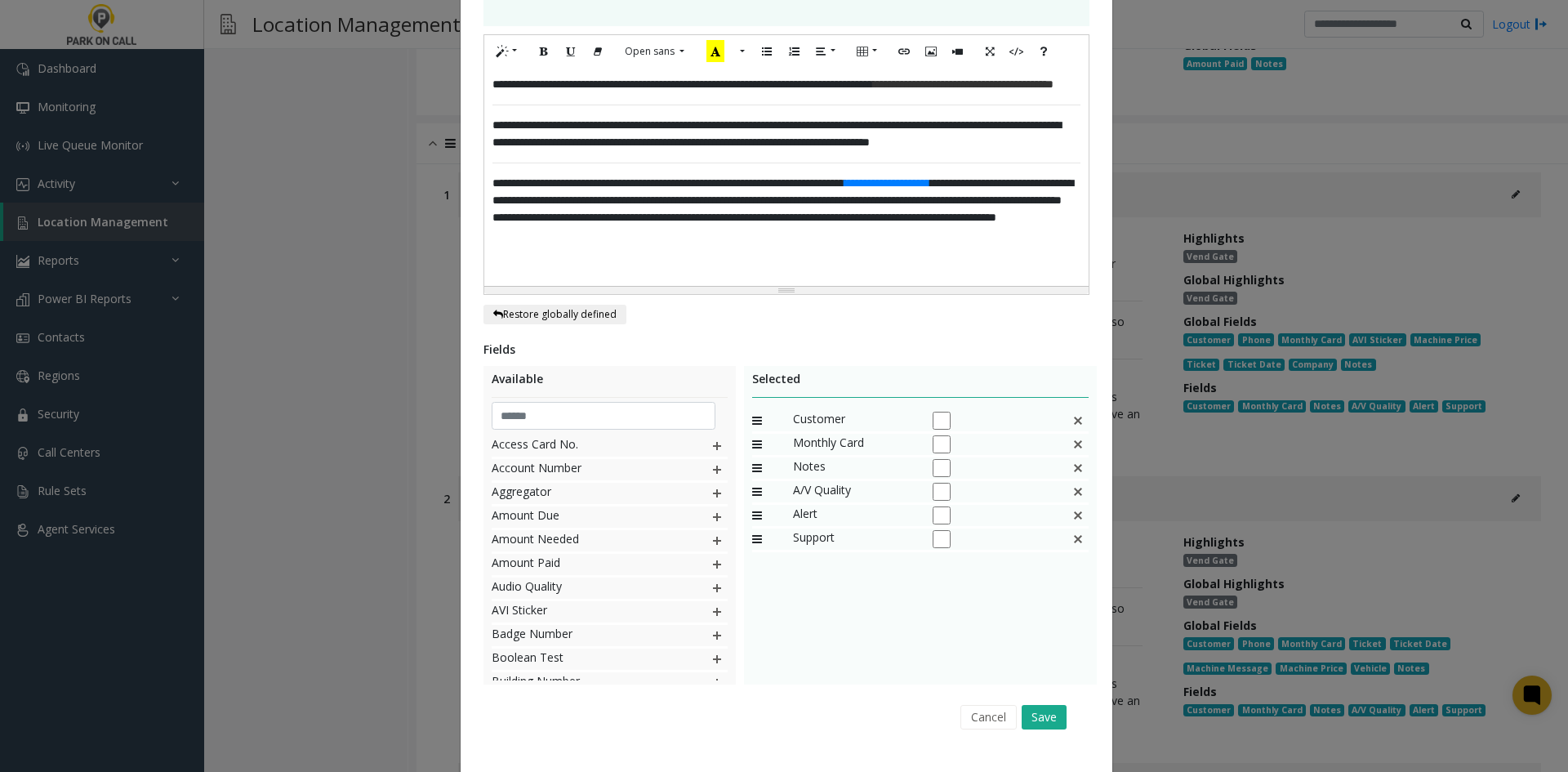
click at [1048, 696] on div "Cancel Save" at bounding box center [786, 717] width 583 height 42
click at [1047, 705] on button "Save" at bounding box center [1045, 717] width 45 height 24
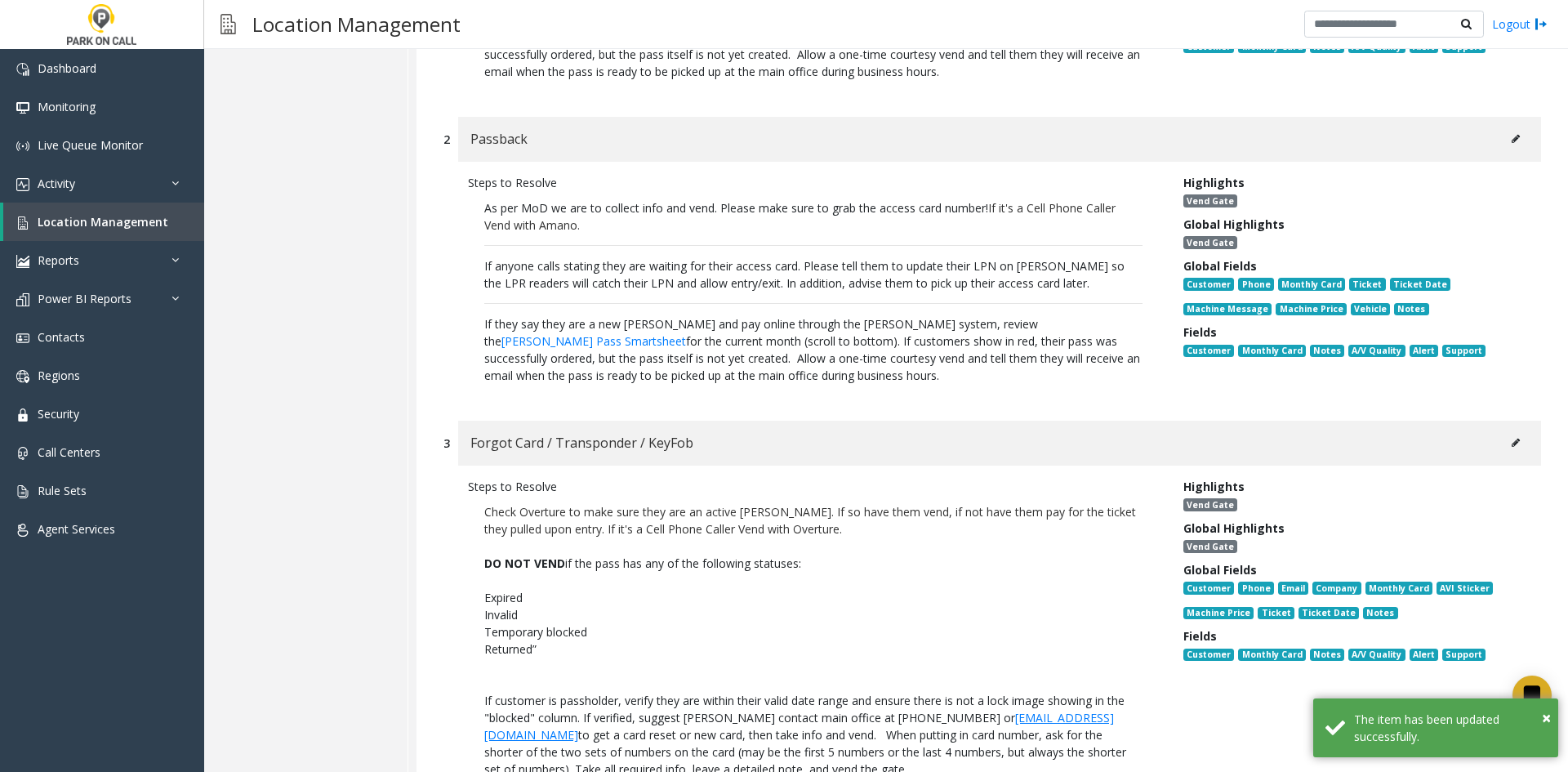
scroll to position [8126, 0]
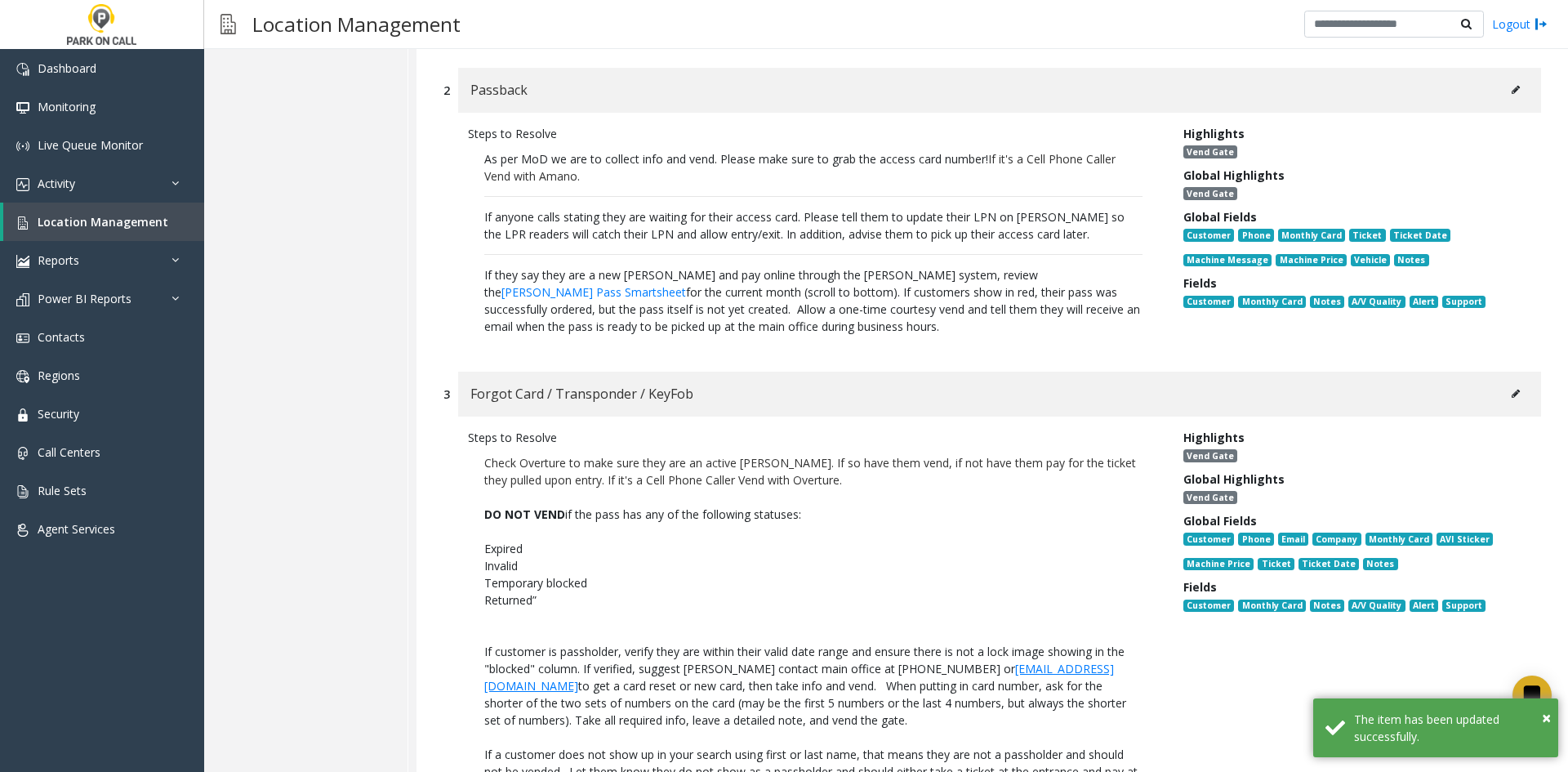
click at [1492, 372] on div "Forgot Card / Transponder / KeyFob" at bounding box center [999, 395] width 1083 height 45
click at [1512, 389] on icon at bounding box center [1515, 394] width 8 height 10
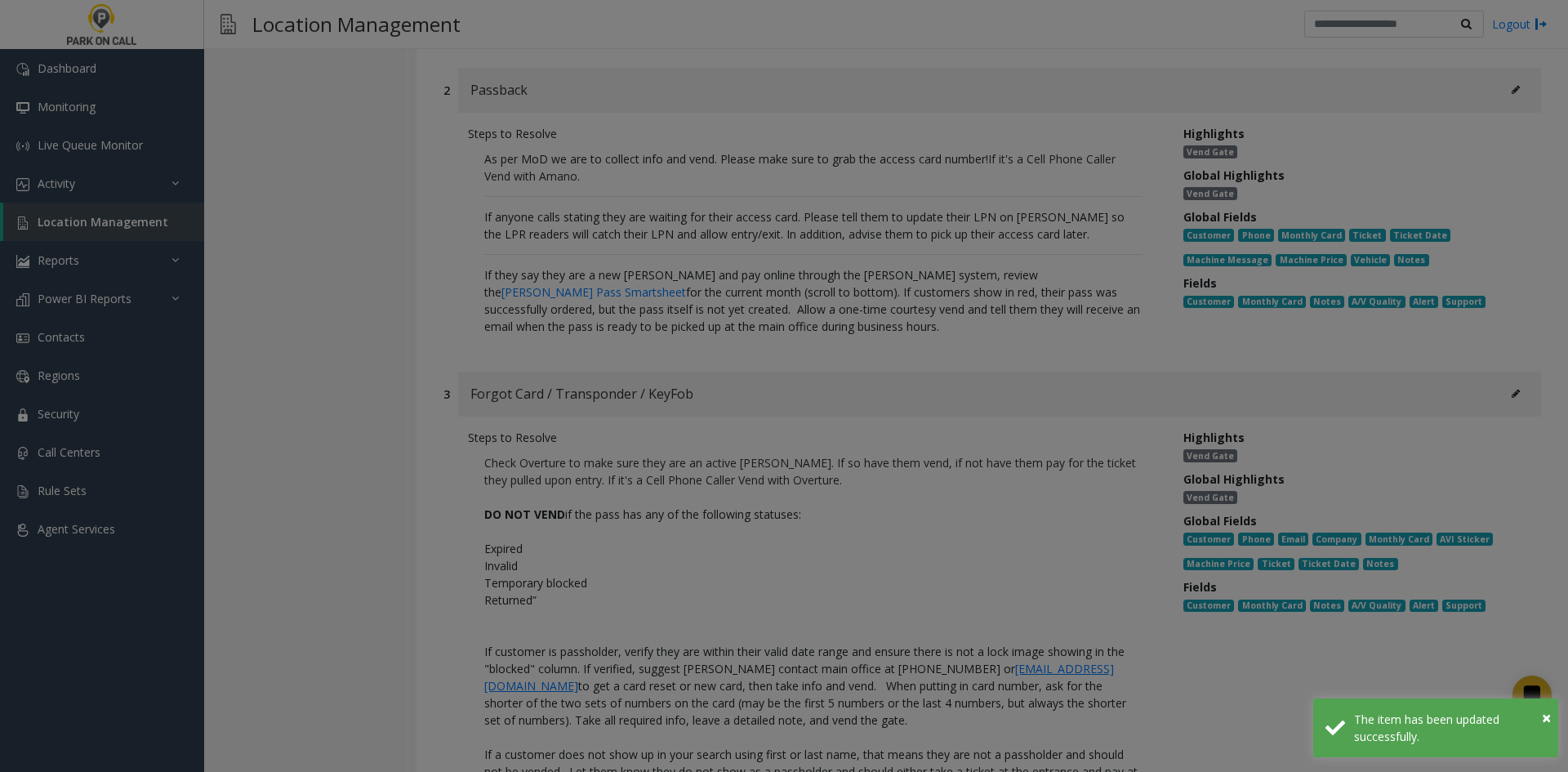
scroll to position [0, 0]
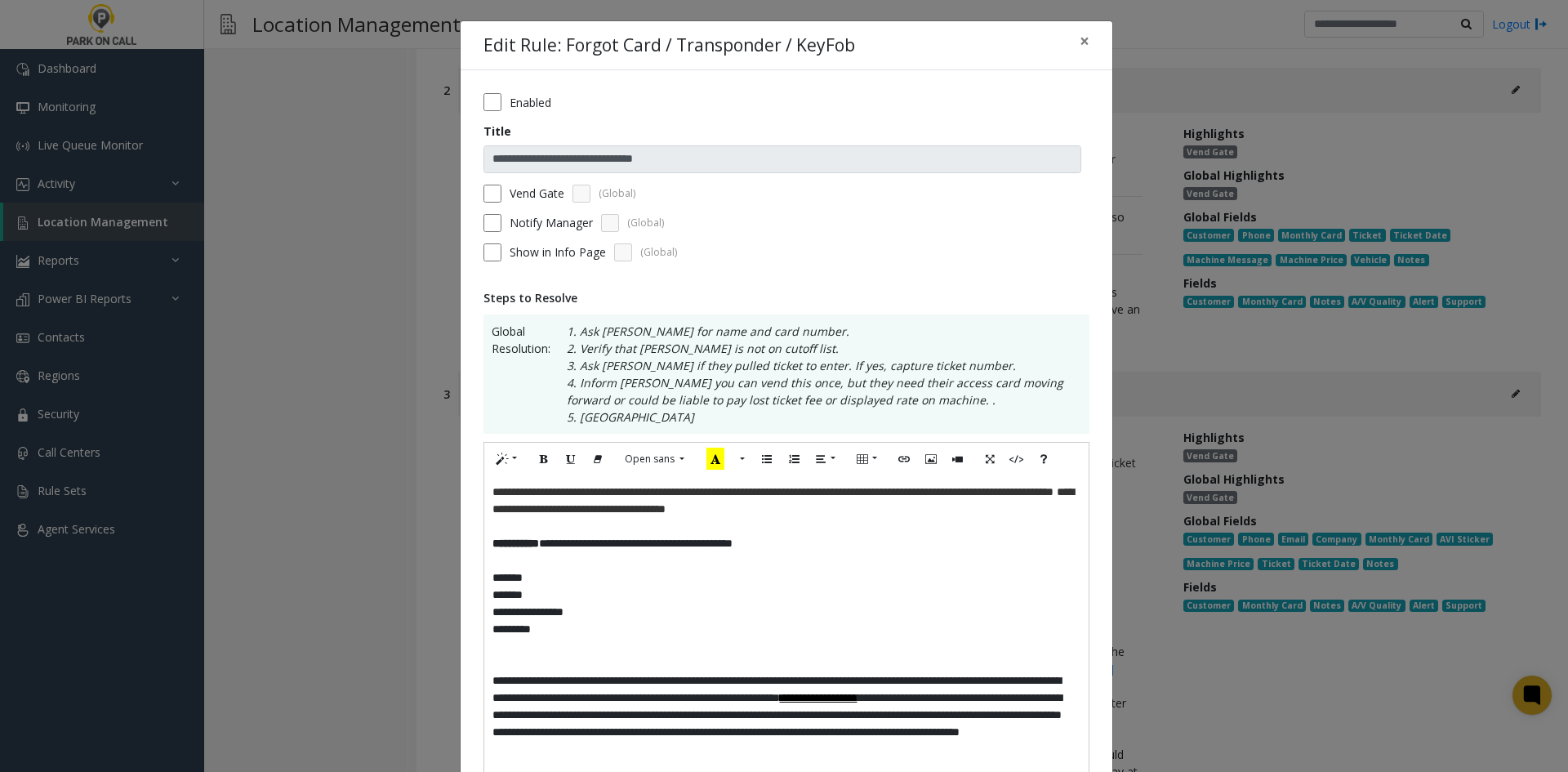
click at [901, 594] on p "*******" at bounding box center [786, 595] width 589 height 17
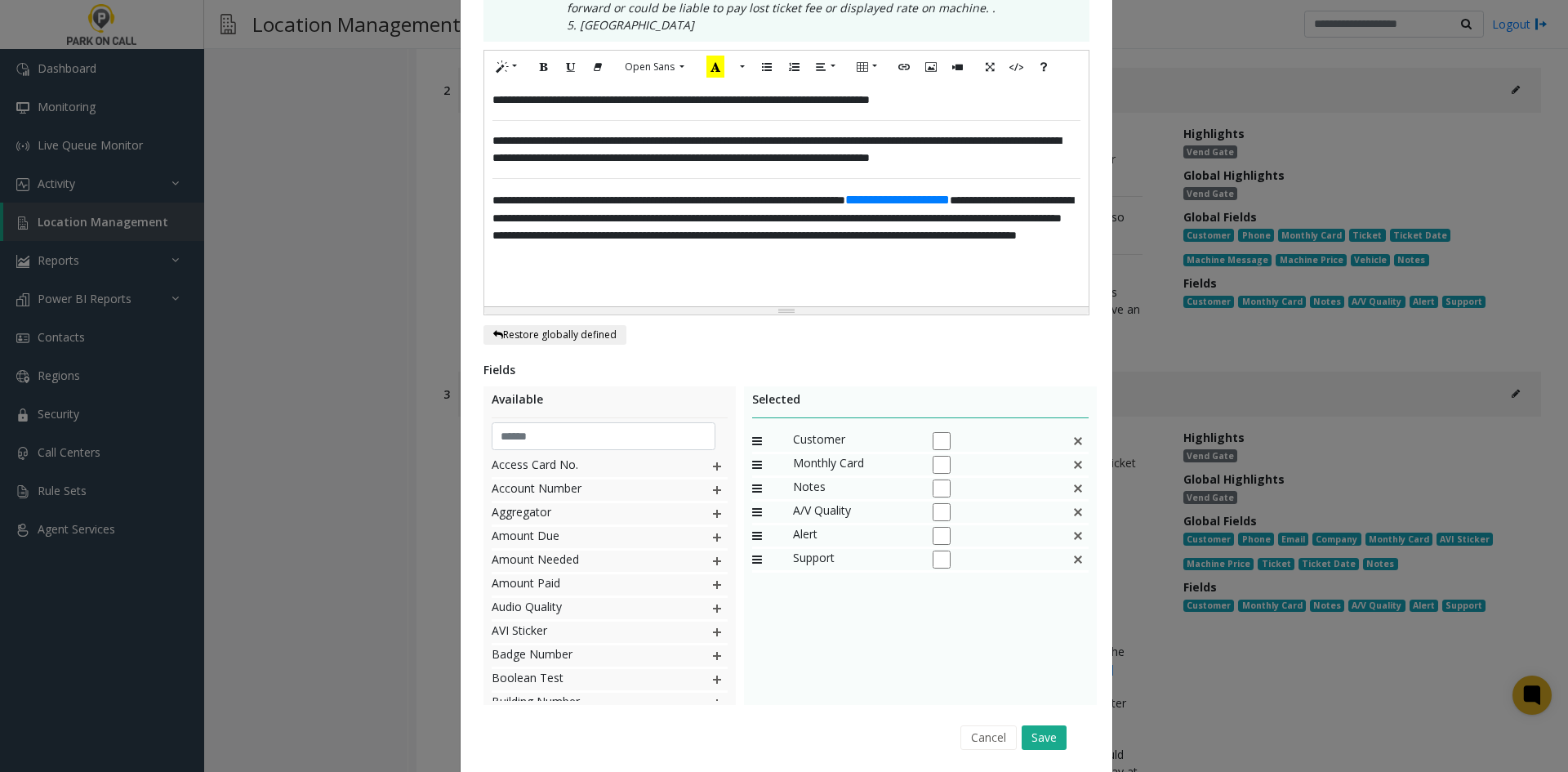
scroll to position [447, 0]
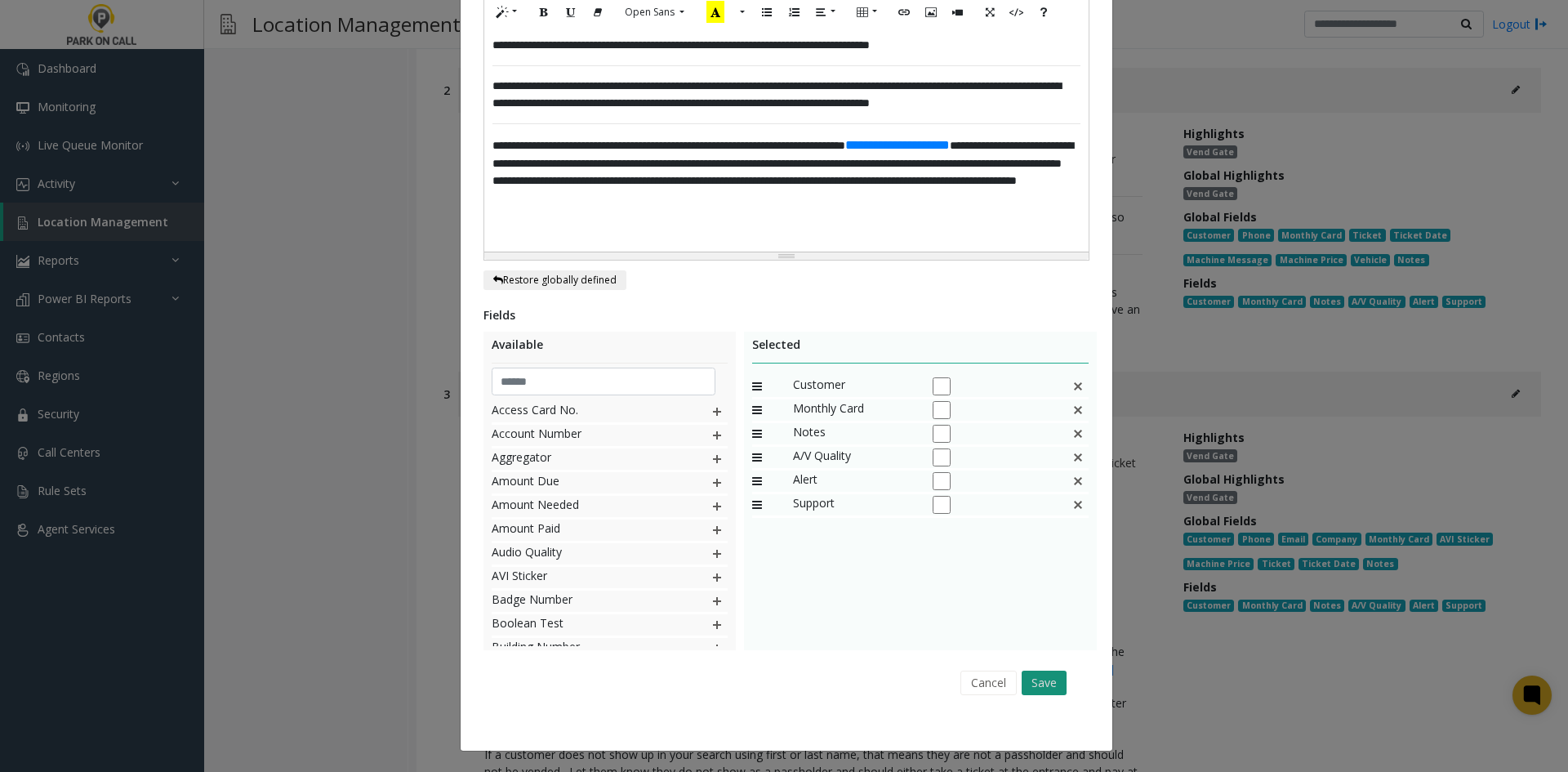
click at [1022, 686] on button "Save" at bounding box center [1045, 683] width 45 height 24
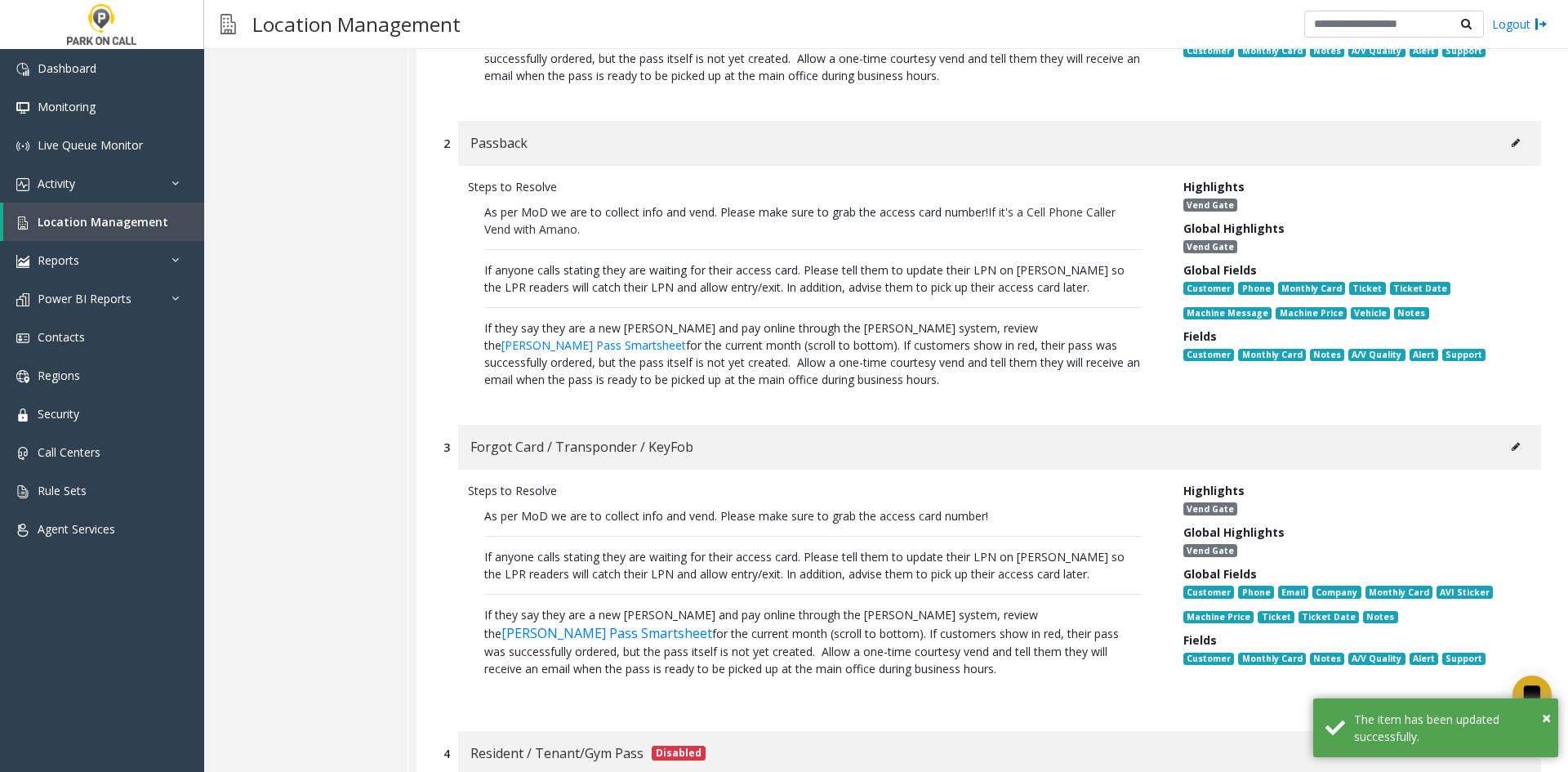
scroll to position [8044, 0]
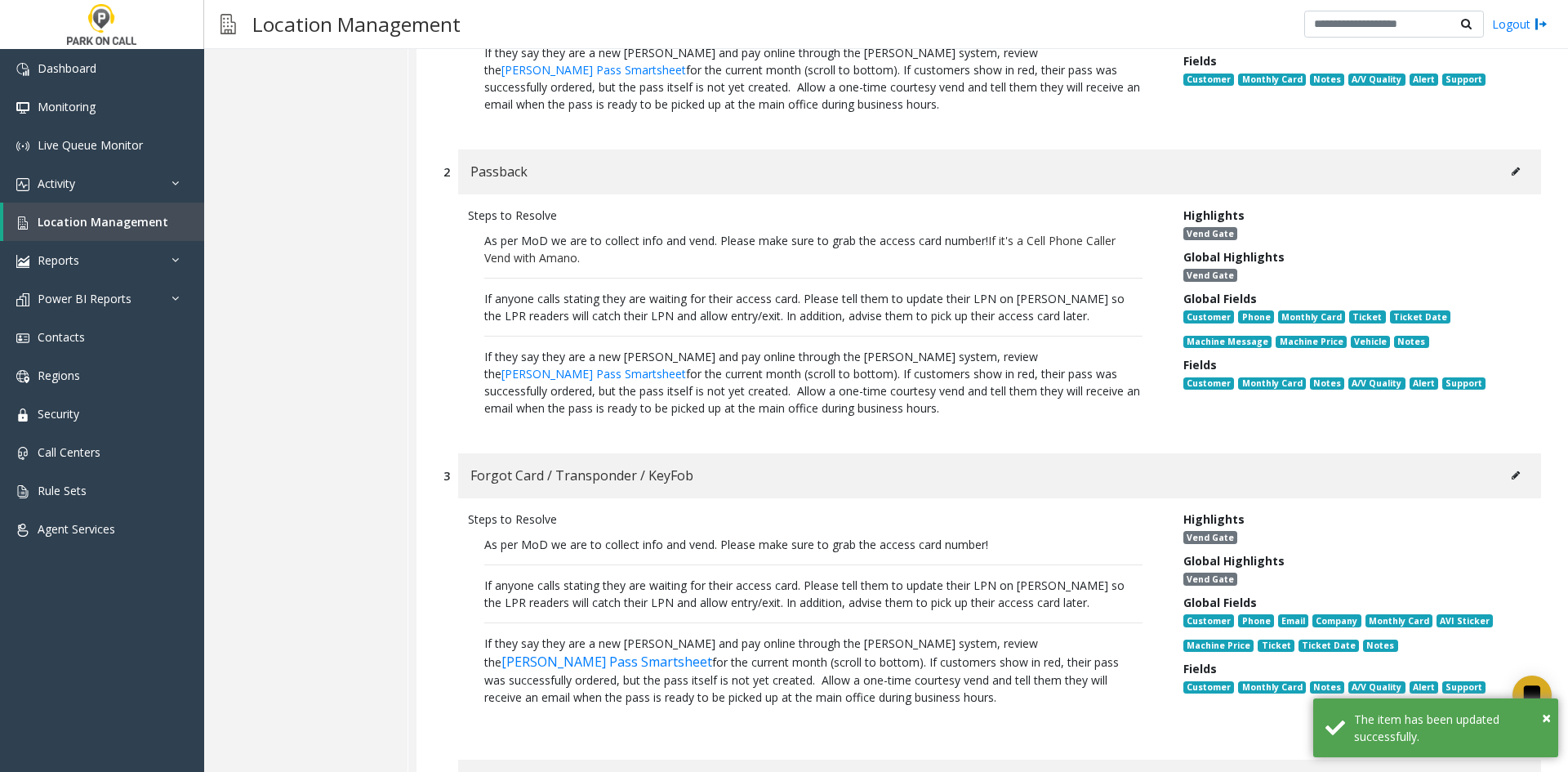
click at [988, 233] on span "As per MoD we are to collect info and vend. Please make sure to grab the access…" at bounding box center [736, 240] width 504 height 15
drag, startPoint x: 988, startPoint y: 138, endPoint x: 1002, endPoint y: 154, distance: 21.3
click at [1002, 232] on p "As per MoD we are to collect info and vend. Please make sure to grab the access…" at bounding box center [813, 249] width 658 height 34
copy span "As per MoD we are to collect info and vend. Please make sure to grab the access…"
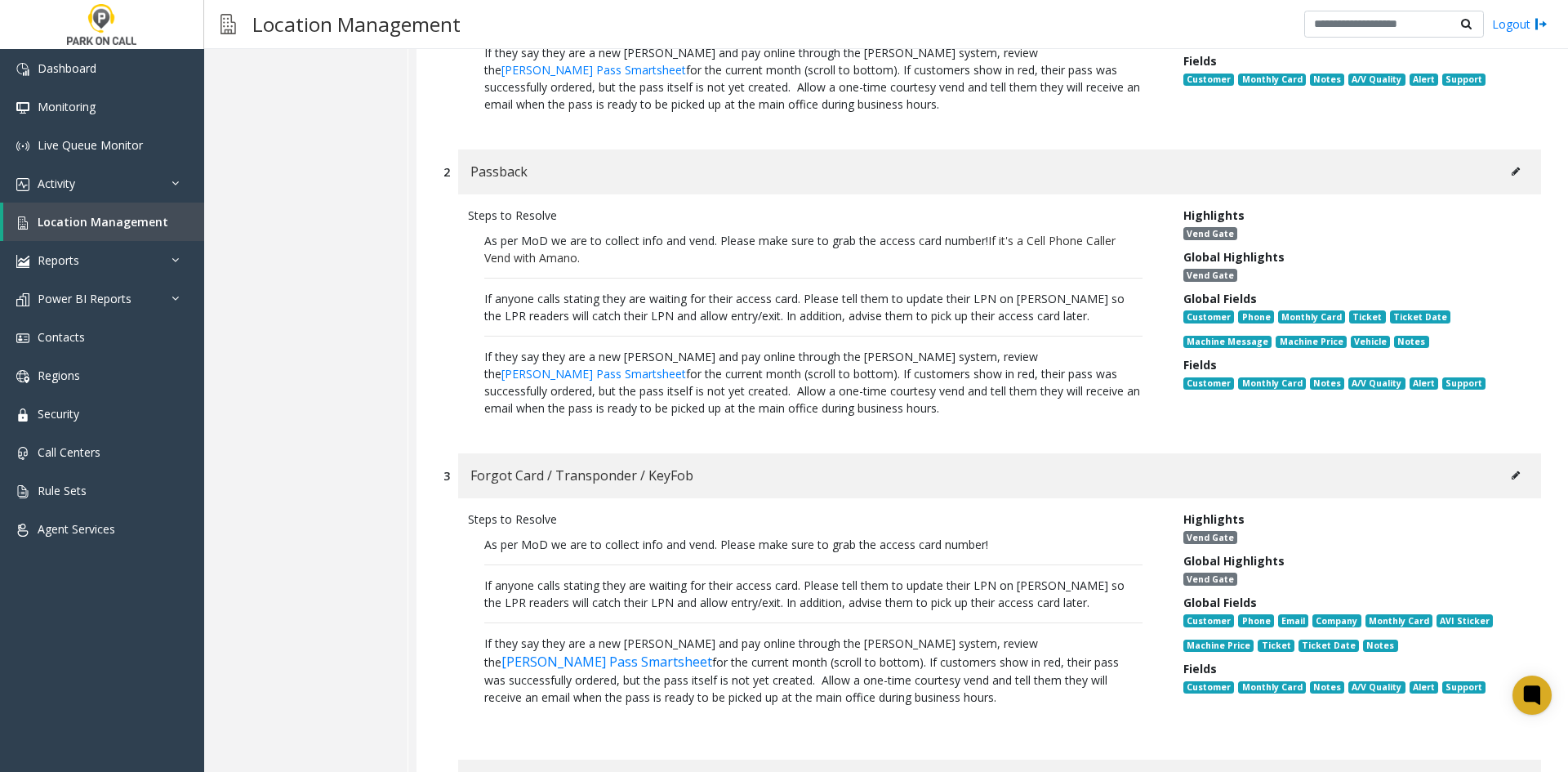
click at [1422, 374] on div "Customer Monthly Card Notes A/V Quality Alert Support" at bounding box center [1350, 386] width 334 height 24
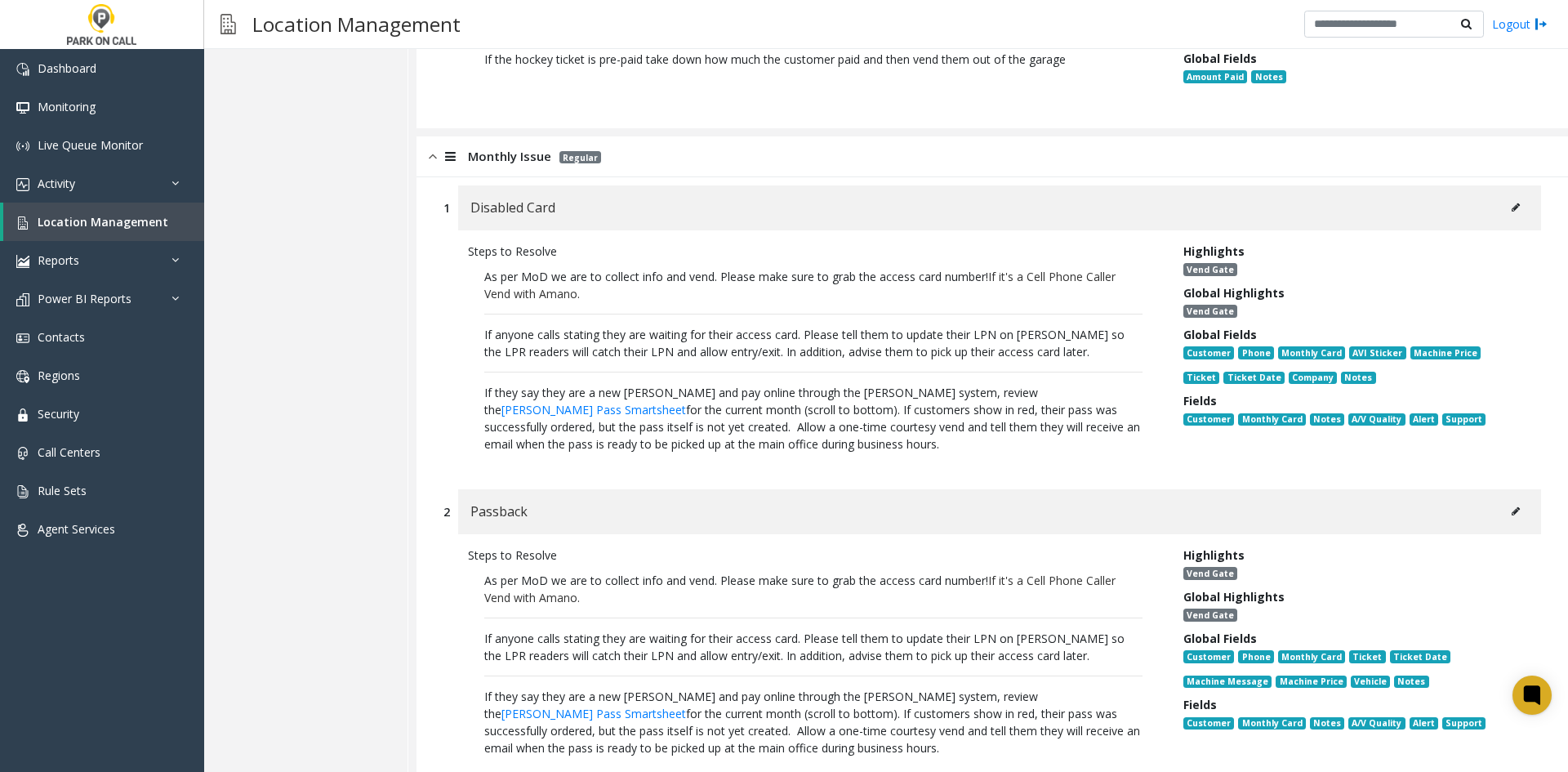
scroll to position [7553, 0]
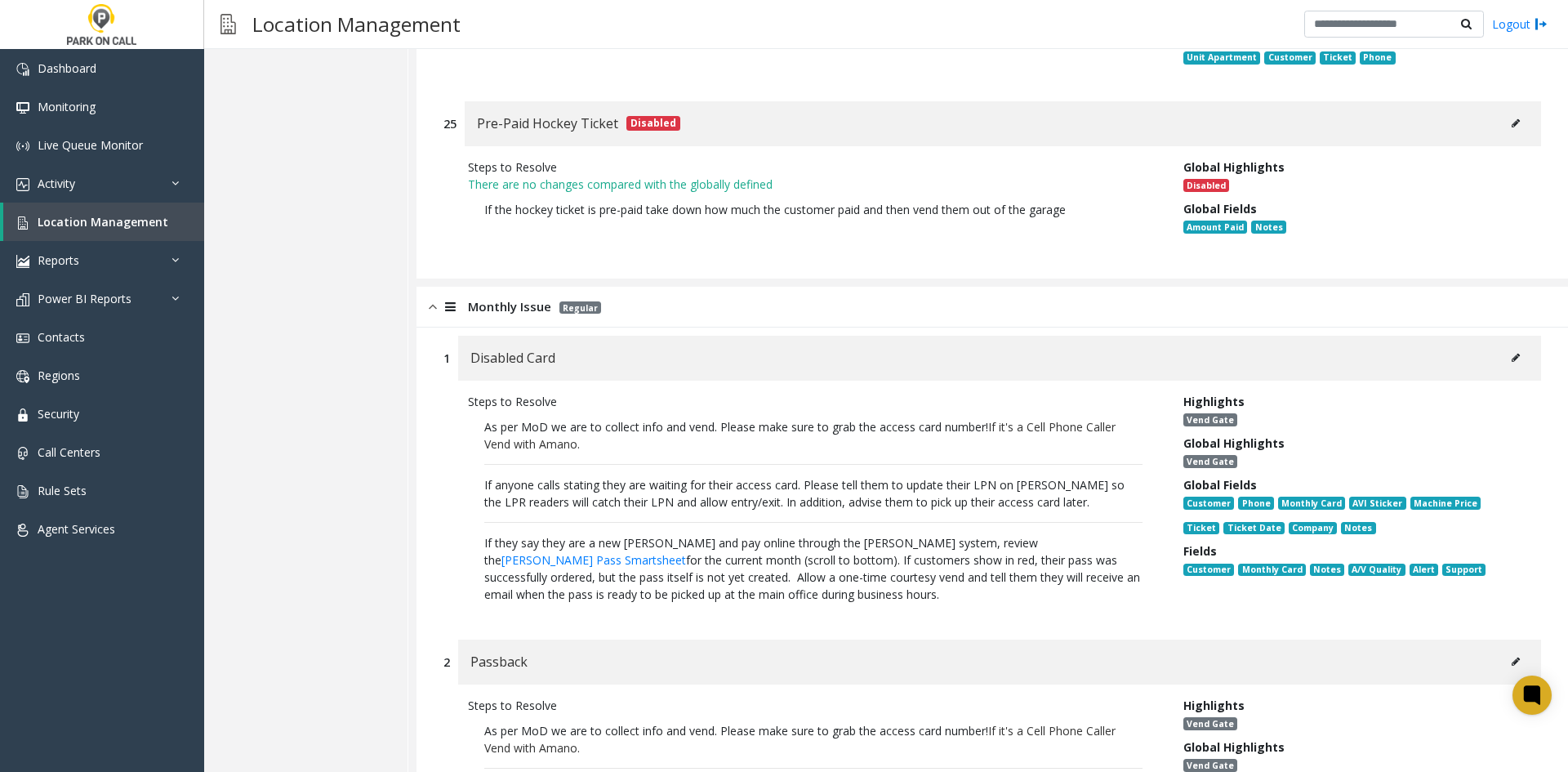
click at [1512, 353] on icon at bounding box center [1515, 357] width 8 height 10
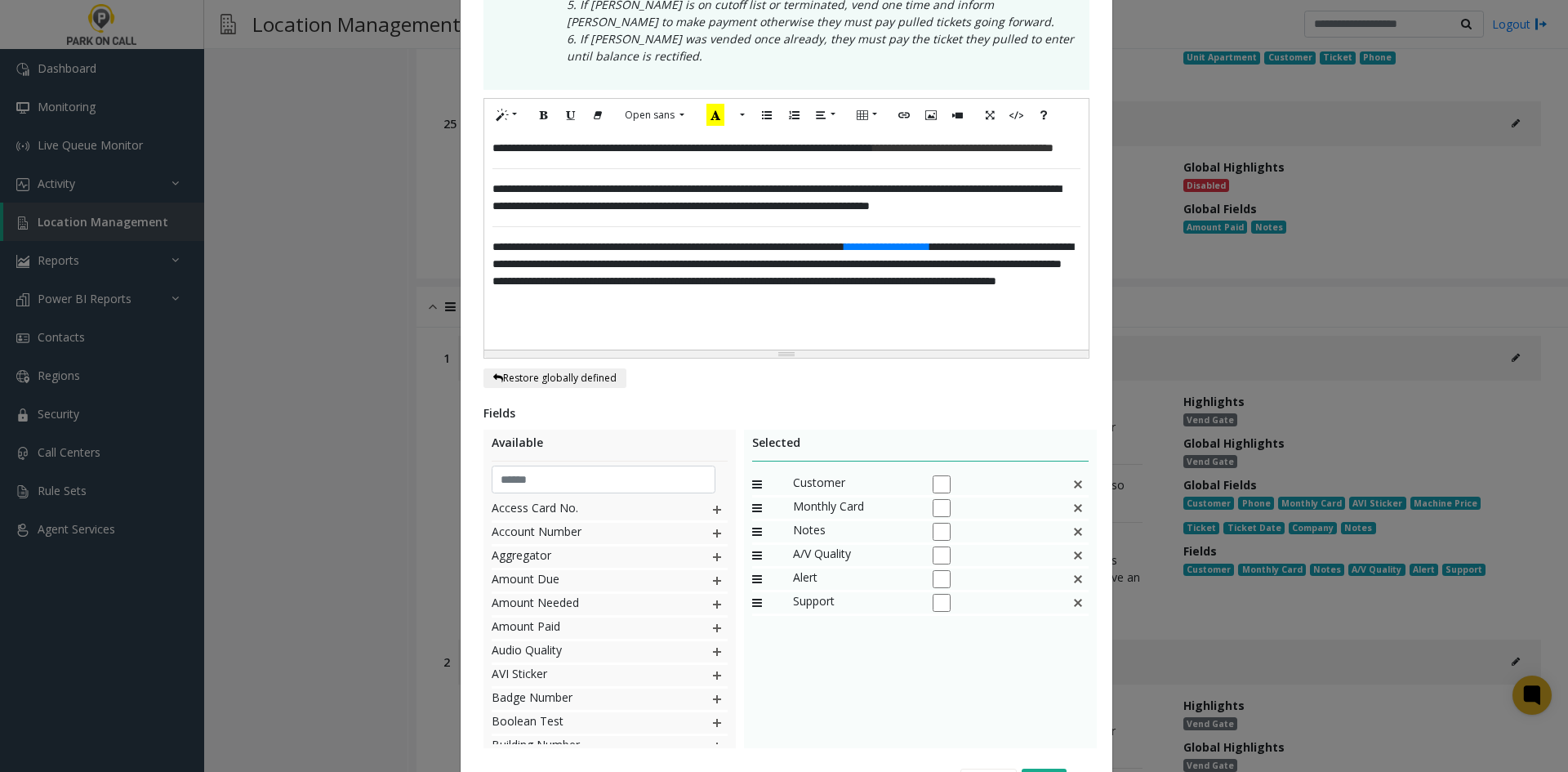
scroll to position [0, 0]
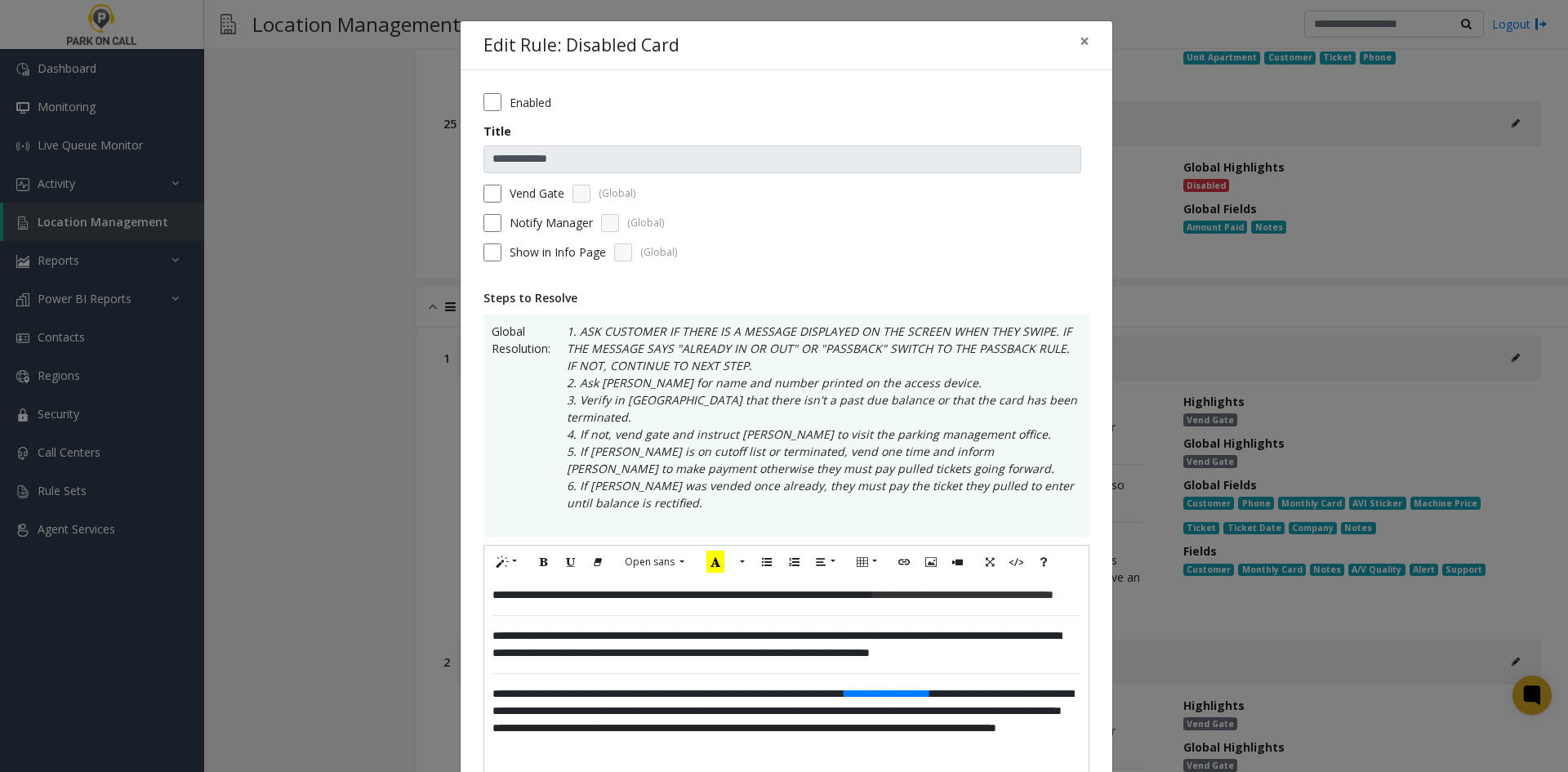
click at [898, 650] on span "**********" at bounding box center [776, 644] width 569 height 29
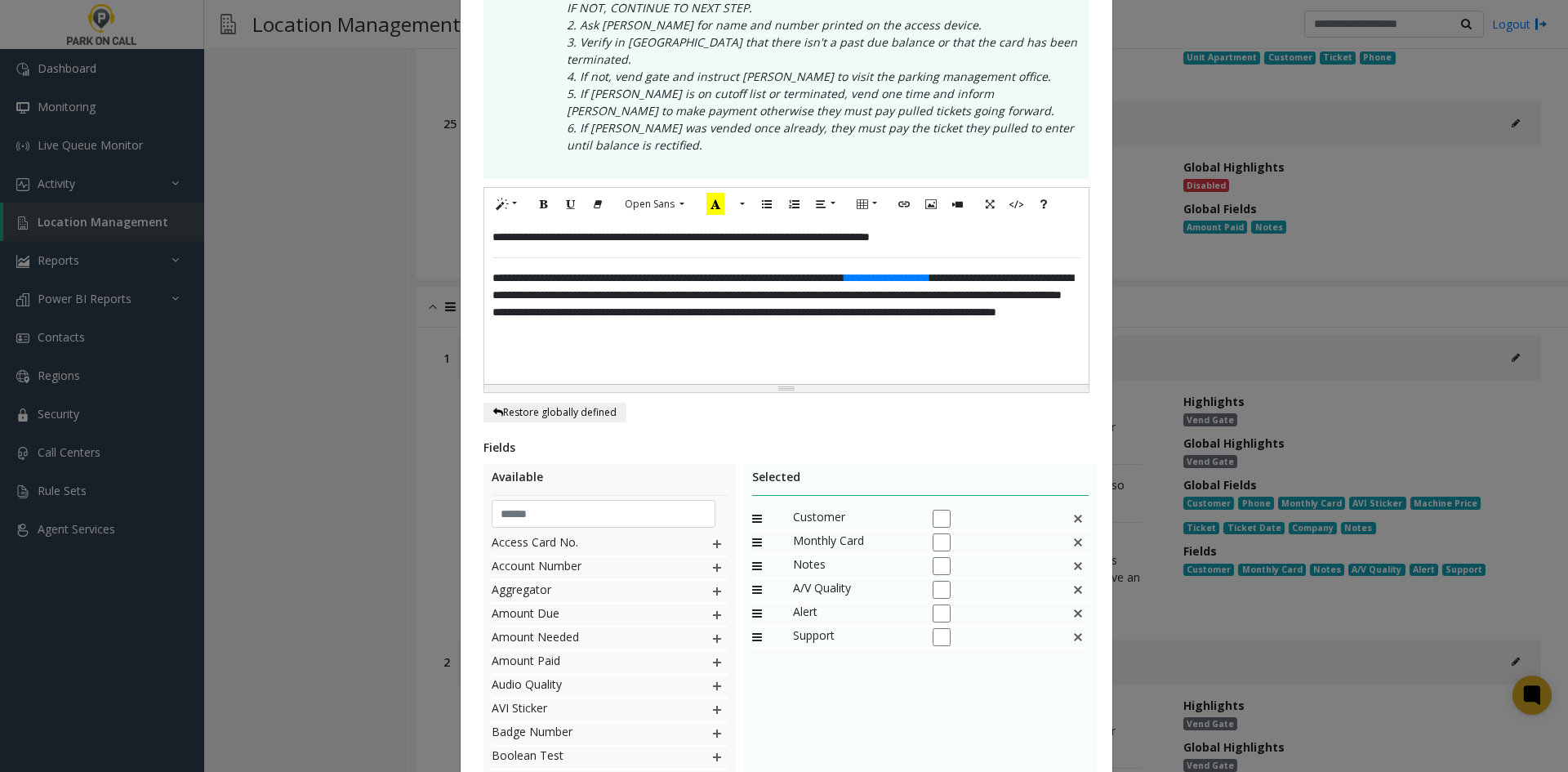
scroll to position [408, 0]
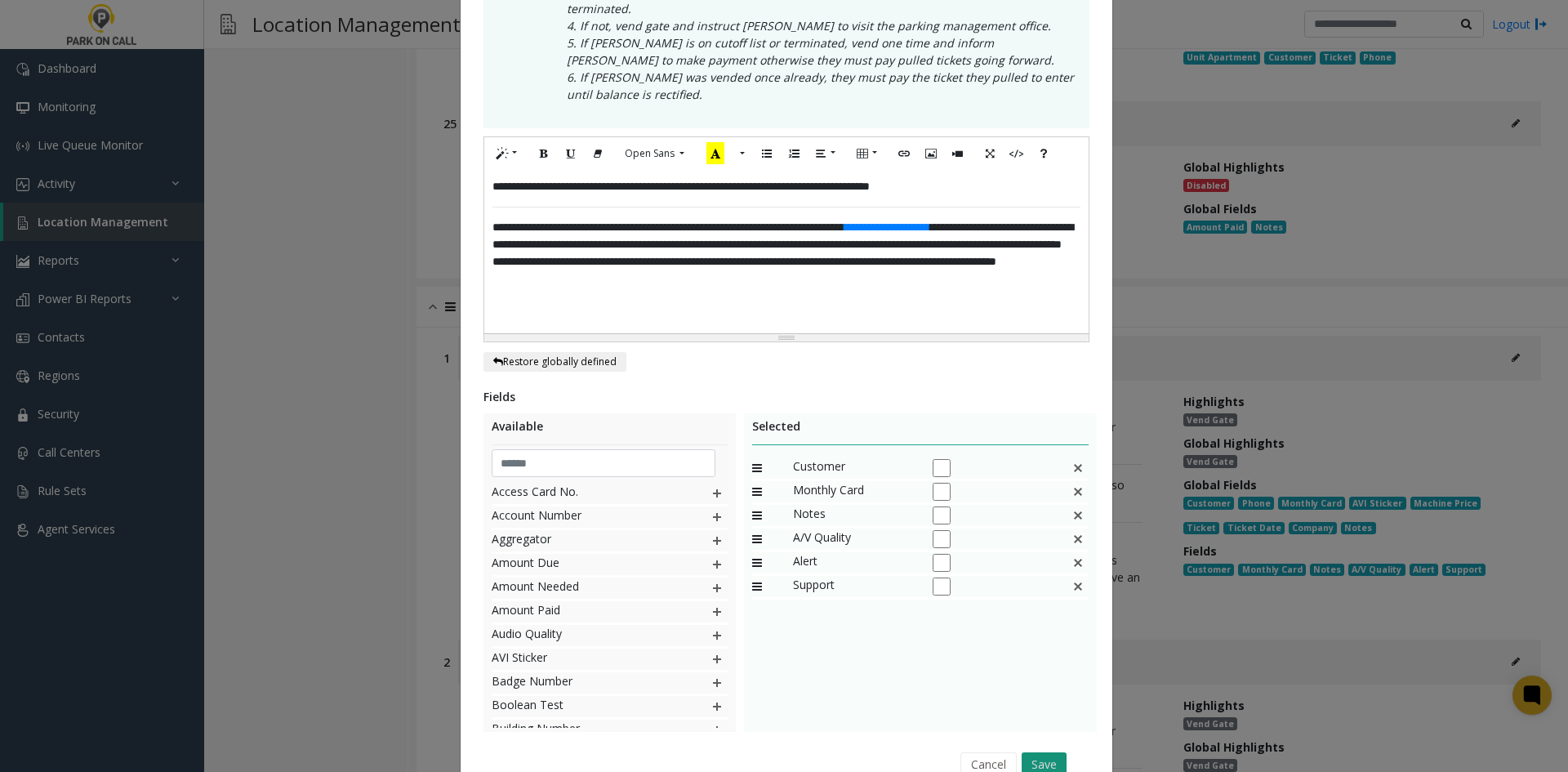
click at [1057, 753] on button "Save" at bounding box center [1045, 765] width 45 height 24
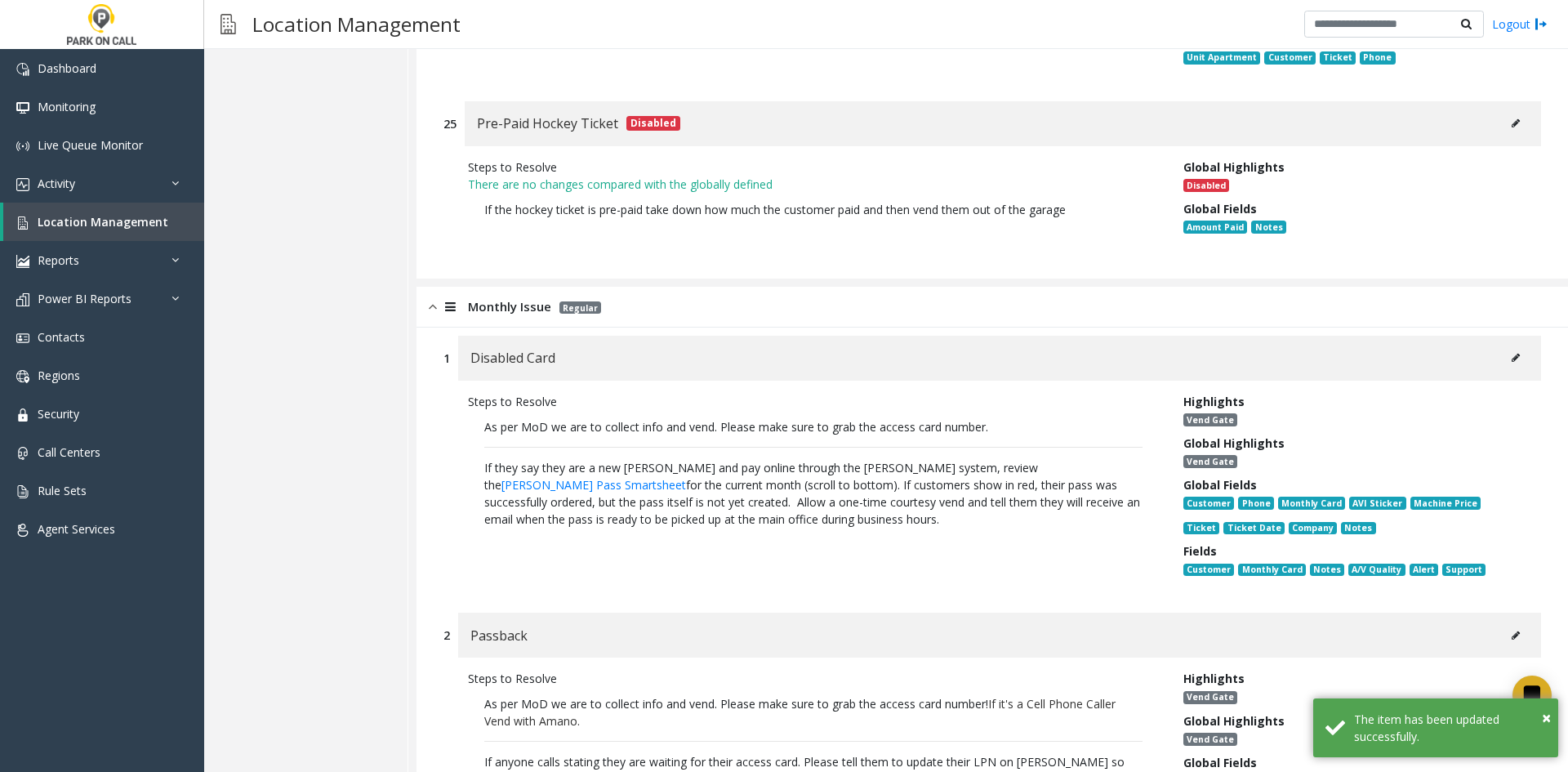
click at [1506, 623] on button at bounding box center [1515, 635] width 26 height 24
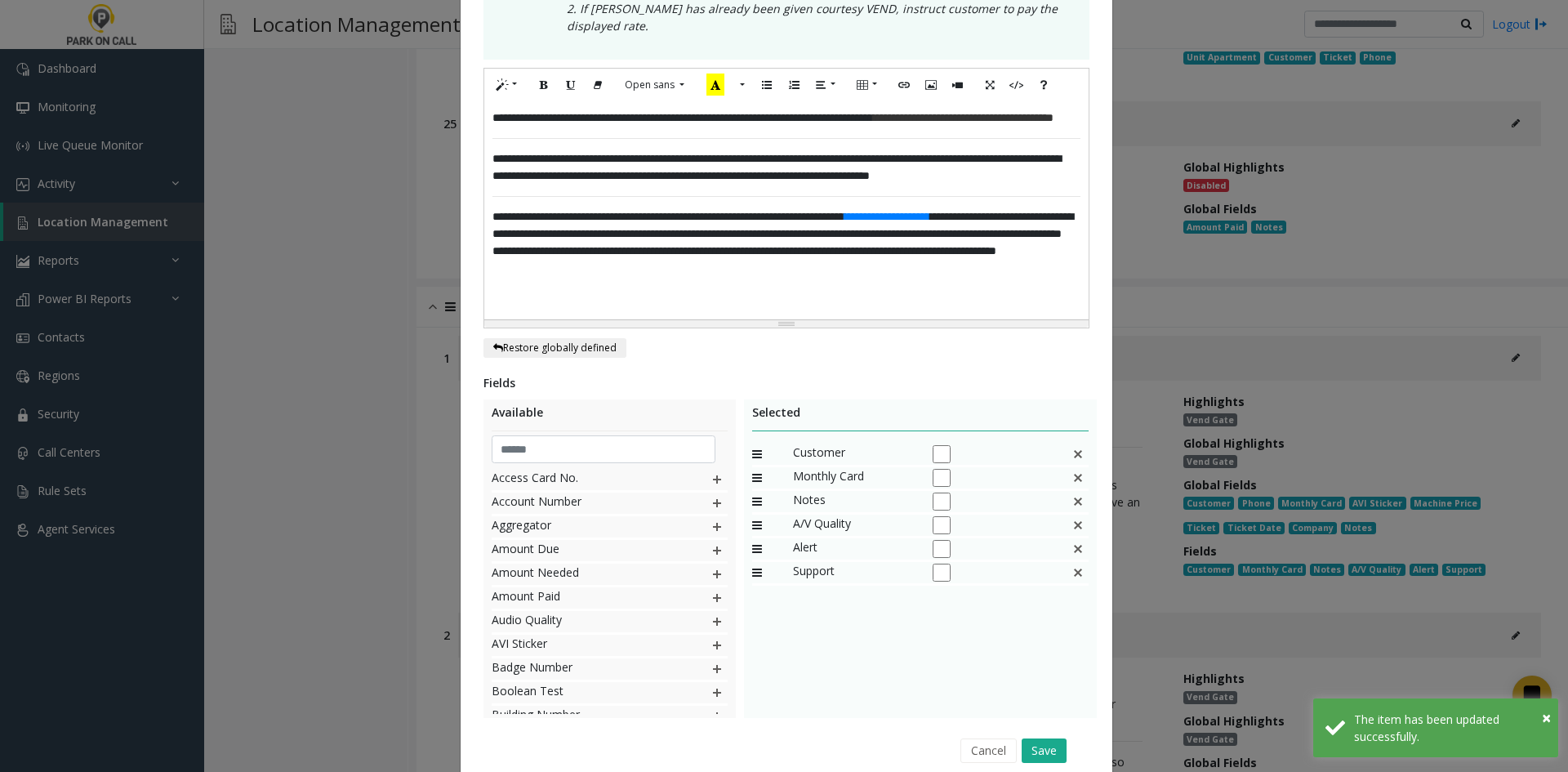
scroll to position [0, 0]
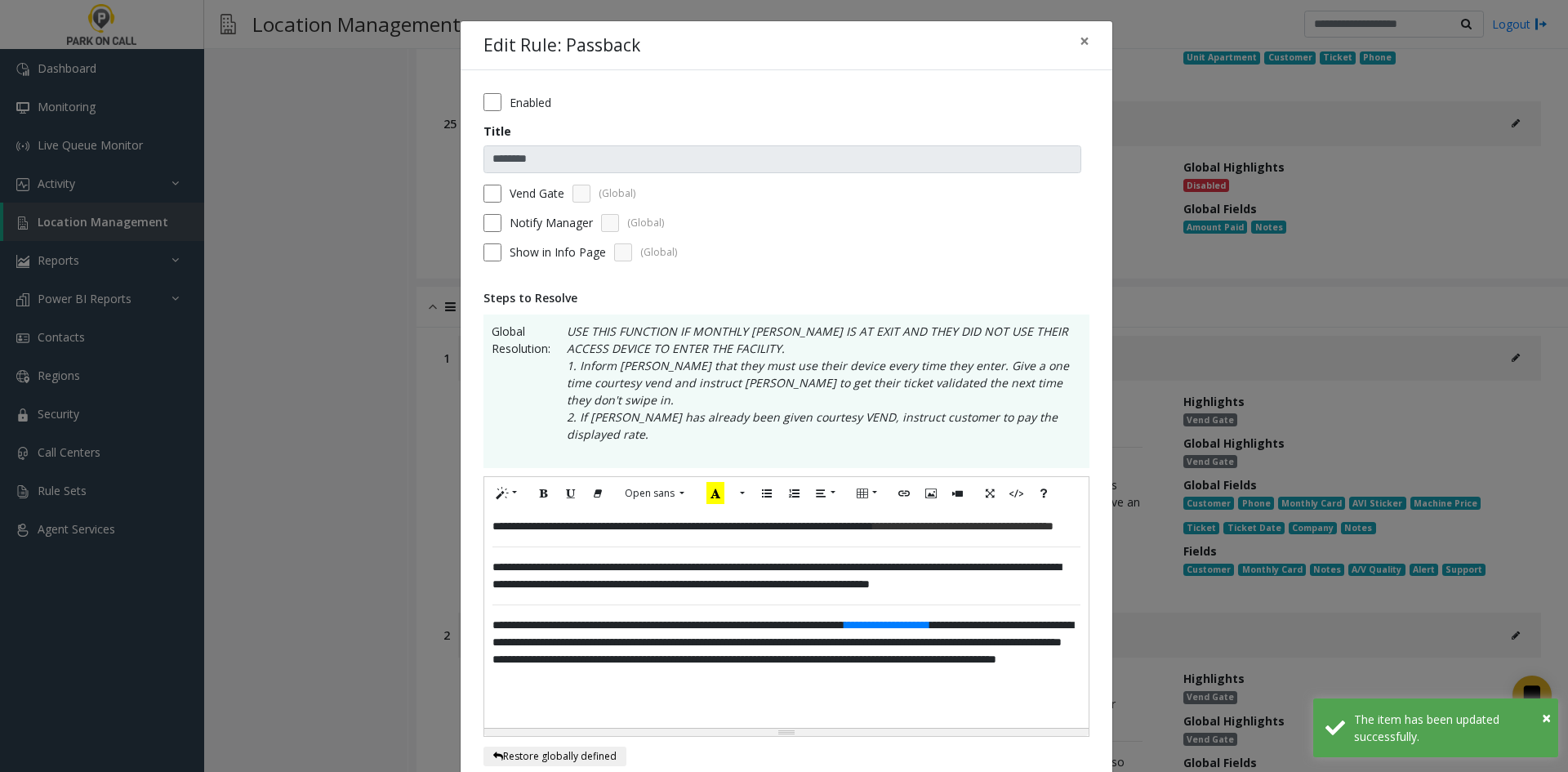
click at [862, 611] on div "**********" at bounding box center [786, 619] width 605 height 218
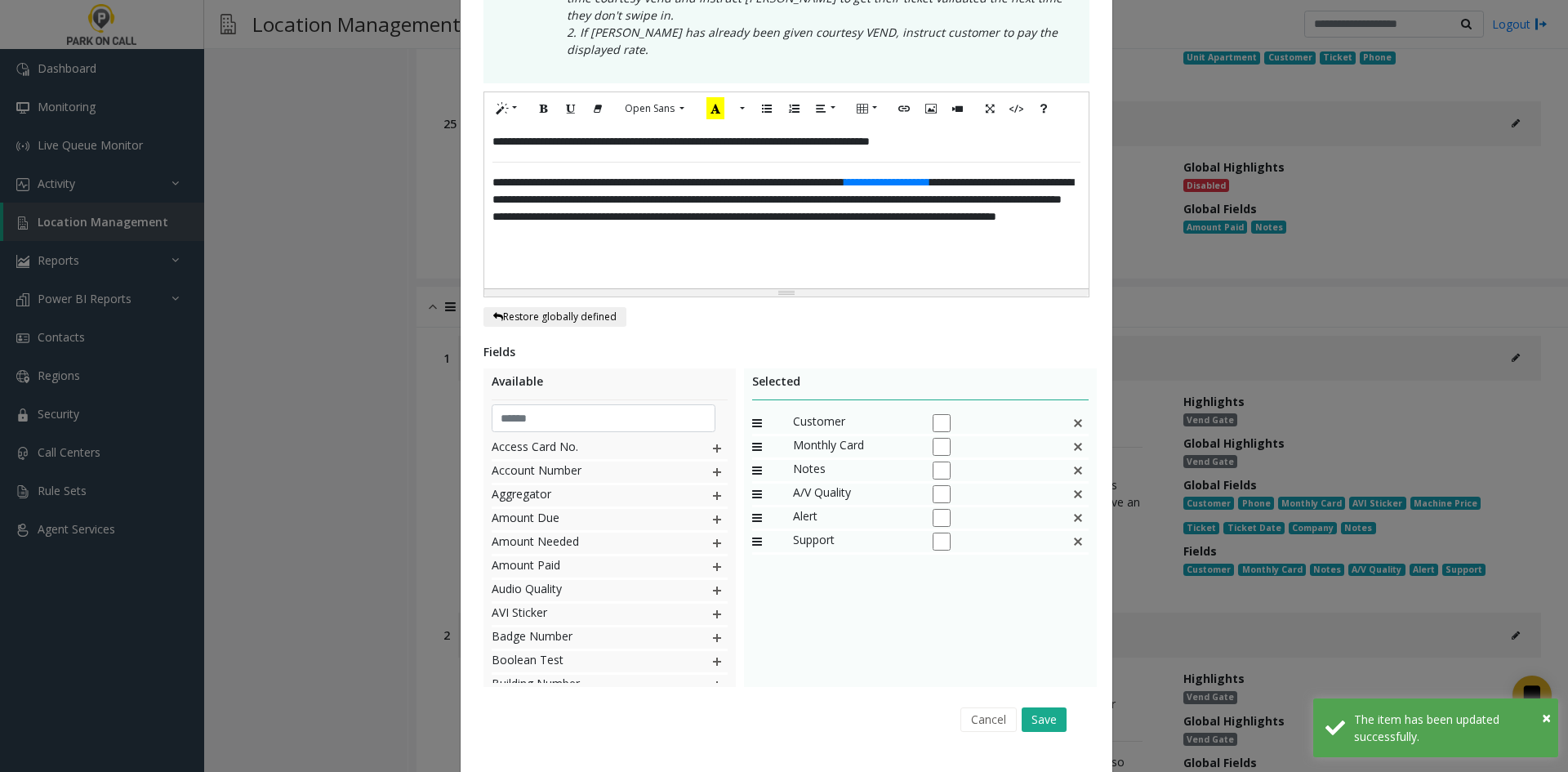
scroll to position [387, 0]
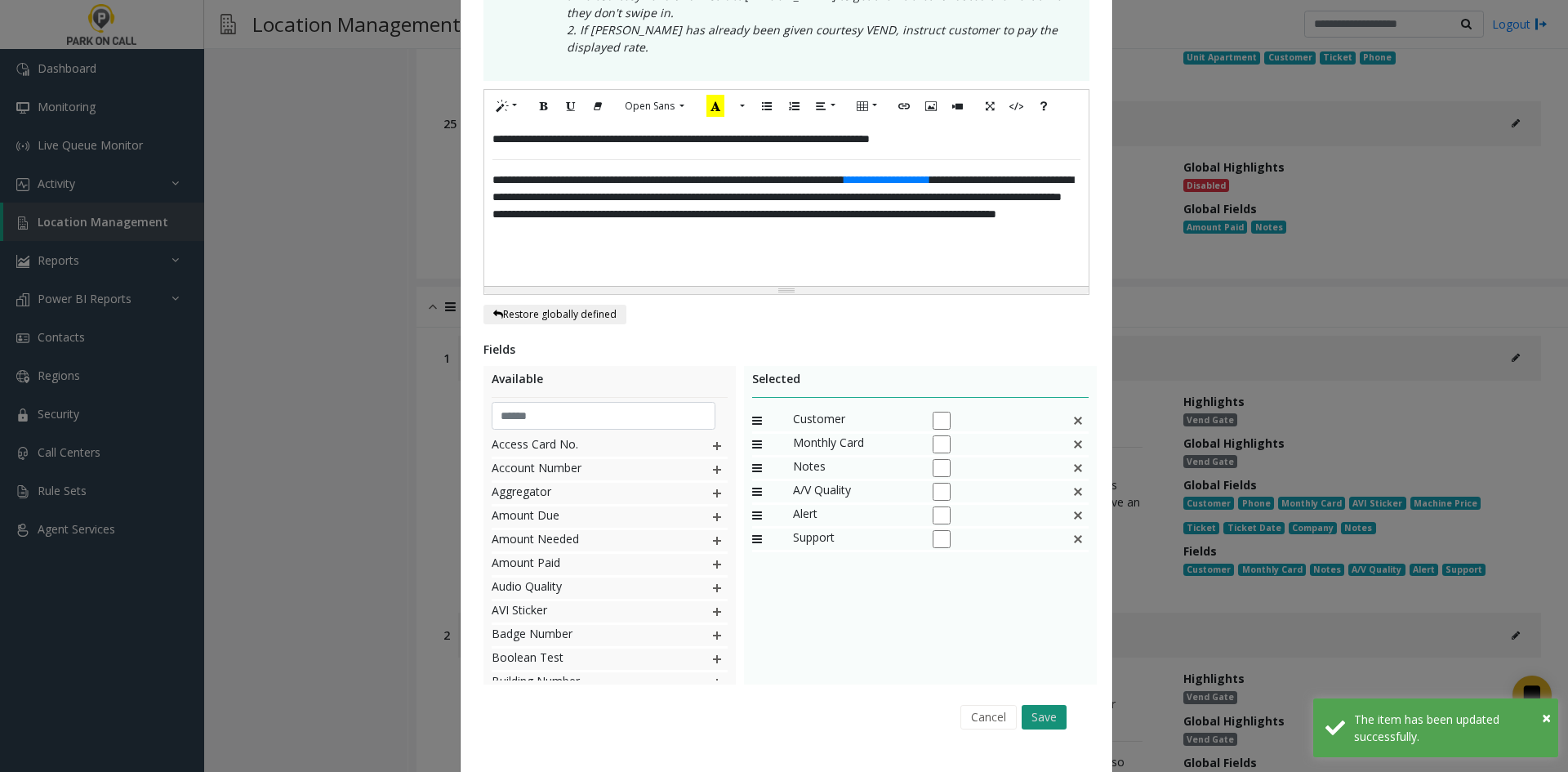
click at [1040, 705] on button "Save" at bounding box center [1045, 717] width 45 height 24
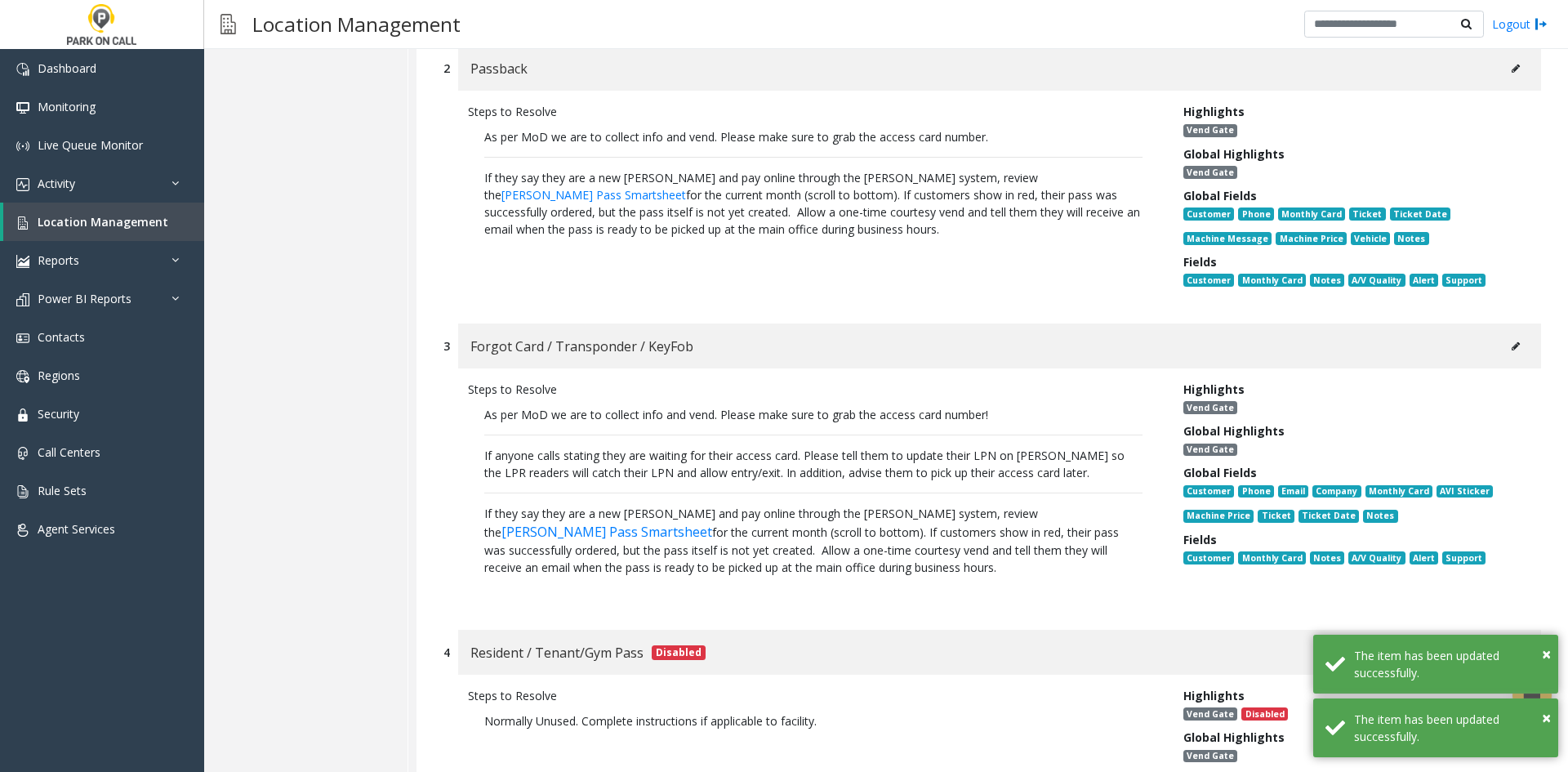
scroll to position [8126, 0]
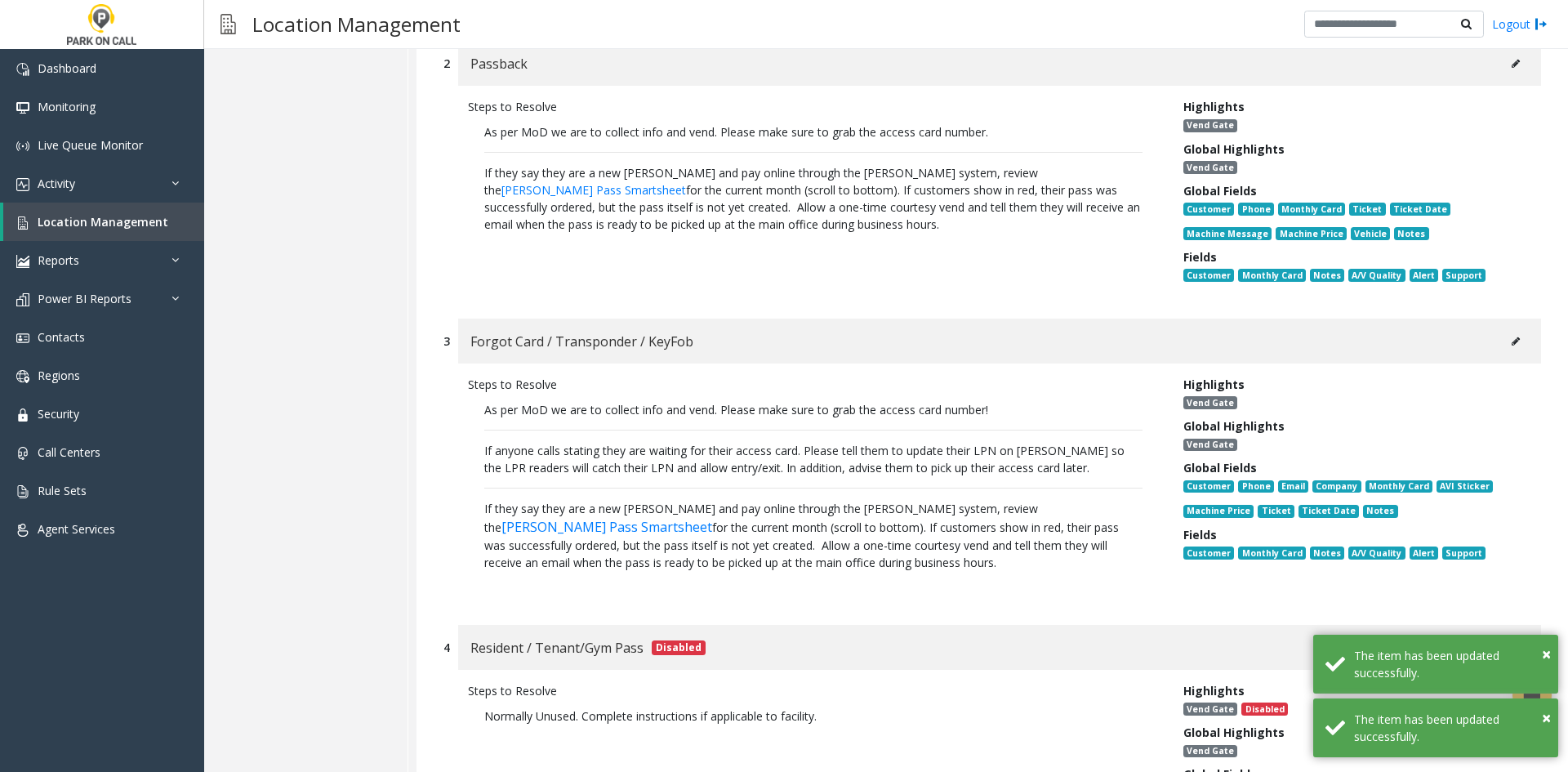
click at [1504, 329] on button at bounding box center [1515, 341] width 26 height 24
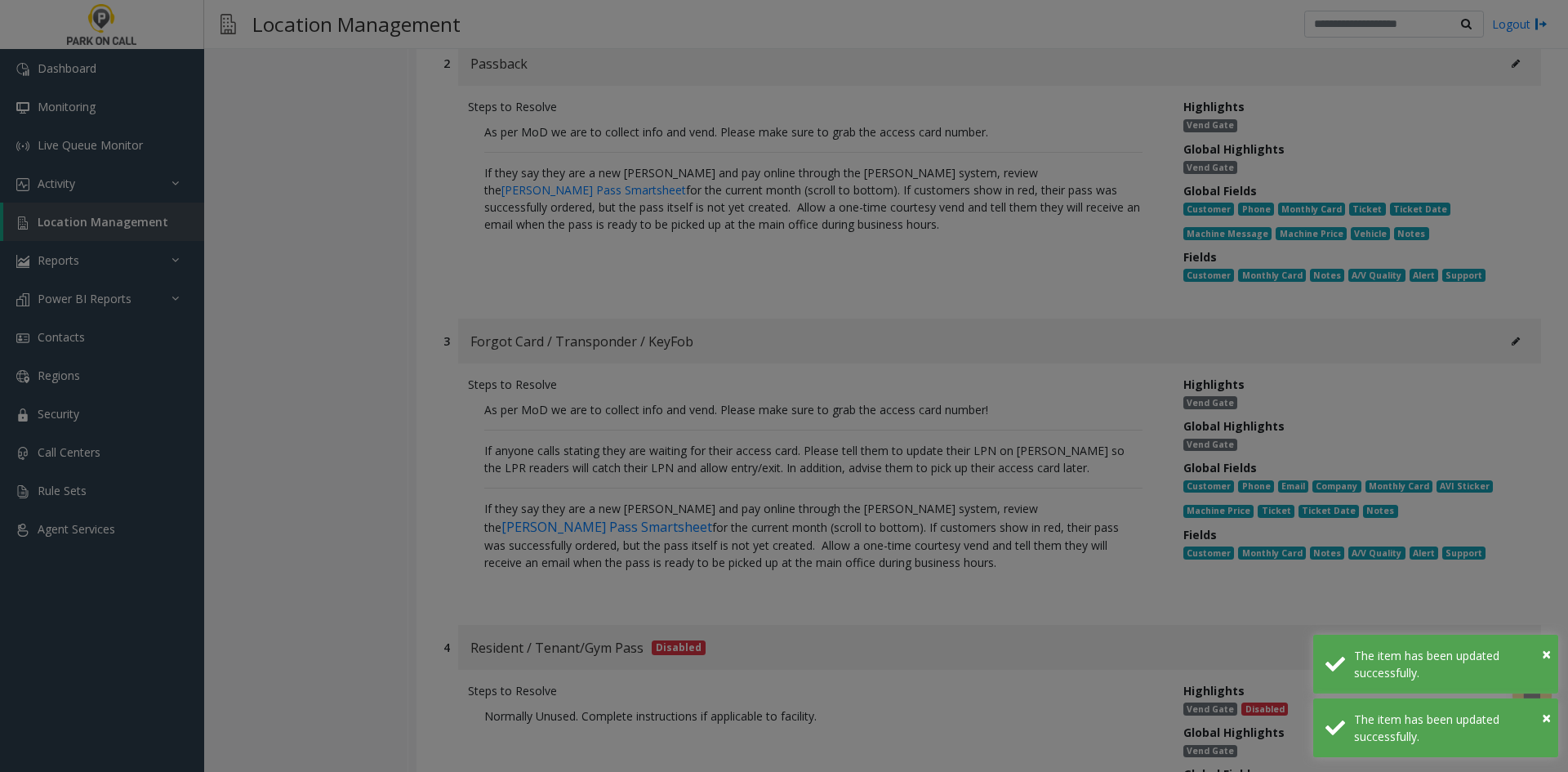
scroll to position [0, 0]
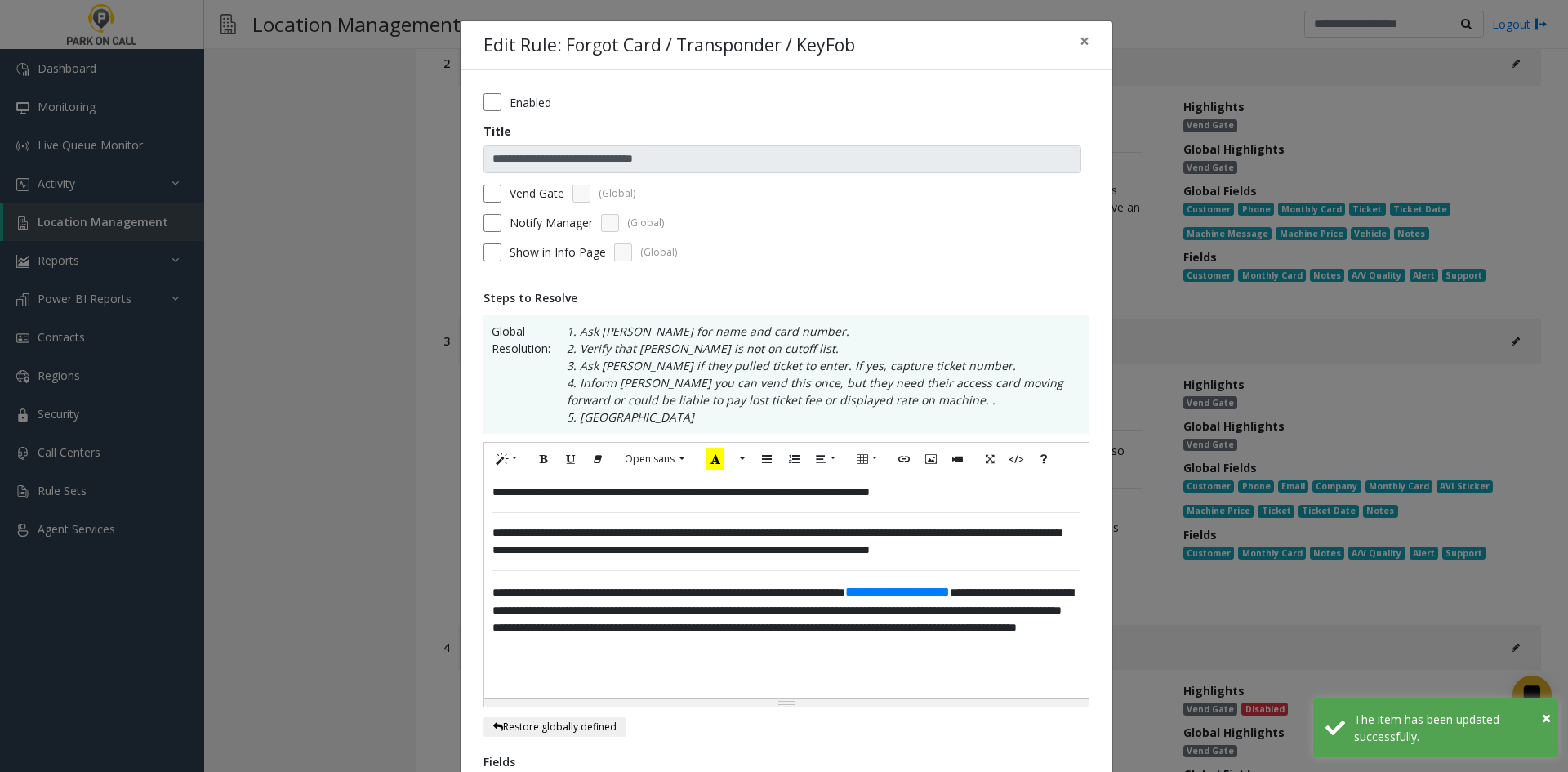
click at [896, 624] on span "**********" at bounding box center [783, 610] width 580 height 46
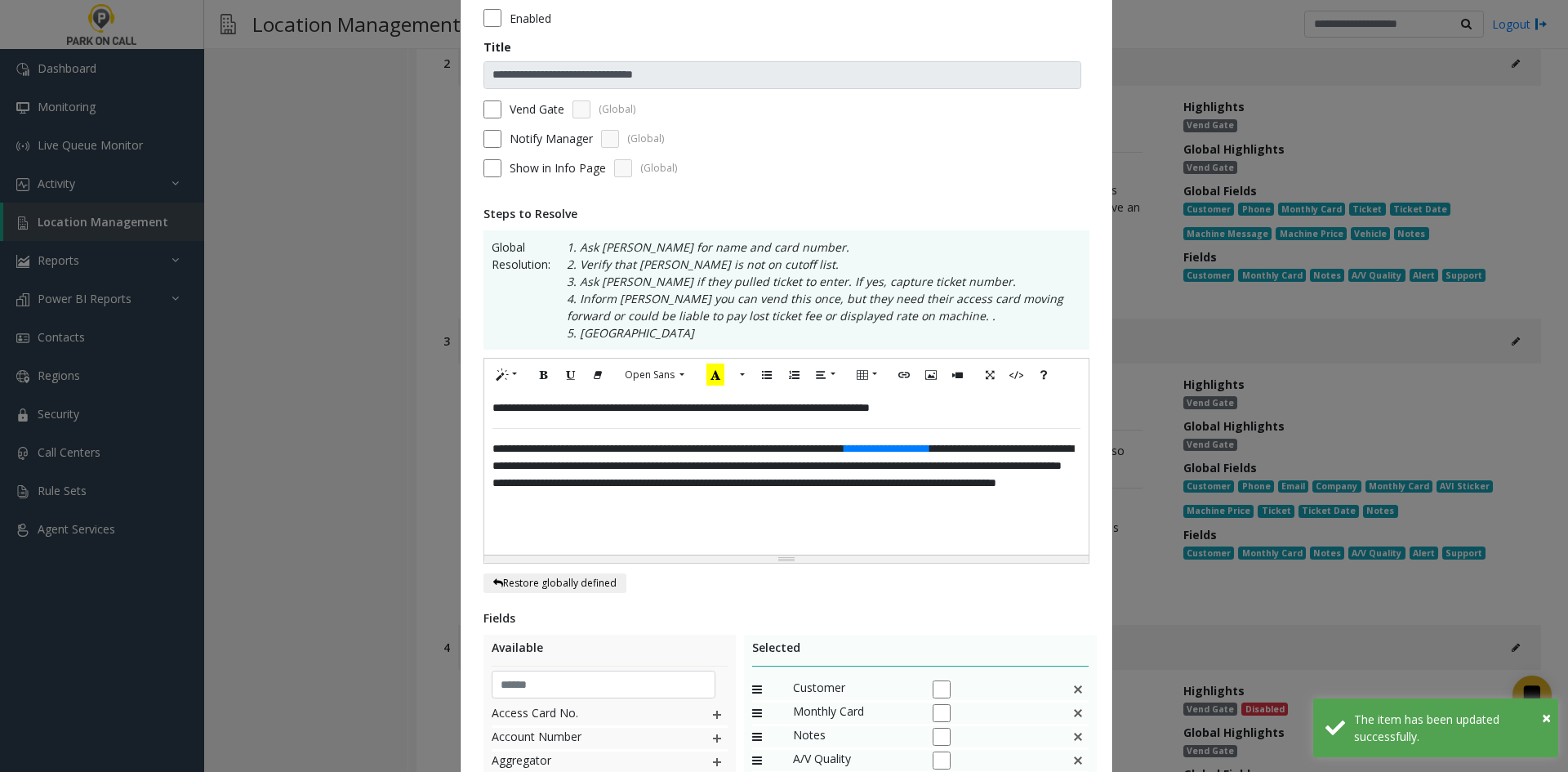
scroll to position [387, 0]
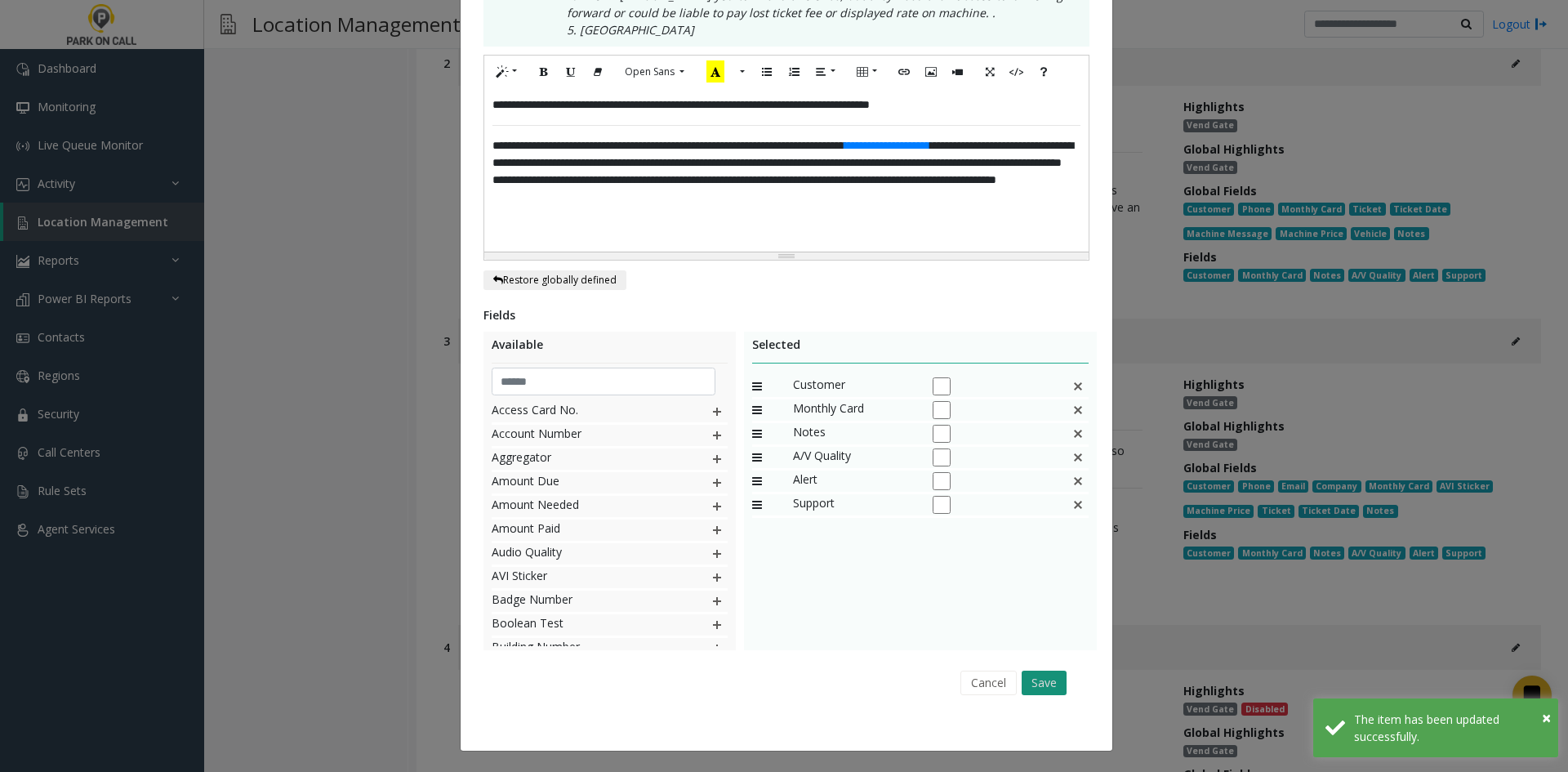
click at [1029, 687] on button "Save" at bounding box center [1045, 683] width 45 height 24
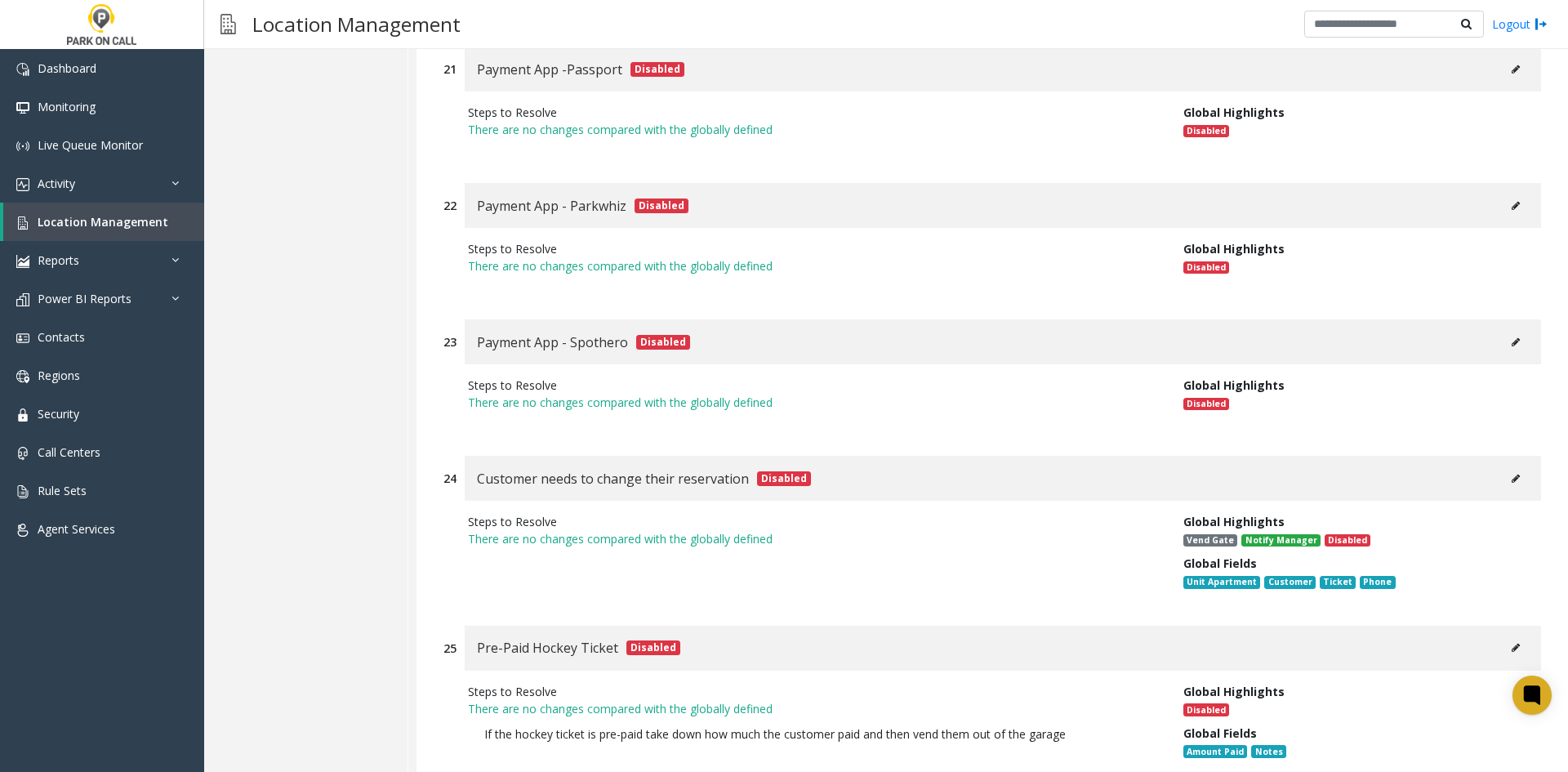
scroll to position [7532, 0]
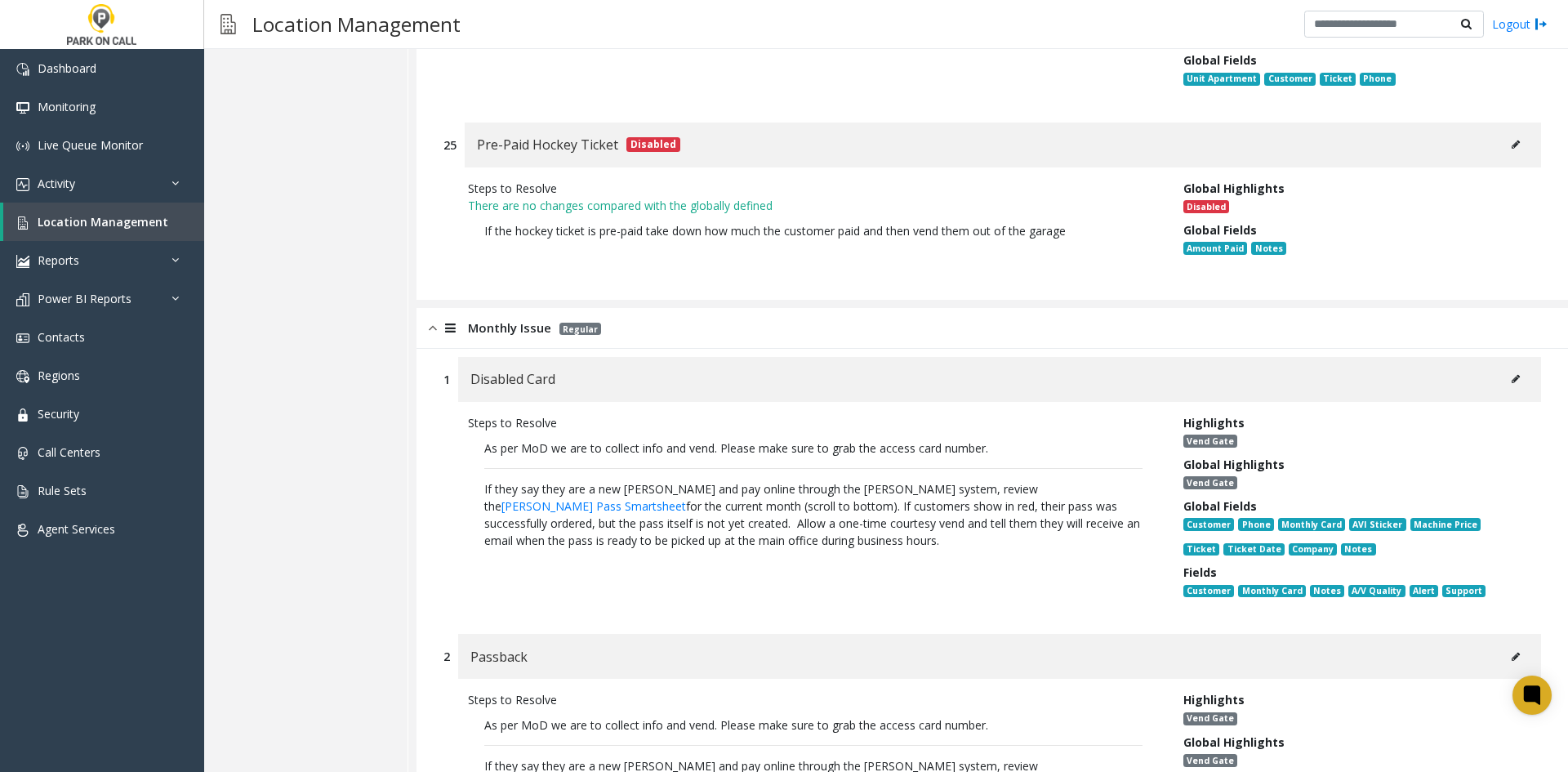
click at [1512, 357] on div "Disabled Card" at bounding box center [999, 380] width 1083 height 45
click at [1511, 366] on button at bounding box center [1515, 378] width 26 height 24
type input "**********"
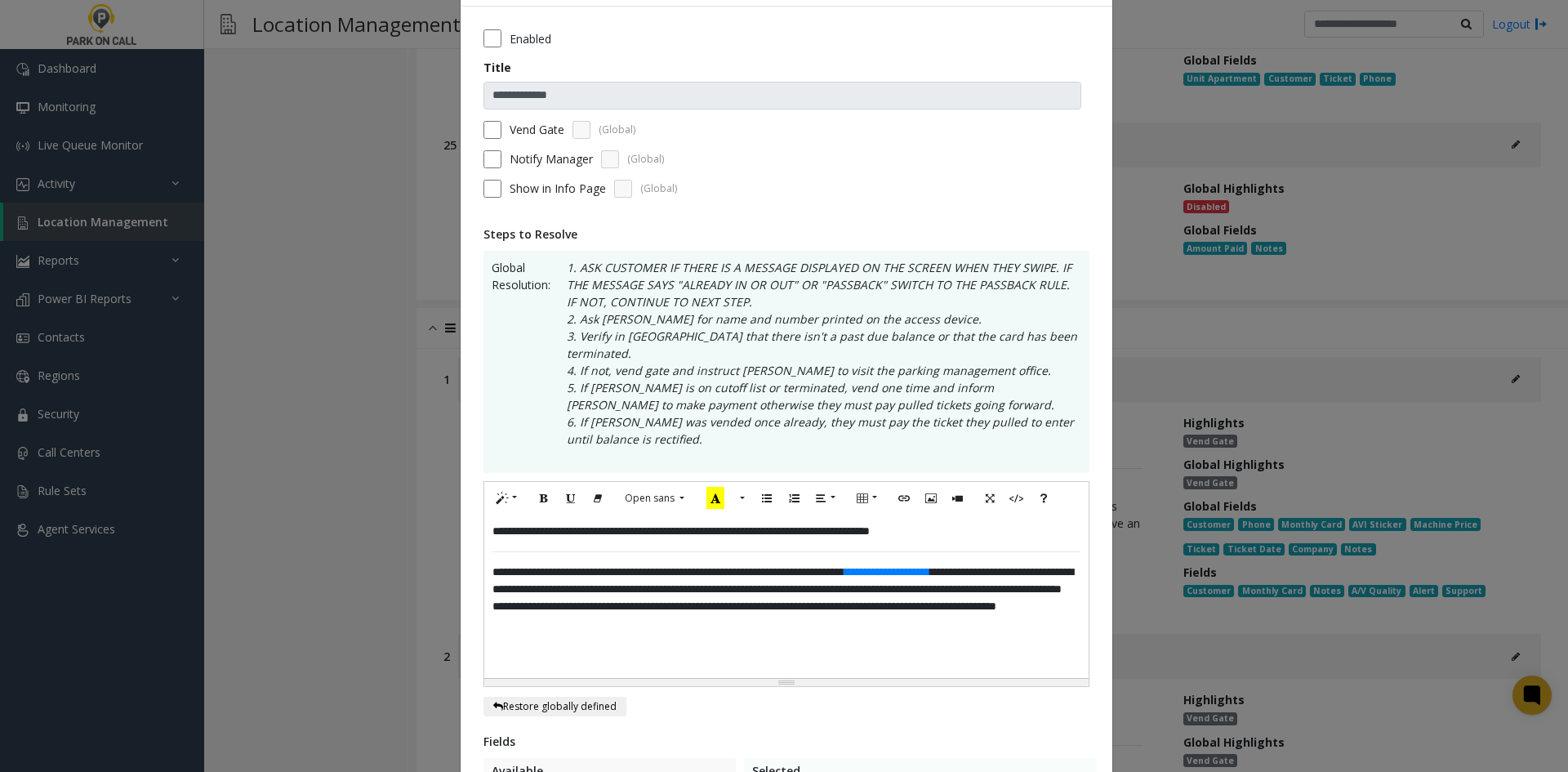
scroll to position [163, 0]
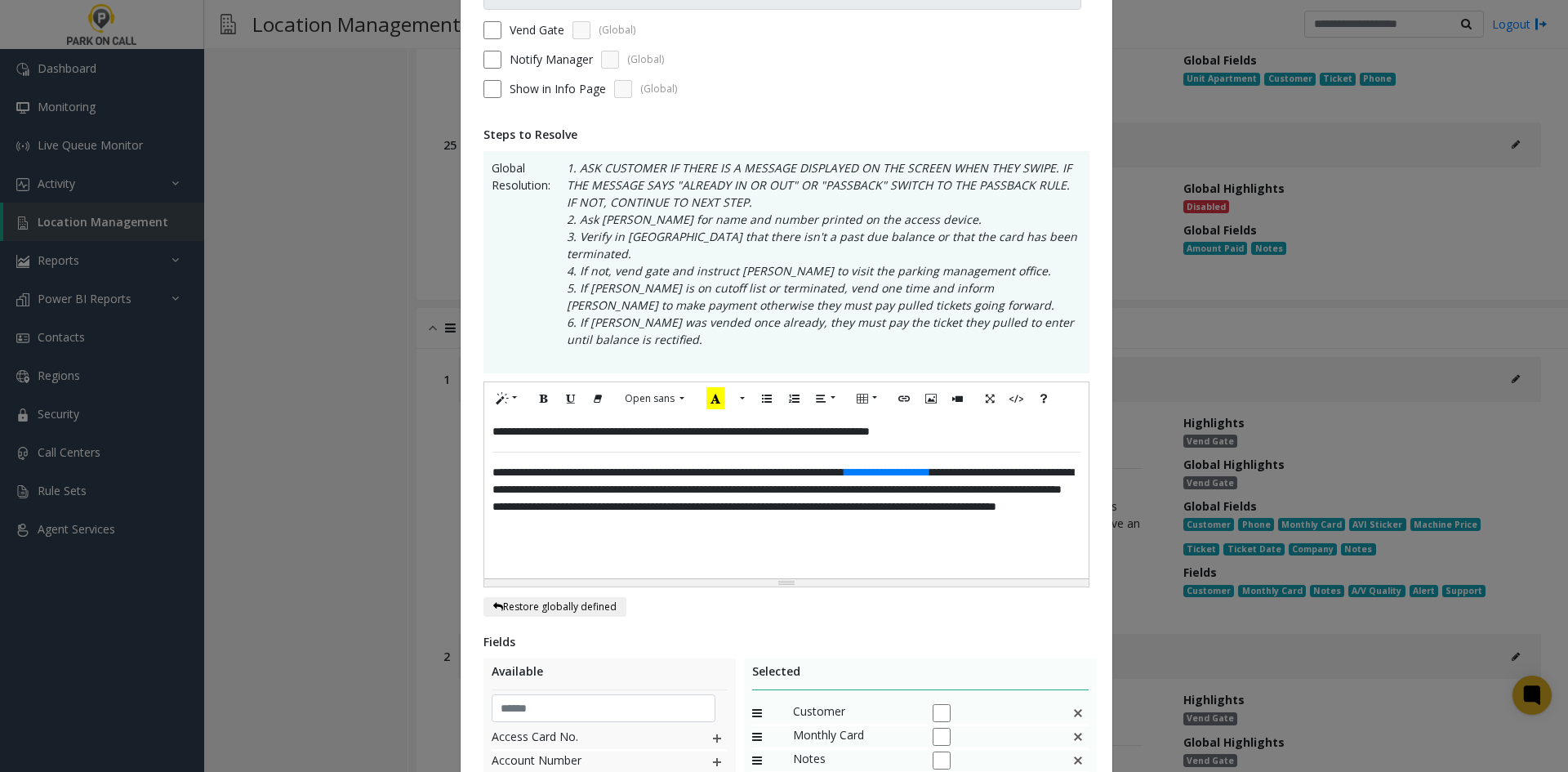
click at [1023, 424] on p "**********" at bounding box center [786, 432] width 589 height 17
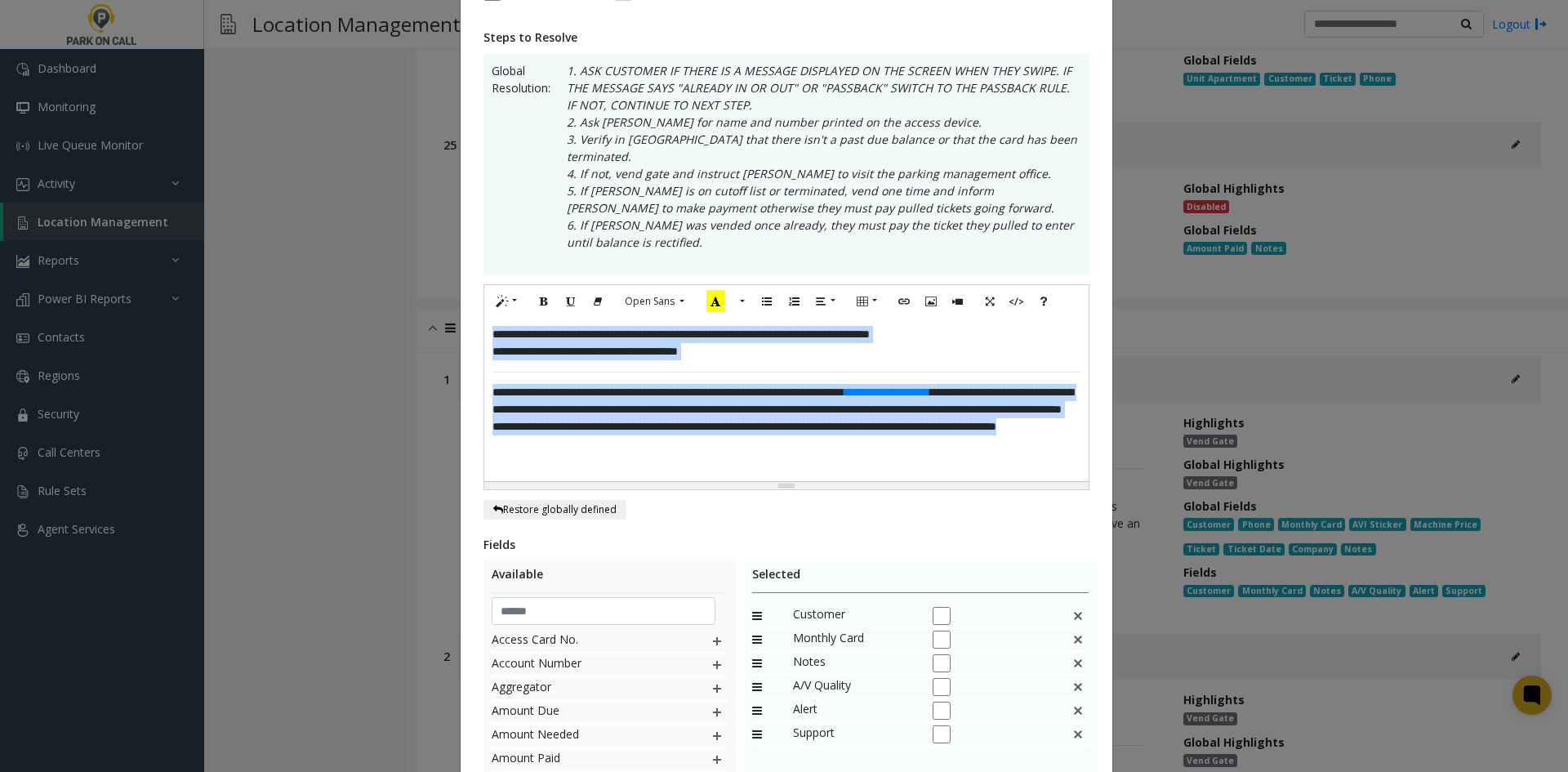
scroll to position [474, 0]
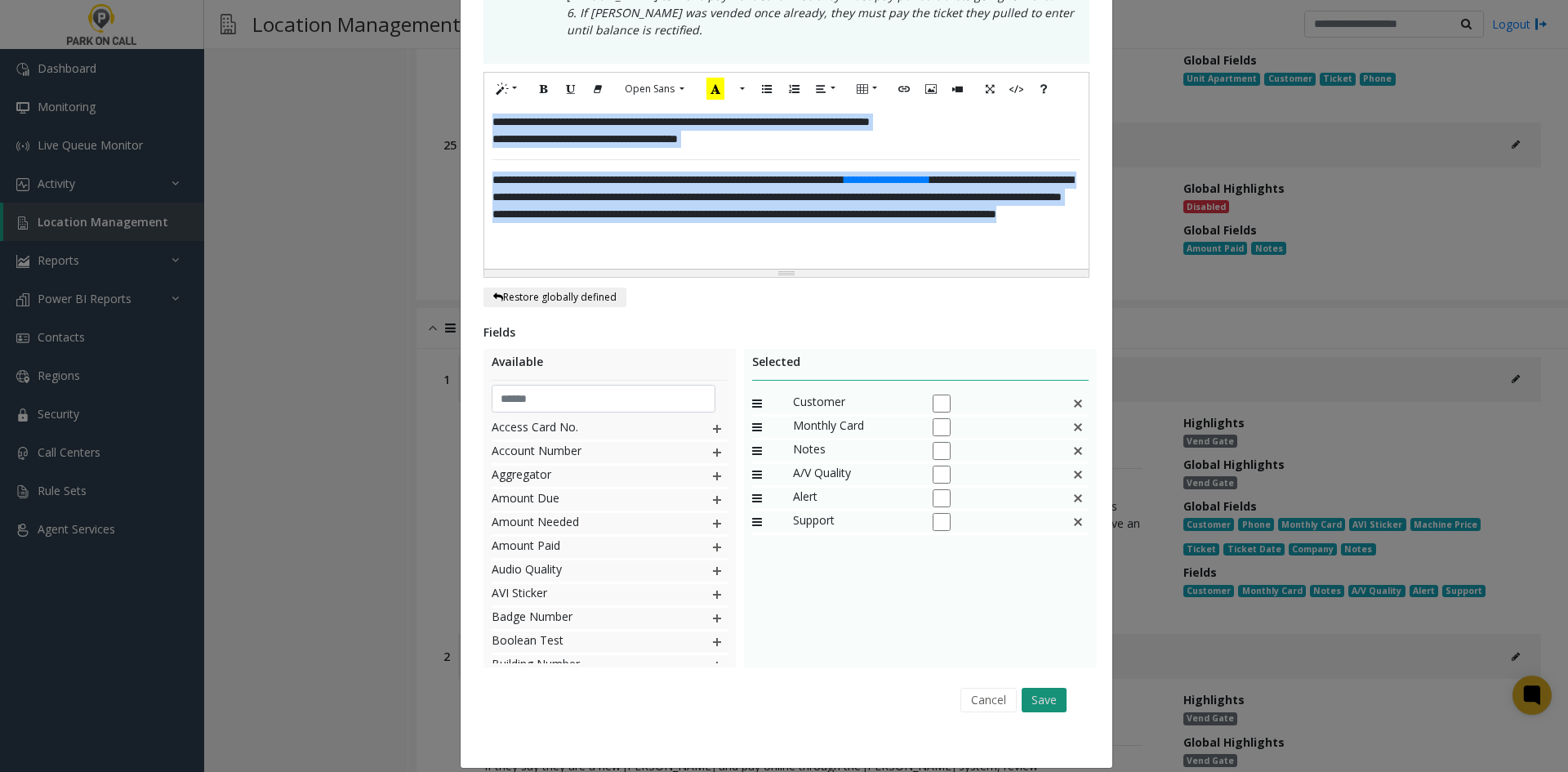
click at [1045, 688] on button "Save" at bounding box center [1045, 699] width 45 height 24
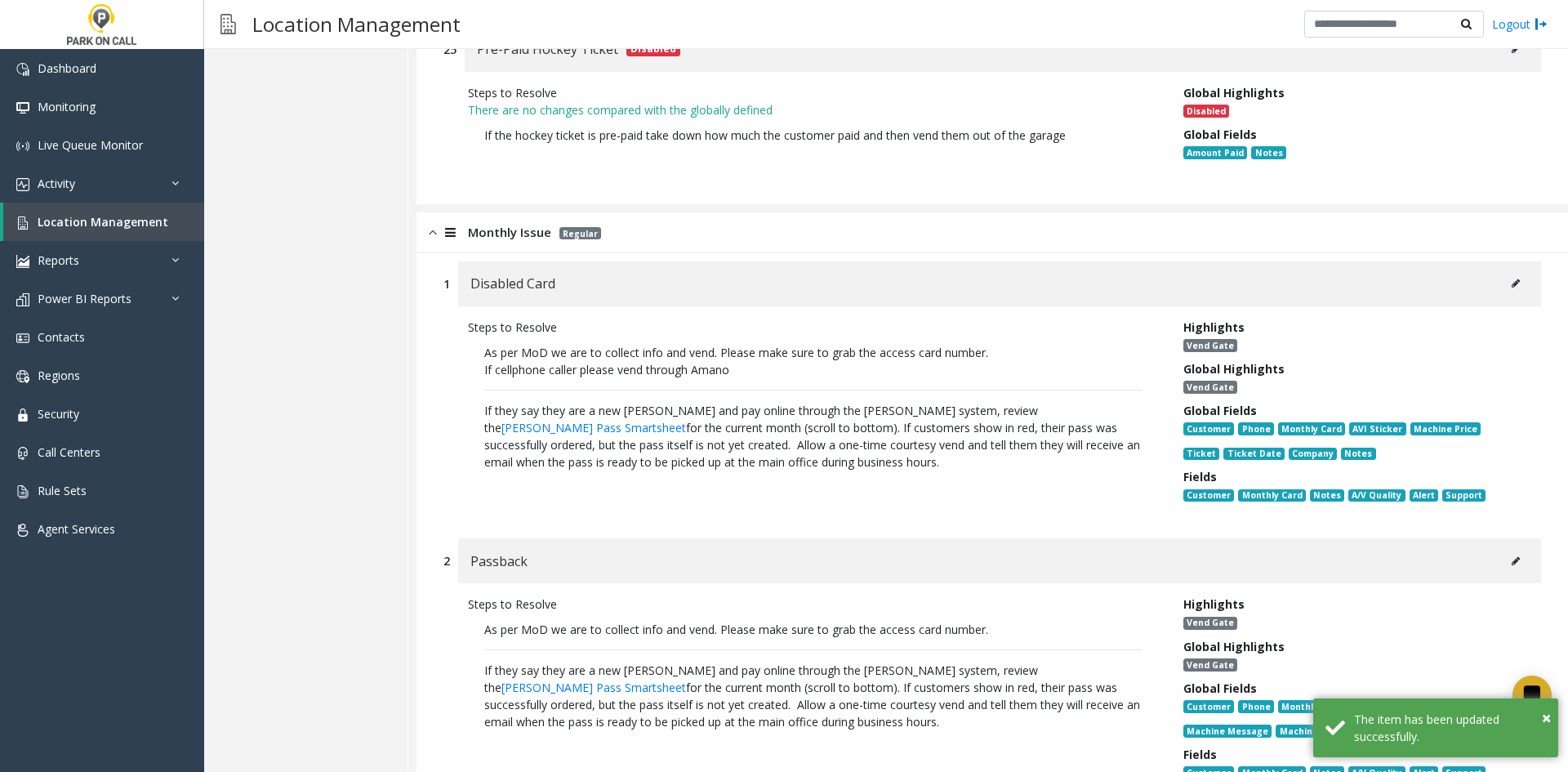
scroll to position [7777, 0]
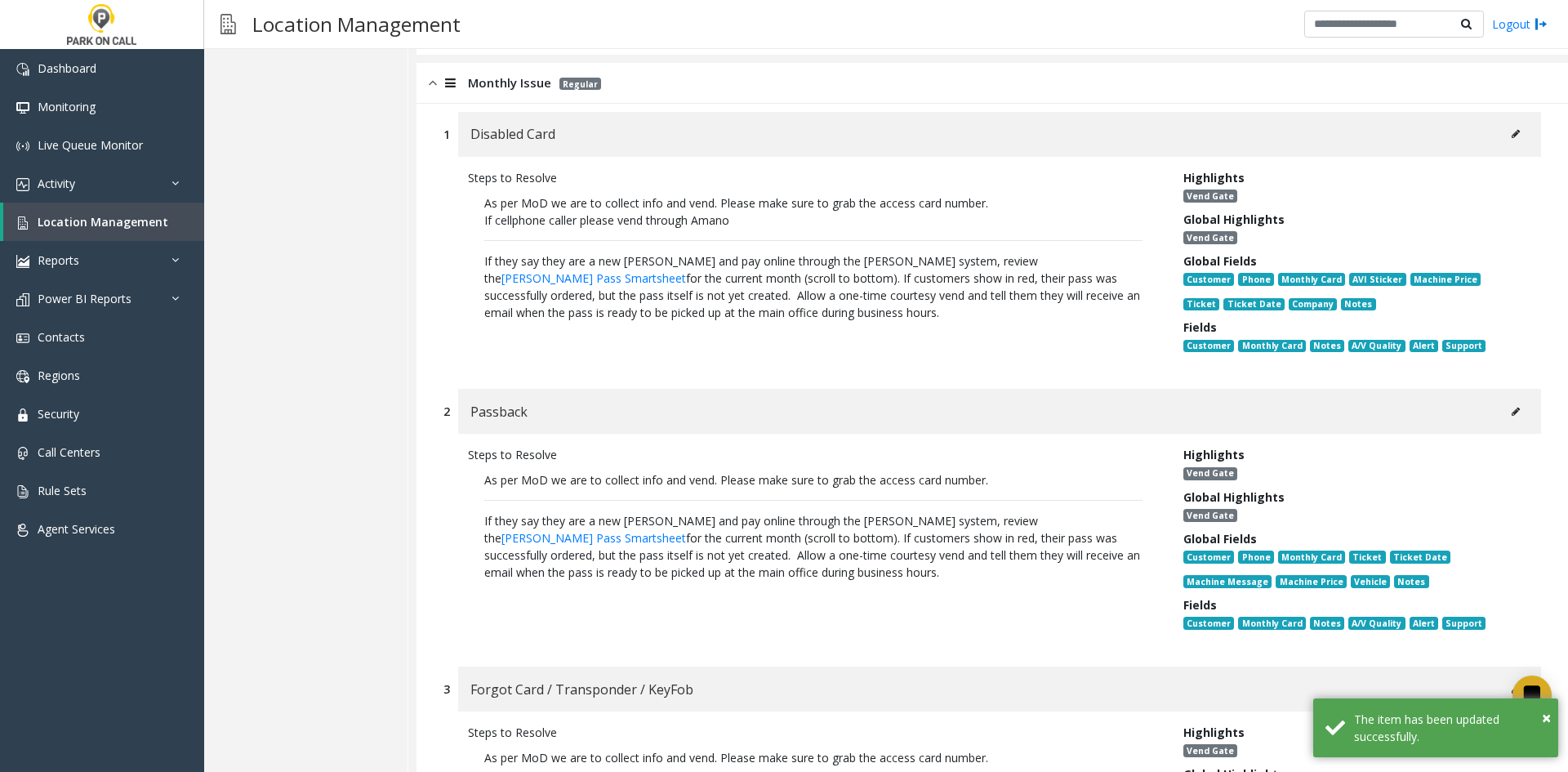
click at [1520, 389] on div "Passback" at bounding box center [999, 412] width 1083 height 45
click at [1510, 399] on button at bounding box center [1515, 411] width 26 height 24
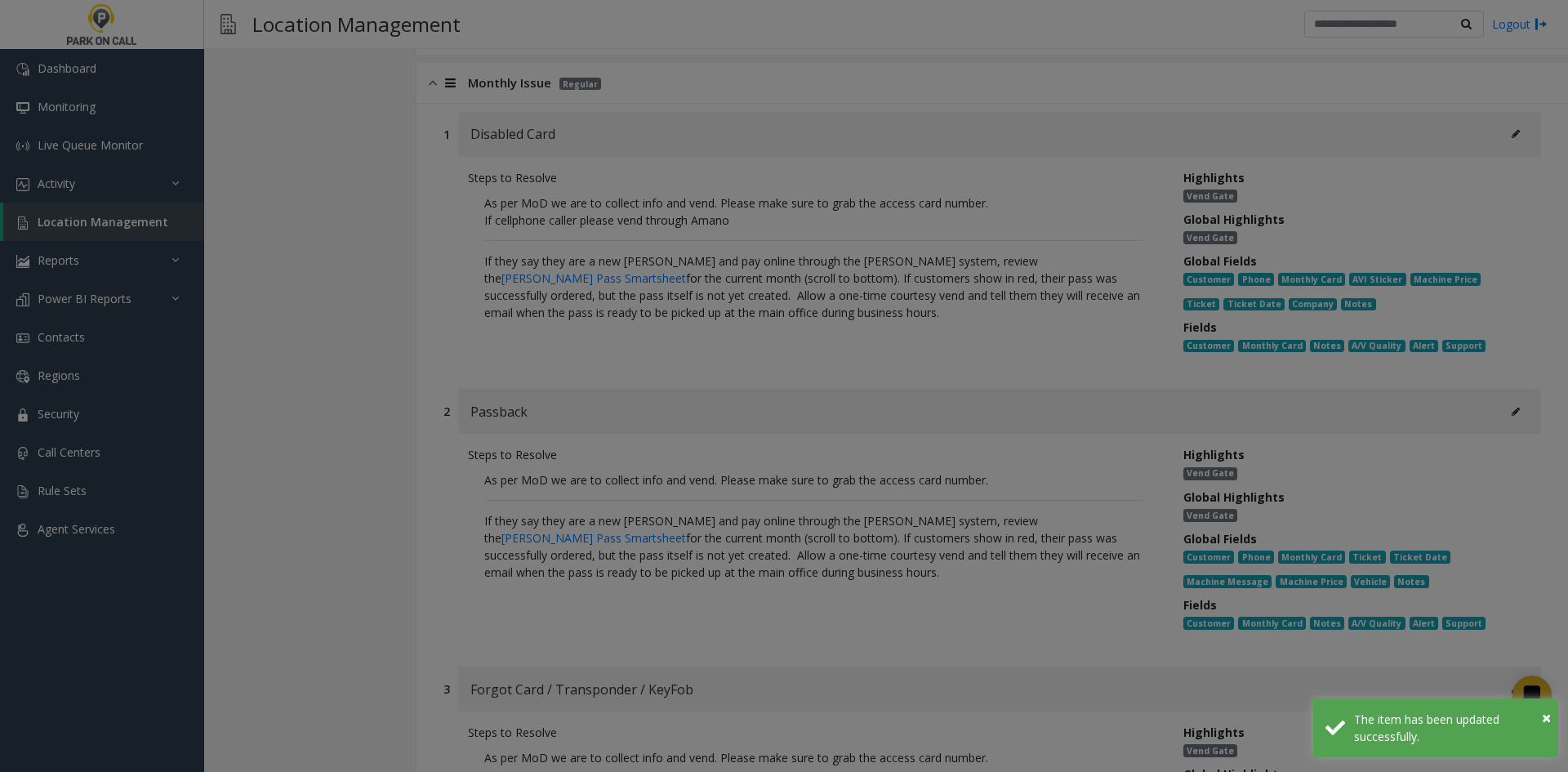
scroll to position [0, 0]
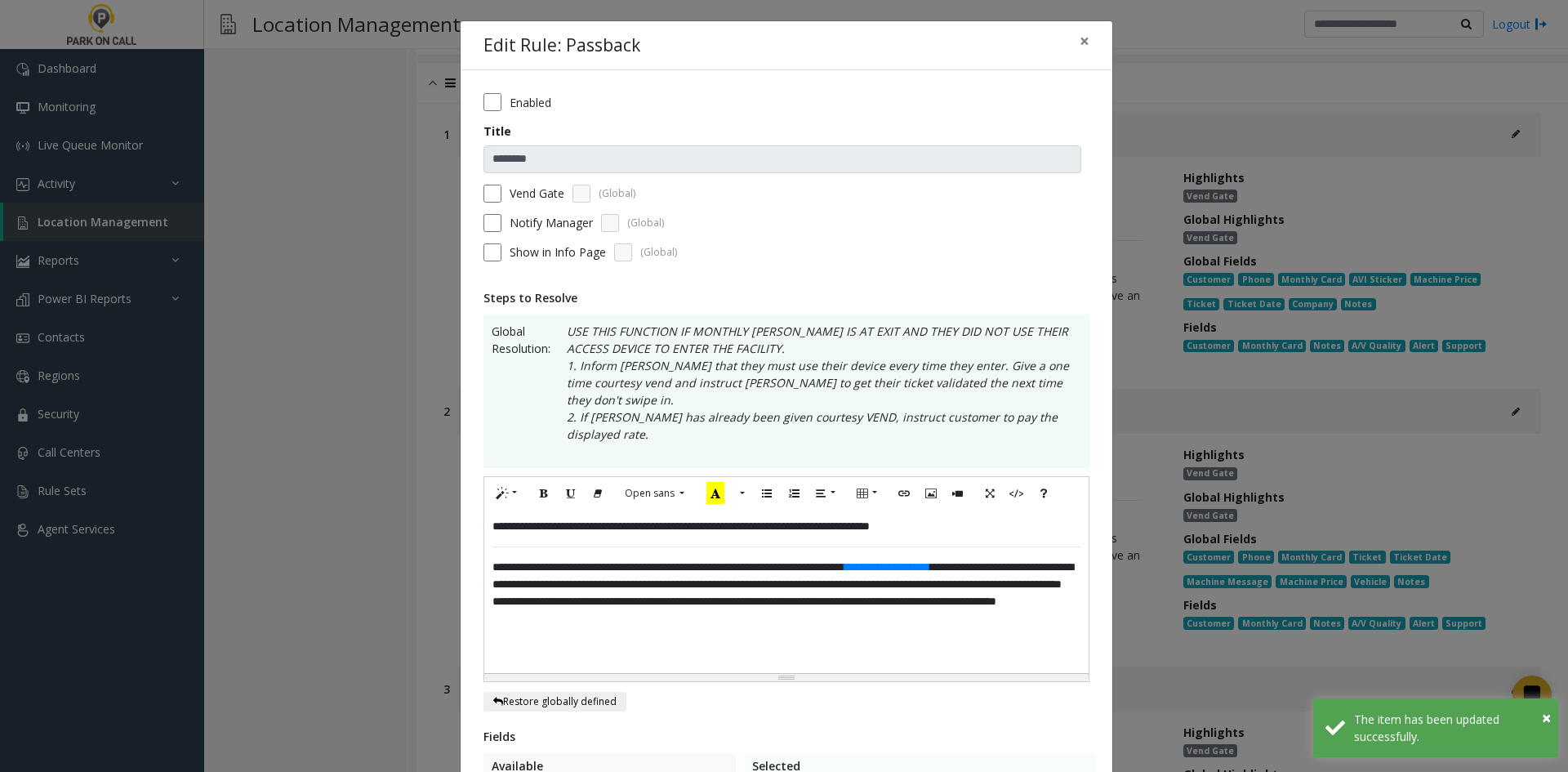
click at [967, 574] on span "**********" at bounding box center [783, 584] width 580 height 45
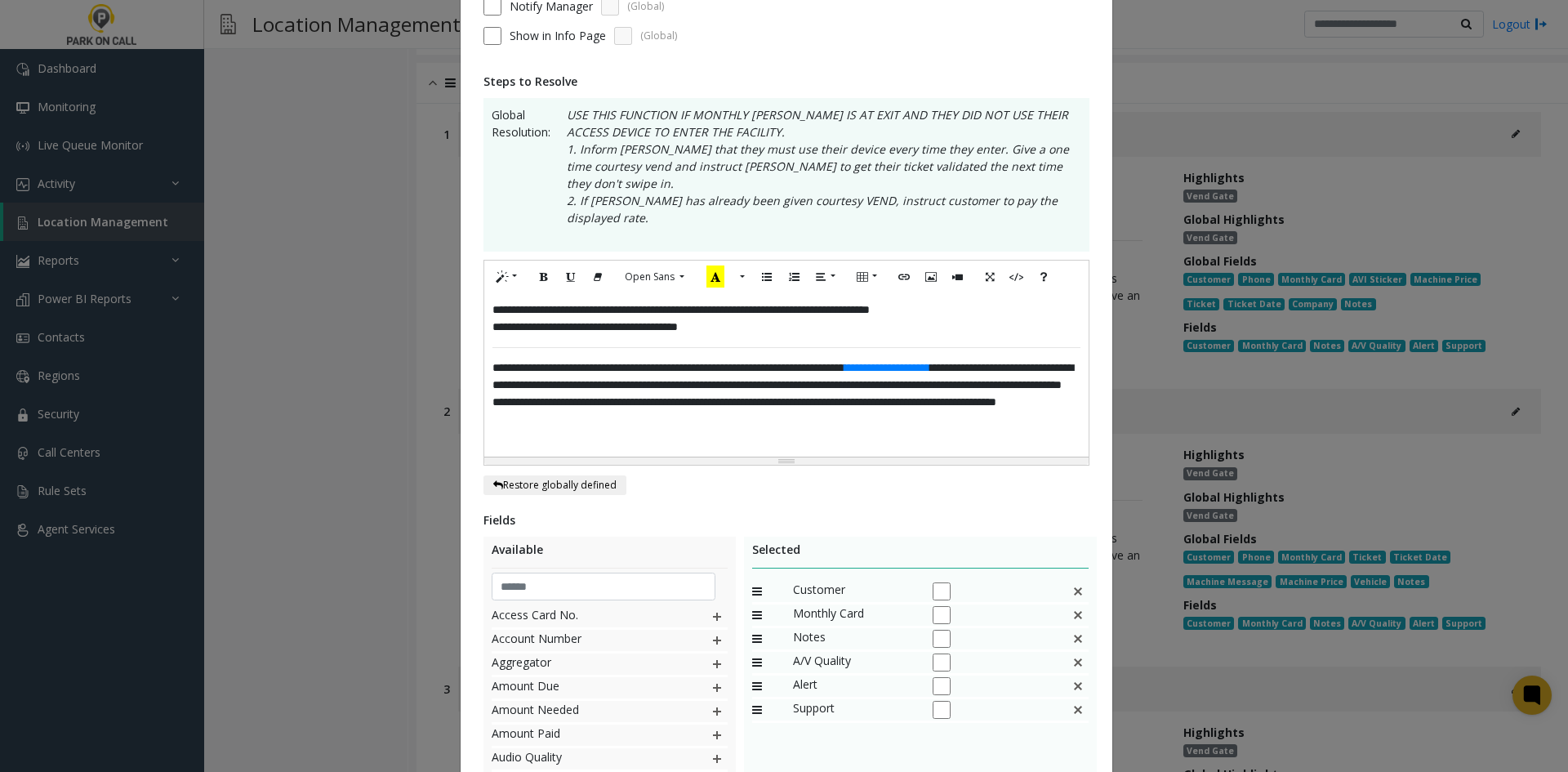
scroll to position [387, 0]
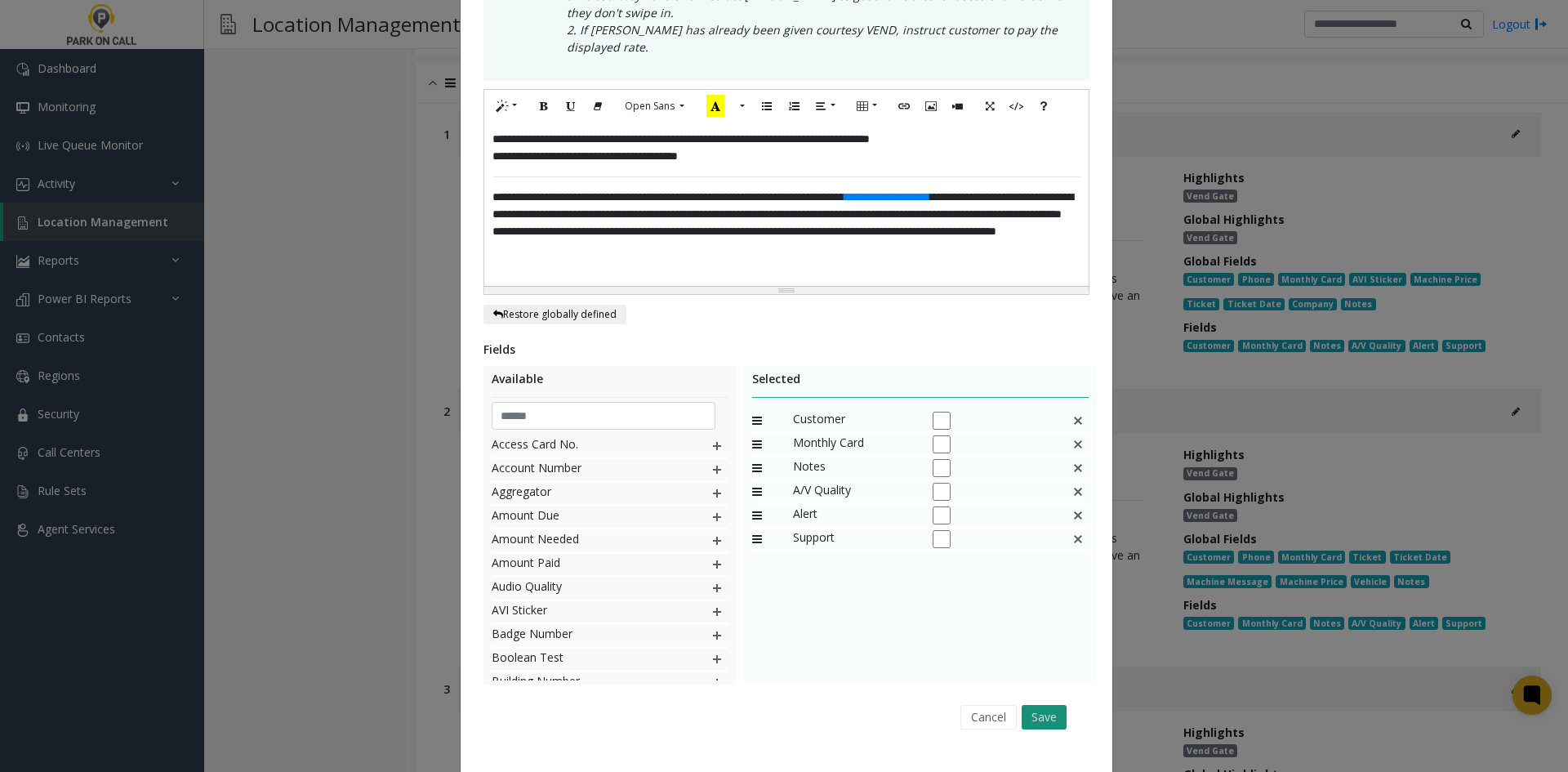
click at [1047, 705] on button "Save" at bounding box center [1045, 717] width 45 height 24
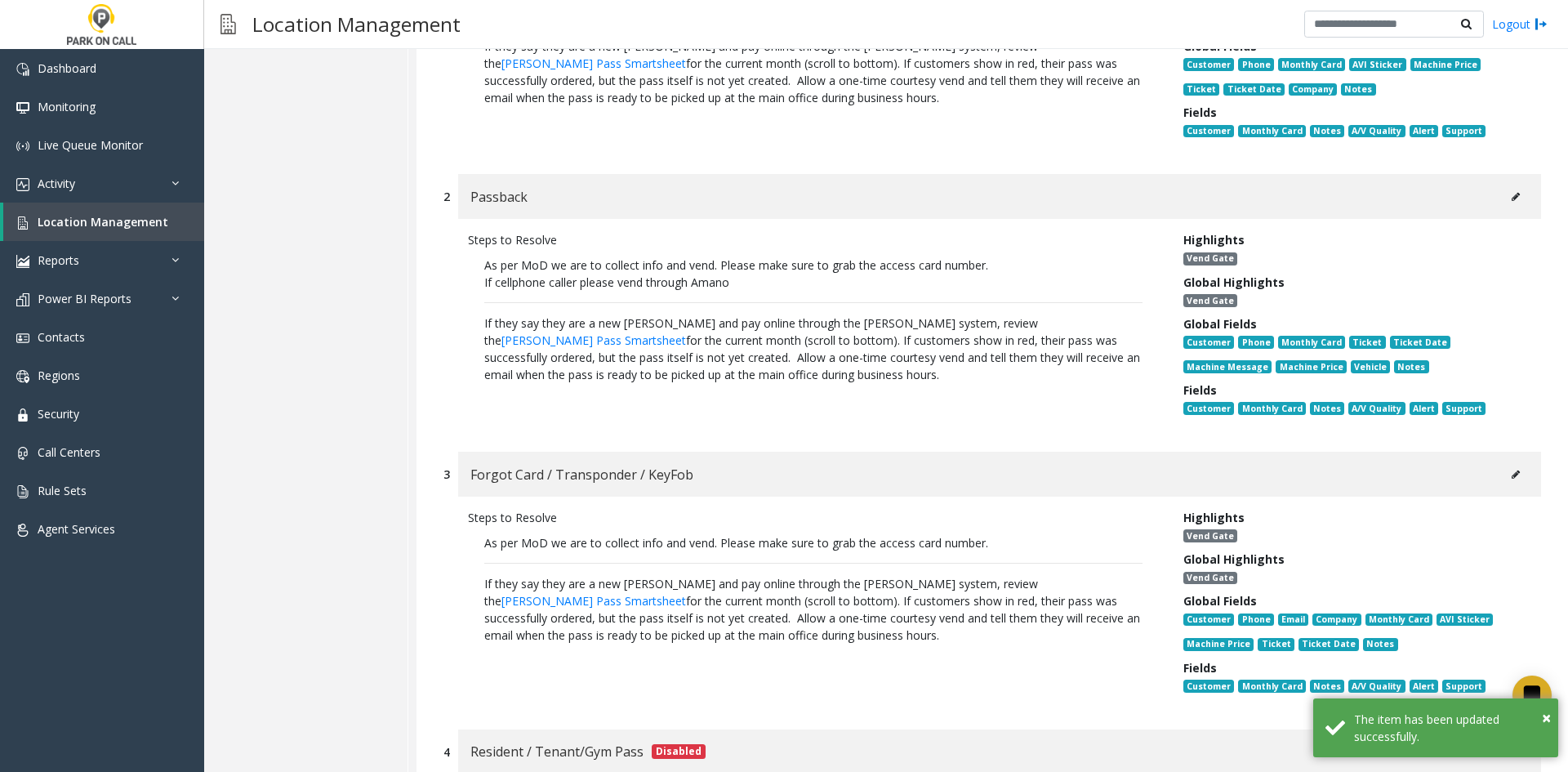
scroll to position [8023, 0]
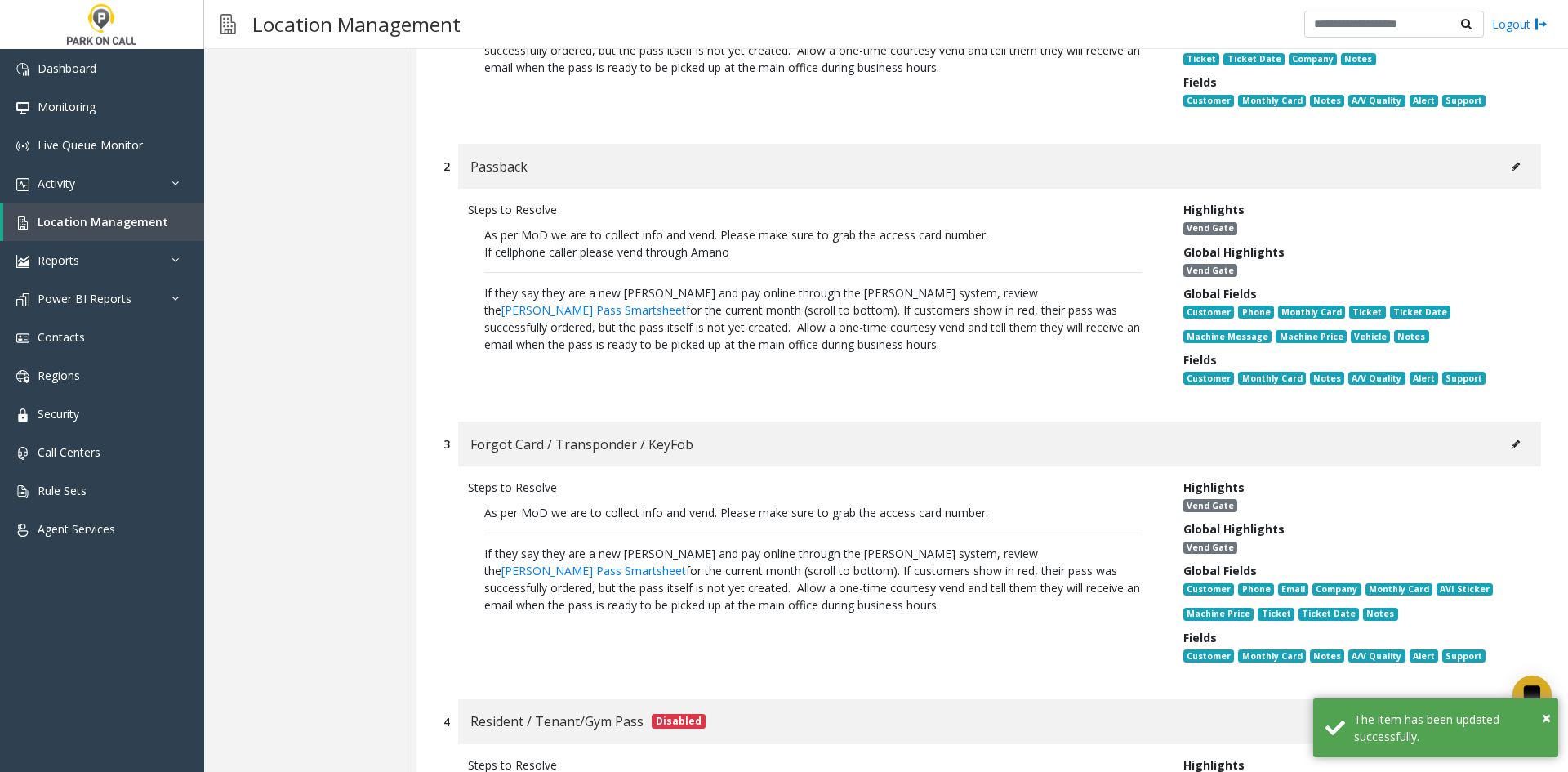
click at [1510, 432] on button at bounding box center [1515, 444] width 26 height 24
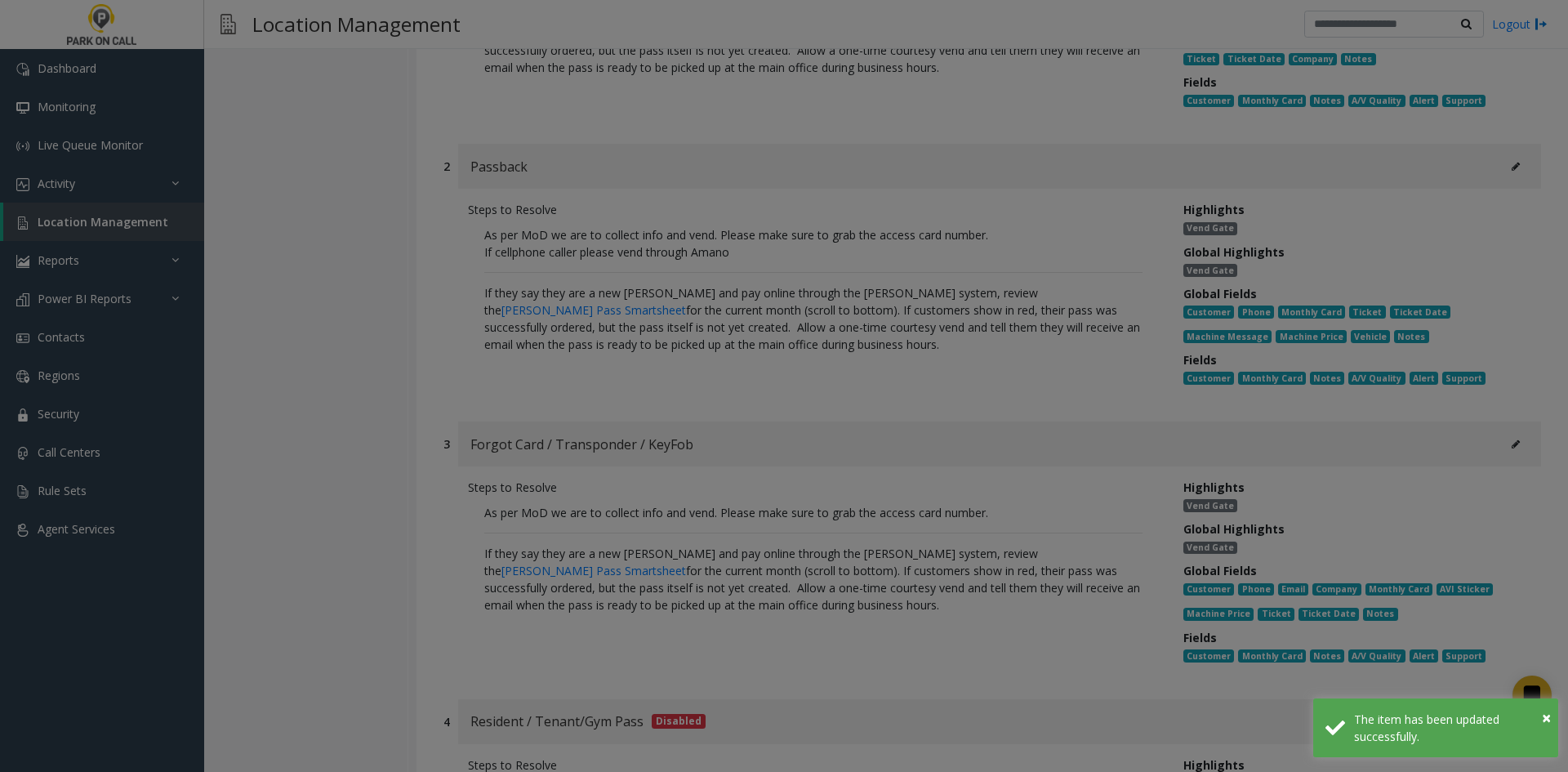
scroll to position [0, 0]
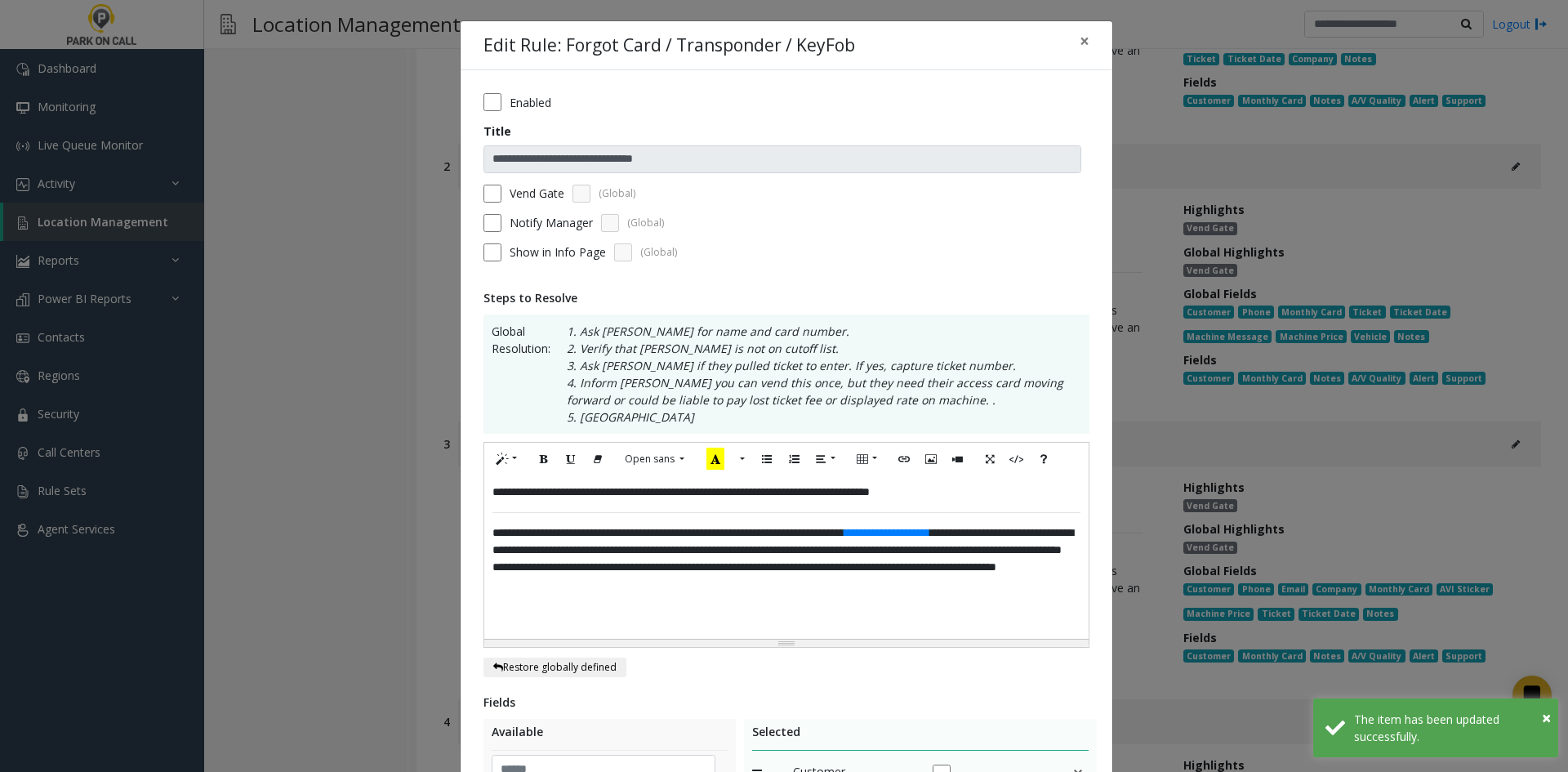
click at [869, 572] on span "**********" at bounding box center [783, 550] width 580 height 45
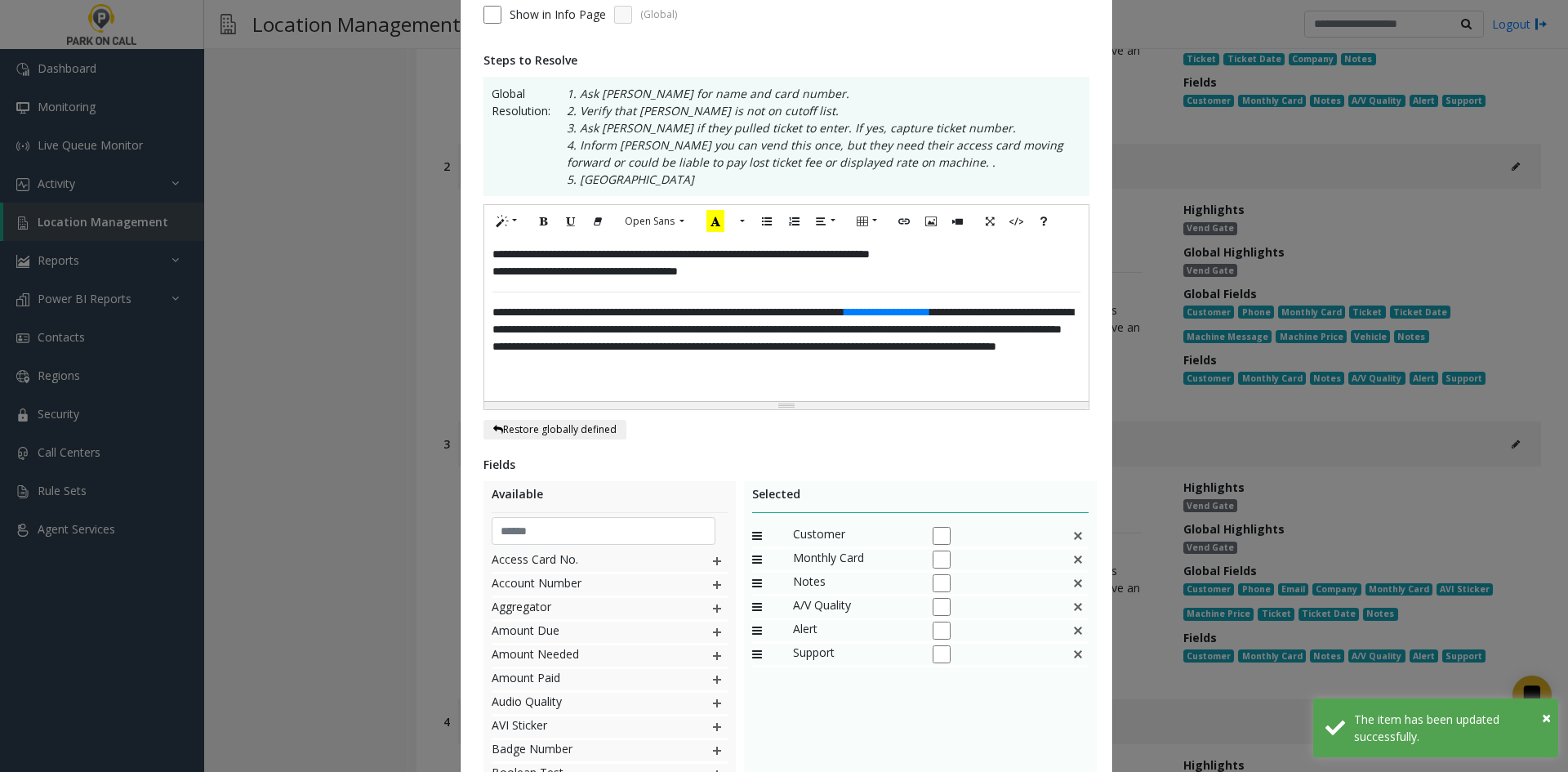
scroll to position [387, 0]
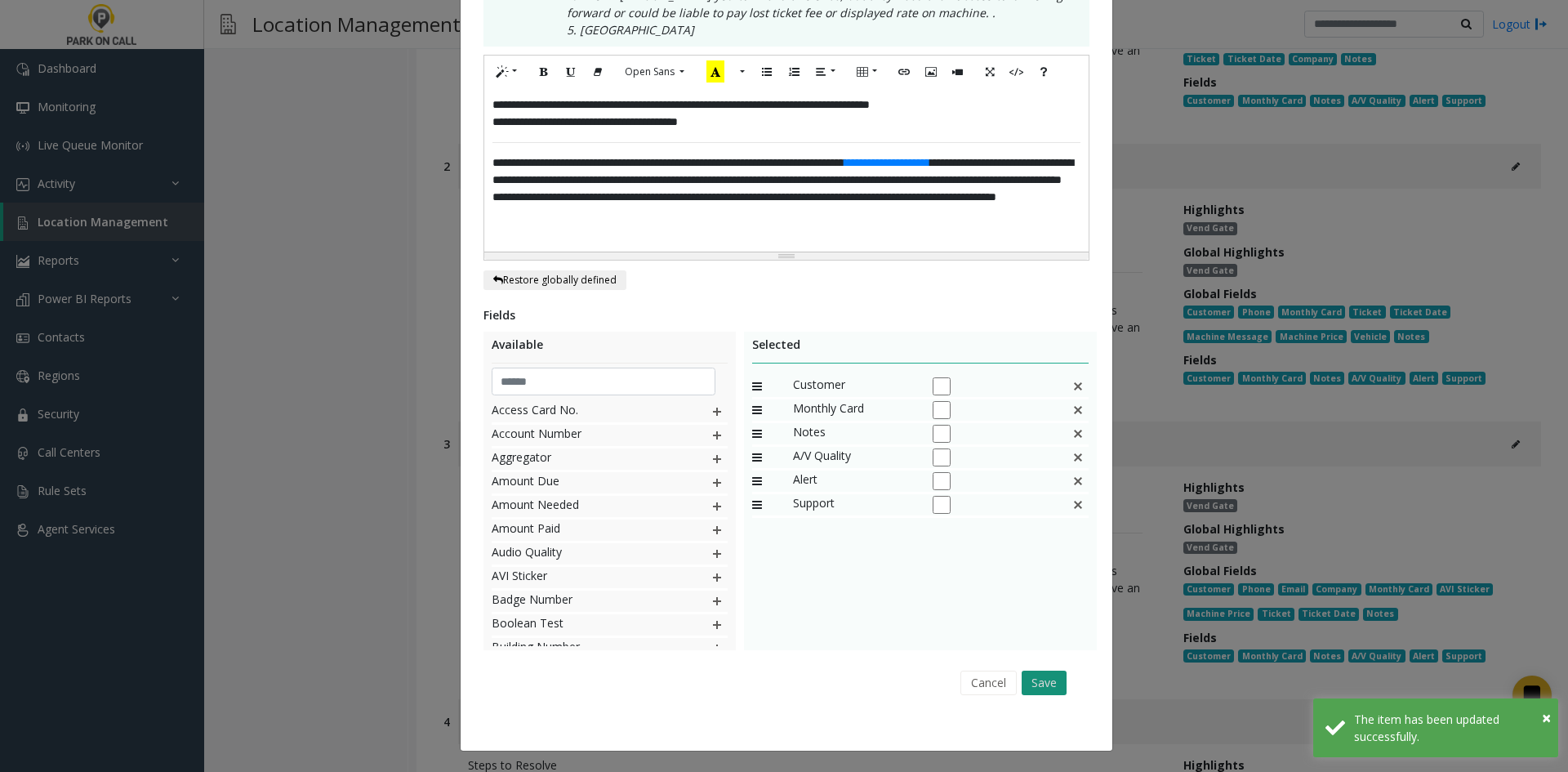
click at [1049, 679] on button "Save" at bounding box center [1045, 683] width 45 height 24
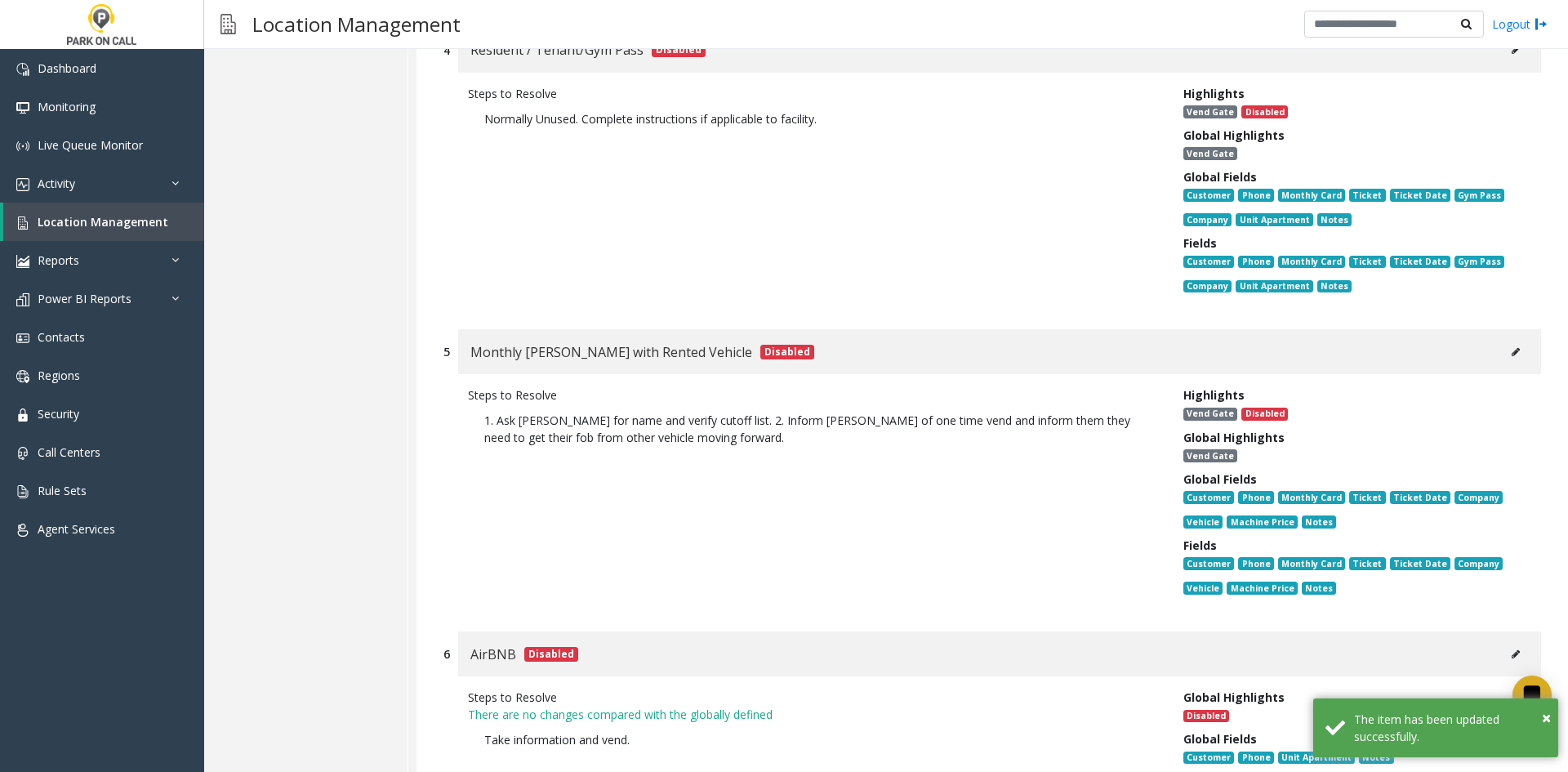
scroll to position [9003, 0]
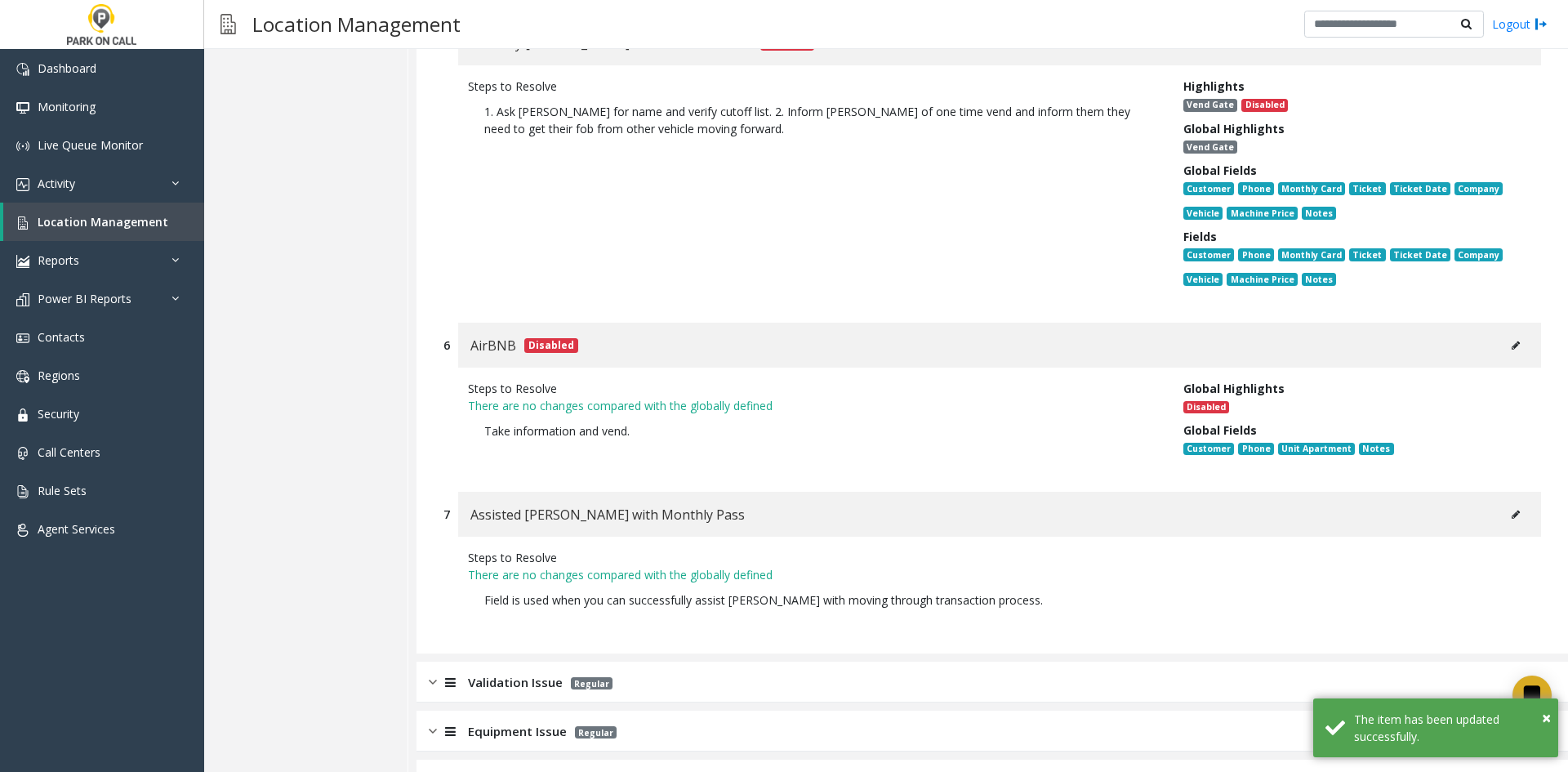
click at [1061, 662] on div "Validation Issue Regular" at bounding box center [992, 682] width 1152 height 41
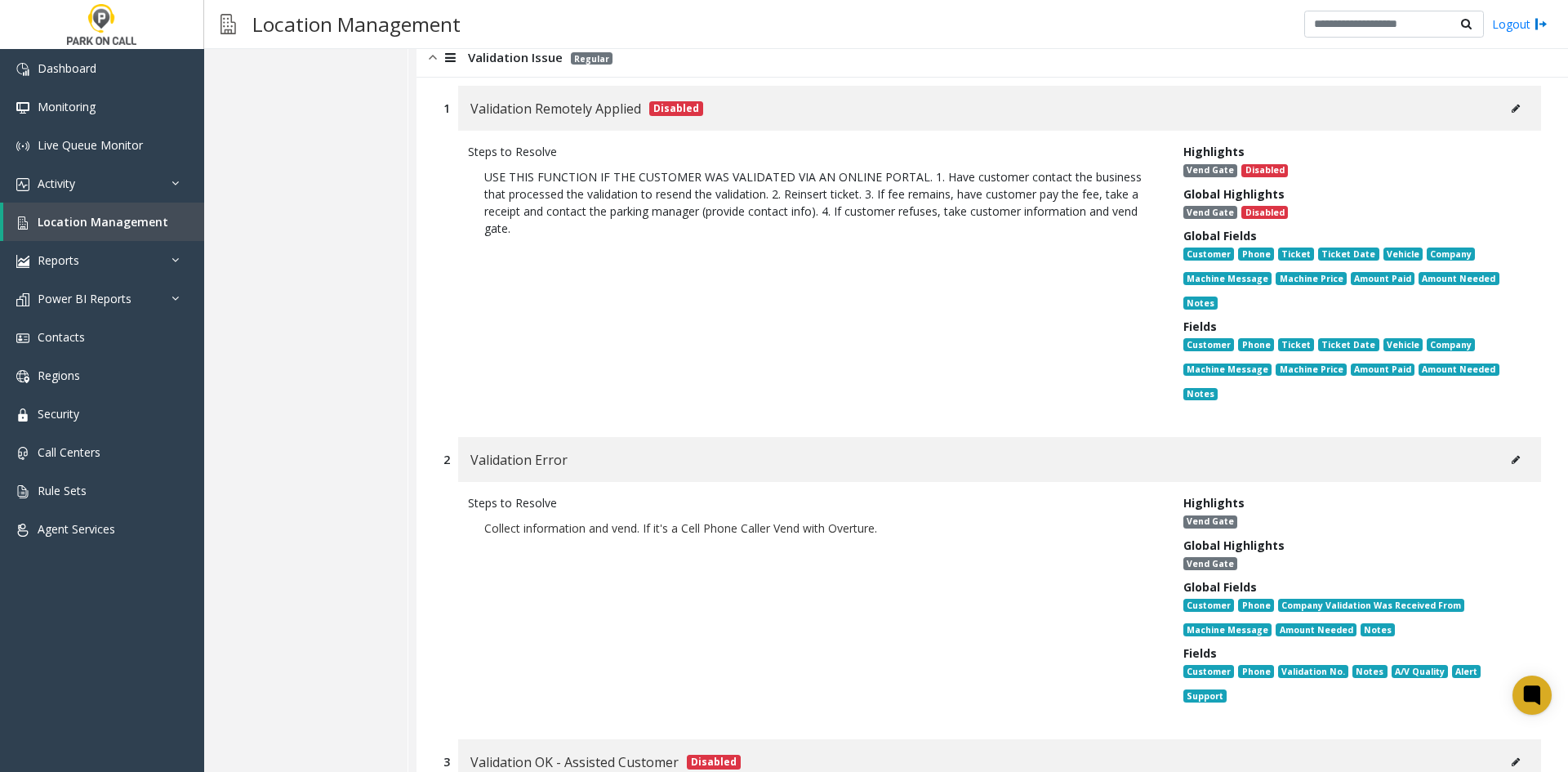
scroll to position [9657, 0]
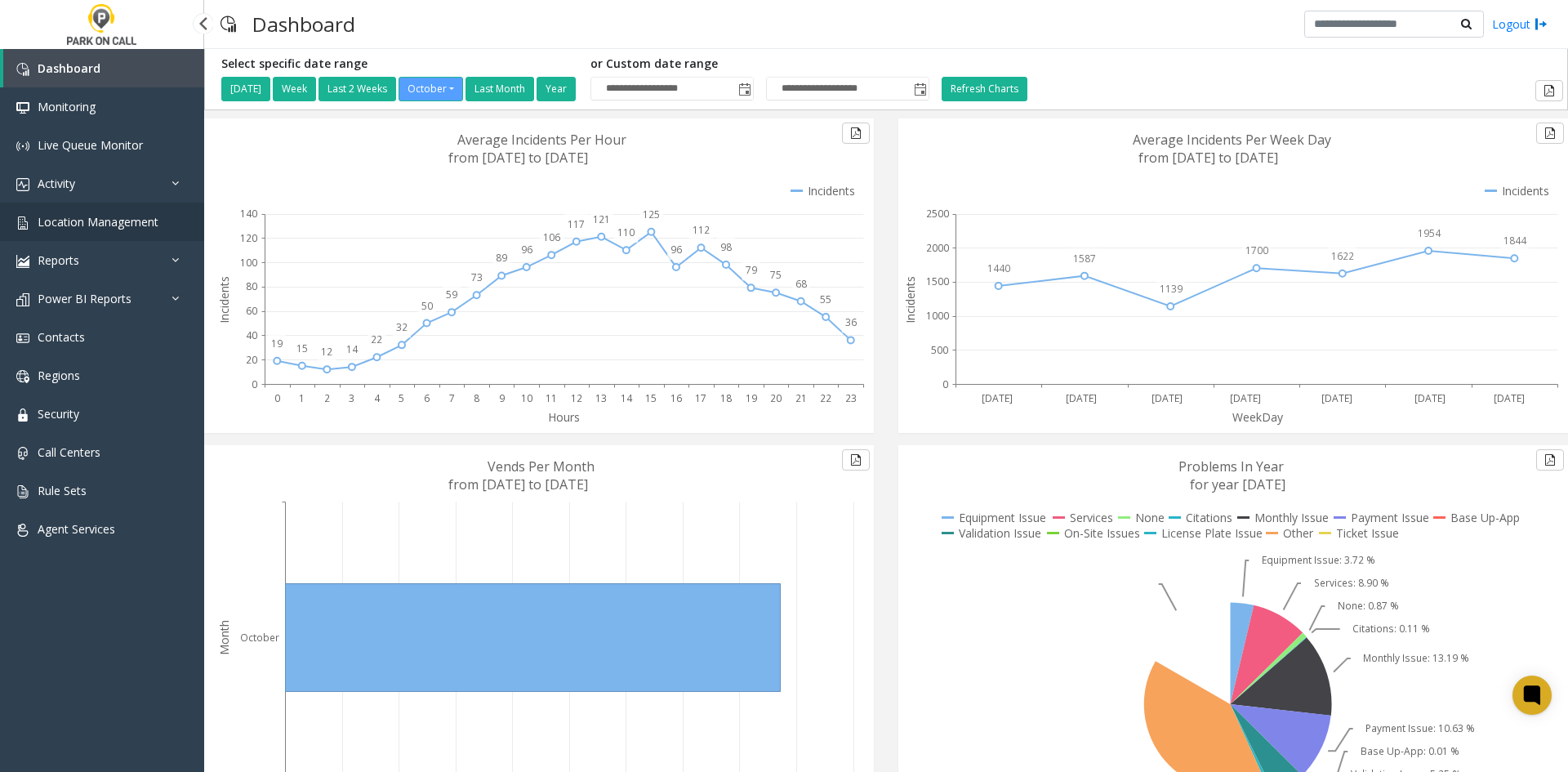
click at [54, 238] on link "Location Management" at bounding box center [102, 221] width 204 height 38
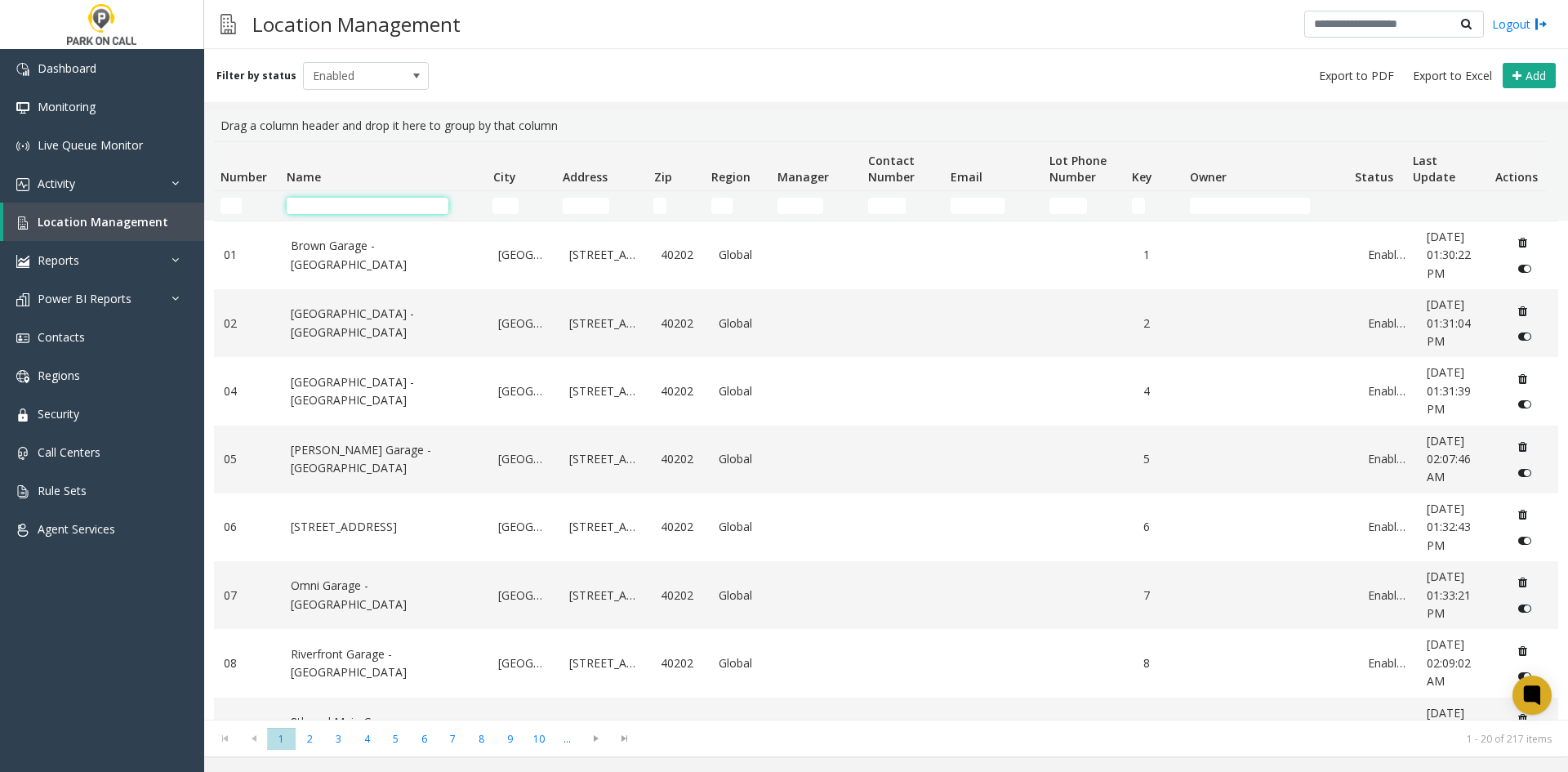
click at [312, 208] on input "Name Filter" at bounding box center [367, 206] width 161 height 16
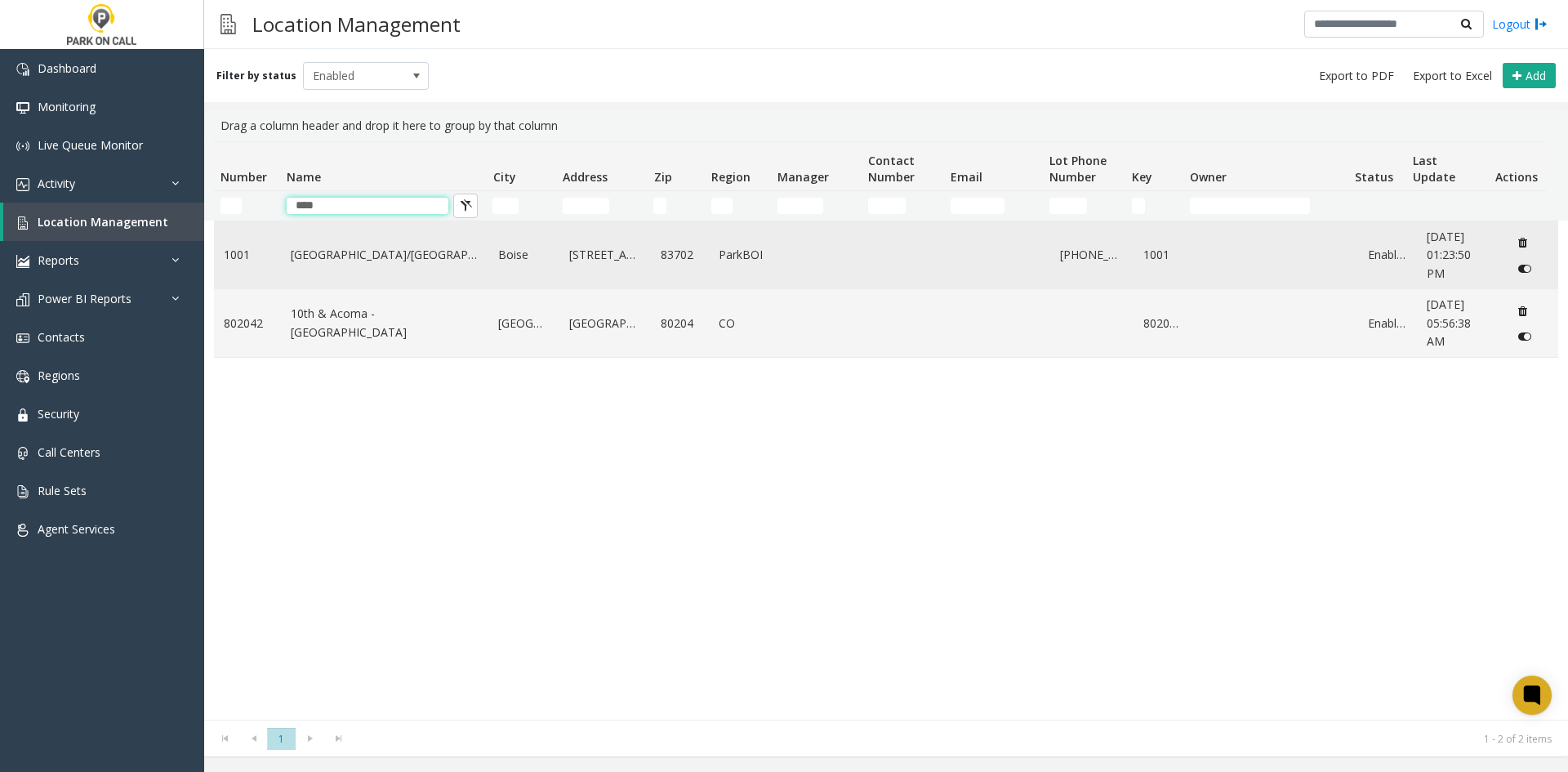
type input "****"
click at [365, 246] on link "[GEOGRAPHIC_DATA]/[GEOGRAPHIC_DATA]" at bounding box center [385, 255] width 189 height 18
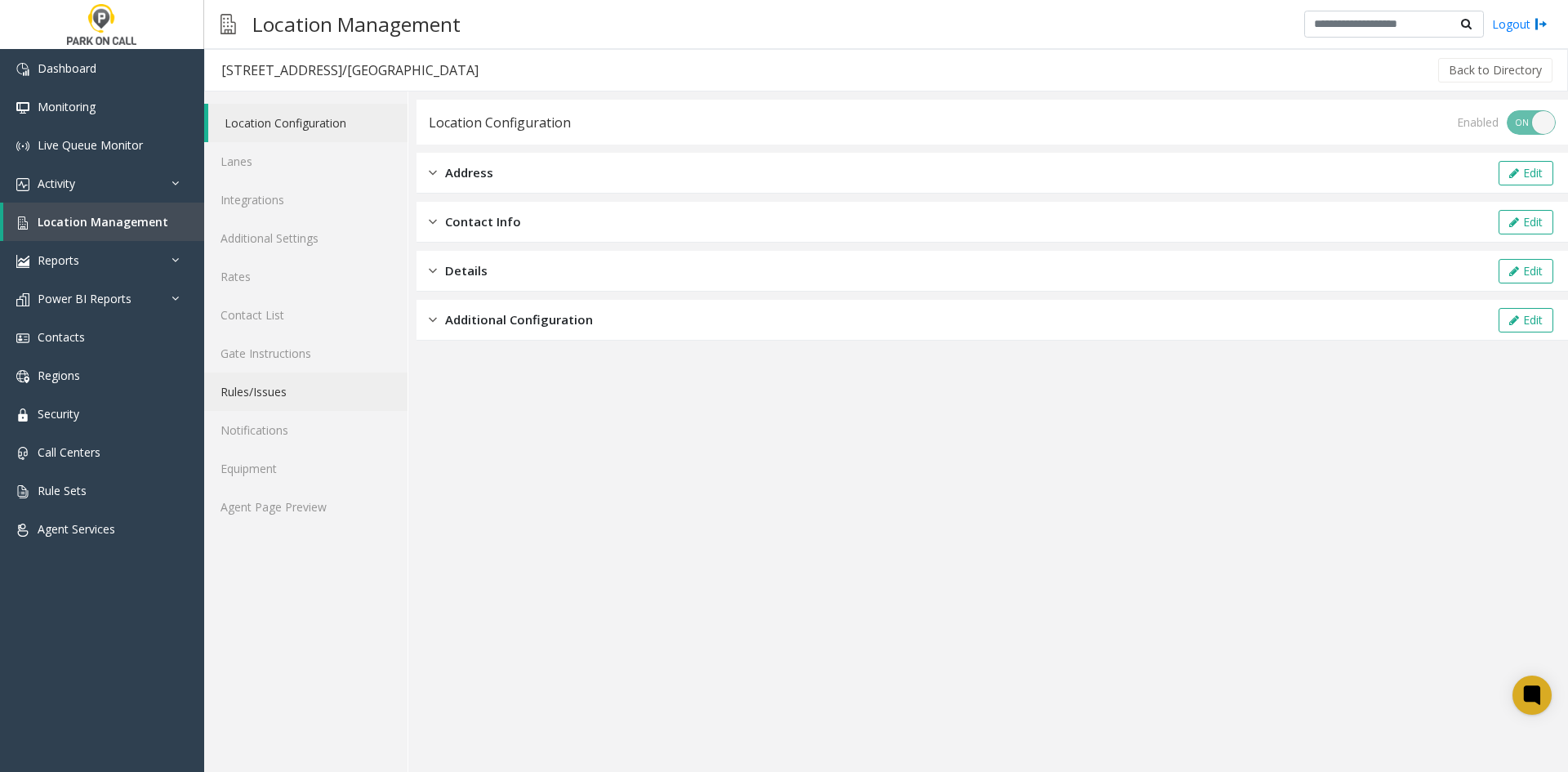
click at [317, 386] on link "Rules/Issues" at bounding box center [306, 392] width 203 height 38
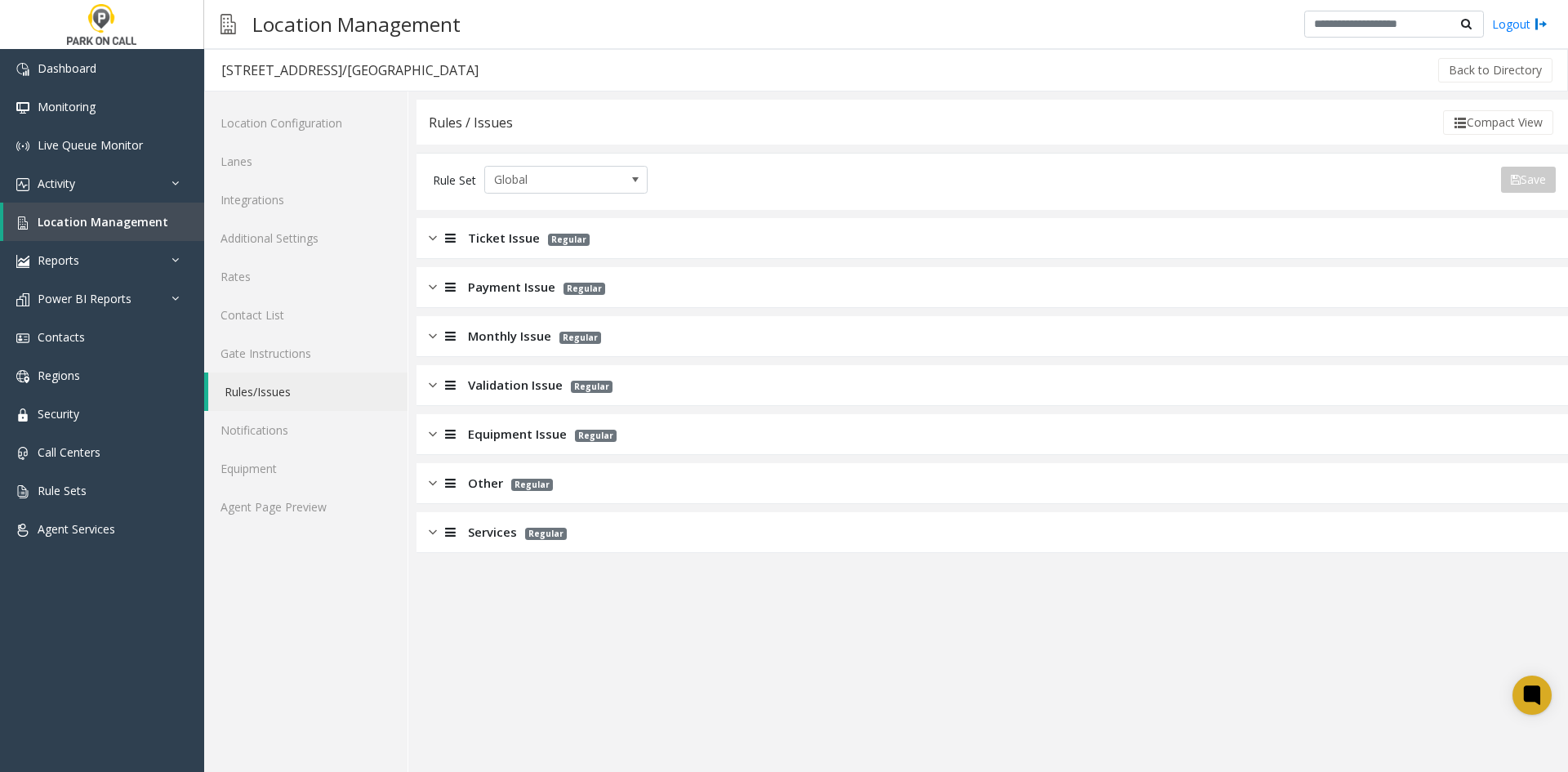
click at [478, 221] on div "Ticket Issue Regular" at bounding box center [992, 238] width 1152 height 41
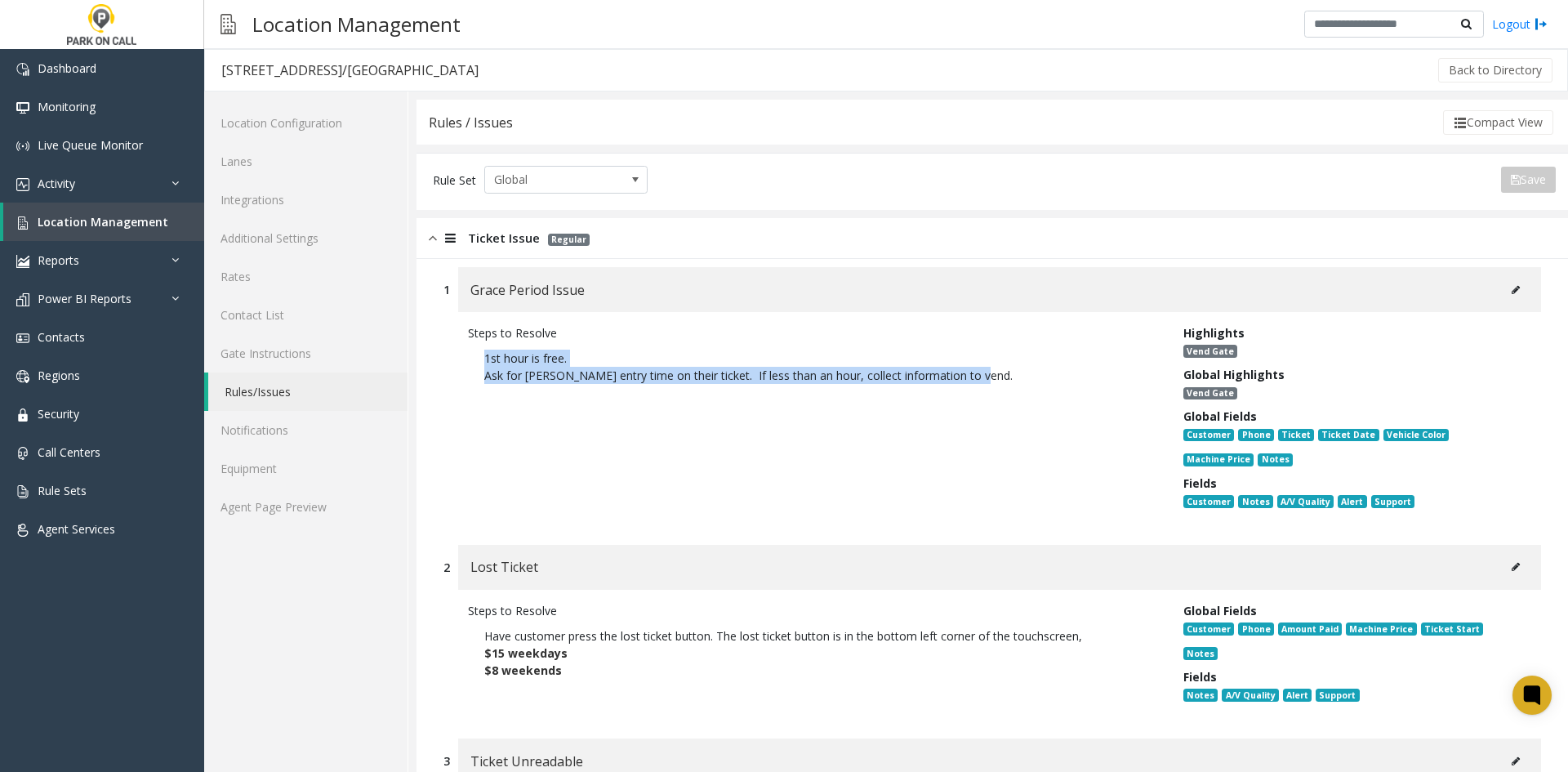
drag, startPoint x: 742, startPoint y: 338, endPoint x: 470, endPoint y: 350, distance: 272.3
click at [470, 350] on p "1st hour is free. Ask for [PERSON_NAME] entry time on their ticket. If less tha…" at bounding box center [813, 367] width 691 height 51
copy p "1st hour is free. Ask for [PERSON_NAME] entry time on their ticket. If less tha…"
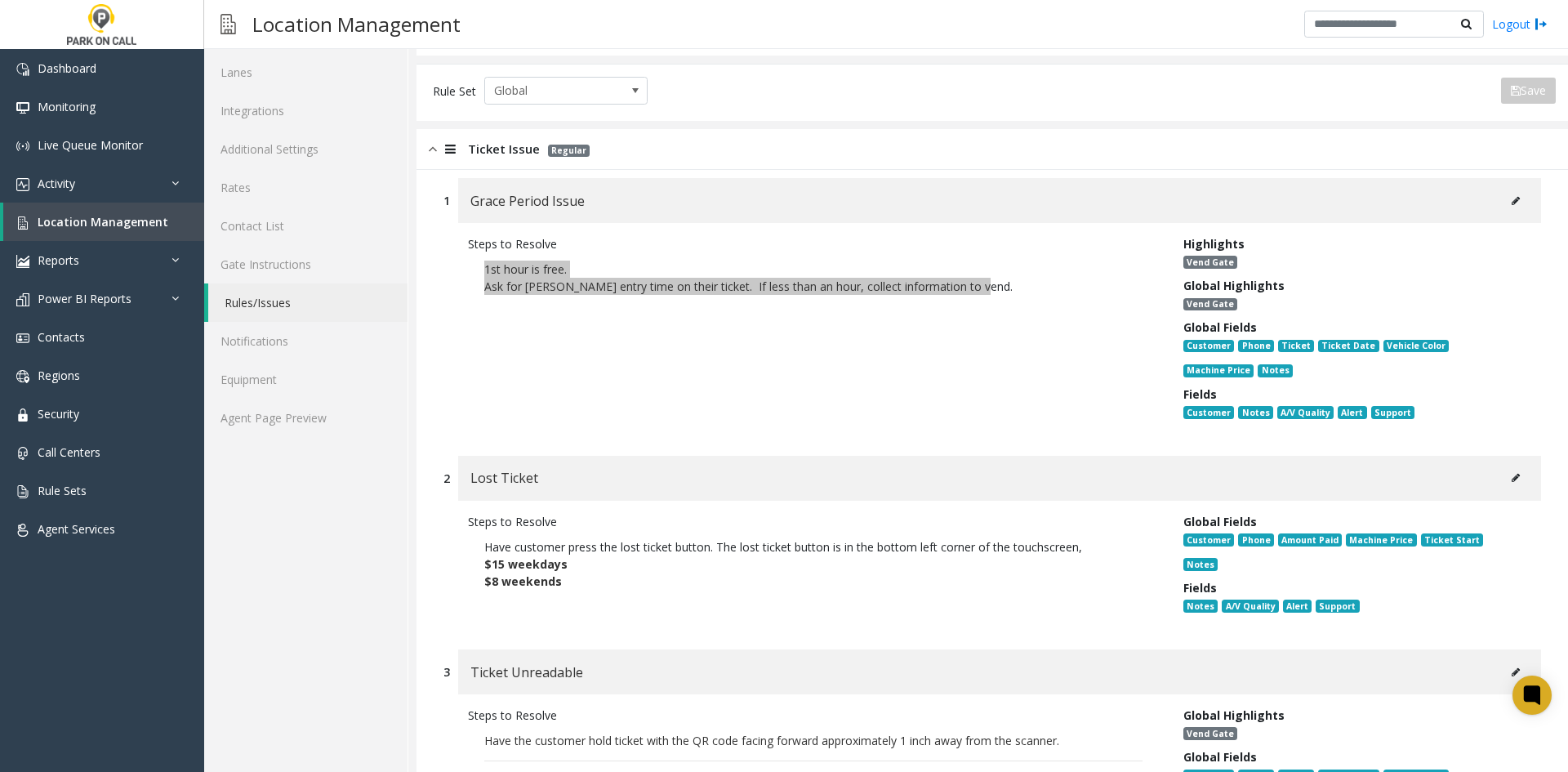
scroll to position [245, 0]
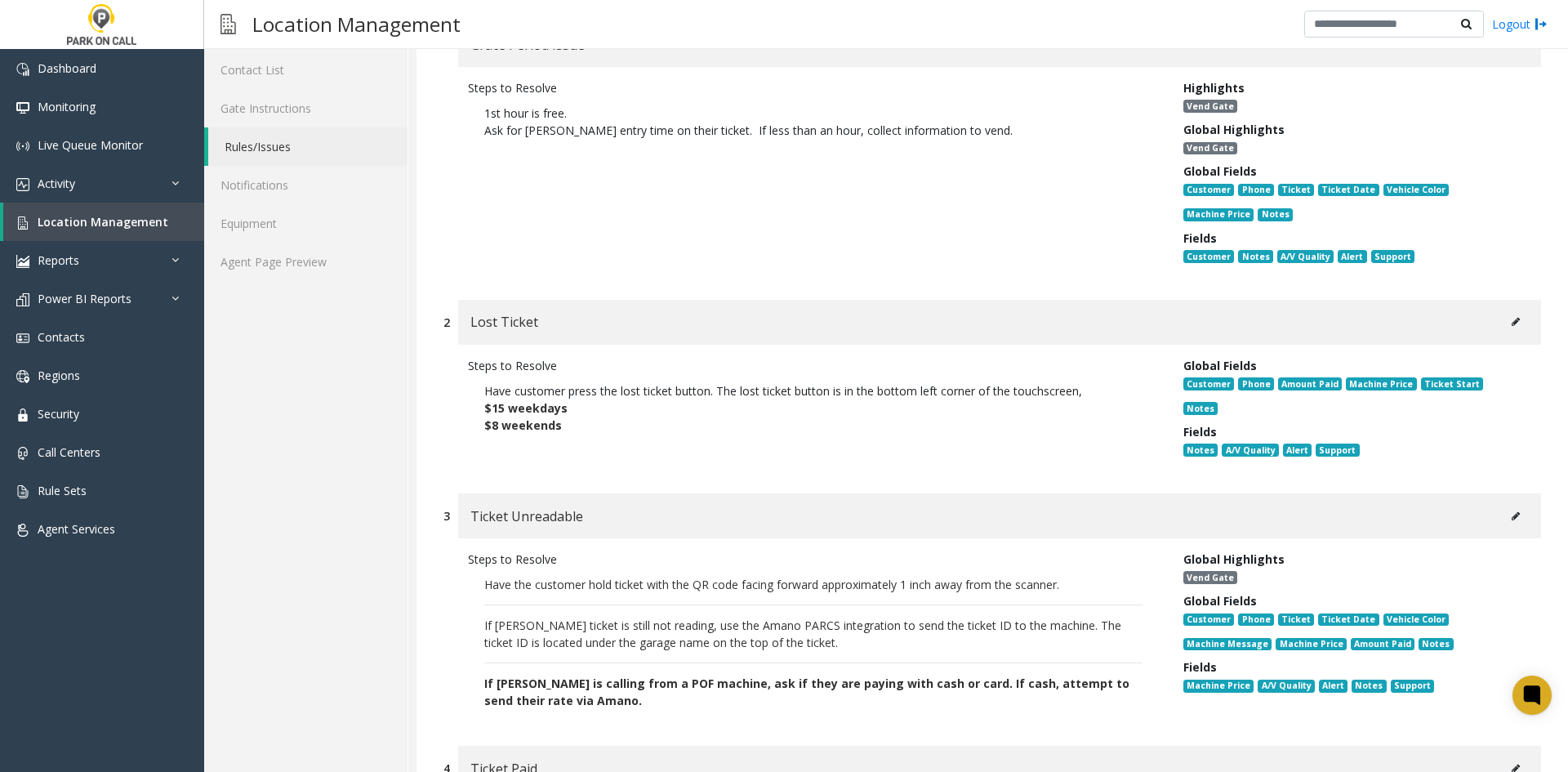
click at [596, 453] on div "Steps to Resolve Have customer press the lost ticket button. The lost ticket bu…" at bounding box center [992, 411] width 1098 height 132
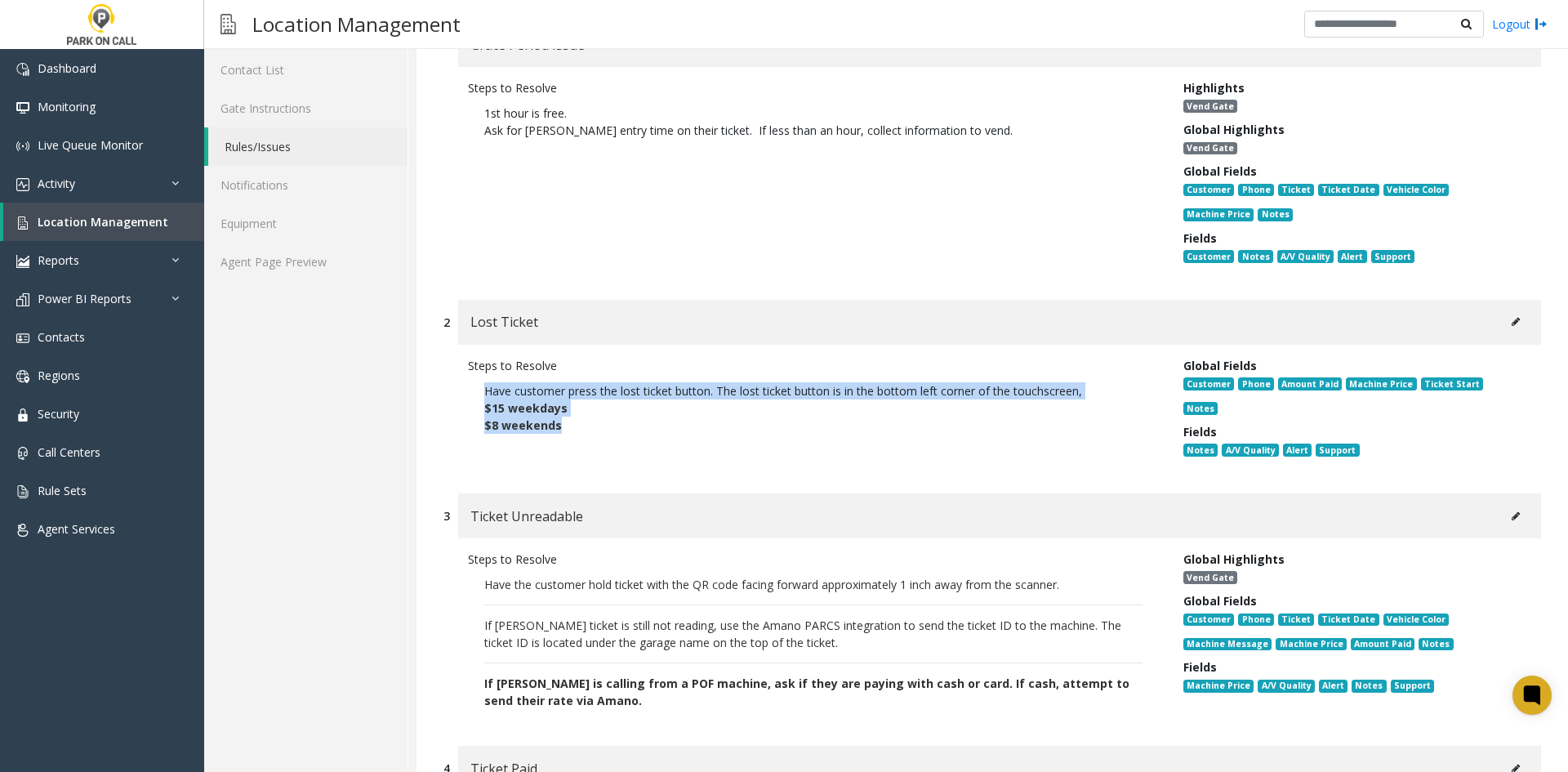
drag, startPoint x: 597, startPoint y: 445, endPoint x: 465, endPoint y: 391, distance: 142.6
click at [465, 391] on div "Steps to Resolve Have customer press the lost ticket button. The lost ticket bu…" at bounding box center [992, 411] width 1098 height 132
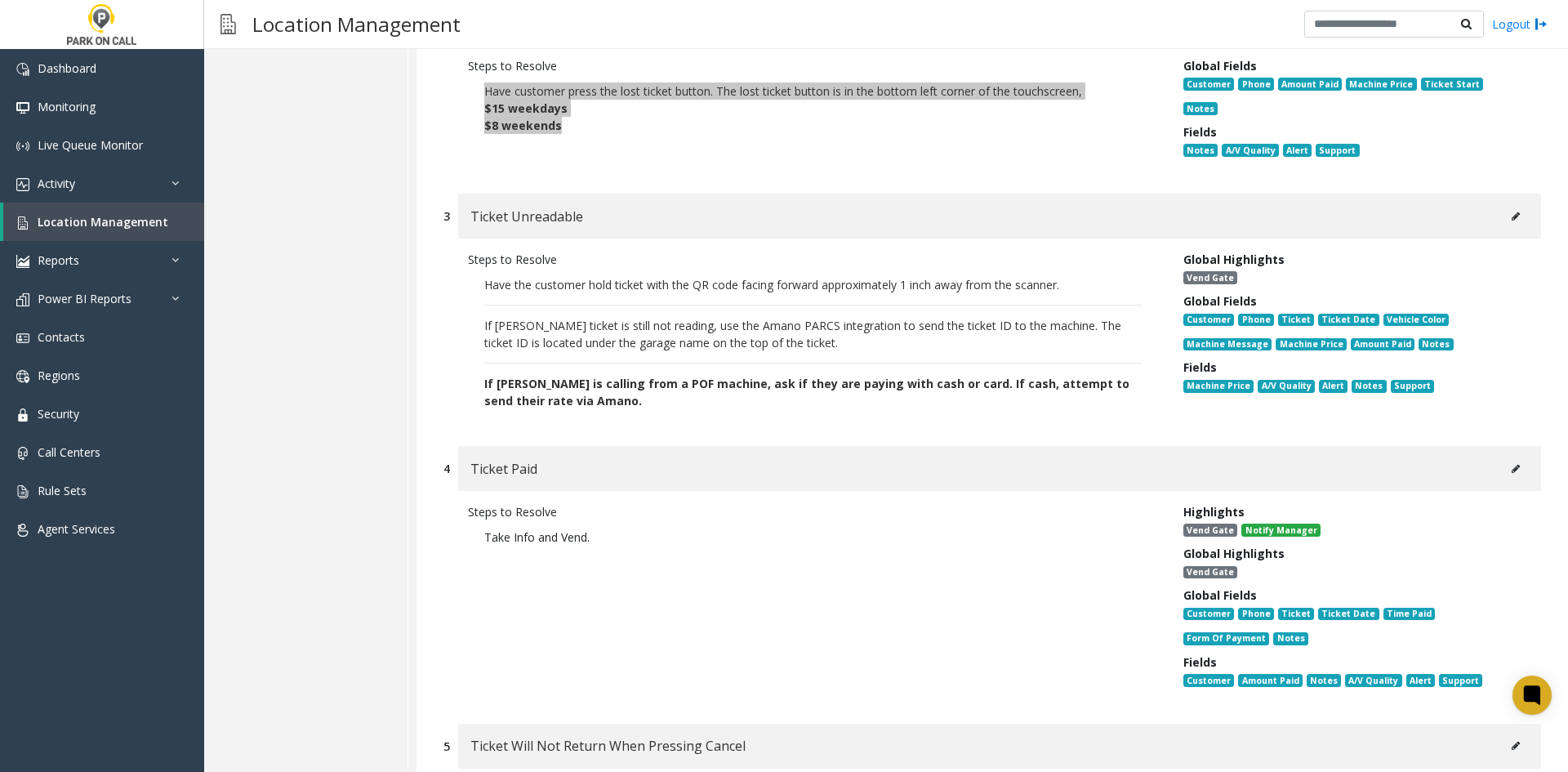
scroll to position [408, 0]
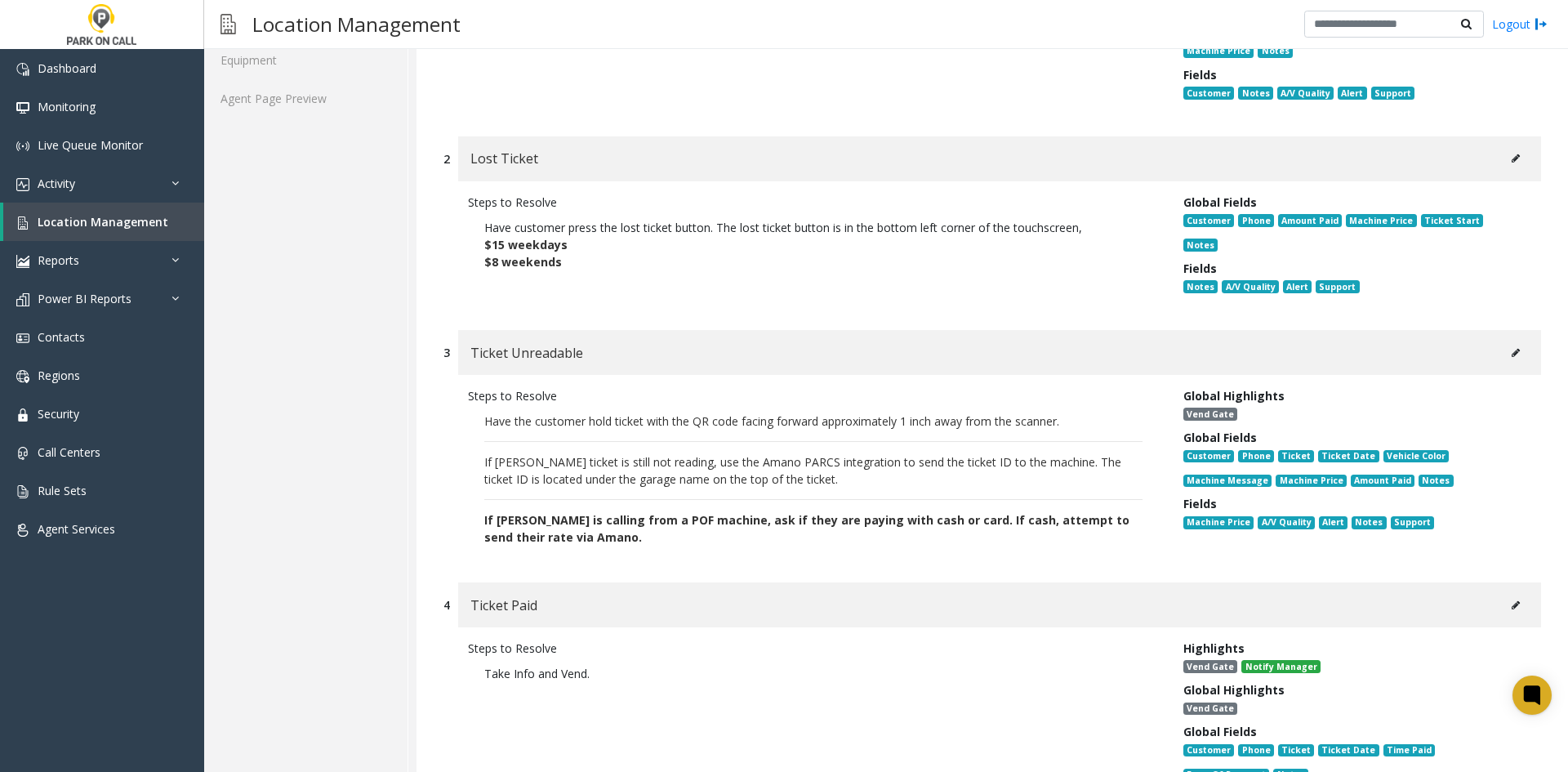
click at [568, 513] on span "If [PERSON_NAME] is calling from a POF machine, ask if they are paying with cas…" at bounding box center [807, 529] width 646 height 33
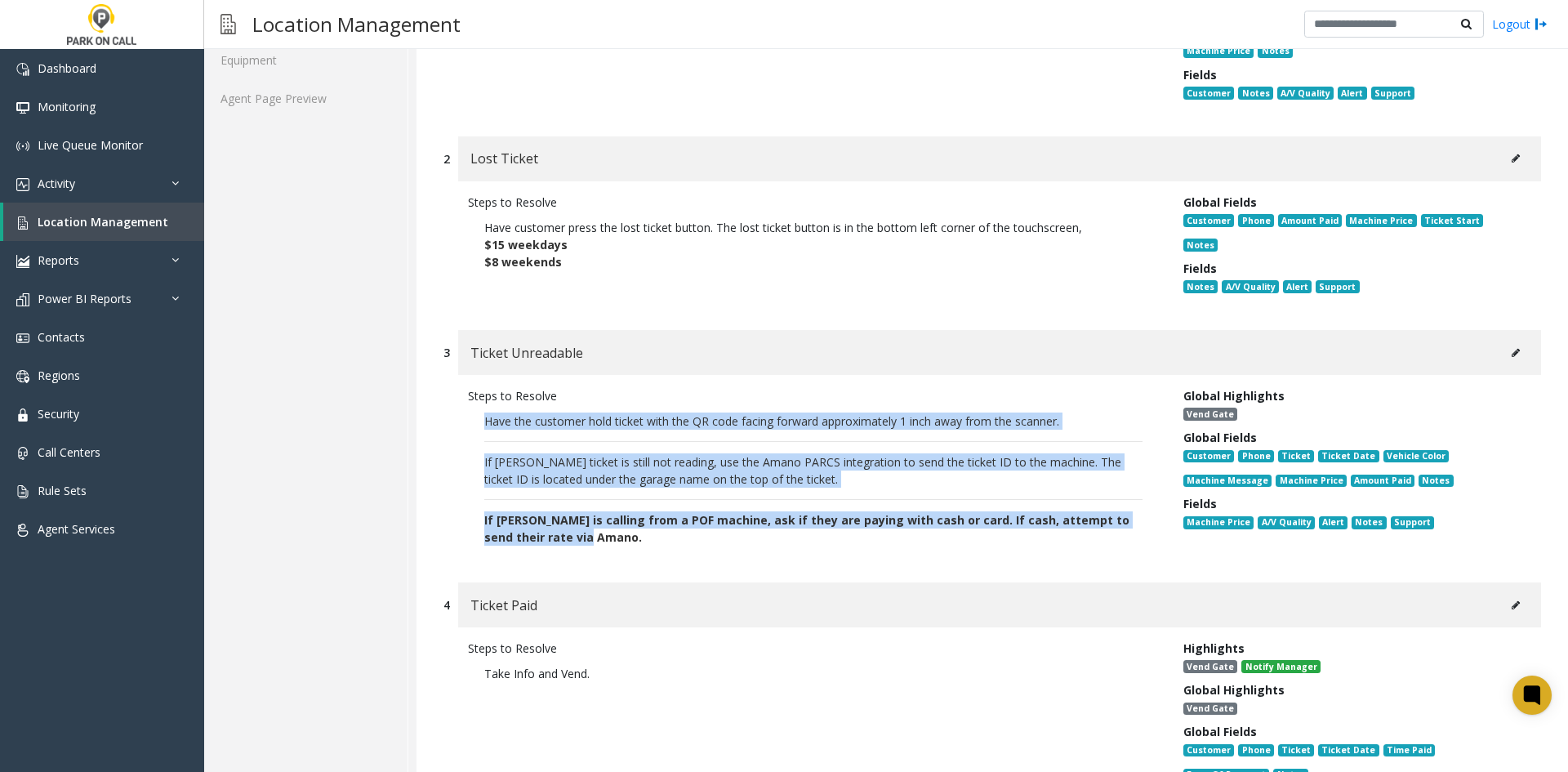
drag, startPoint x: 564, startPoint y: 524, endPoint x: 457, endPoint y: 395, distance: 167.6
click at [457, 395] on div "Steps to Resolve Have the customer hold ticket with the QR code facing forward …" at bounding box center [813, 471] width 716 height 167
copy p "Have the customer hold ticket with the QR code facing forward approximately 1 i…"
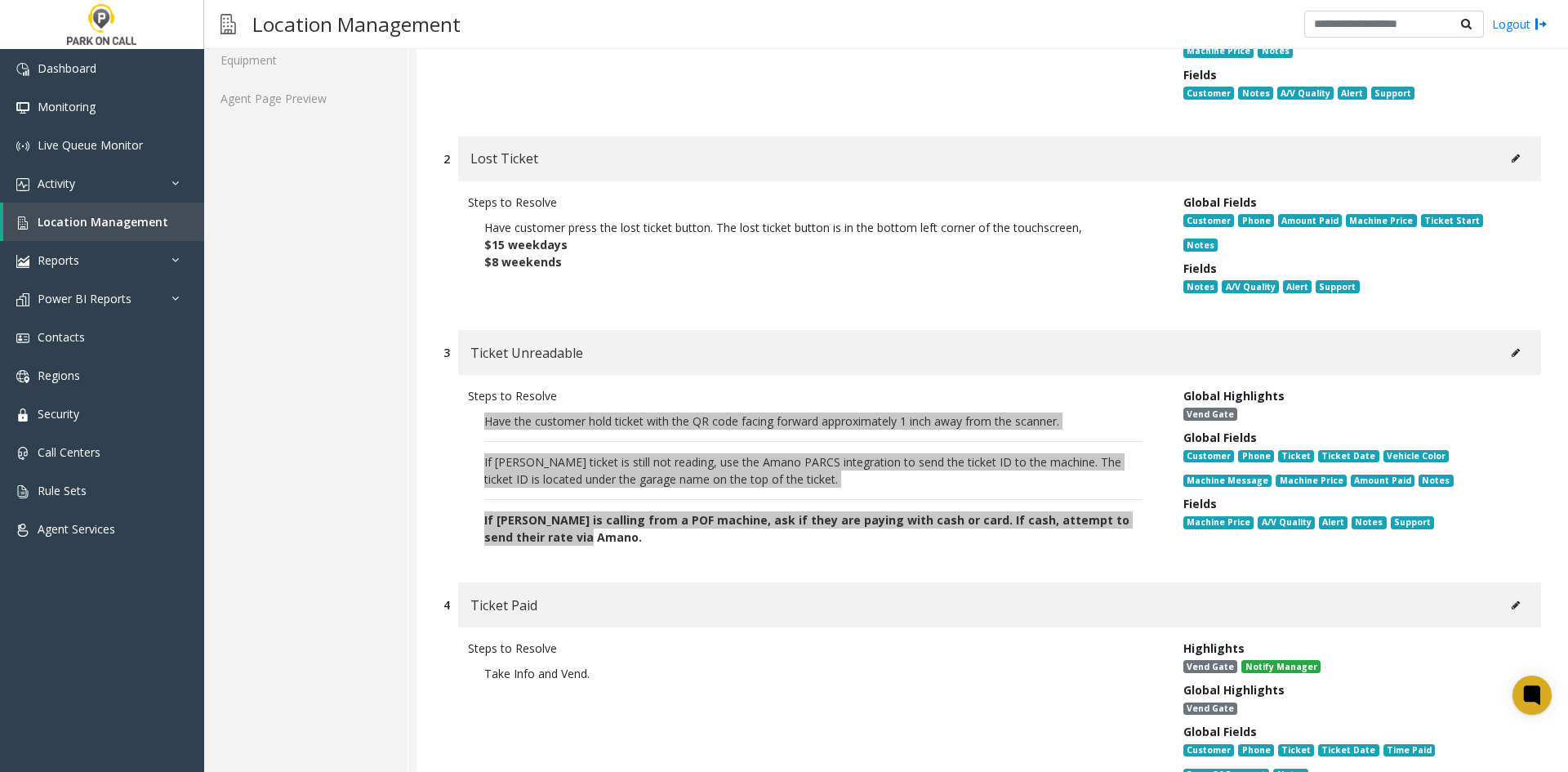
scroll to position [817, 0]
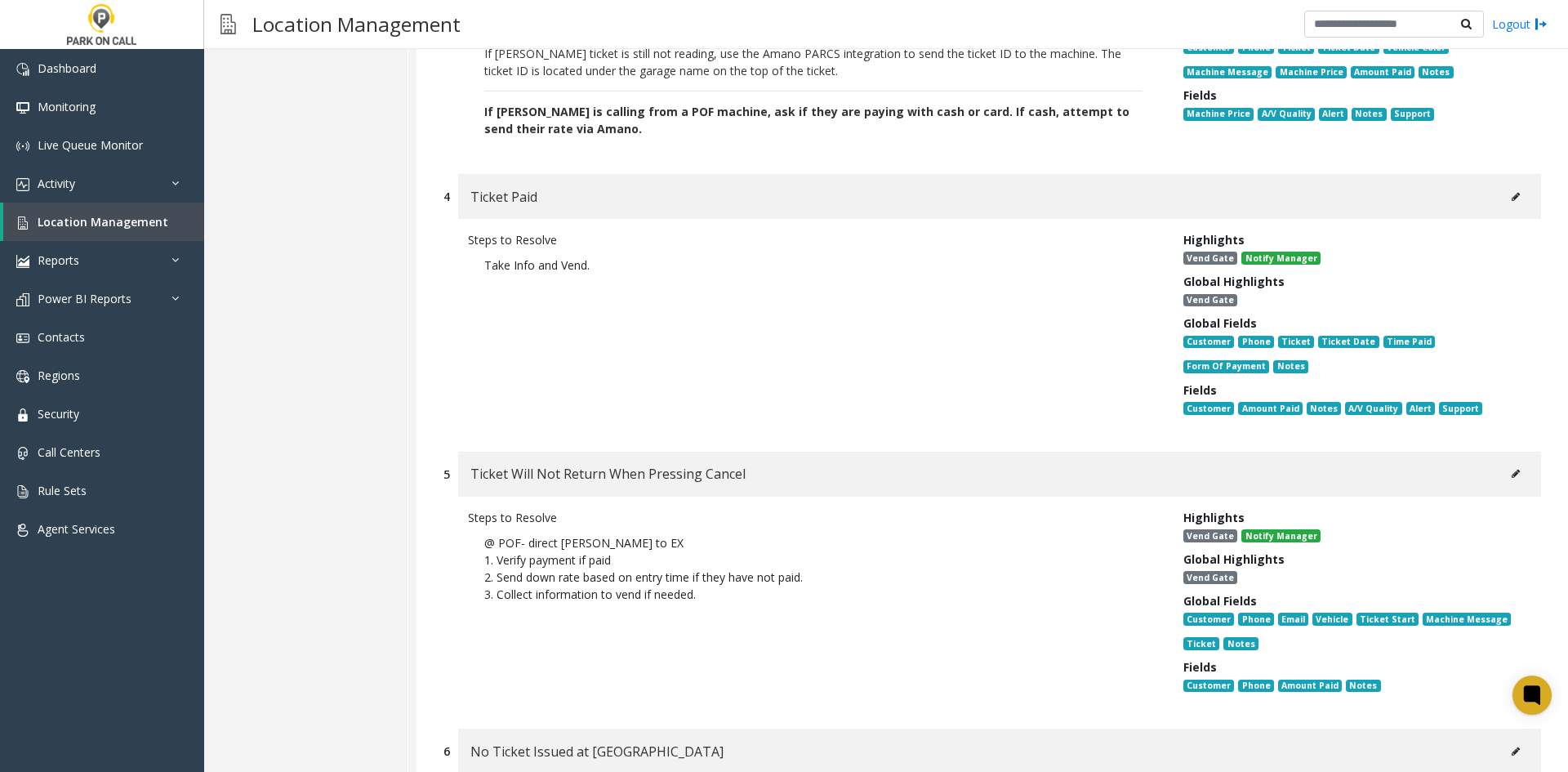
click at [627, 375] on div "Steps to Resolve Take Info and Vend." at bounding box center [813, 327] width 716 height 192
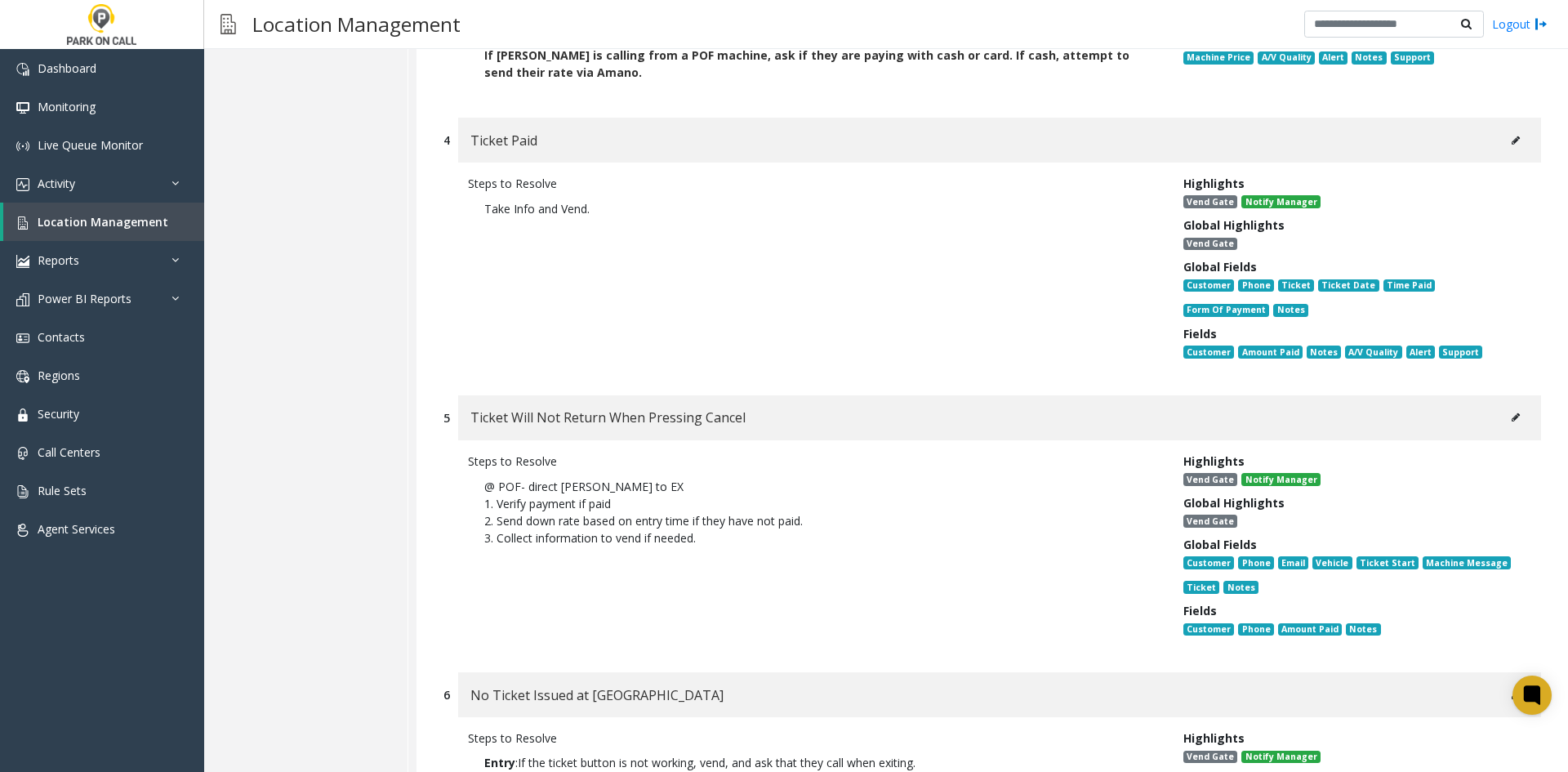
scroll to position [899, 0]
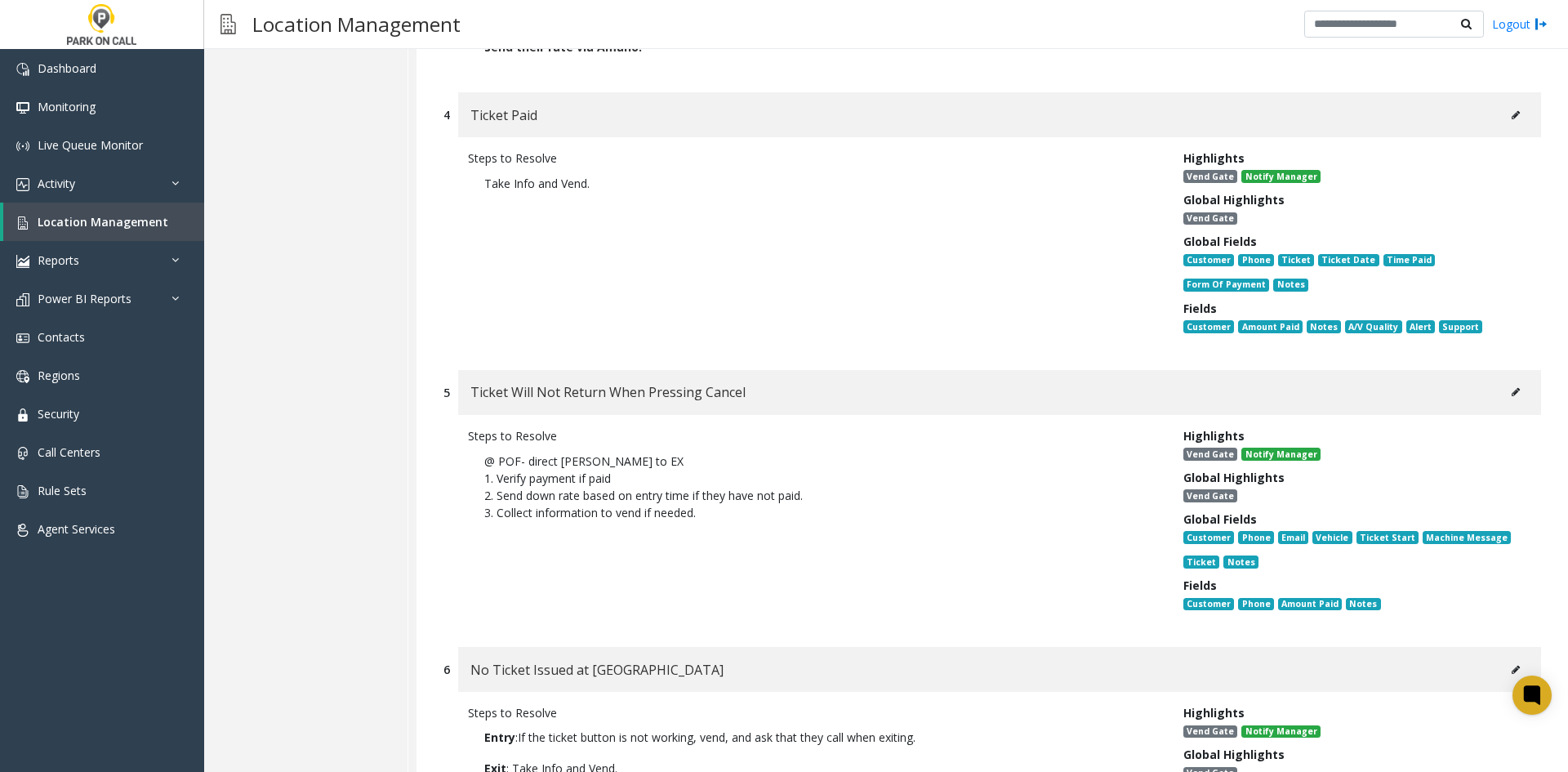
click at [1503, 380] on button at bounding box center [1515, 392] width 26 height 24
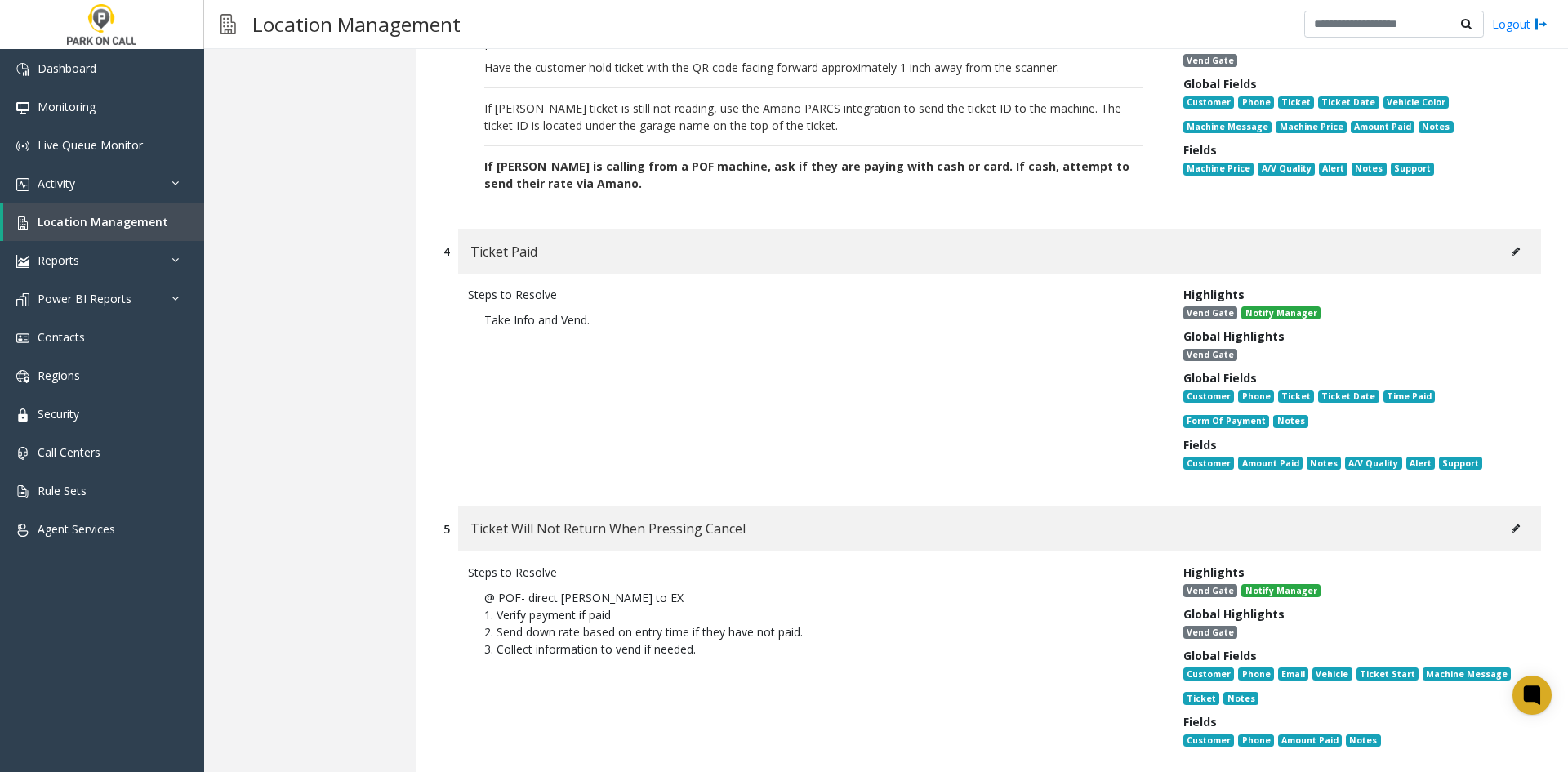
scroll to position [736, 0]
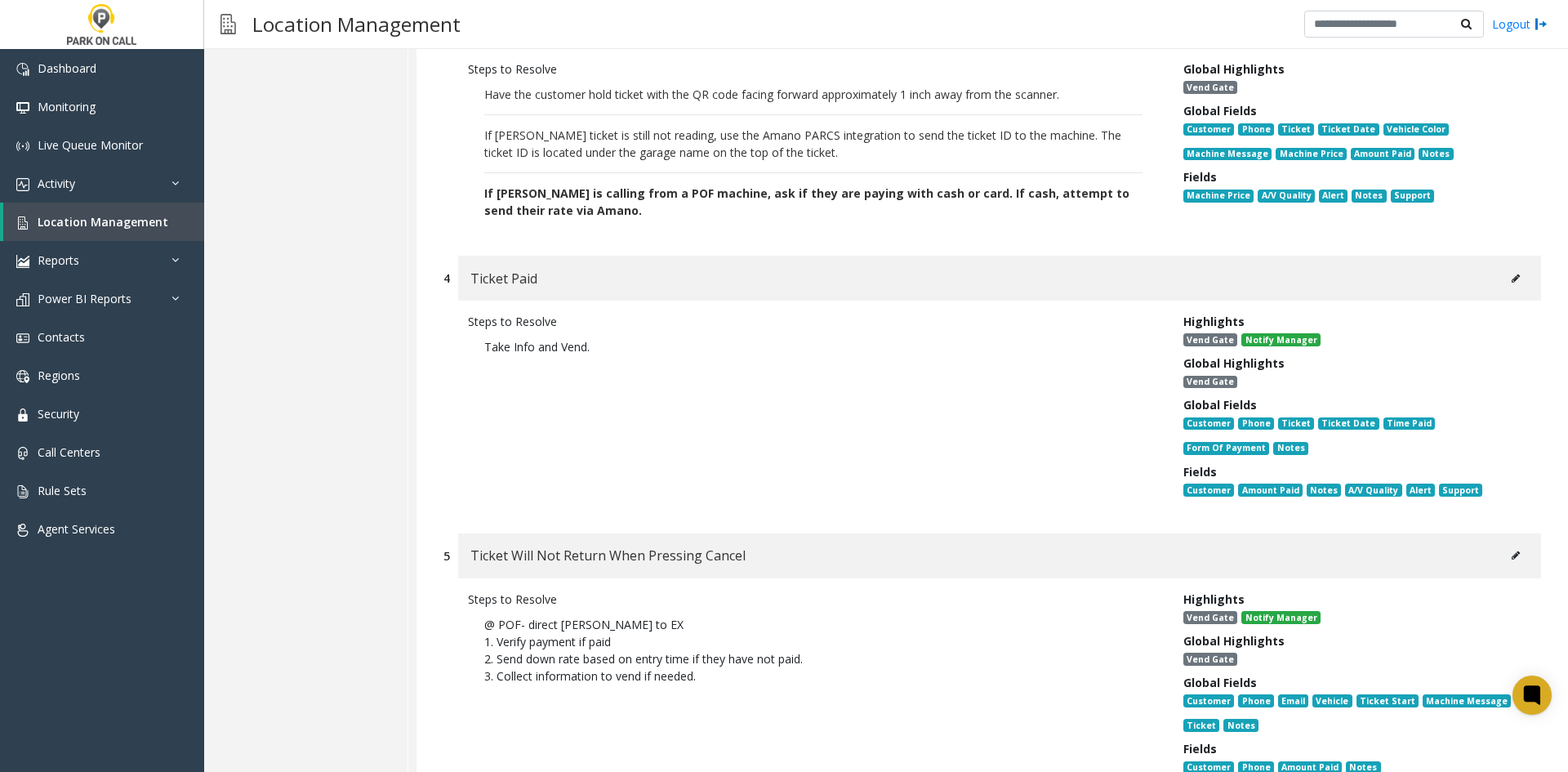
click at [1512, 551] on icon at bounding box center [1515, 555] width 8 height 10
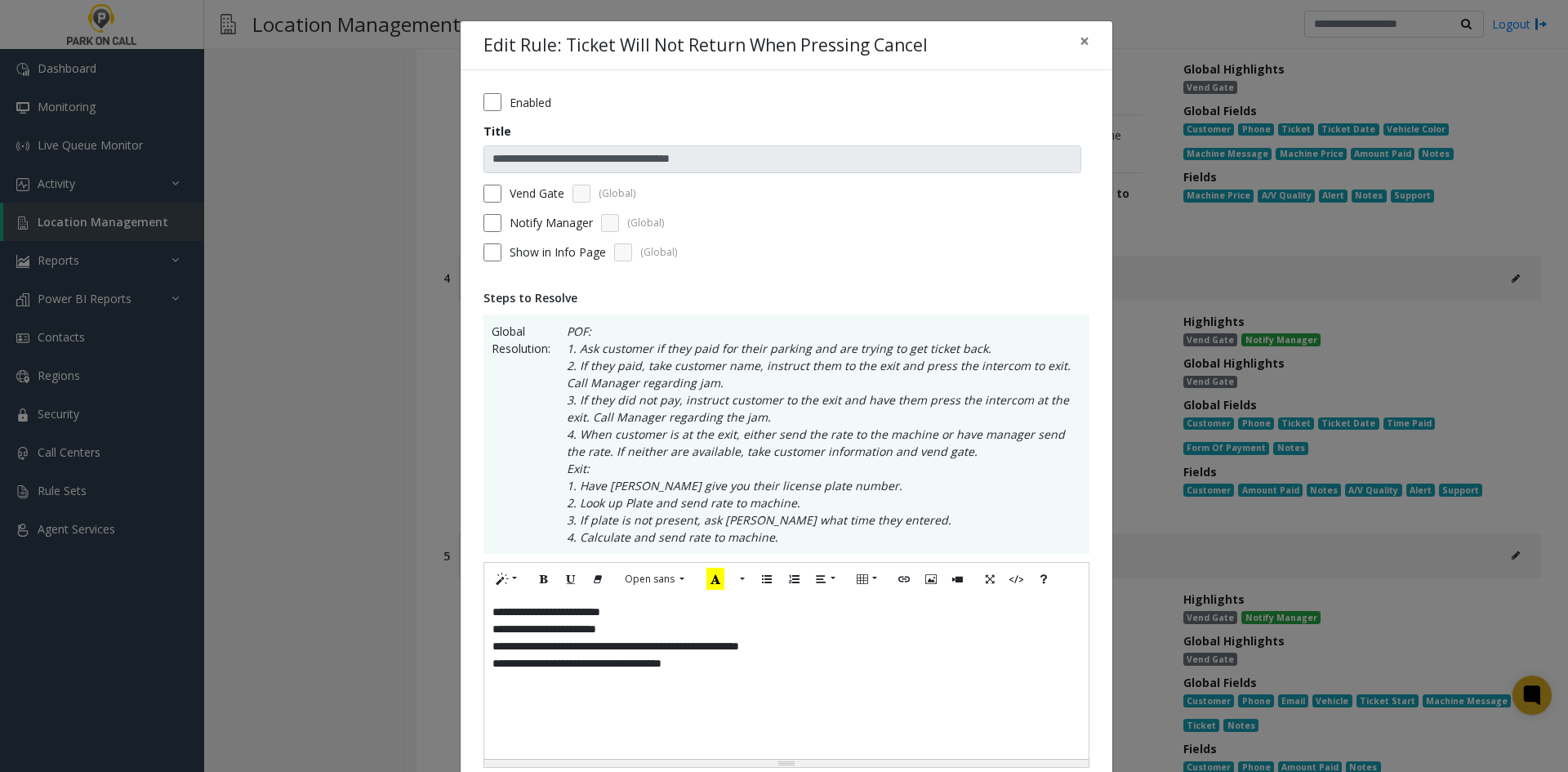
drag, startPoint x: 556, startPoint y: 101, endPoint x: 538, endPoint y: 103, distance: 18.1
click at [539, 103] on div "Enabled" at bounding box center [786, 103] width 606 height 18
click at [537, 103] on label "Enabled" at bounding box center [531, 103] width 42 height 17
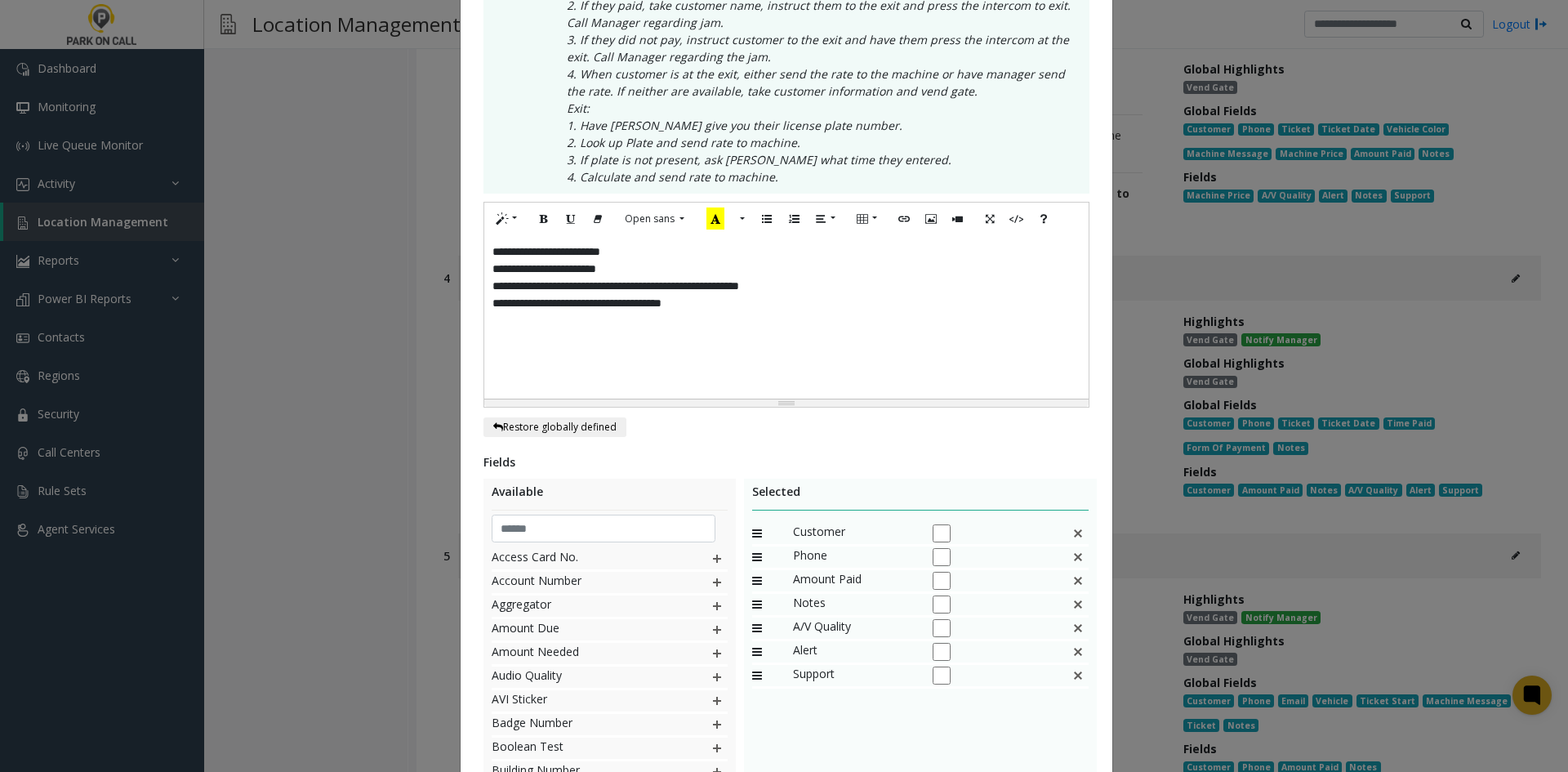
scroll to position [507, 0]
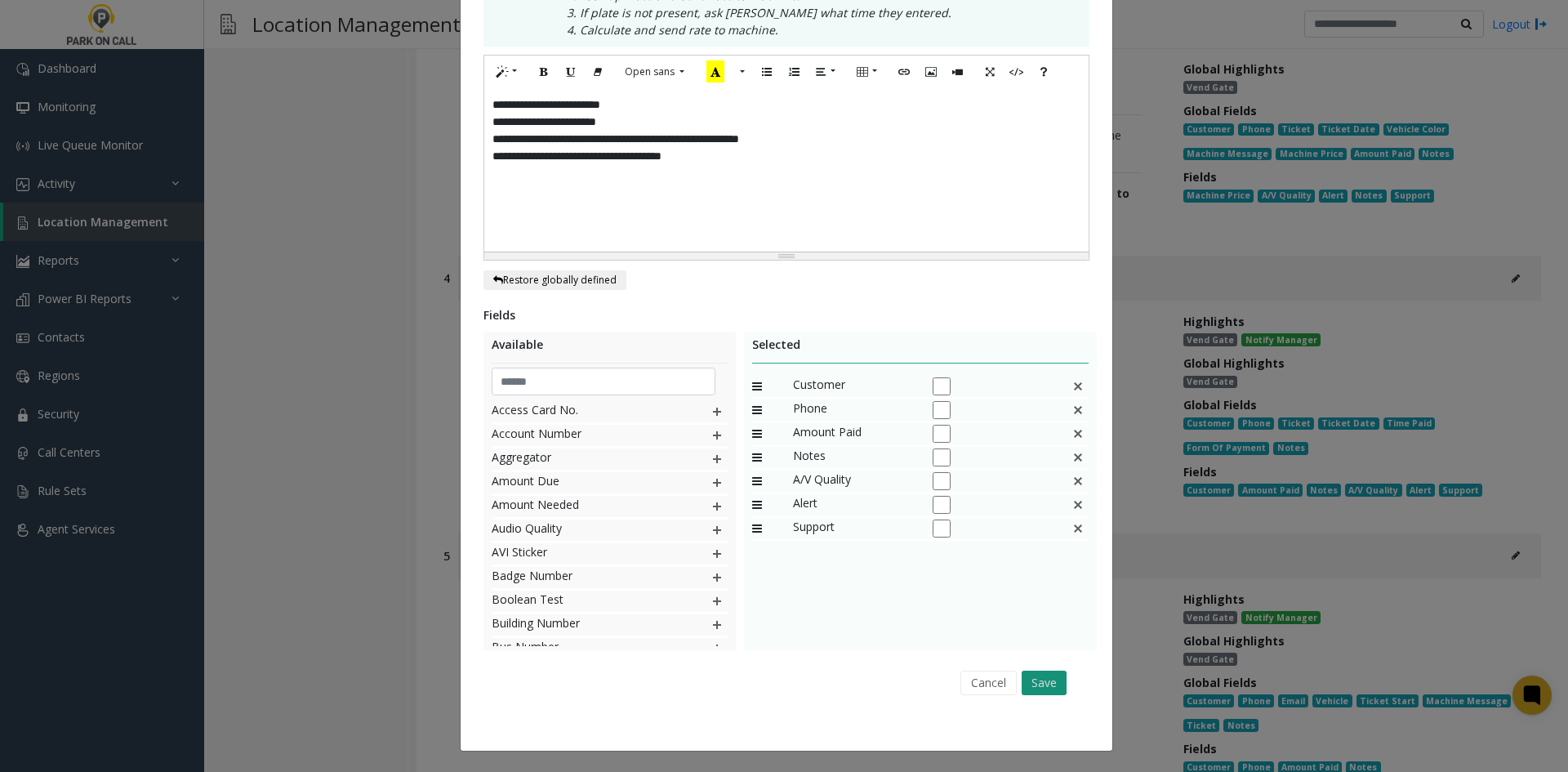
click at [1042, 682] on button "Save" at bounding box center [1045, 683] width 45 height 24
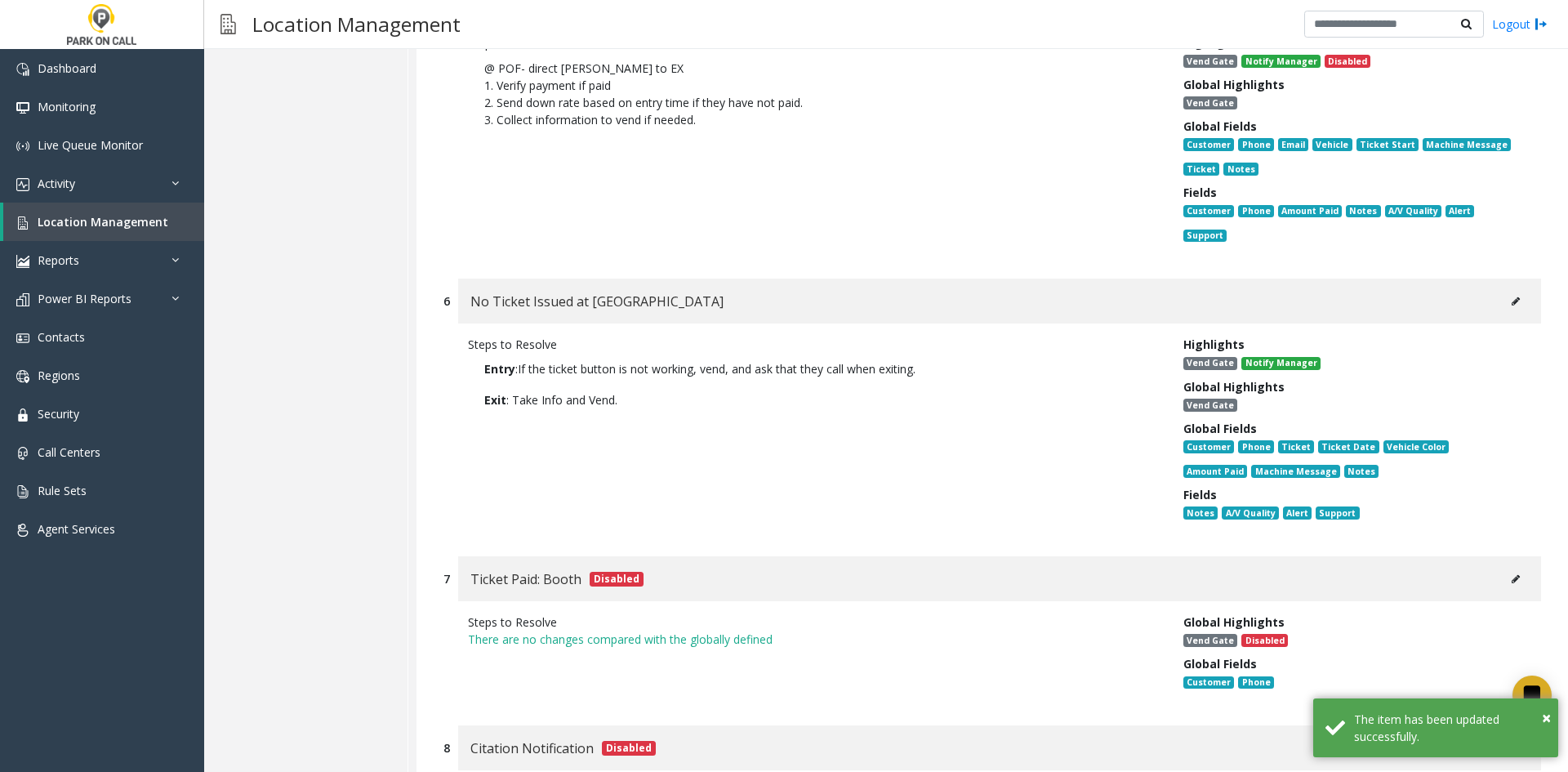
scroll to position [1307, 0]
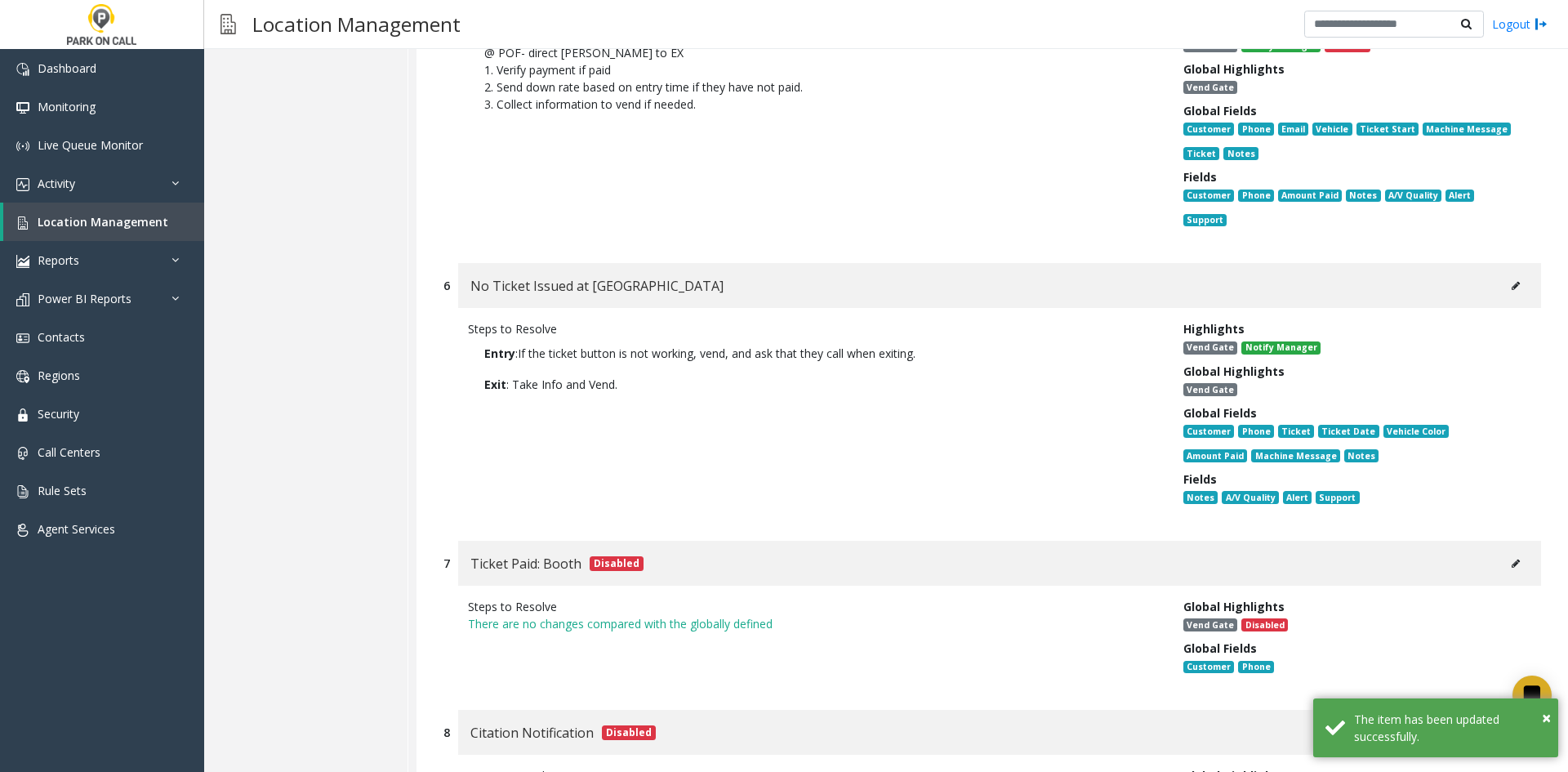
drag, startPoint x: 726, startPoint y: 391, endPoint x: 259, endPoint y: 317, distance: 472.8
click at [435, 337] on div "6 No Ticket Issued at Entrance Steps to Resolve Entry : If the ticket button is…" at bounding box center [993, 394] width 1123 height 261
copy p "Entry : If the ticket button is not working, vend, and ask that they call when …"
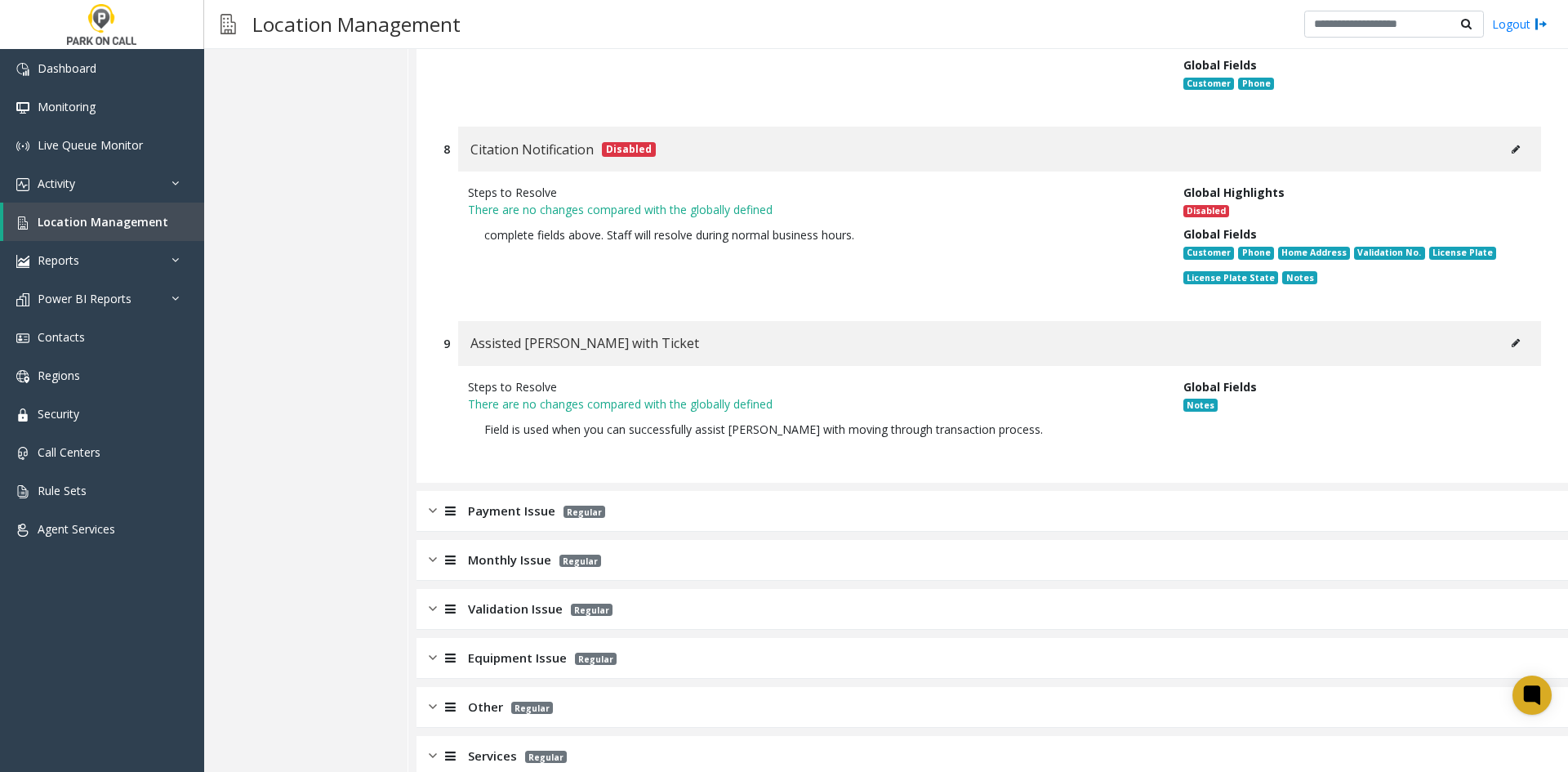
scroll to position [1892, 0]
click at [582, 504] on span "Regular" at bounding box center [585, 511] width 42 height 13
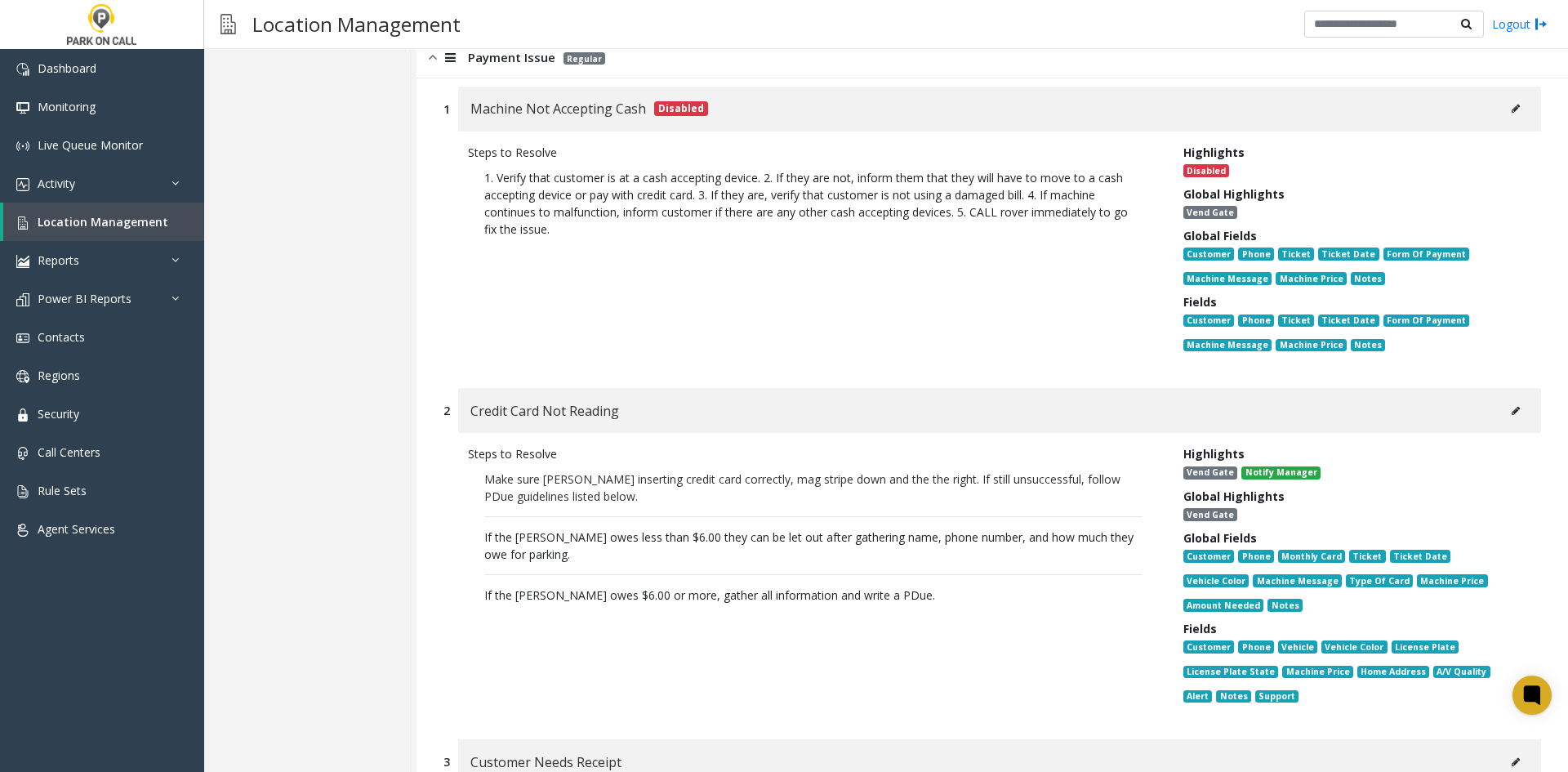
scroll to position [2465, 0]
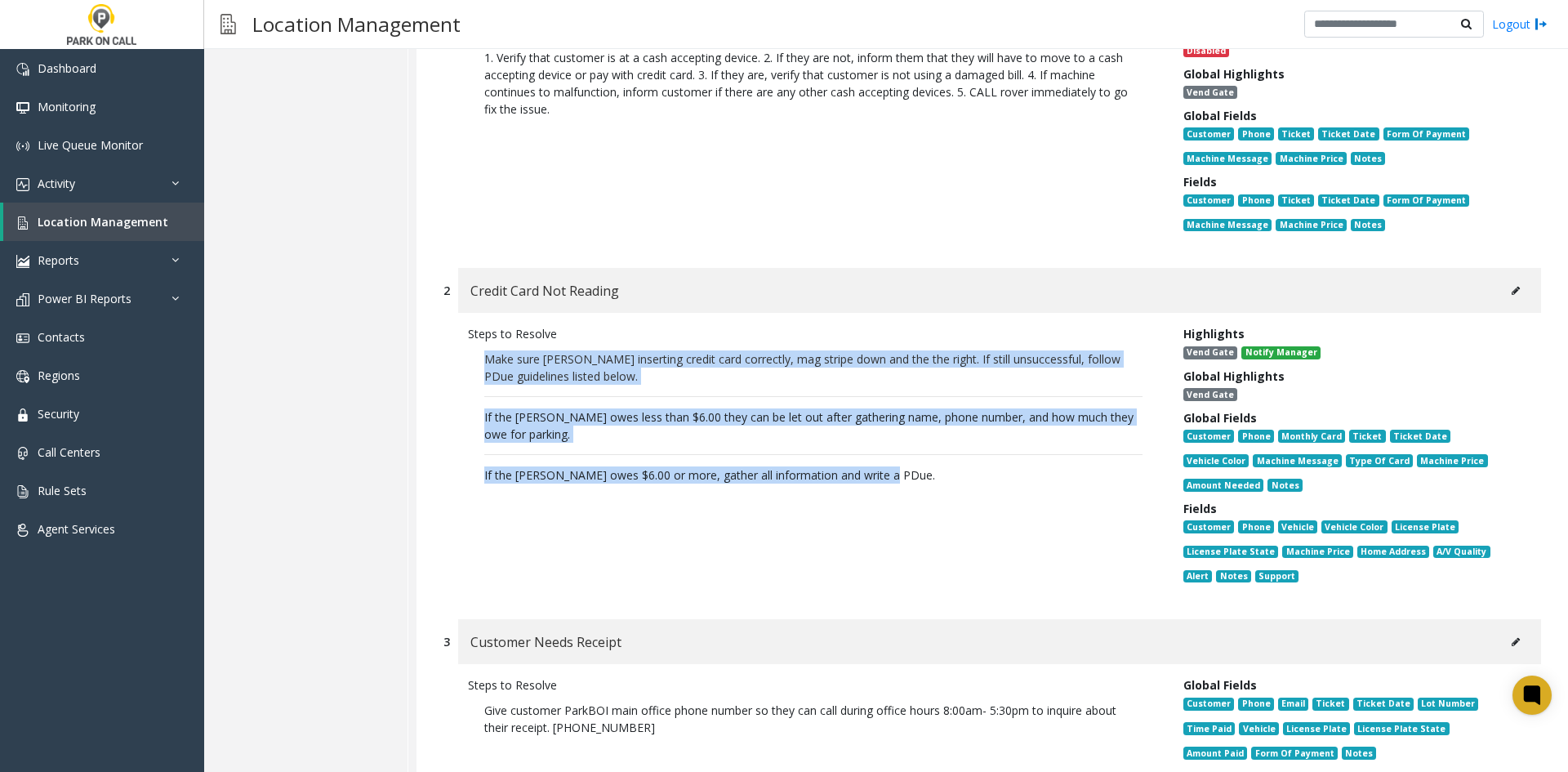
drag, startPoint x: 917, startPoint y: 465, endPoint x: 461, endPoint y: 338, distance: 473.4
click at [461, 338] on div "Steps to Resolve Make sure [PERSON_NAME] inserting credit card correctly, mag s…" at bounding box center [813, 457] width 716 height 266
copy p "Make sure [PERSON_NAME] inserting credit card correctly, mag stripe down and th…"
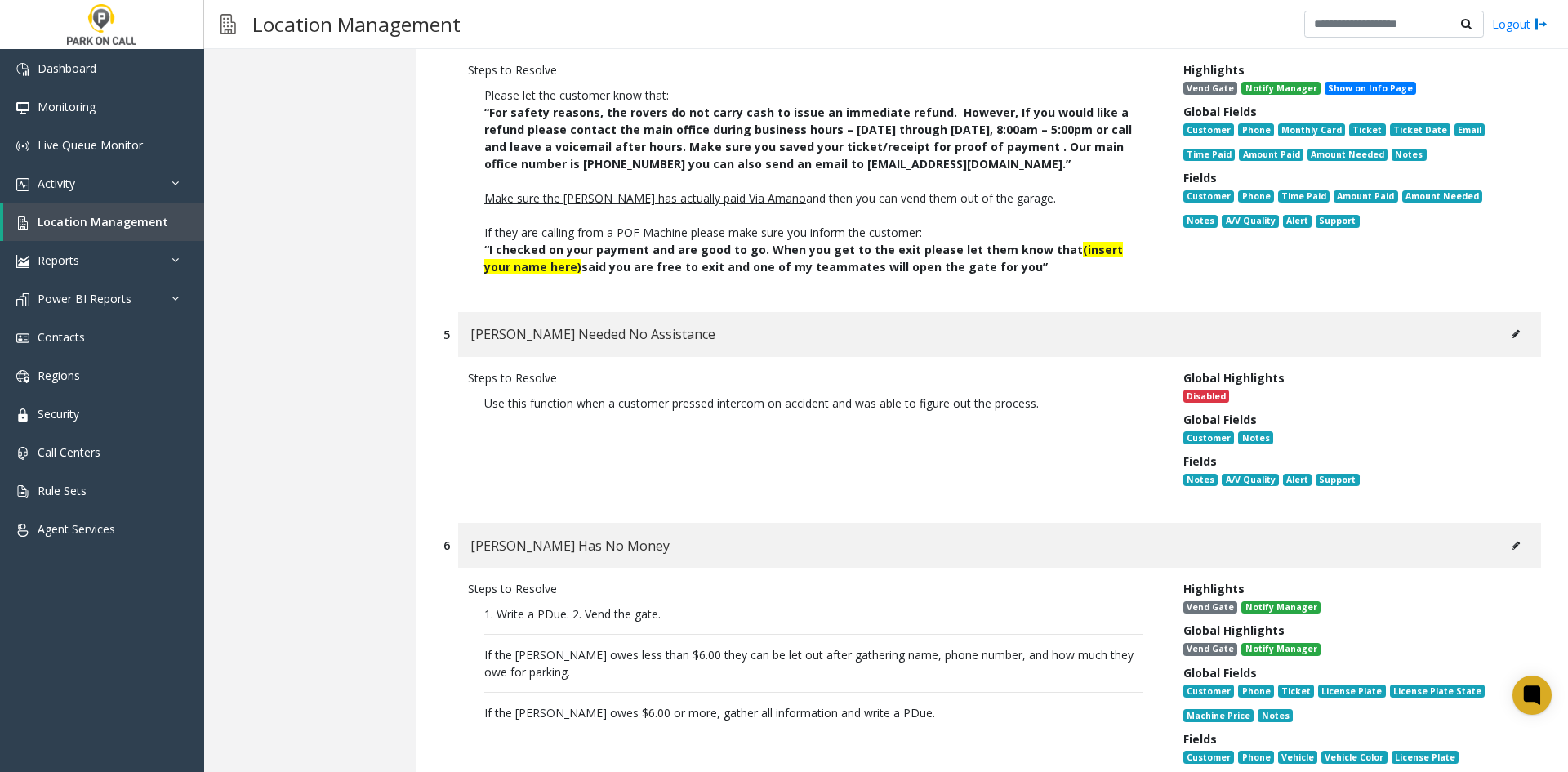
scroll to position [3690, 0]
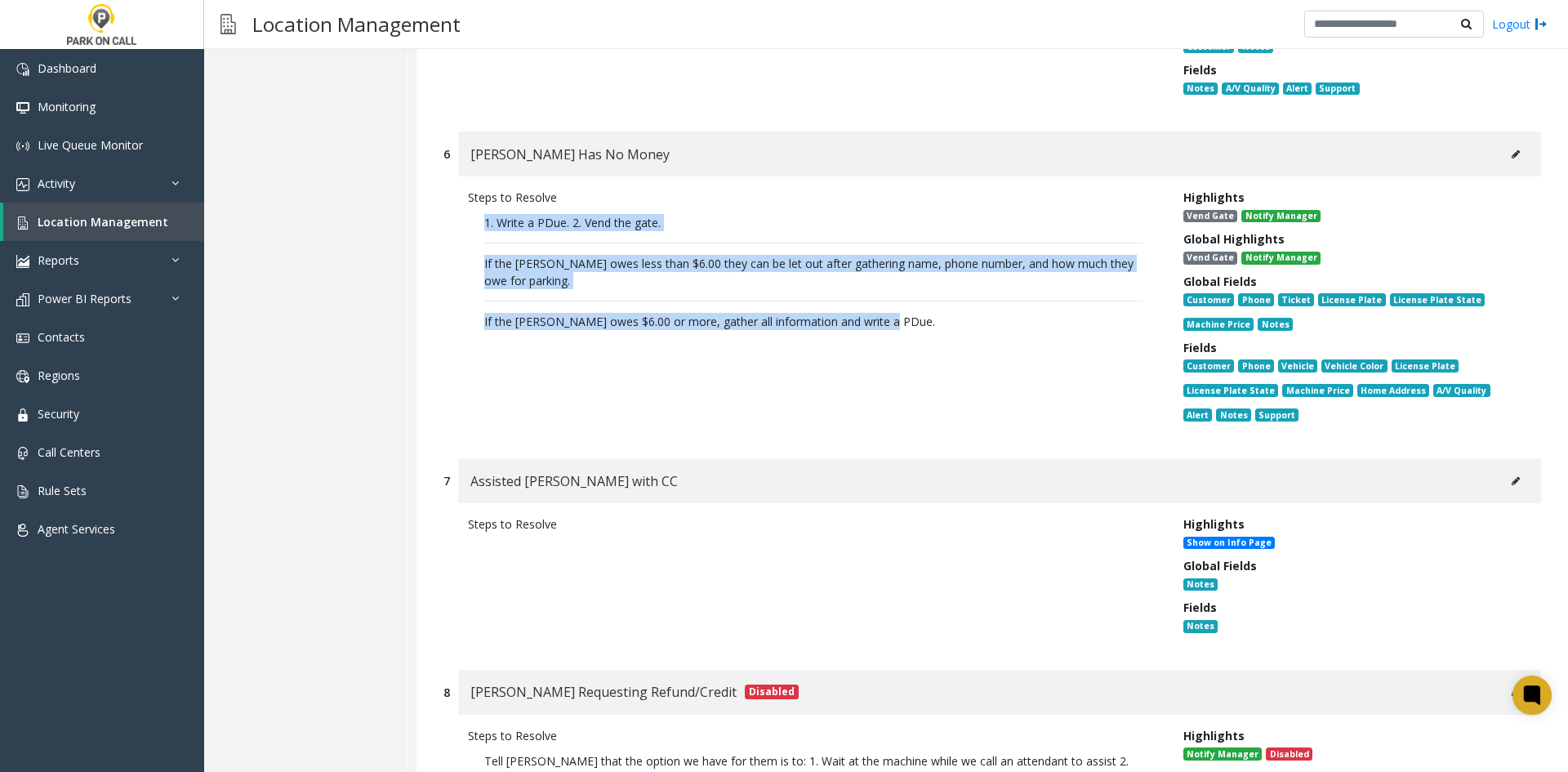
drag, startPoint x: 916, startPoint y: 308, endPoint x: 434, endPoint y: 184, distance: 497.7
click at [434, 184] on div "6 [PERSON_NAME] Has No Money Steps to Resolve 1. Write a PDue. 2. Vend the gate…" at bounding box center [993, 287] width 1123 height 310
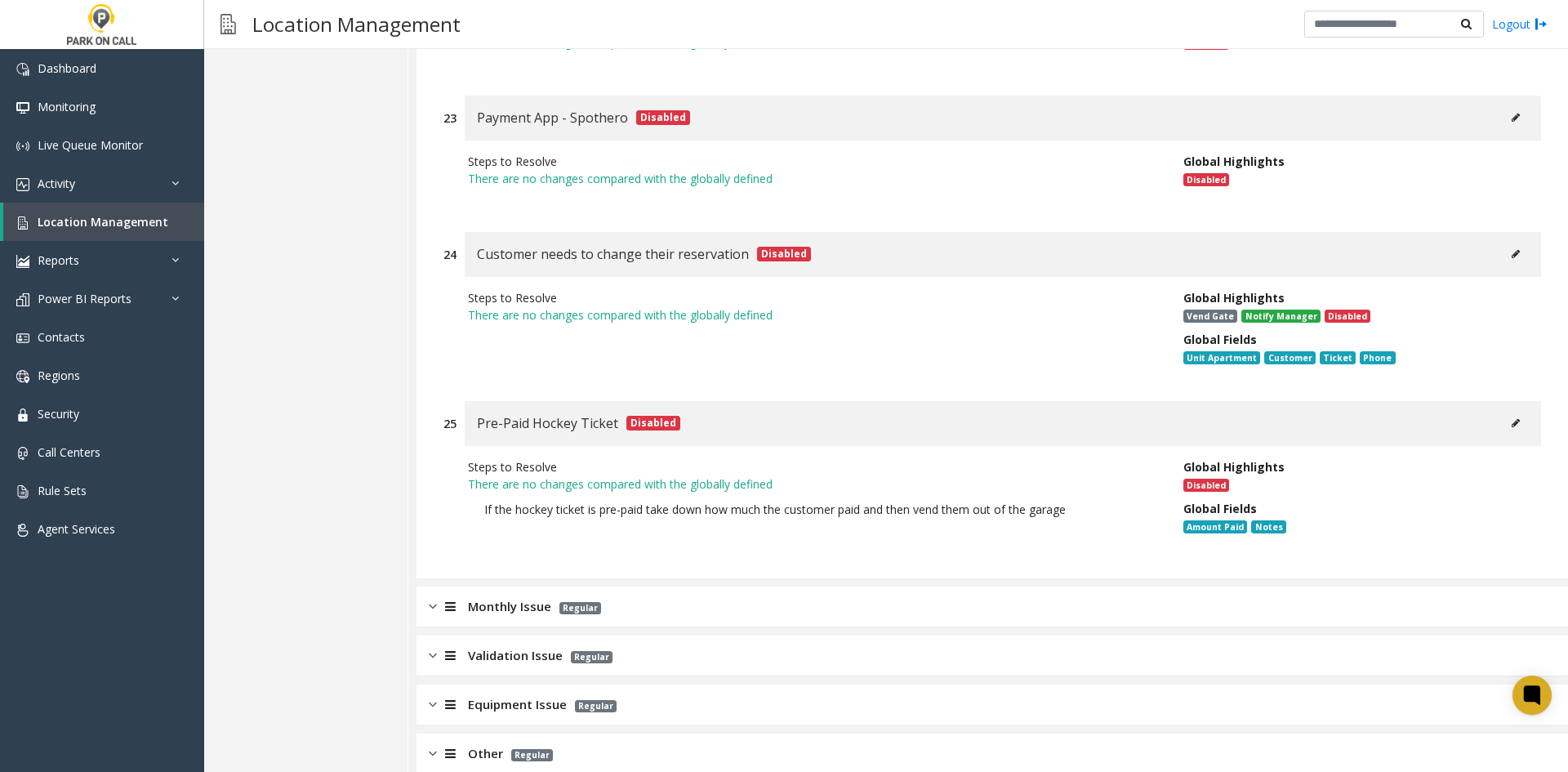
click at [528, 587] on div "Monthly Issue Regular" at bounding box center [992, 607] width 1152 height 41
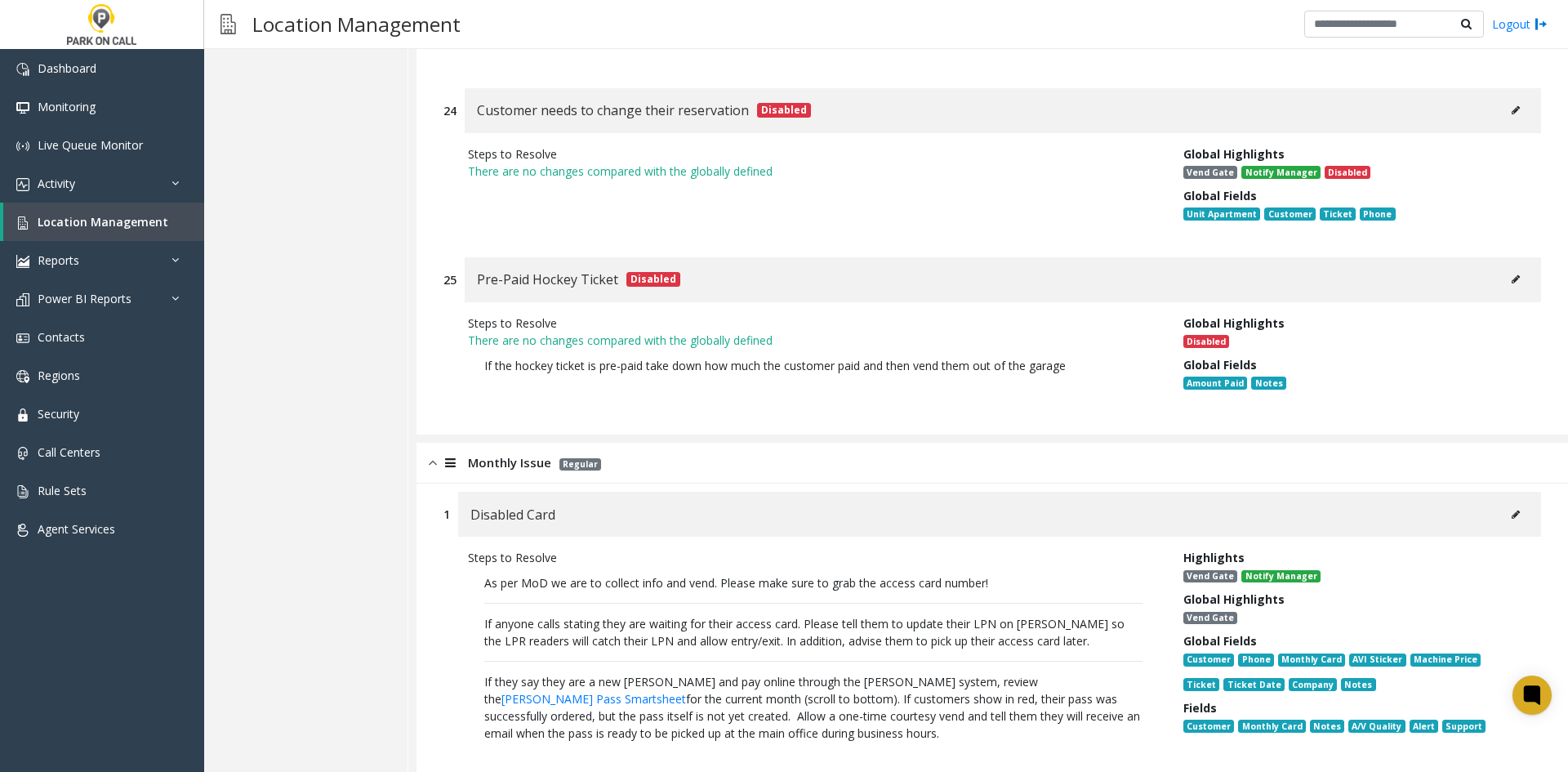
scroll to position [7555, 0]
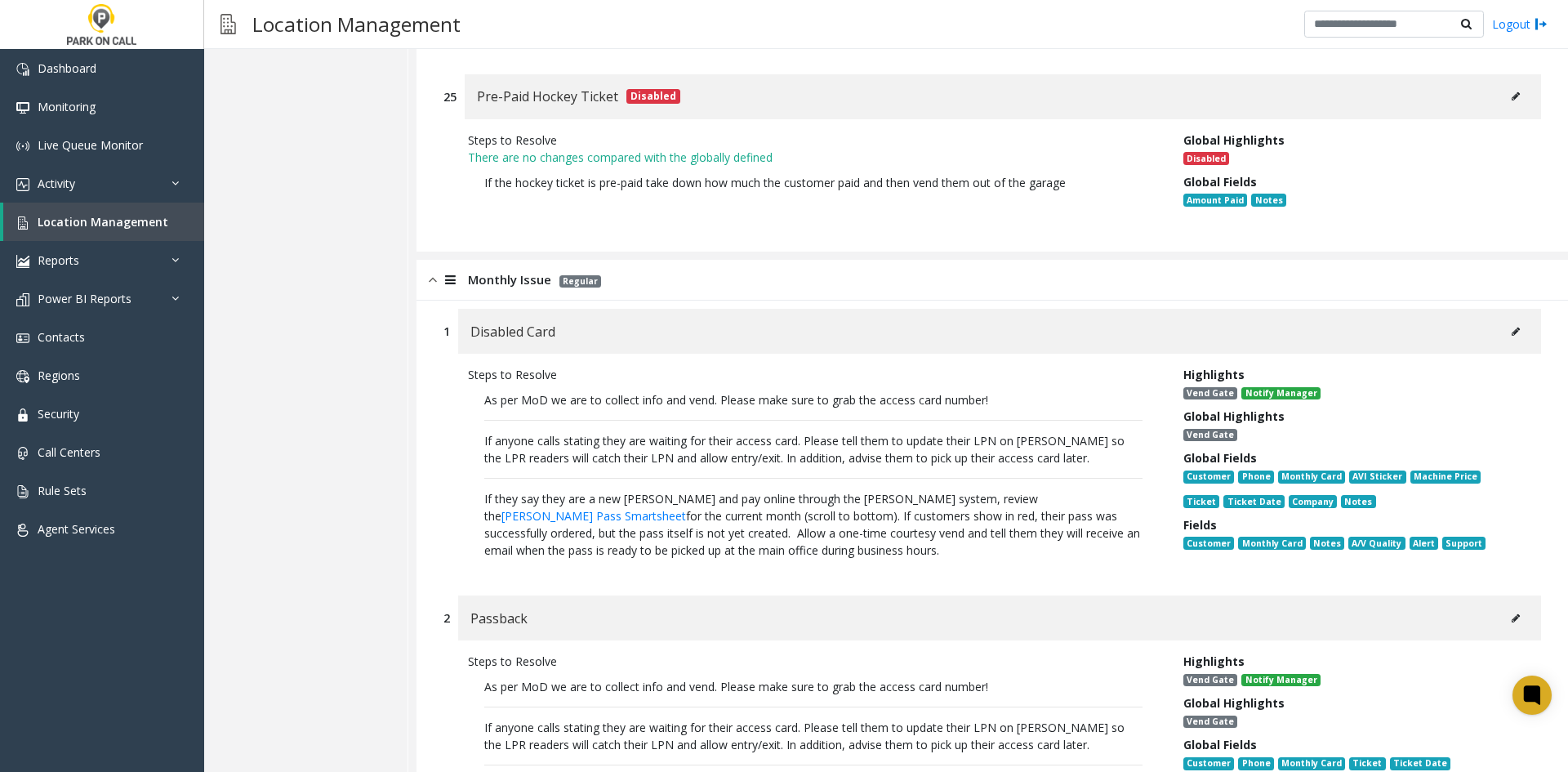
drag, startPoint x: 786, startPoint y: 502, endPoint x: 416, endPoint y: 325, distance: 410.2
copy p "As per MoD we are to collect info and vend. Please make sure to grab the access…"
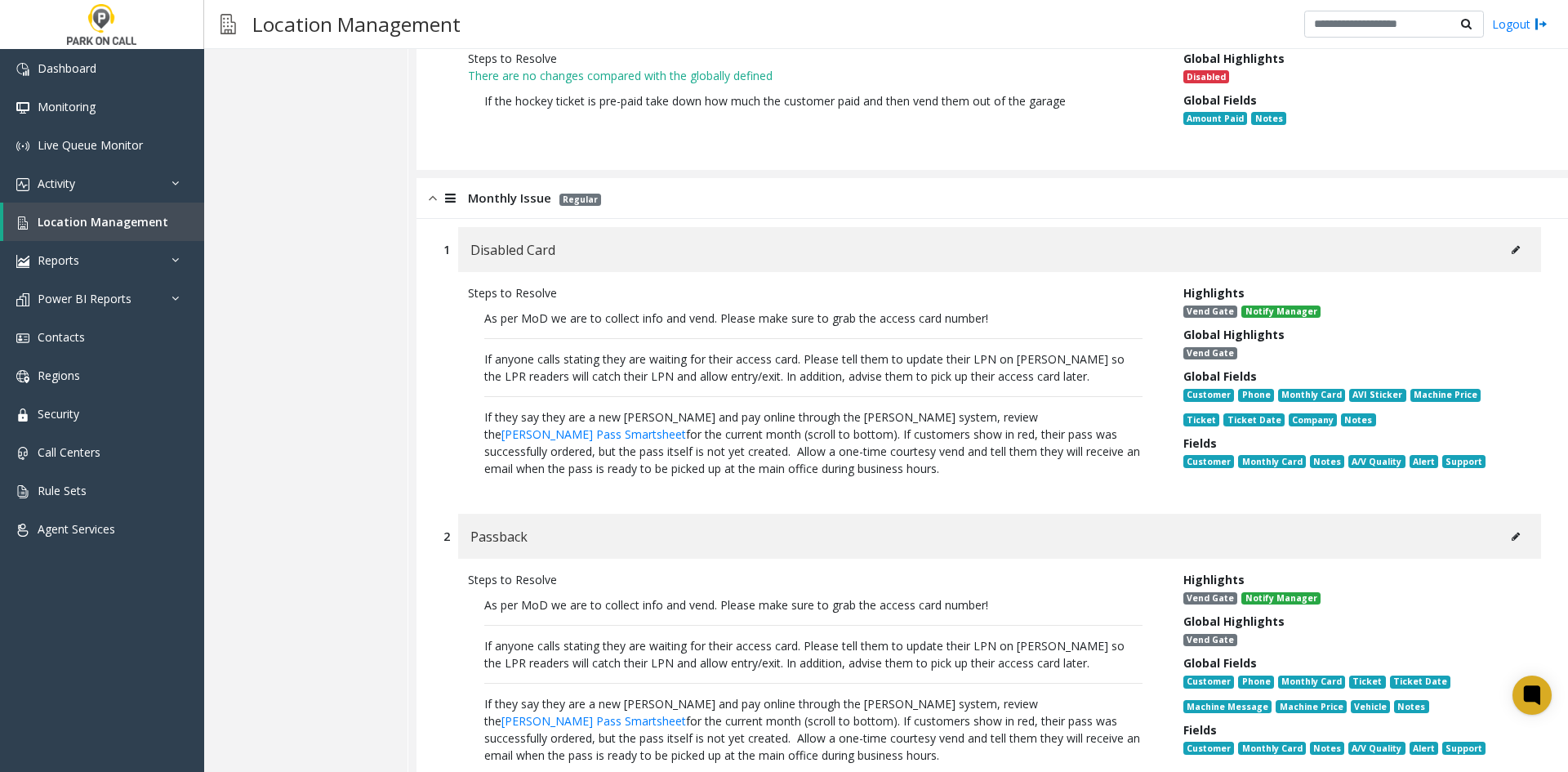
drag, startPoint x: 770, startPoint y: 688, endPoint x: 441, endPoint y: 536, distance: 362.4
click at [441, 536] on div "2 Passback Steps to Resolve As per MoD we are to collect info and vend. Please …" at bounding box center [993, 650] width 1123 height 270
copy p "As per MoD we are to collect info and vend. Please make sure to grab the access…"
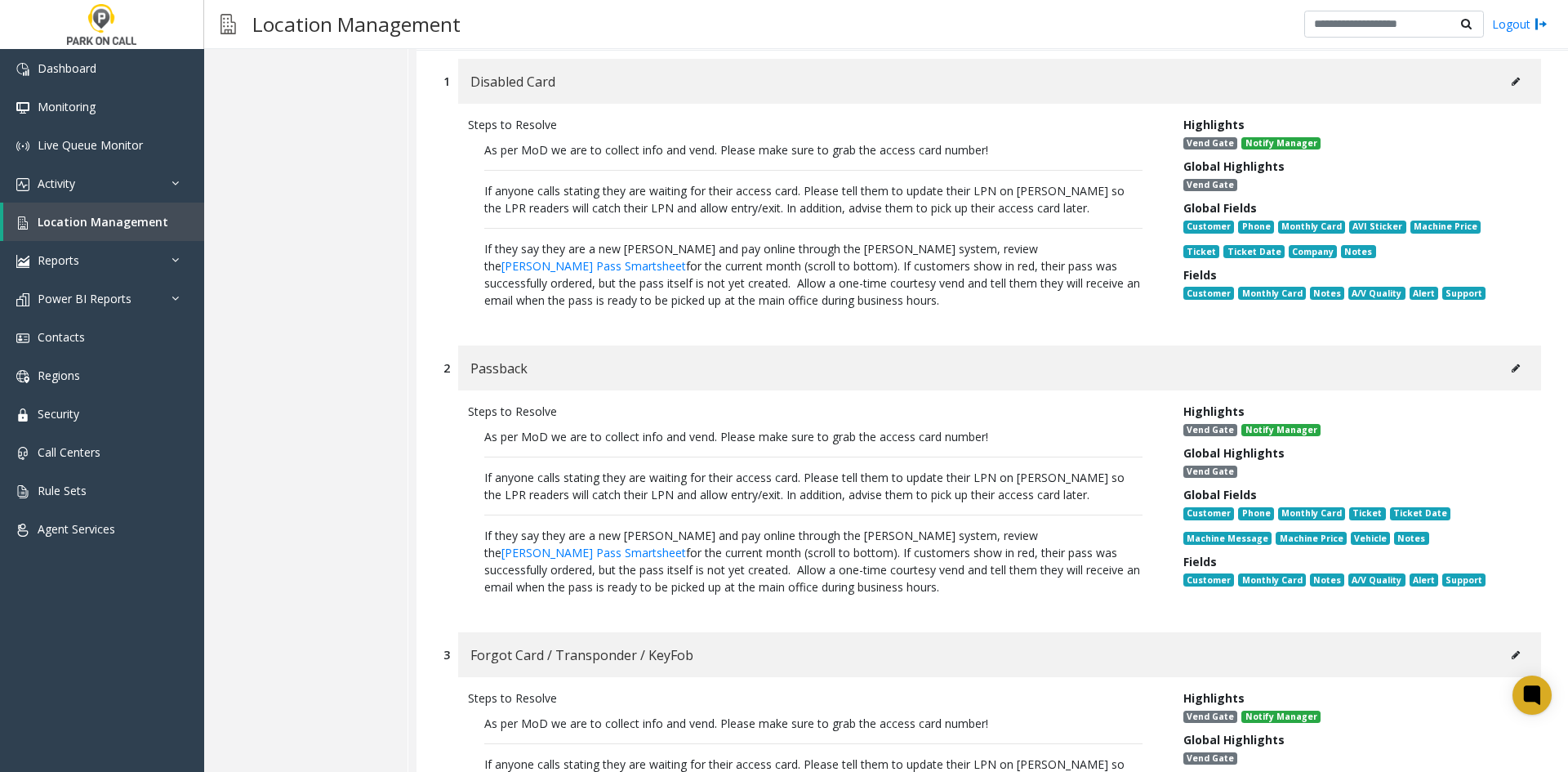
scroll to position [8127, 0]
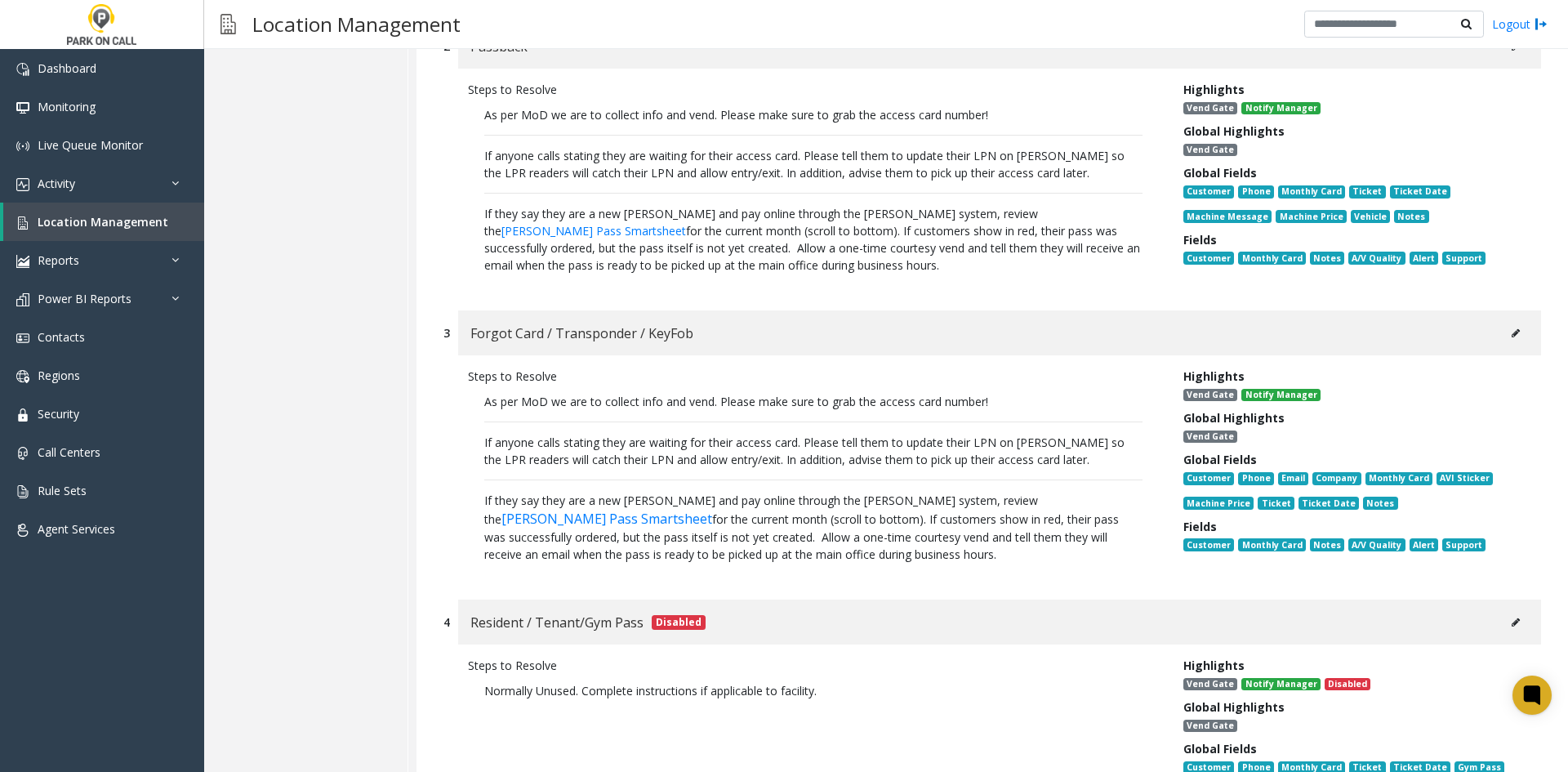
drag, startPoint x: 777, startPoint y: 504, endPoint x: 432, endPoint y: 331, distance: 385.9
click at [432, 331] on div "3 Forgot Card / Transponder / KeyFob Steps to Resolve As per MoD we are to coll…" at bounding box center [993, 446] width 1123 height 273
copy p "As per MoD we are to collect info and vend. Please make sure to grab the access…"
click at [123, 220] on span "Location Management" at bounding box center [102, 221] width 131 height 15
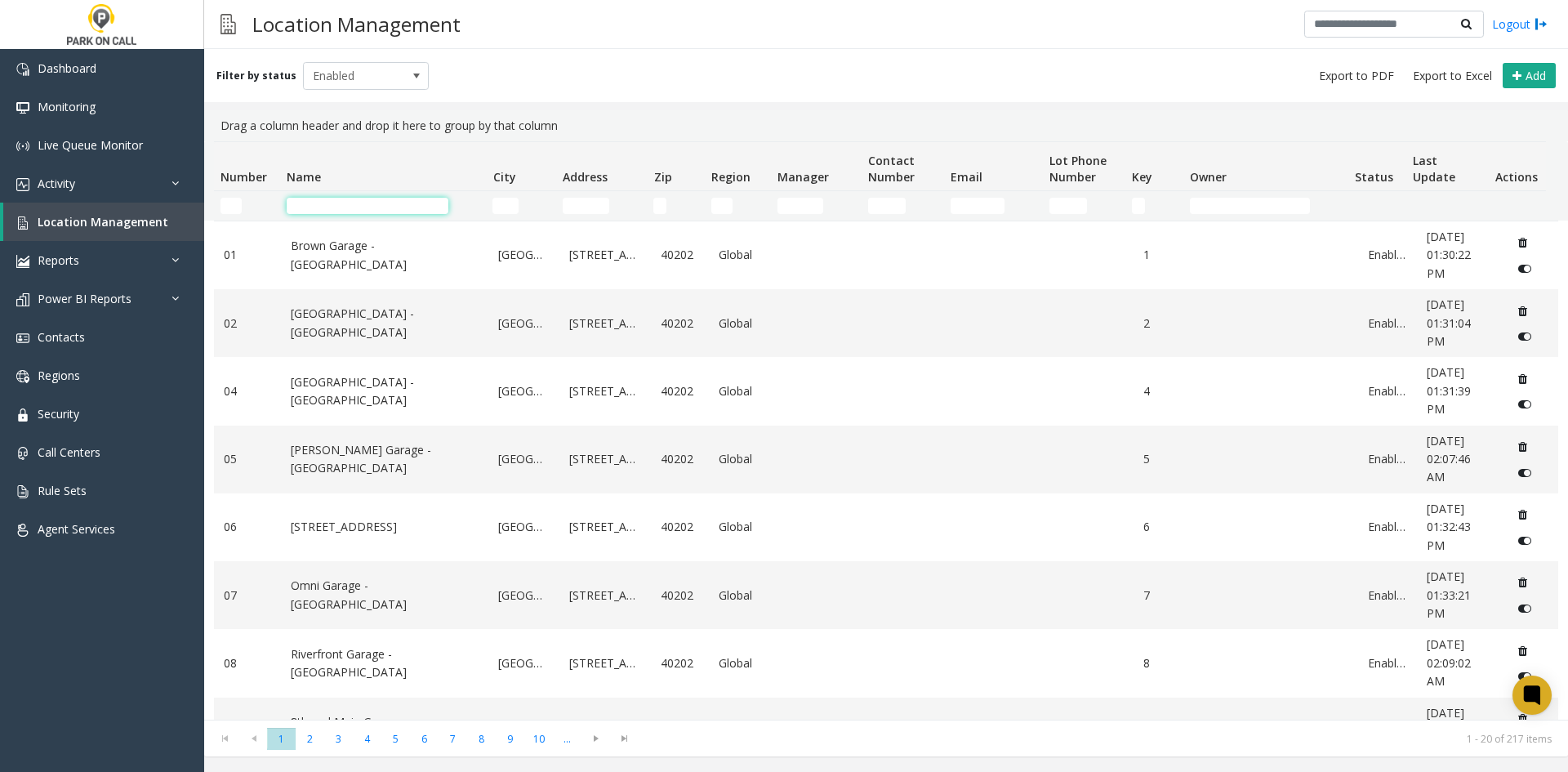
click at [360, 203] on input "Name Filter" at bounding box center [367, 206] width 161 height 16
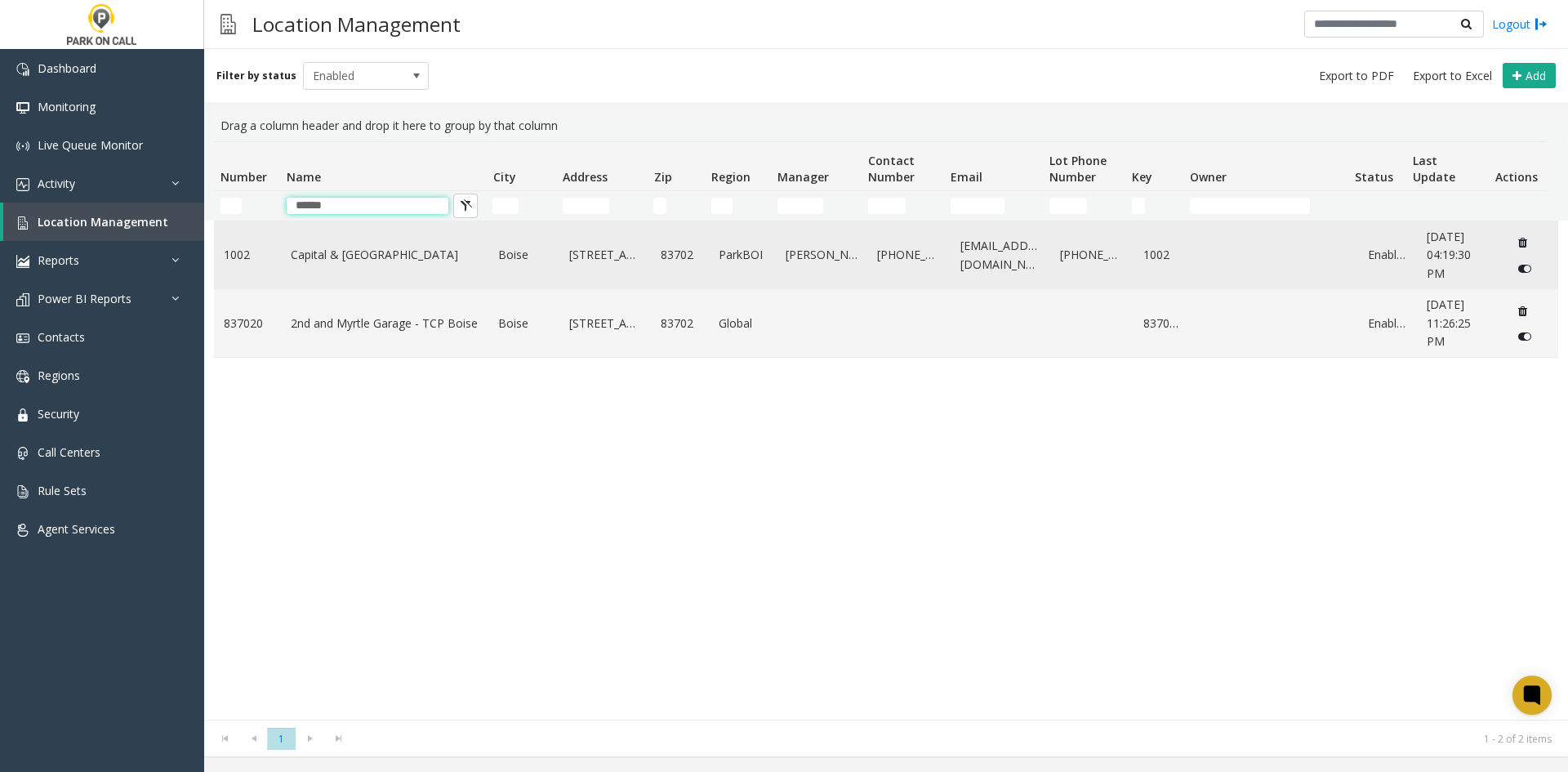
type input "******"
click at [305, 268] on td "Capital & [GEOGRAPHIC_DATA]" at bounding box center [385, 255] width 209 height 68
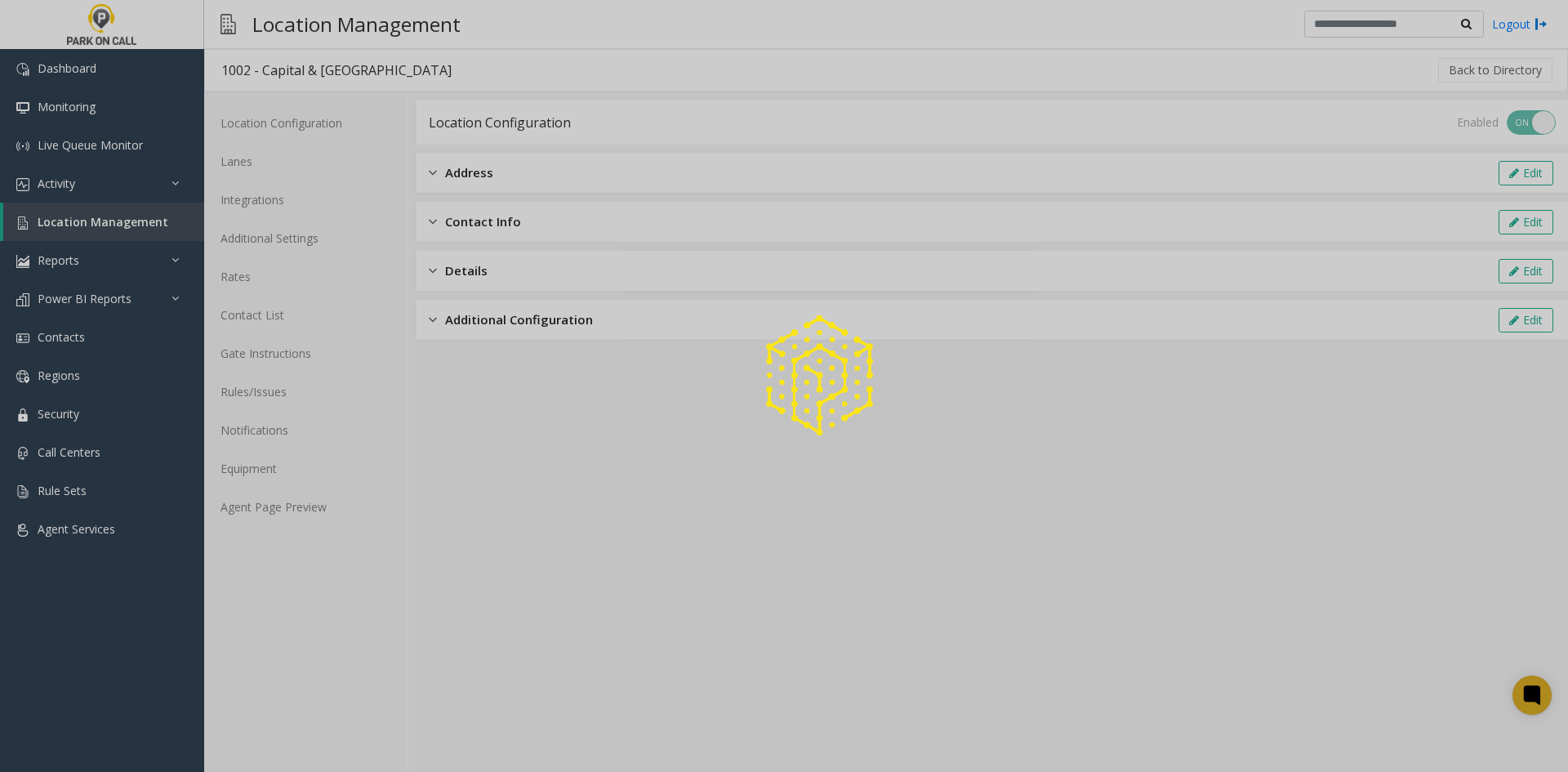
click at [261, 398] on div at bounding box center [784, 386] width 1568 height 772
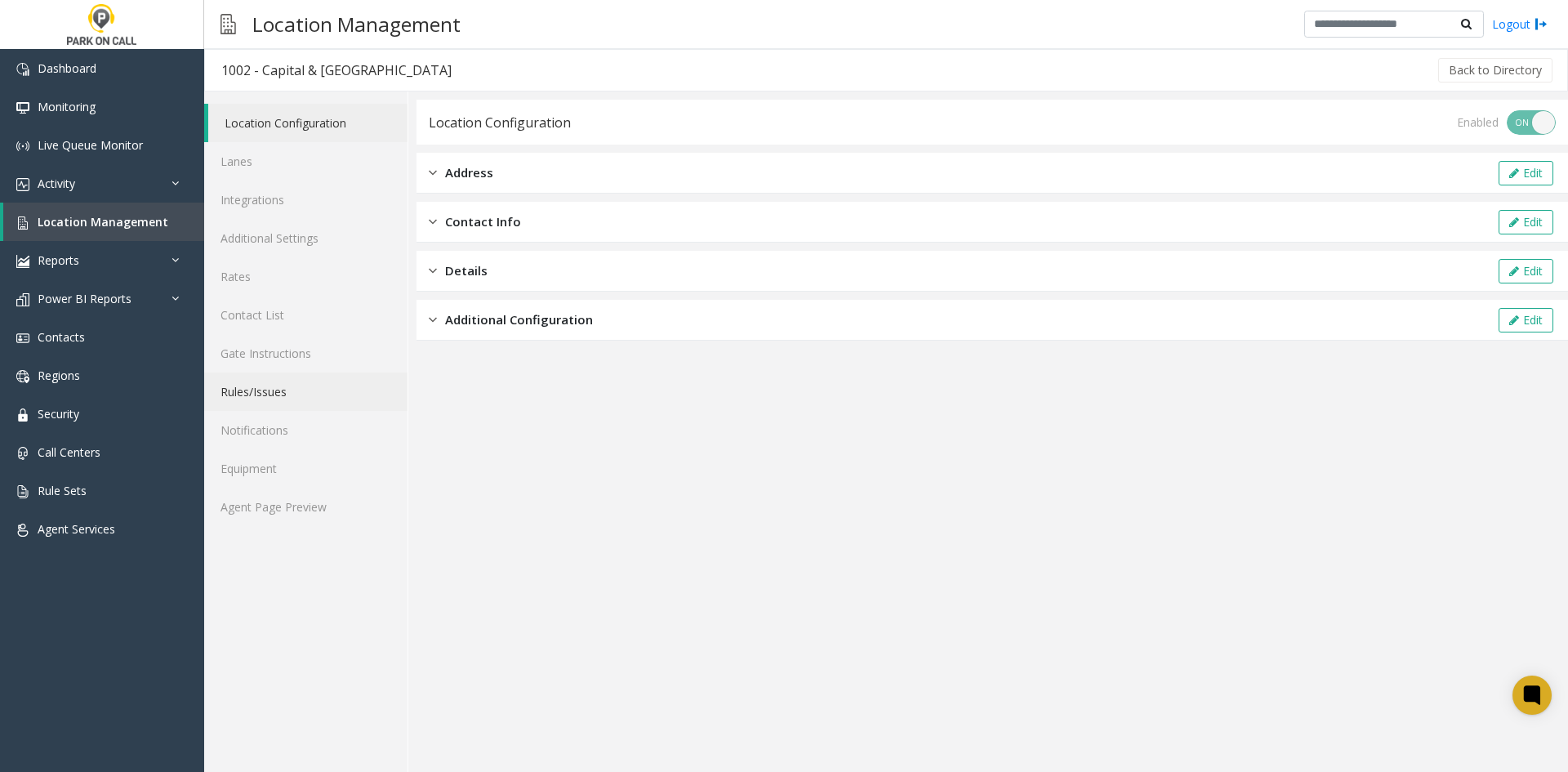
click at [261, 398] on link "Rules/Issues" at bounding box center [306, 392] width 203 height 38
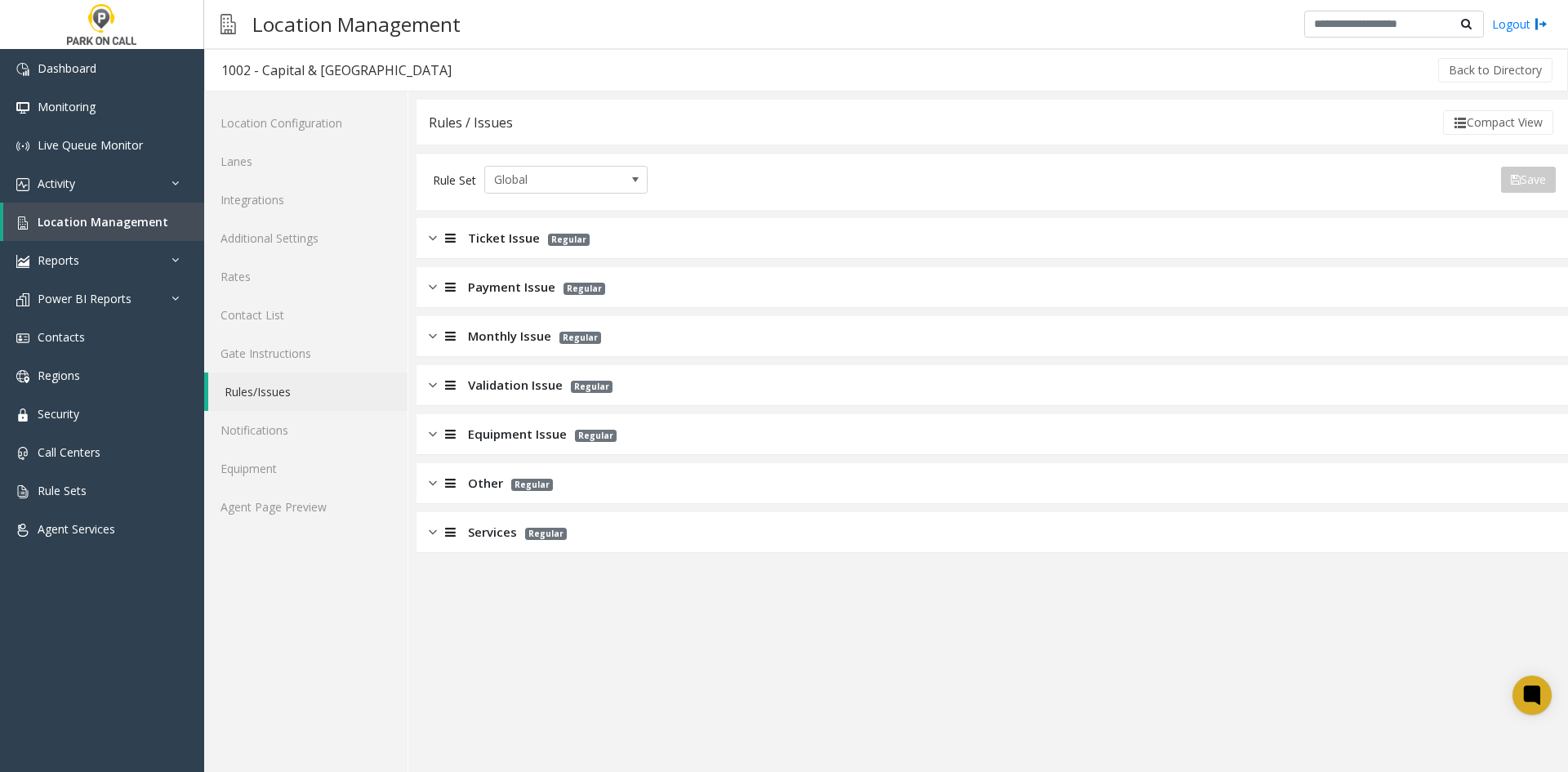
click at [474, 356] on div "Monthly Issue Regular" at bounding box center [992, 337] width 1152 height 41
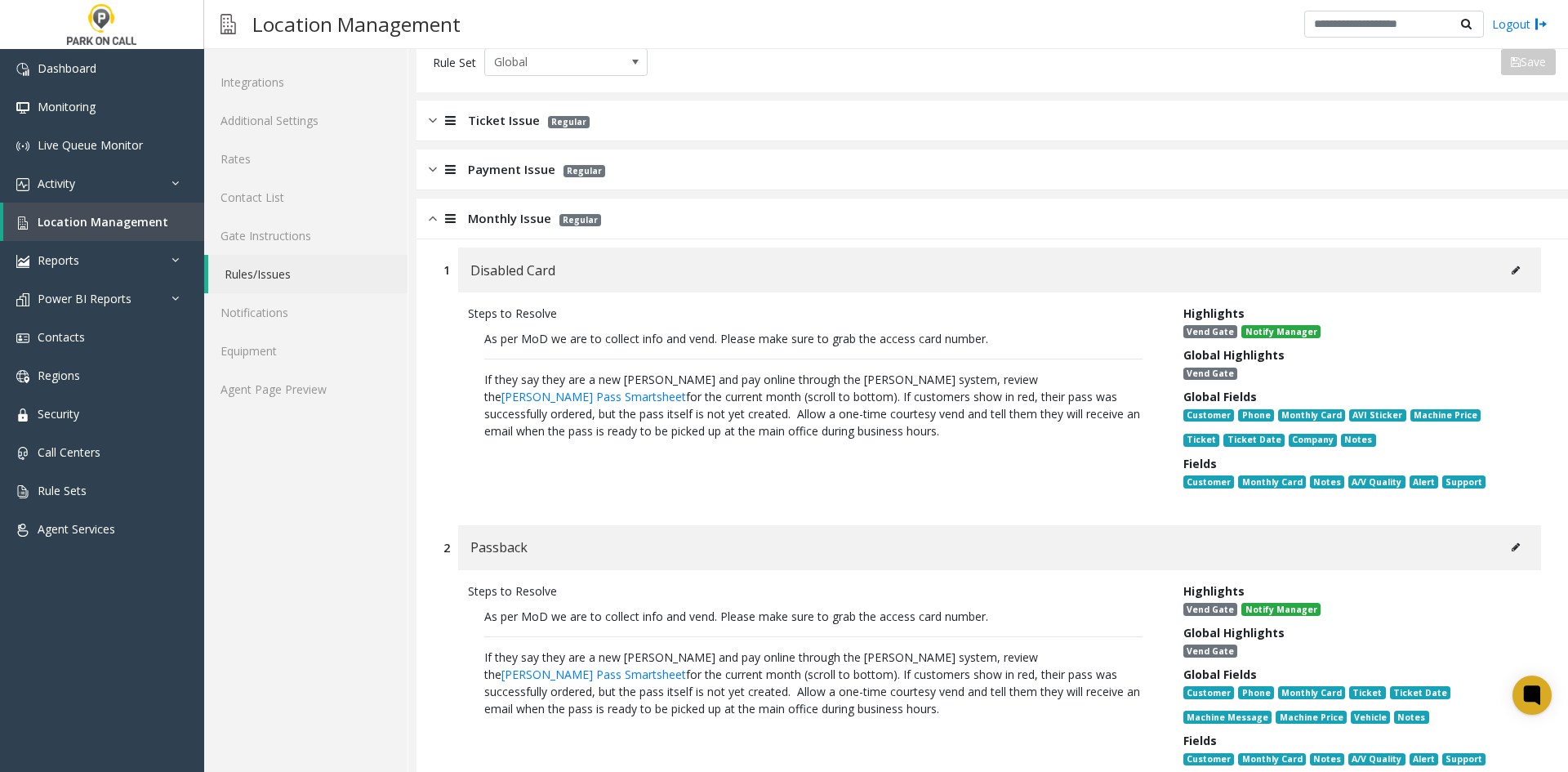
scroll to position [245, 0]
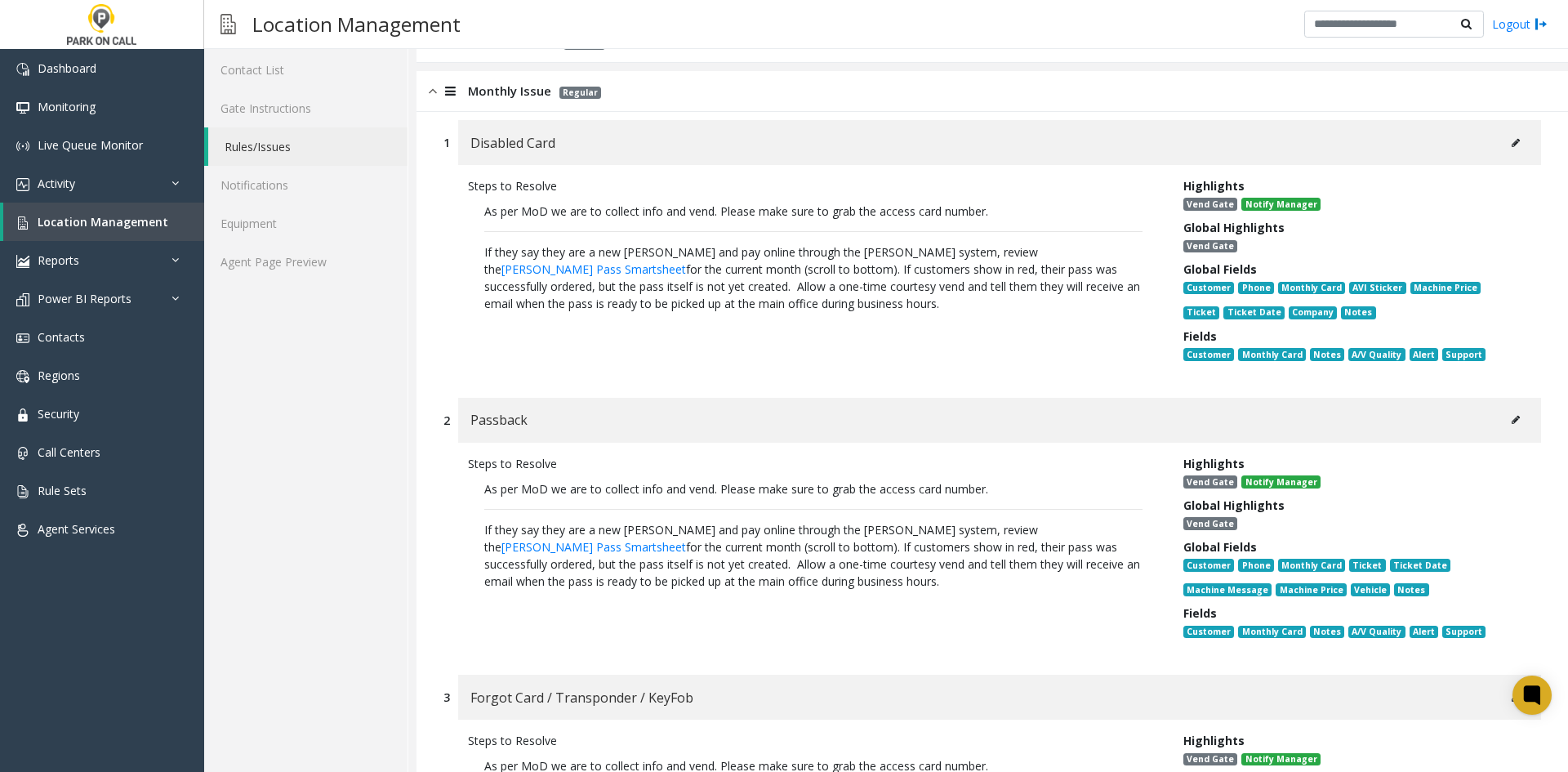
drag, startPoint x: 756, startPoint y: 589, endPoint x: 424, endPoint y: 493, distance: 345.6
copy p "As per MoD we are to collect info and vend. Please make sure to grab the access…"
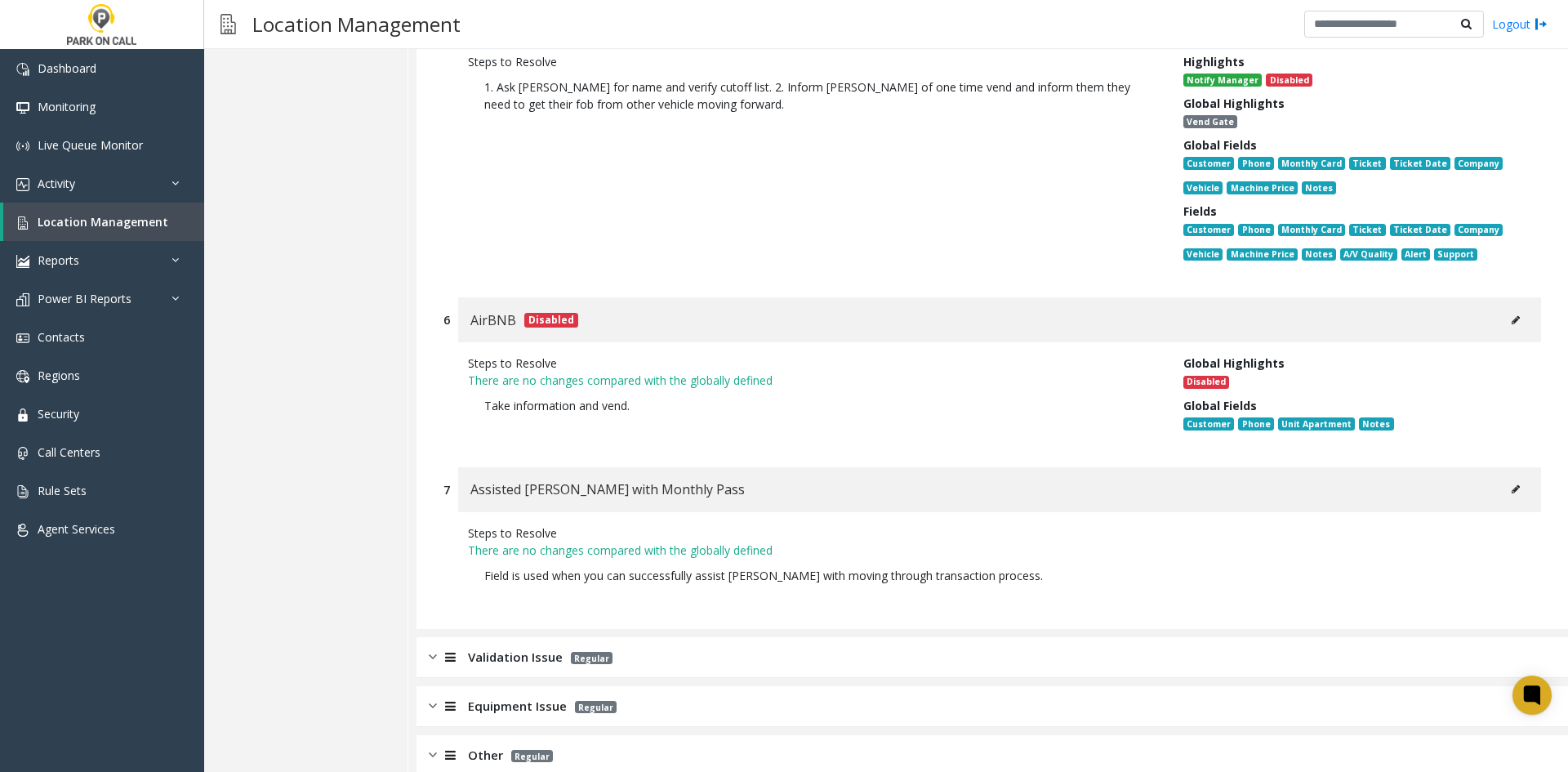
scroll to position [1578, 0]
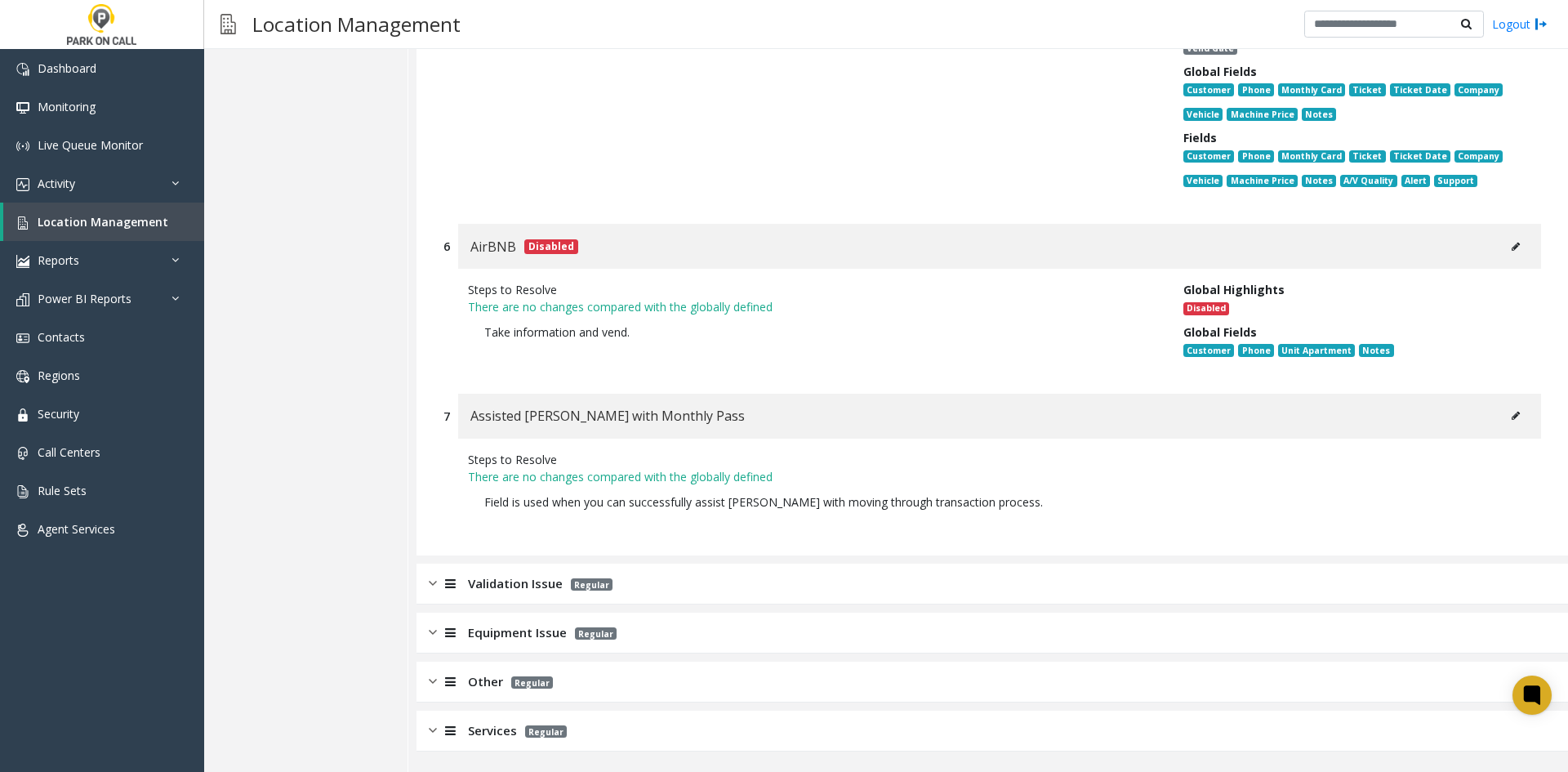
click at [536, 572] on div "Validation Issue Regular" at bounding box center [992, 584] width 1152 height 41
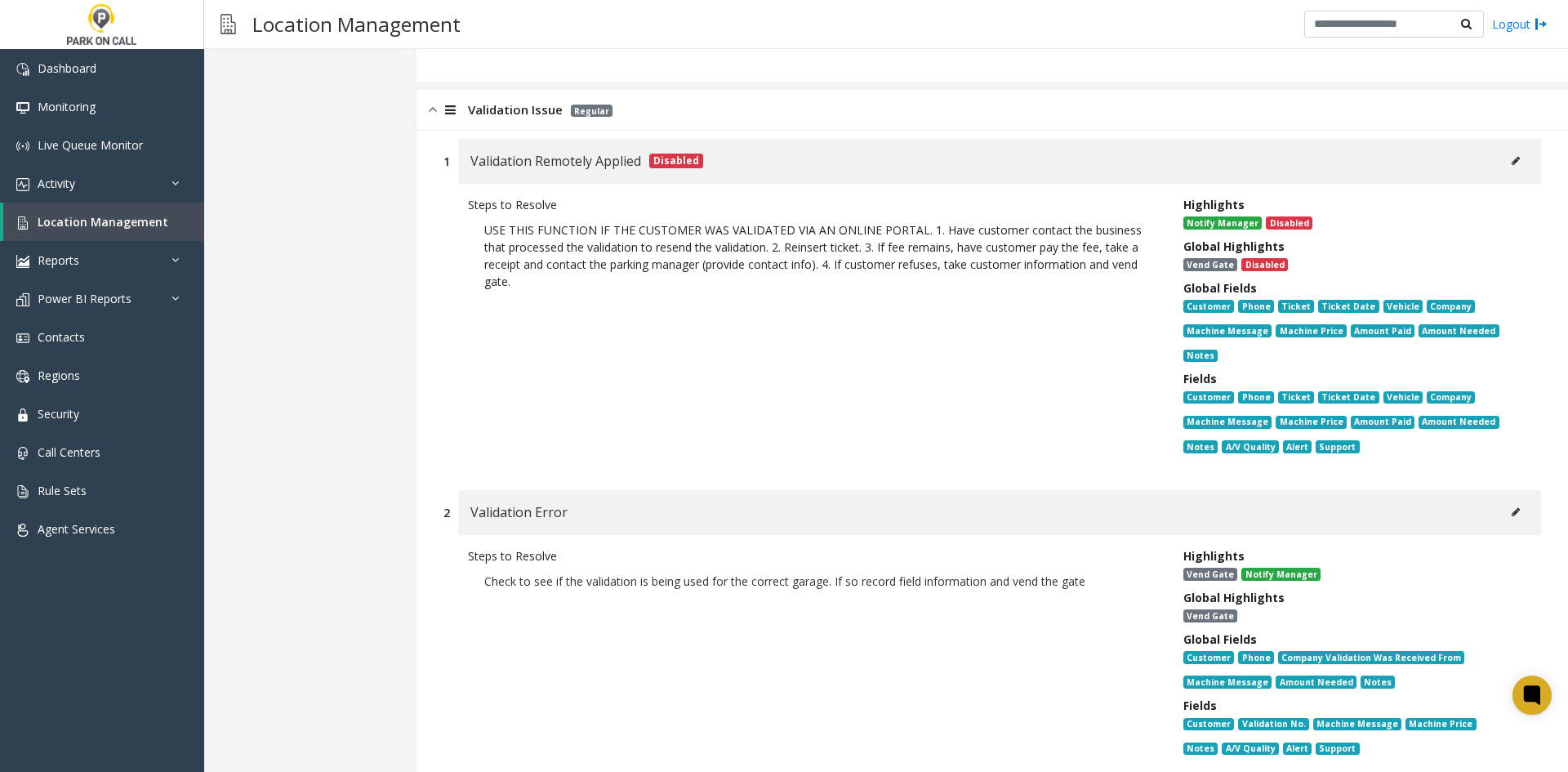
scroll to position [2068, 0]
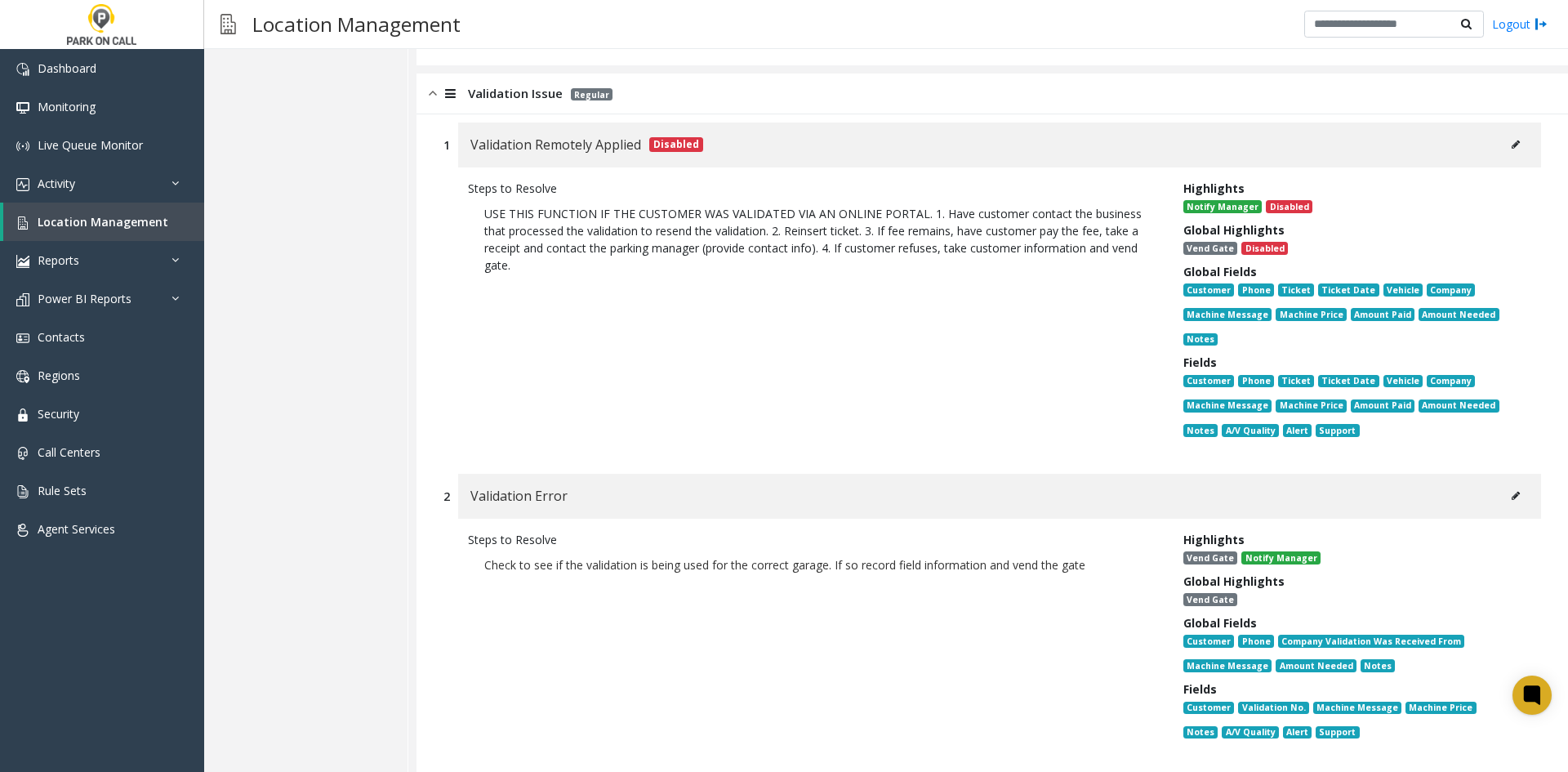
click at [498, 568] on p "Check to see if the validation is being used for the correct garage. If so reco…" at bounding box center [813, 564] width 658 height 17
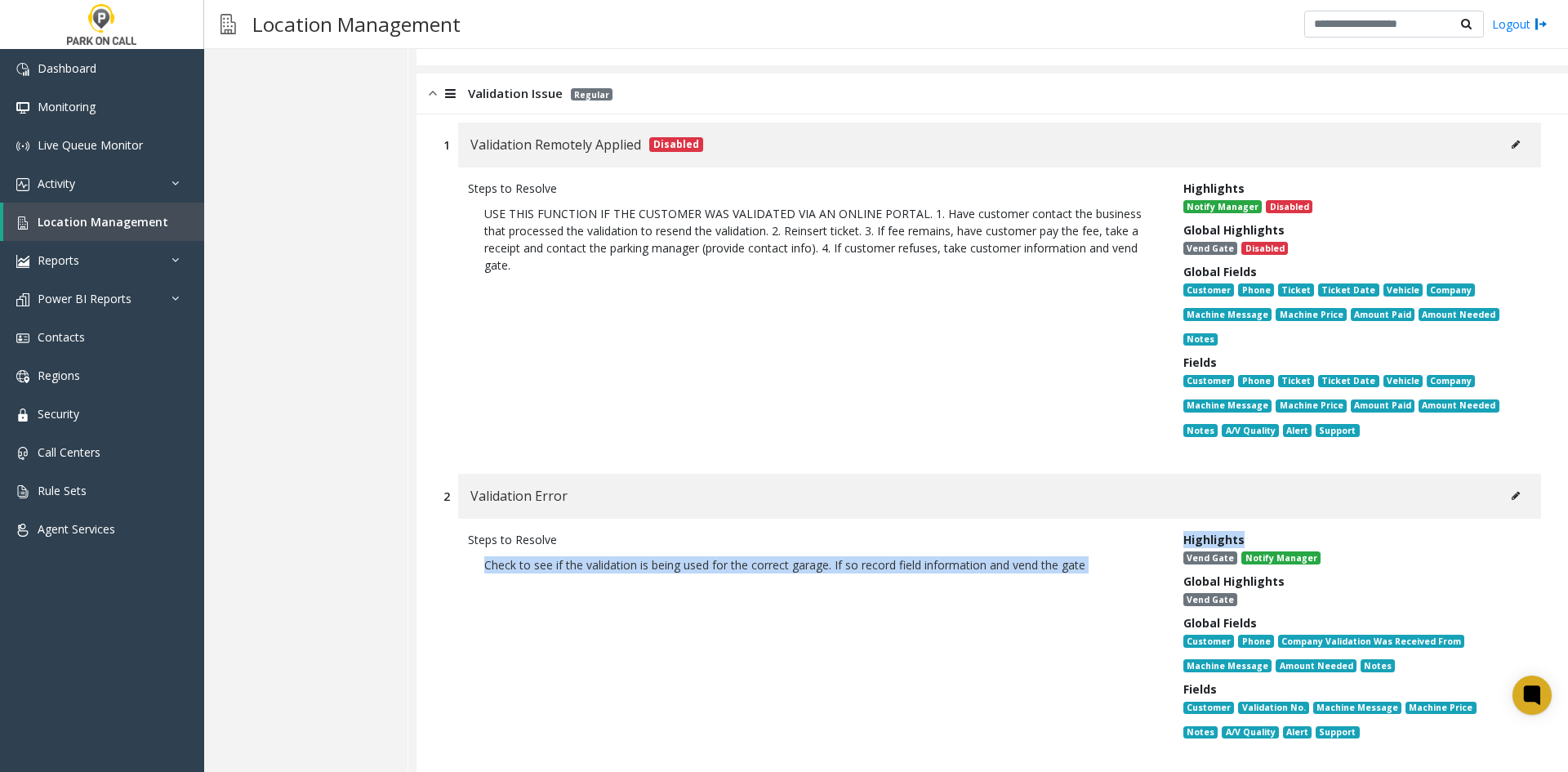
drag, startPoint x: 498, startPoint y: 568, endPoint x: 1024, endPoint y: 583, distance: 526.2
click at [1024, 583] on p "Check to see if the validation is being used for the correct garage. If so reco…" at bounding box center [813, 573] width 691 height 51
click at [1015, 566] on p "Check to see if the validation is being used for the correct garage. If so reco…" at bounding box center [813, 564] width 658 height 17
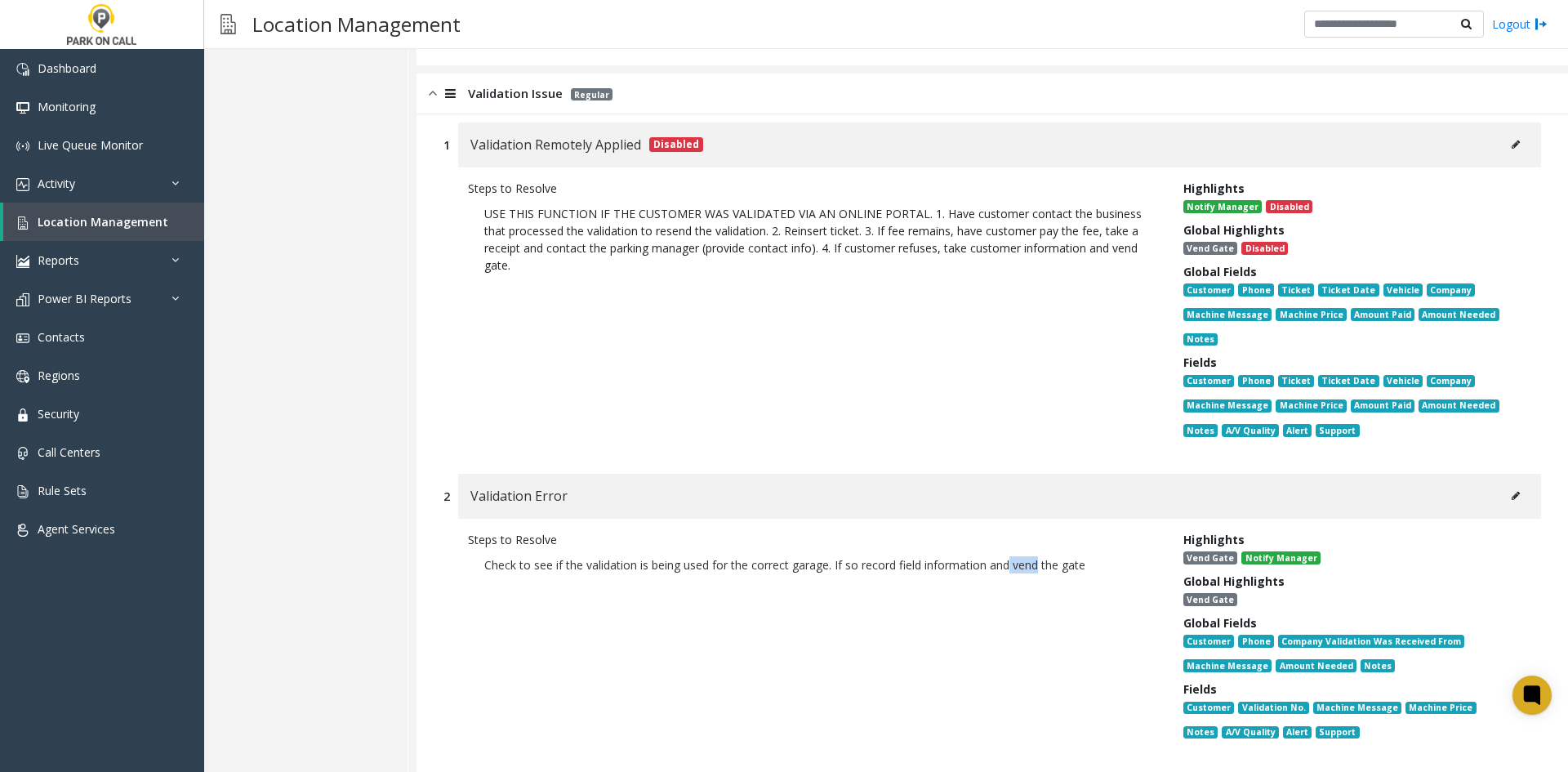
drag, startPoint x: 1014, startPoint y: 566, endPoint x: 1003, endPoint y: 568, distance: 11.2
click at [1008, 567] on p "Check to see if the validation is being used for the correct garage. If so reco…" at bounding box center [813, 564] width 658 height 17
click at [1002, 568] on p "Check to see if the validation is being used for the correct garage. If so reco…" at bounding box center [813, 564] width 658 height 17
drag, startPoint x: 1002, startPoint y: 568, endPoint x: 694, endPoint y: 569, distance: 308.0
click at [694, 569] on p "Check to see if the validation is being used for the correct garage. If so reco…" at bounding box center [813, 564] width 658 height 17
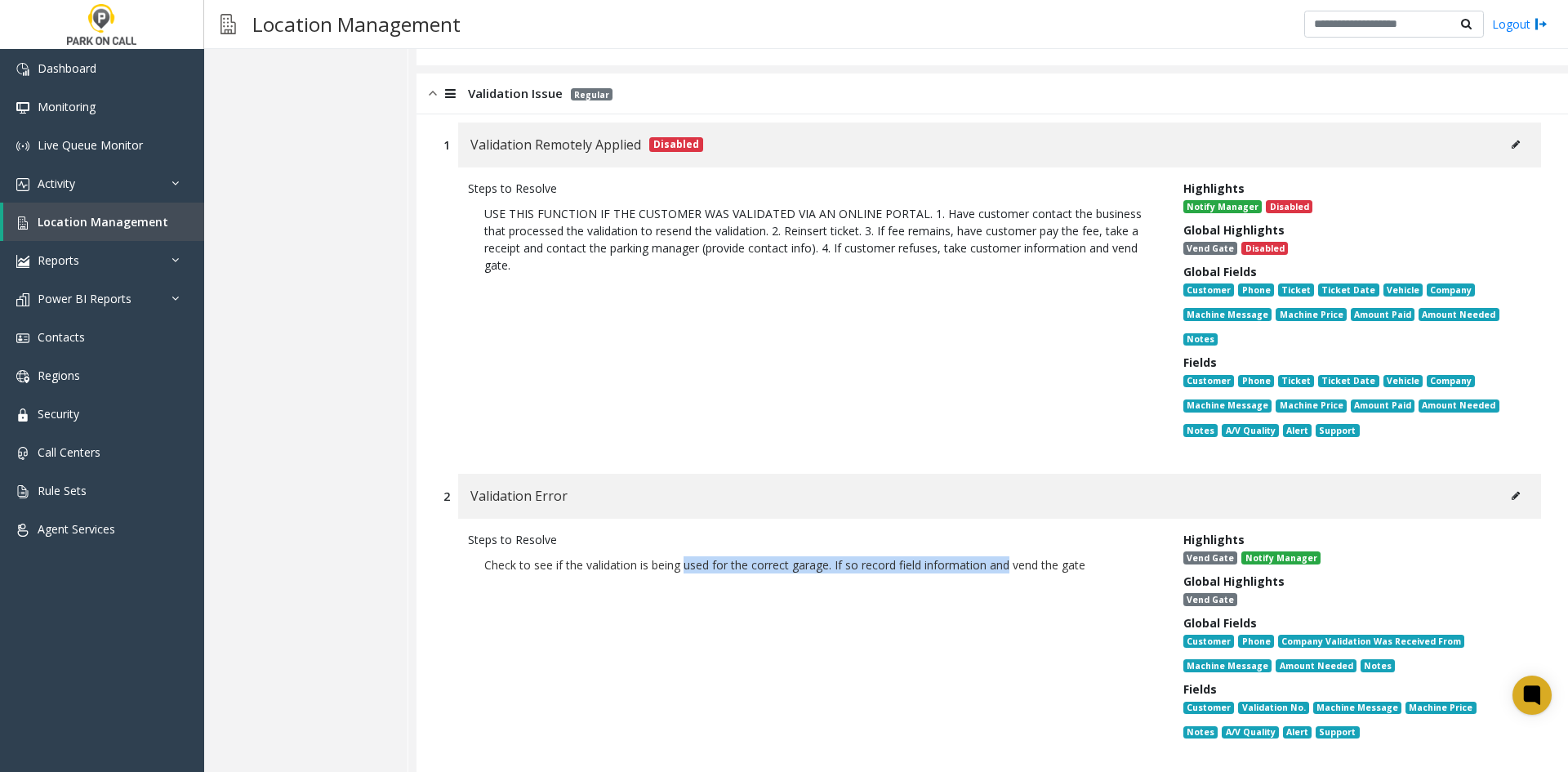
click at [694, 569] on p "Check to see if the validation is being used for the correct garage. If so reco…" at bounding box center [813, 564] width 658 height 17
drag, startPoint x: 694, startPoint y: 569, endPoint x: 682, endPoint y: 570, distance: 12.0
click at [682, 570] on p "Check to see if the validation is being used for the correct garage. If so reco…" at bounding box center [813, 564] width 658 height 17
drag, startPoint x: 682, startPoint y: 570, endPoint x: 695, endPoint y: 572, distance: 13.2
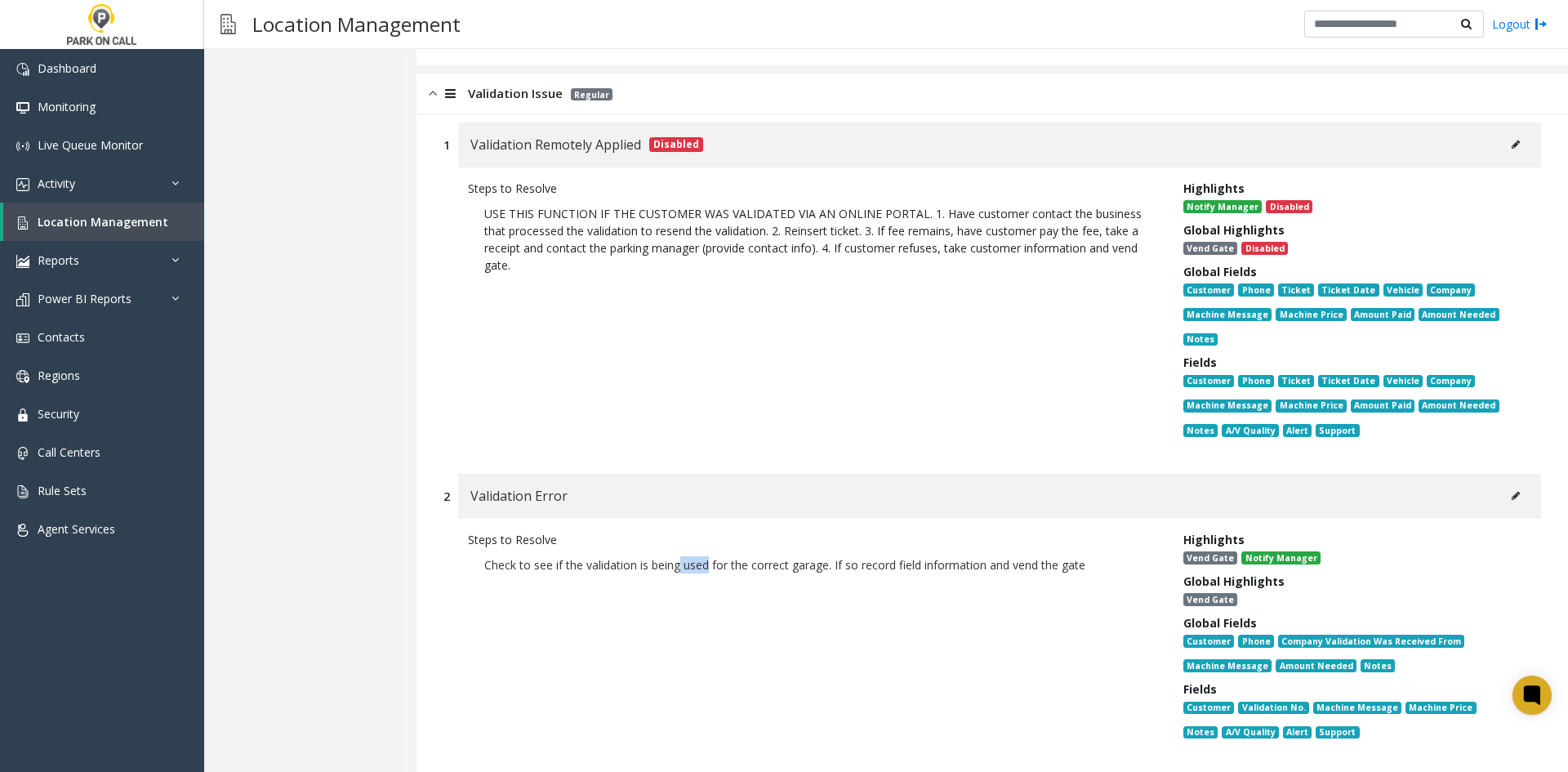
click at [695, 572] on p "Check to see if the validation is being used for the correct garage. If so reco…" at bounding box center [813, 564] width 658 height 17
drag, startPoint x: 695, startPoint y: 572, endPoint x: 703, endPoint y: 571, distance: 8.1
click at [703, 571] on p "Check to see if the validation is being used for the correct garage. If so reco…" at bounding box center [813, 564] width 658 height 17
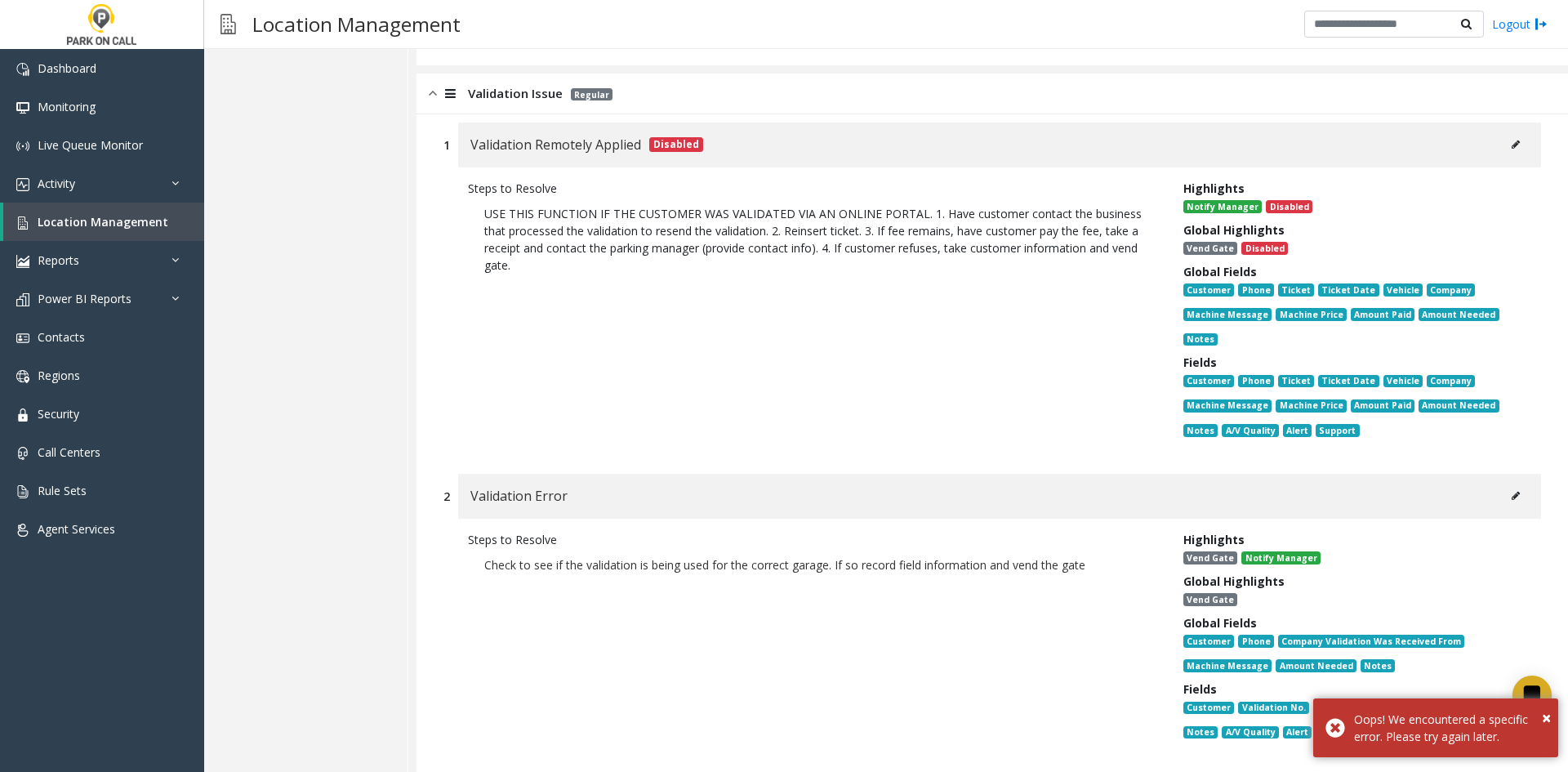
drag, startPoint x: 703, startPoint y: 571, endPoint x: 558, endPoint y: 564, distance: 145.2
click at [558, 564] on p "Check to see if the validation is being used for the correct garage. If so reco…" at bounding box center [813, 564] width 658 height 17
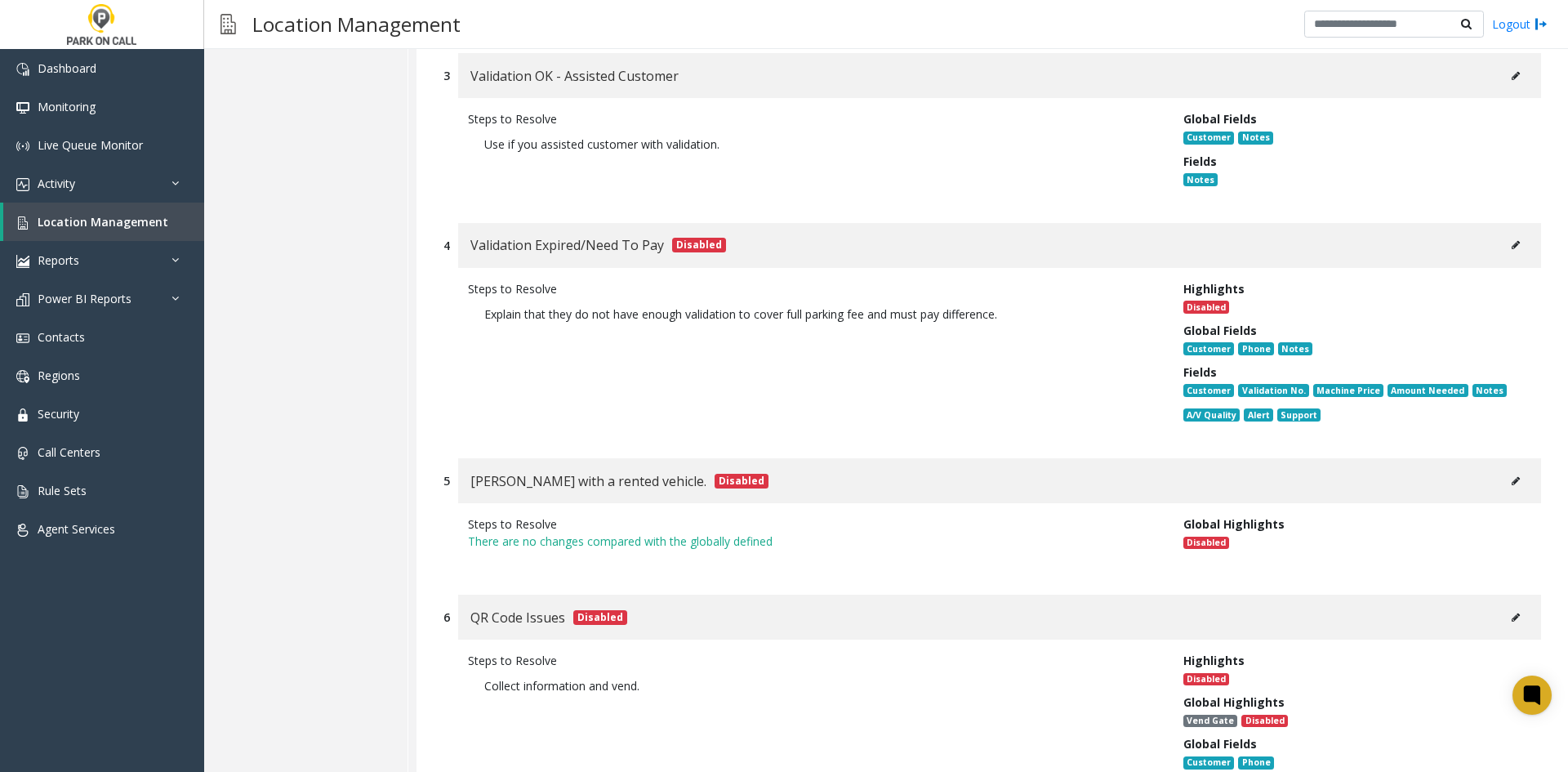
scroll to position [2803, 0]
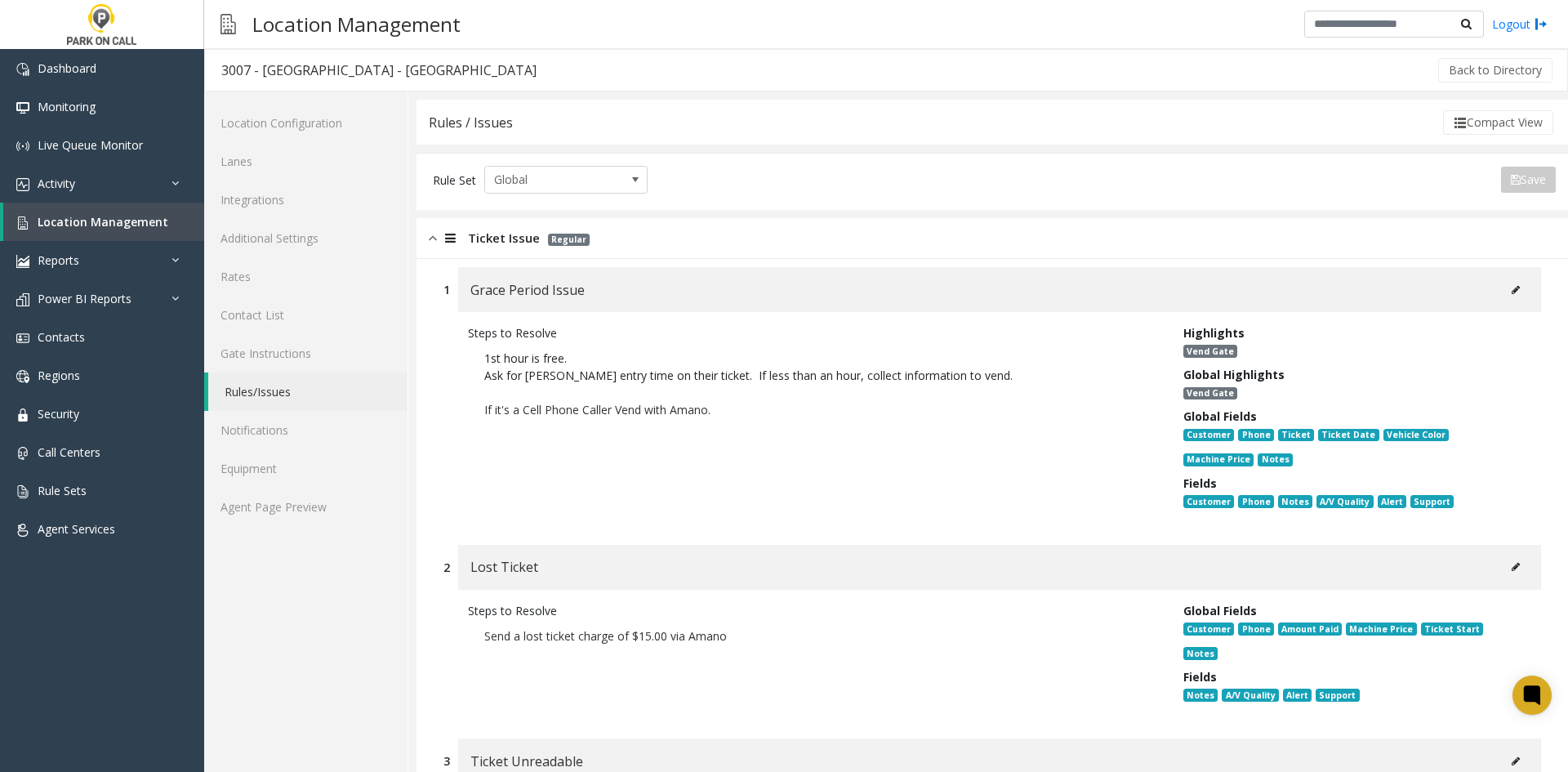
scroll to position [9657, 0]
